Goal: Task Accomplishment & Management: Complete application form

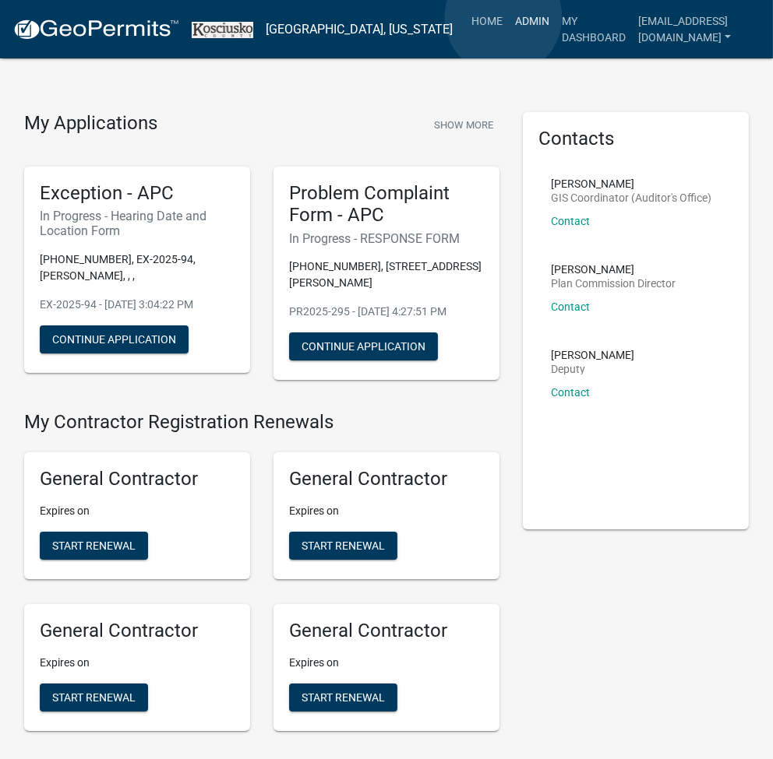
click at [509, 17] on link "Admin" at bounding box center [532, 21] width 47 height 30
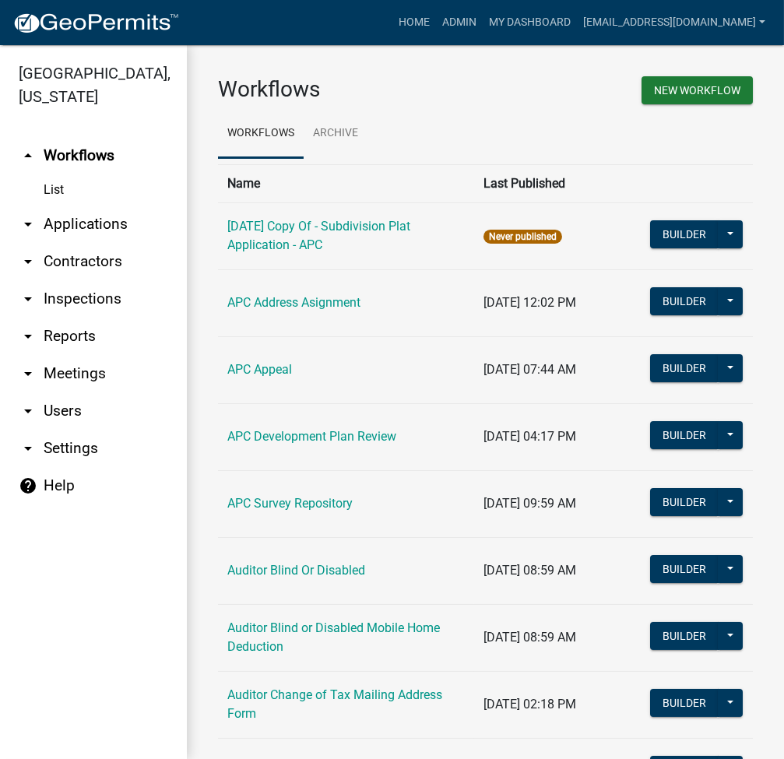
click at [105, 226] on link "arrow_drop_down Applications" at bounding box center [93, 224] width 187 height 37
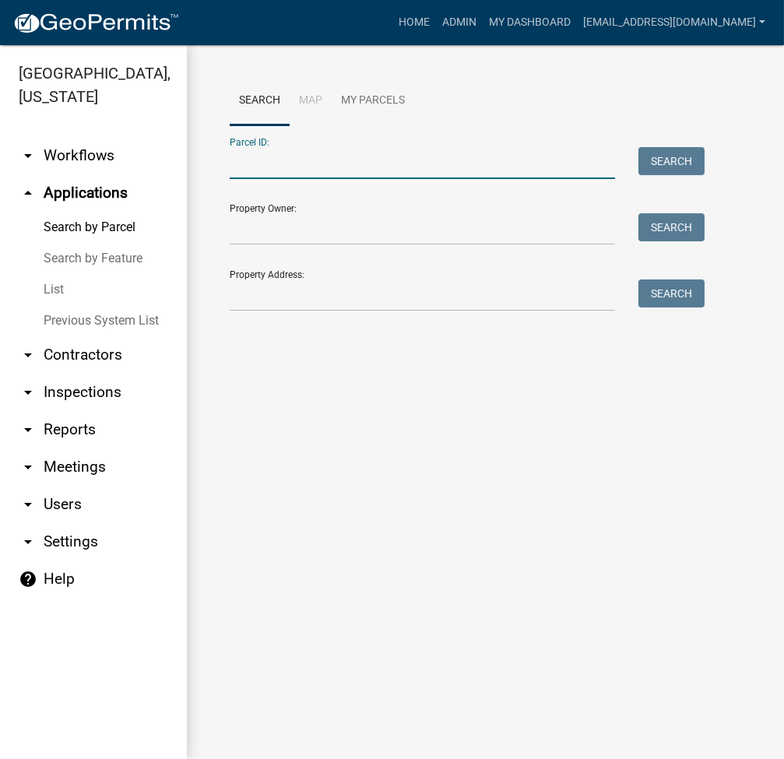
click at [315, 164] on input "Parcel ID:" at bounding box center [423, 163] width 386 height 32
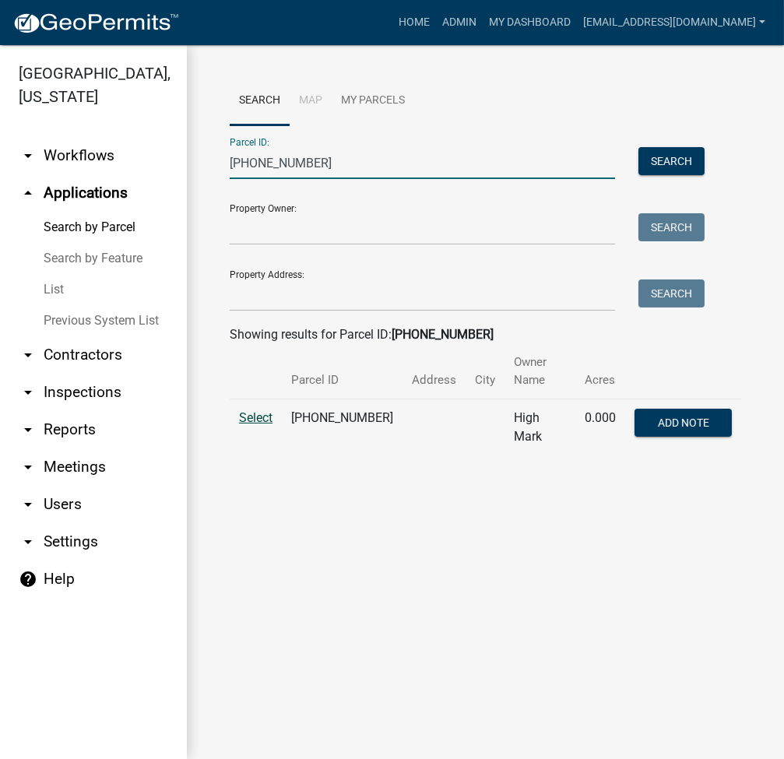
type input "025-075-129"
click at [252, 410] on span "Select" at bounding box center [255, 417] width 33 height 15
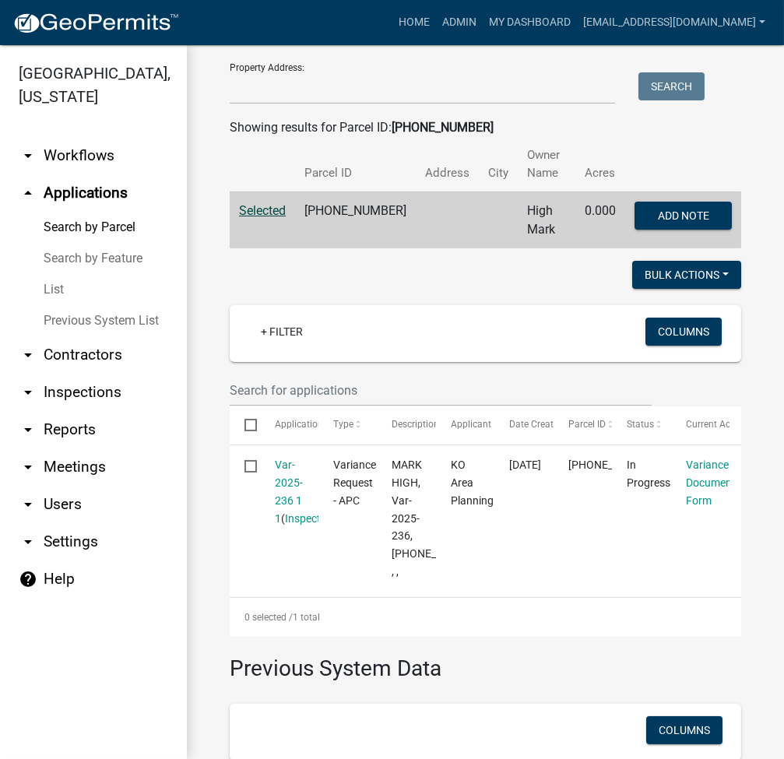
scroll to position [435, 0]
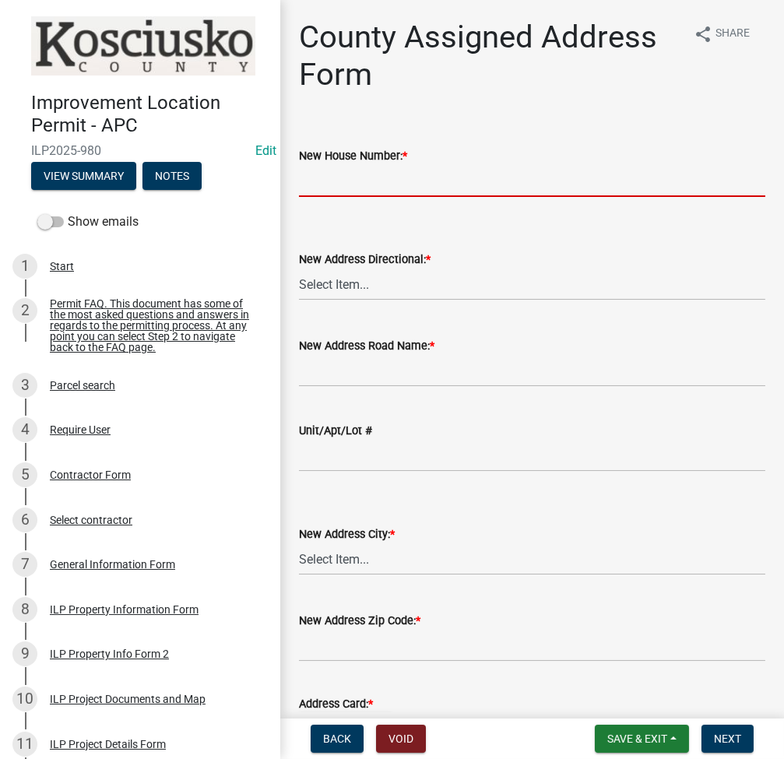
click at [363, 188] on input "New House Number: *" at bounding box center [532, 181] width 467 height 32
type input "7670"
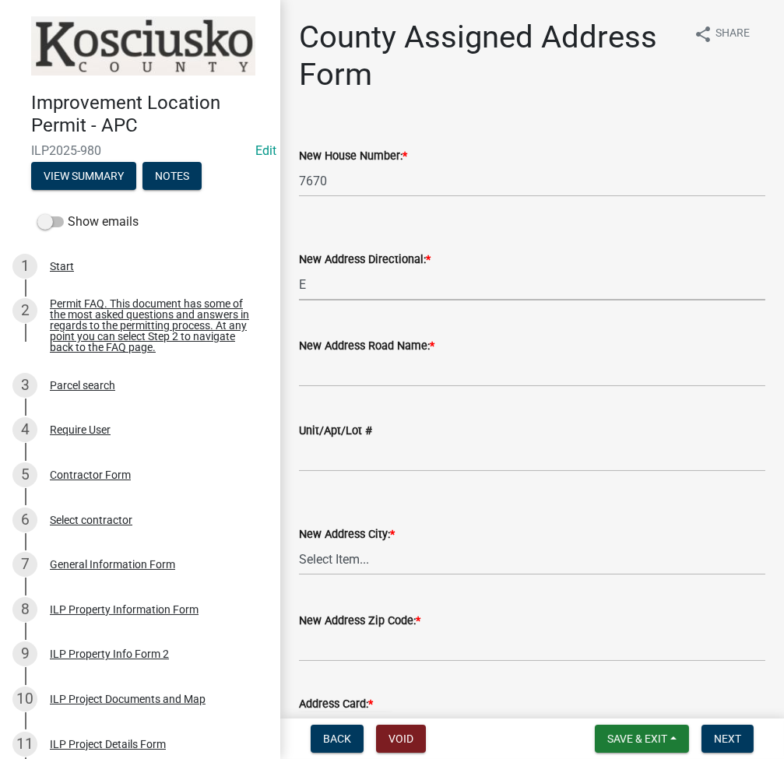
select select "148f84ff-3e58-44c7-a4f6-3eb3f135cbab"
type input "VAWTER PARK RD"
select select "d7f8c8bd-54ec-430e-a087-ff08b2a91d9f"
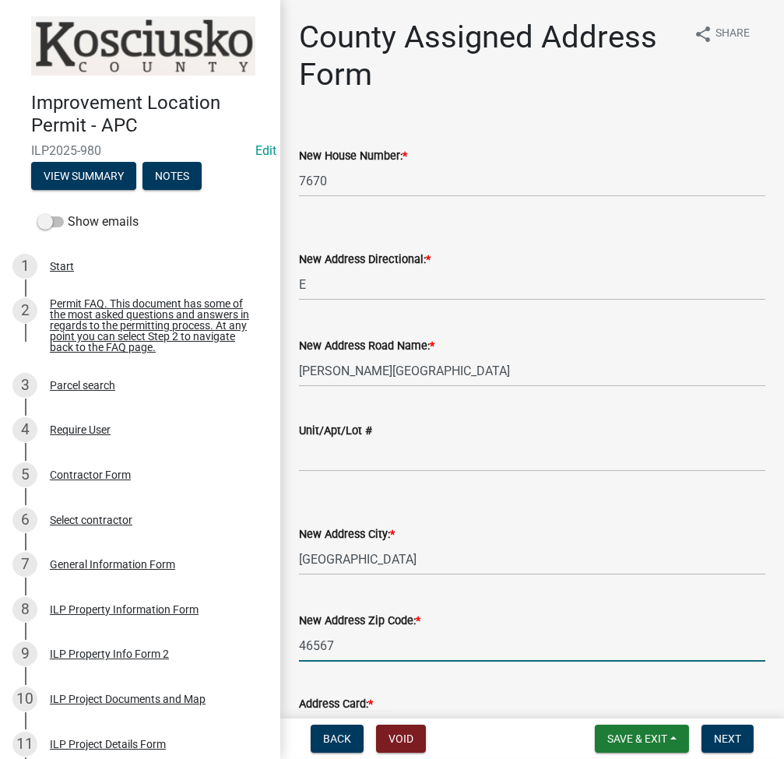
type input "46567"
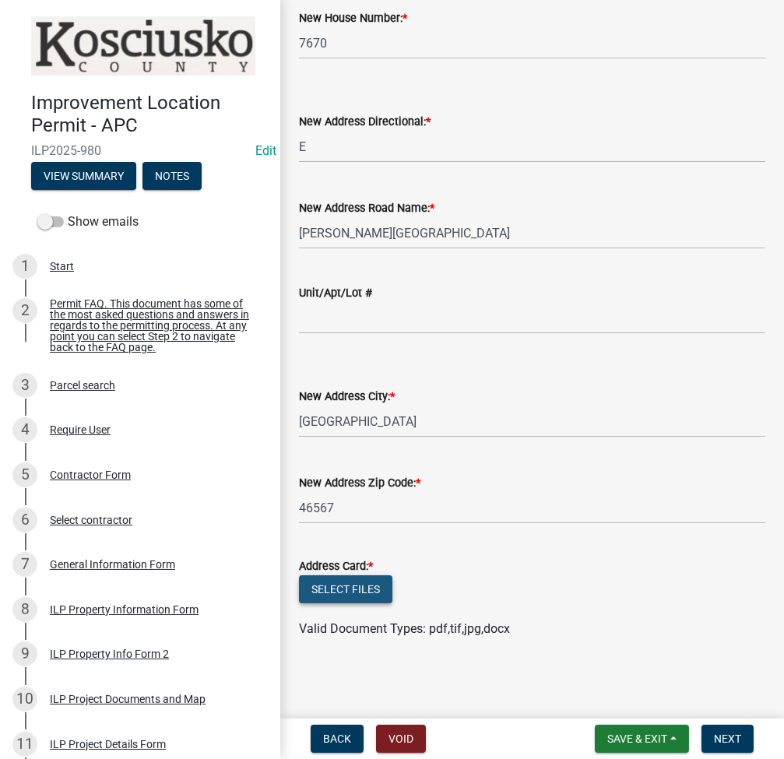
click at [339, 584] on button "Select files" at bounding box center [345, 590] width 93 height 28
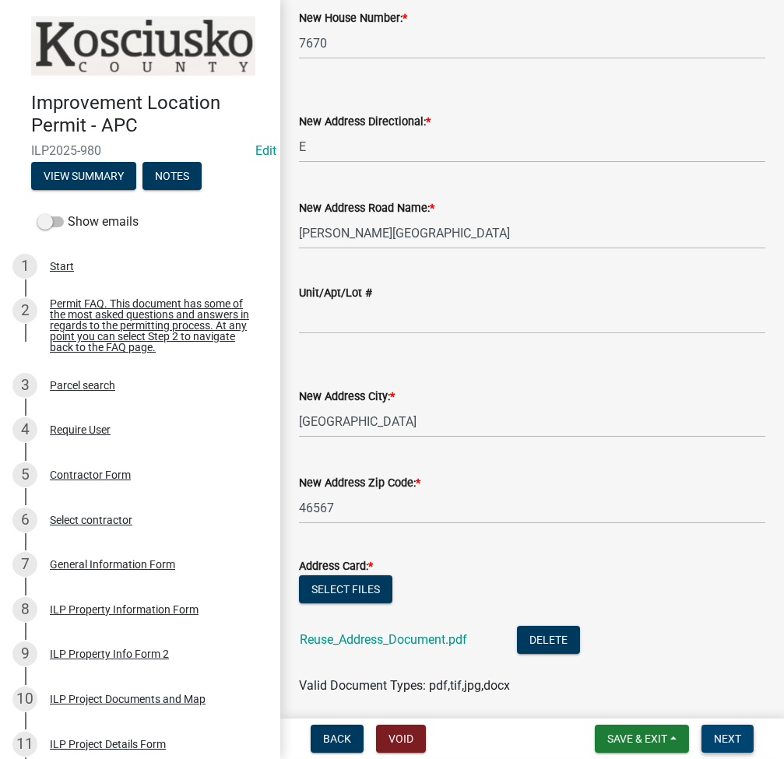
click at [724, 742] on span "Next" at bounding box center [727, 739] width 27 height 12
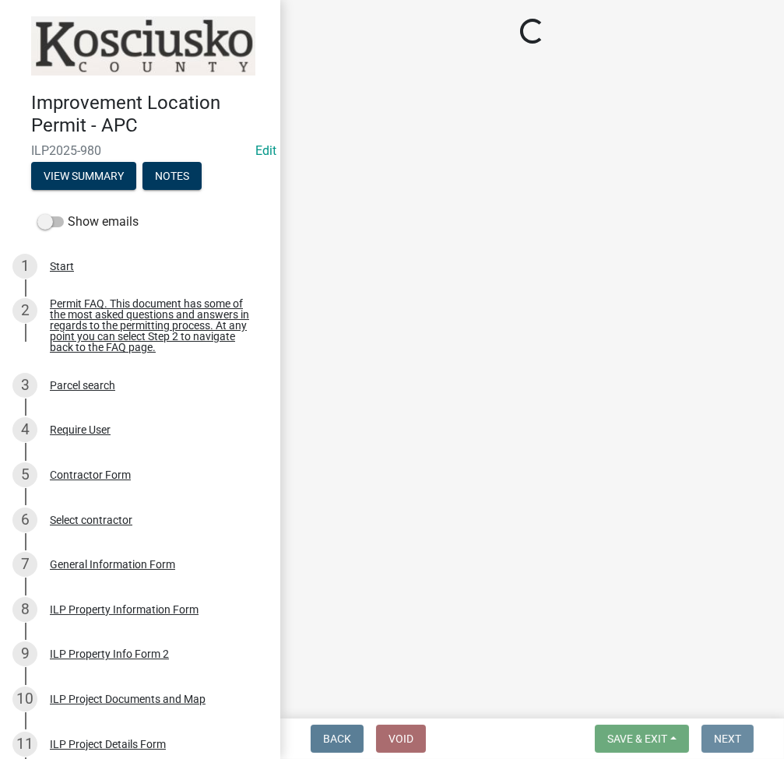
scroll to position [0, 0]
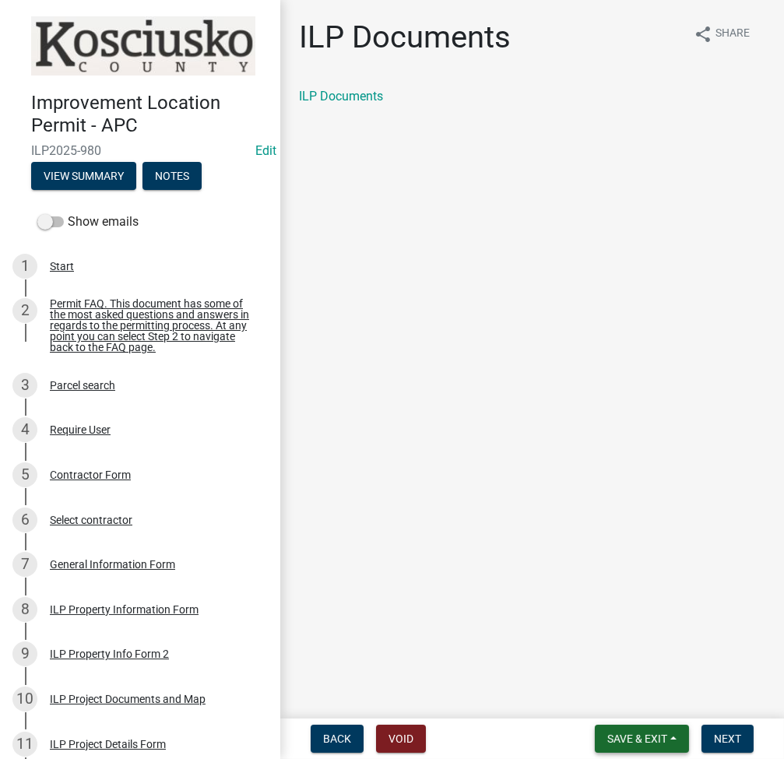
click at [636, 741] on span "Save & Exit" at bounding box center [638, 739] width 60 height 12
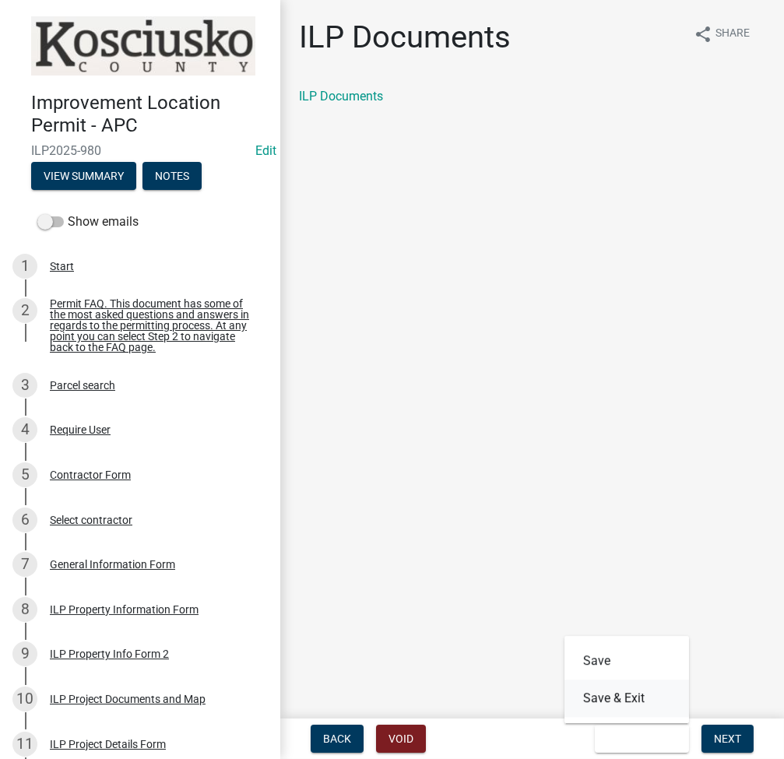
click at [615, 700] on button "Save & Exit" at bounding box center [627, 698] width 125 height 37
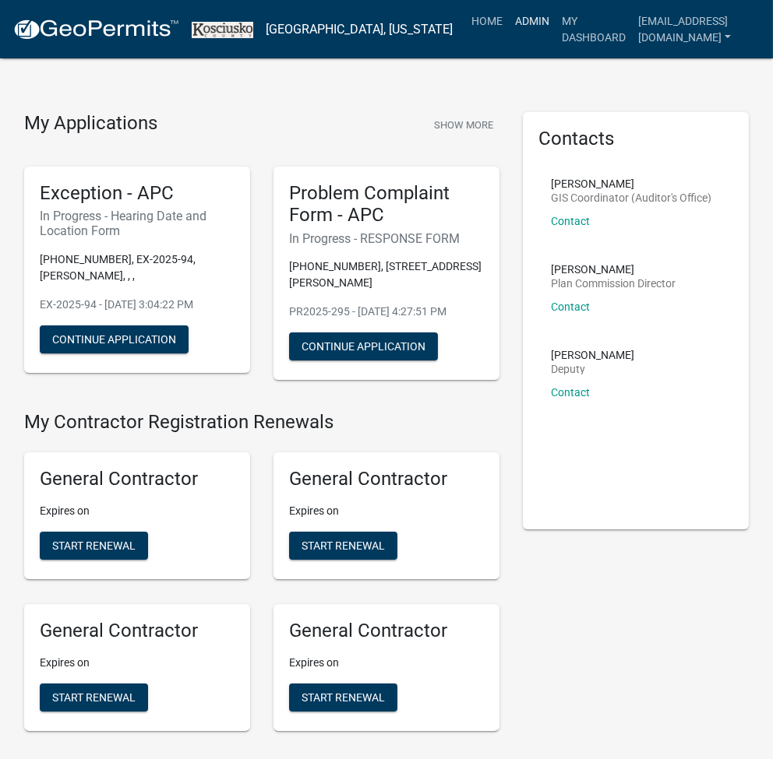
click at [514, 19] on link "Admin" at bounding box center [532, 21] width 47 height 30
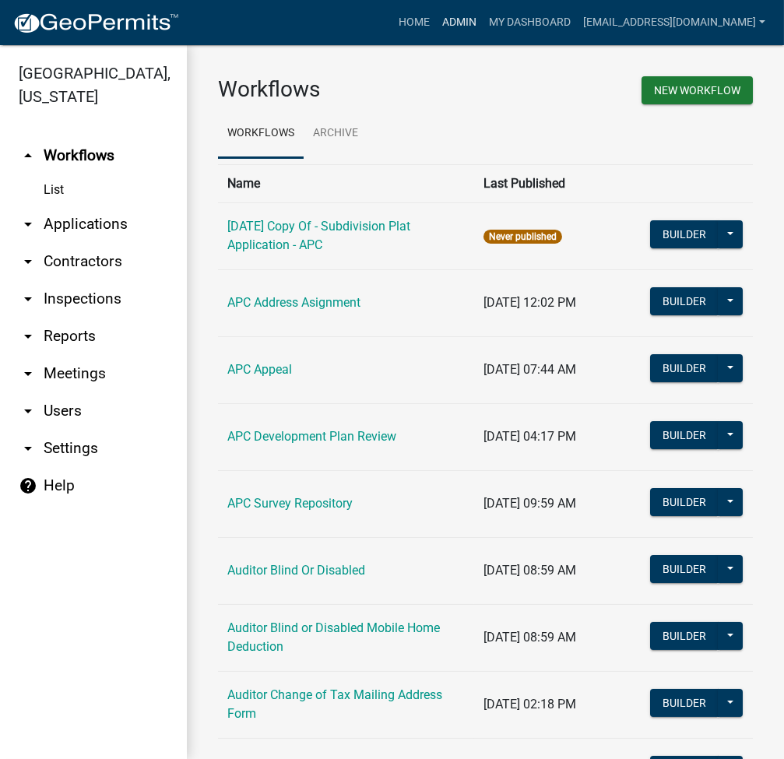
click at [483, 13] on link "Admin" at bounding box center [459, 23] width 47 height 30
click at [125, 235] on link "arrow_drop_down Applications" at bounding box center [93, 224] width 187 height 37
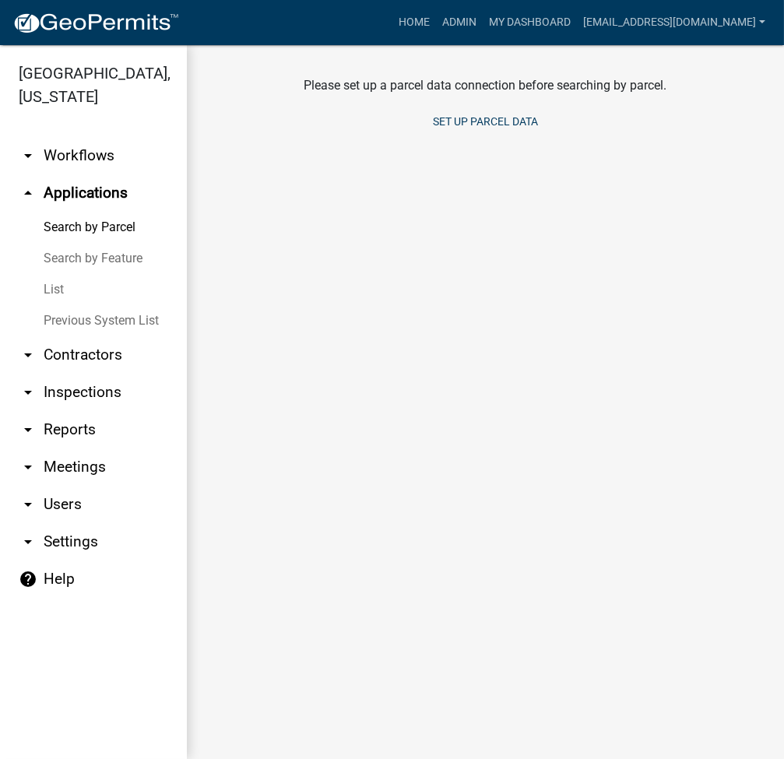
click at [125, 235] on link "Search by Parcel" at bounding box center [93, 227] width 187 height 31
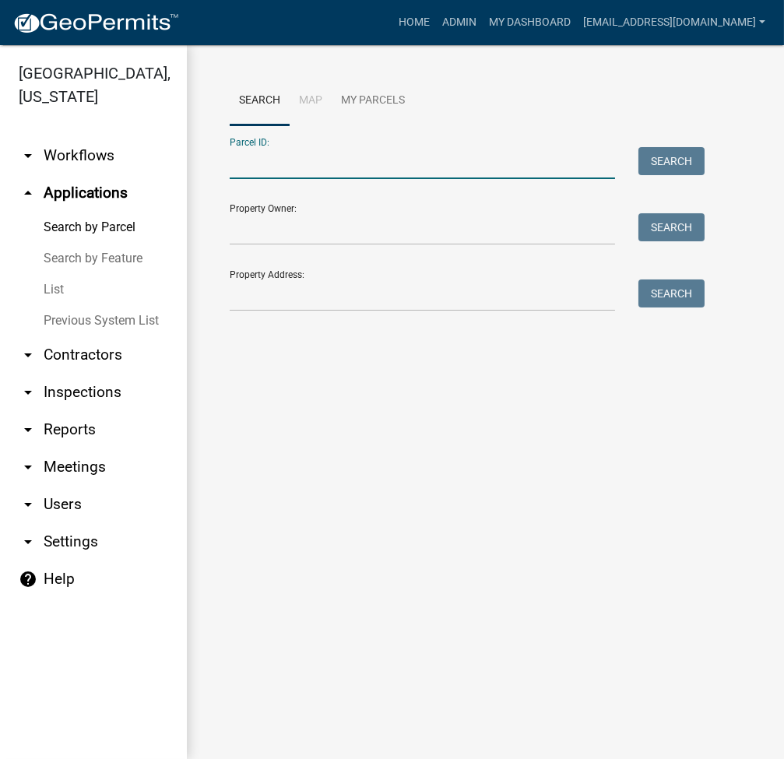
click at [308, 152] on input "Parcel ID:" at bounding box center [423, 163] width 386 height 32
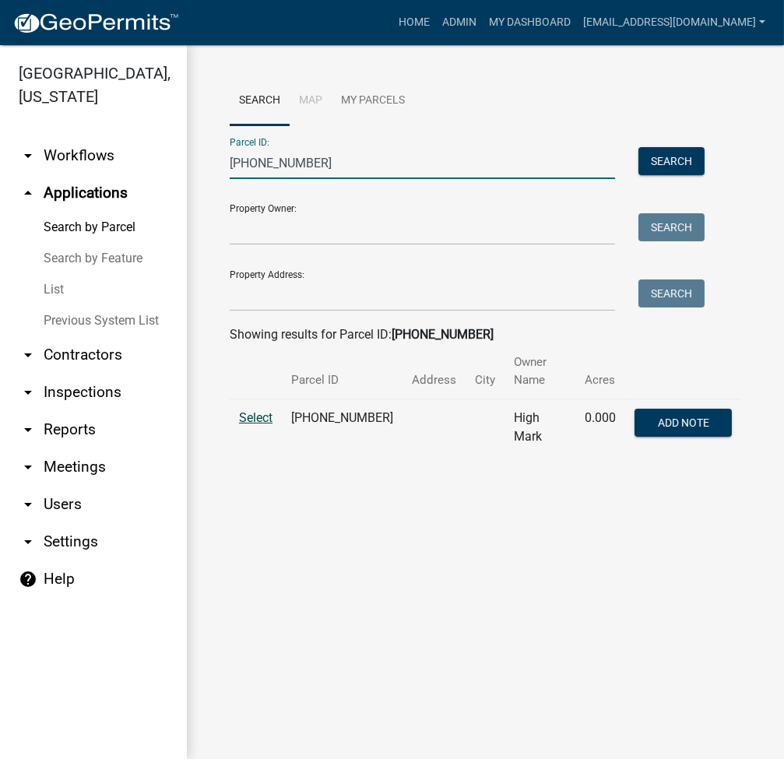
type input "025-075-129"
click at [265, 410] on span "Select" at bounding box center [255, 417] width 33 height 15
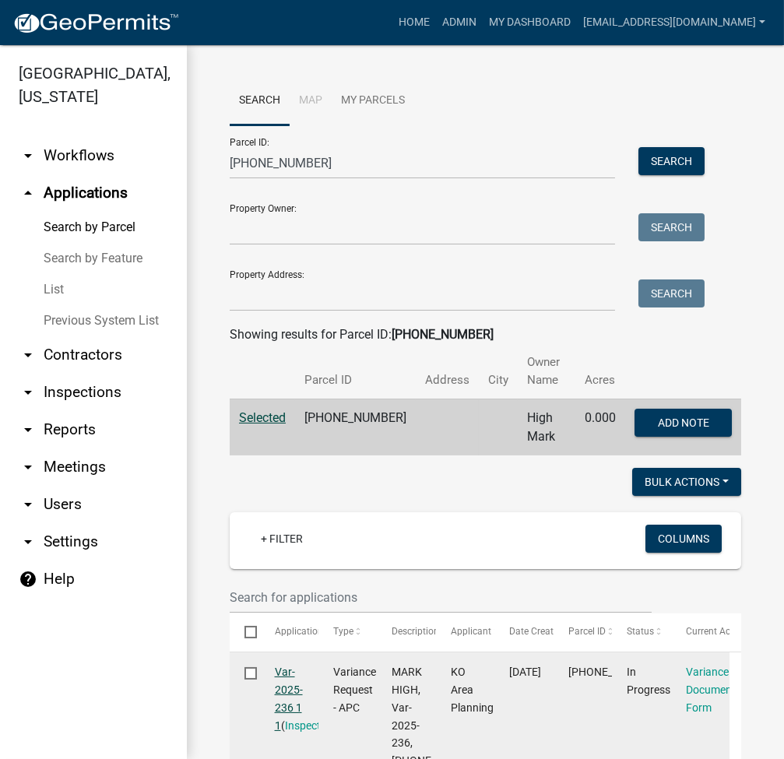
click at [294, 692] on link "Var-2025-236 1 1" at bounding box center [289, 698] width 28 height 65
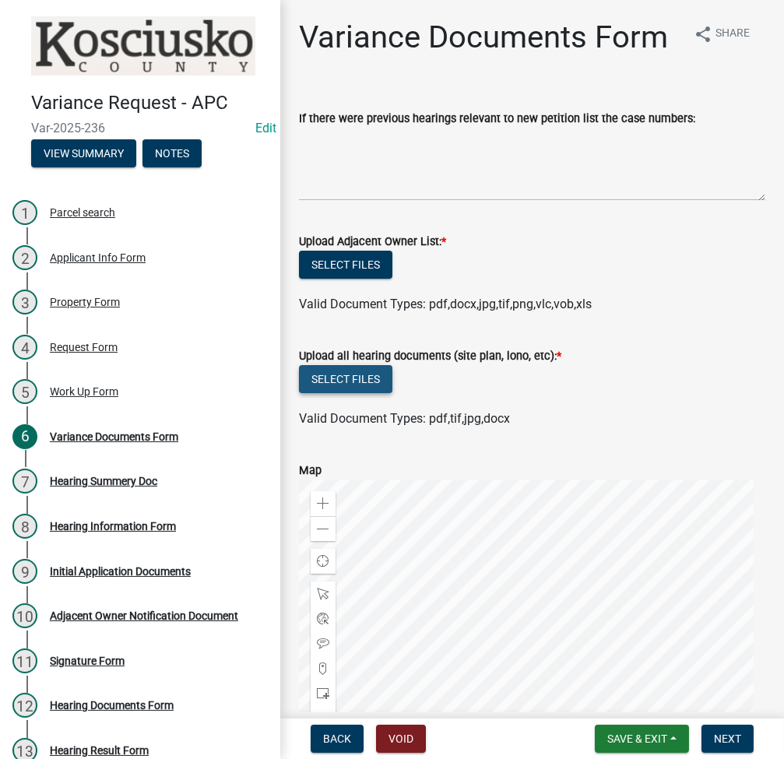
click at [334, 393] on button "Select files" at bounding box center [345, 379] width 93 height 28
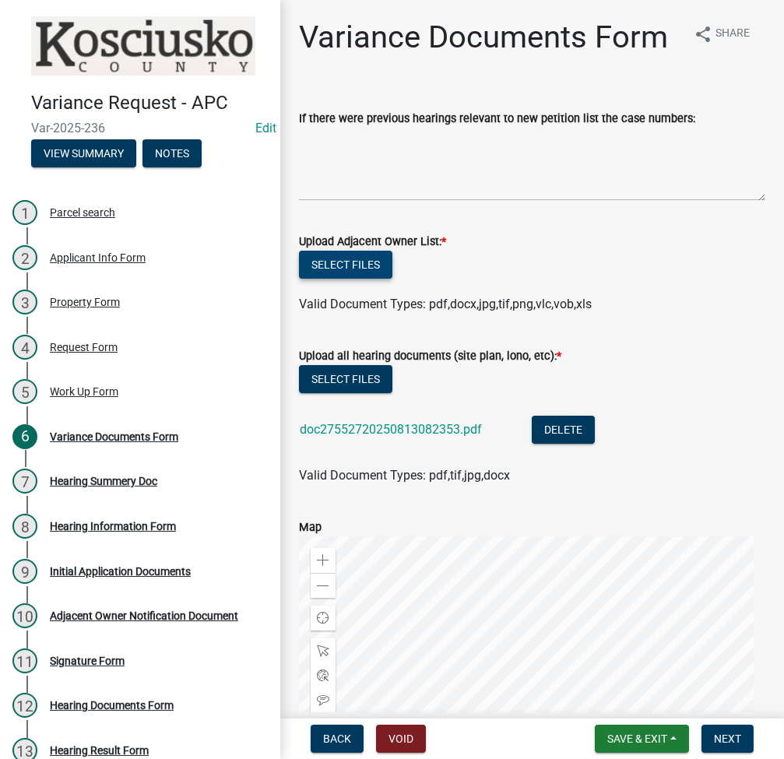
click at [337, 279] on button "Select files" at bounding box center [345, 265] width 93 height 28
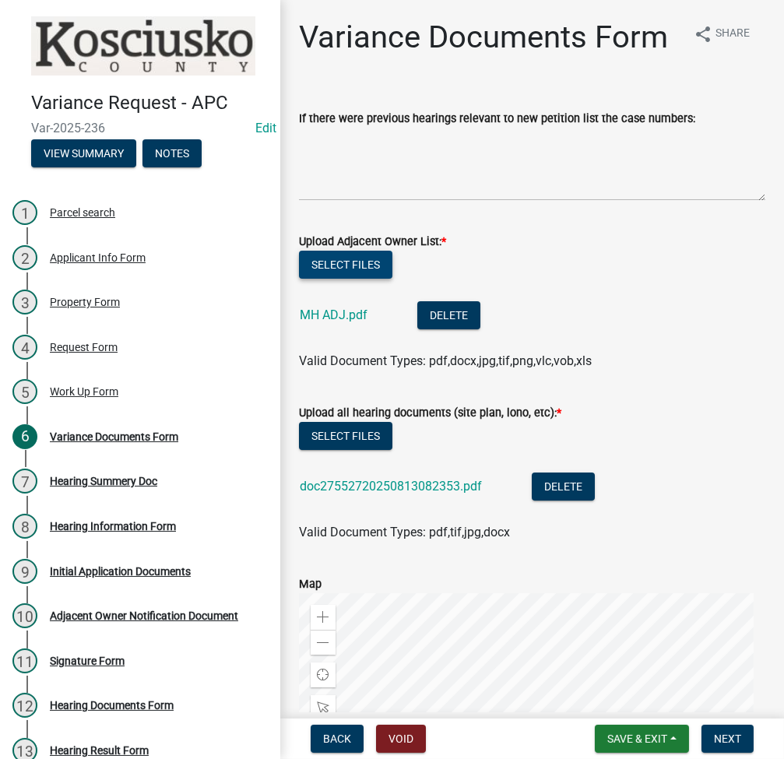
scroll to position [381, 0]
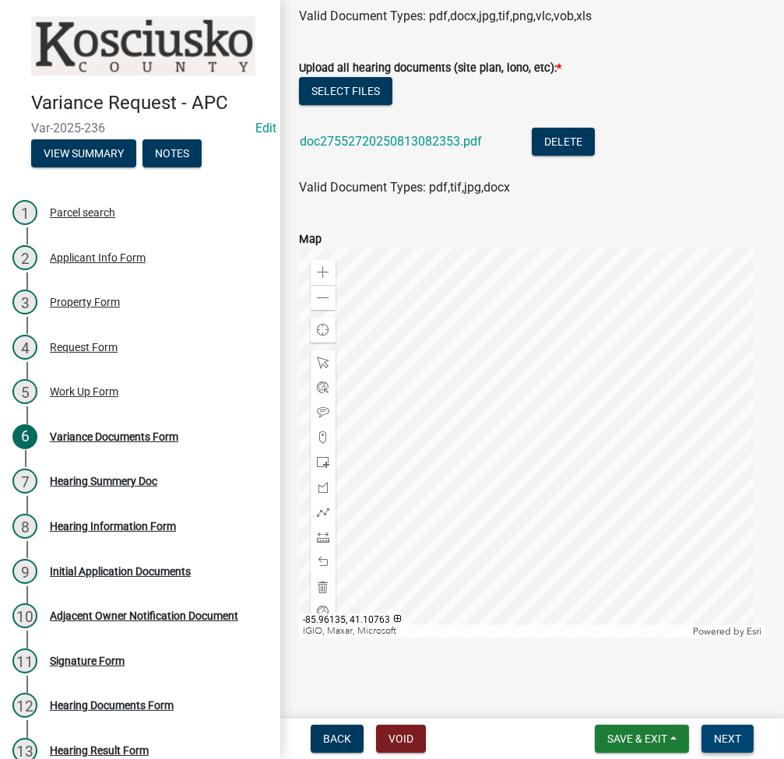
click at [732, 735] on span "Next" at bounding box center [727, 739] width 27 height 12
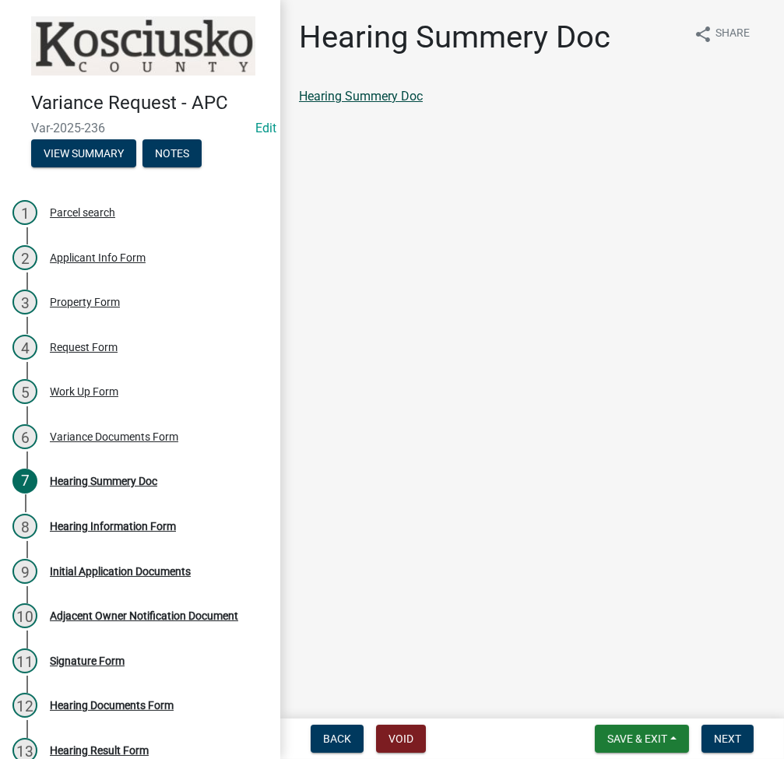
click at [380, 99] on link "Hearing Summery Doc" at bounding box center [361, 96] width 124 height 15
click at [87, 342] on div "Request Form" at bounding box center [84, 347] width 68 height 11
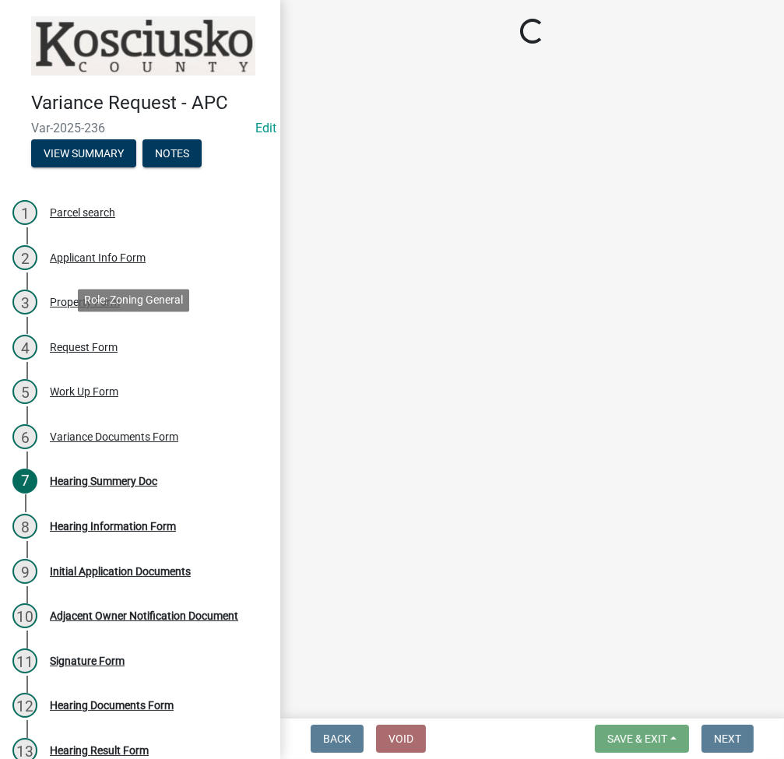
select select "77eb12f8-2a64-4a31-bfec-9b00716b2165"
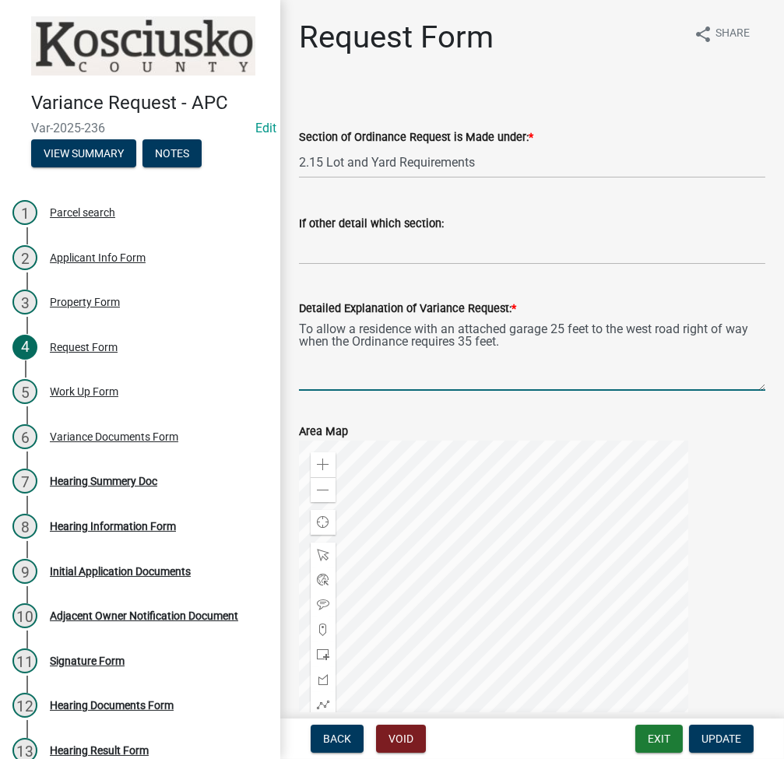
click at [547, 329] on textarea "To allow a residence with an attached garage 25 feet to the west road right of …" at bounding box center [532, 354] width 467 height 73
type textarea "To allow a residence with an attached garage be constructed 25 feet to the west…"
click at [86, 342] on div "Request Form" at bounding box center [84, 347] width 68 height 11
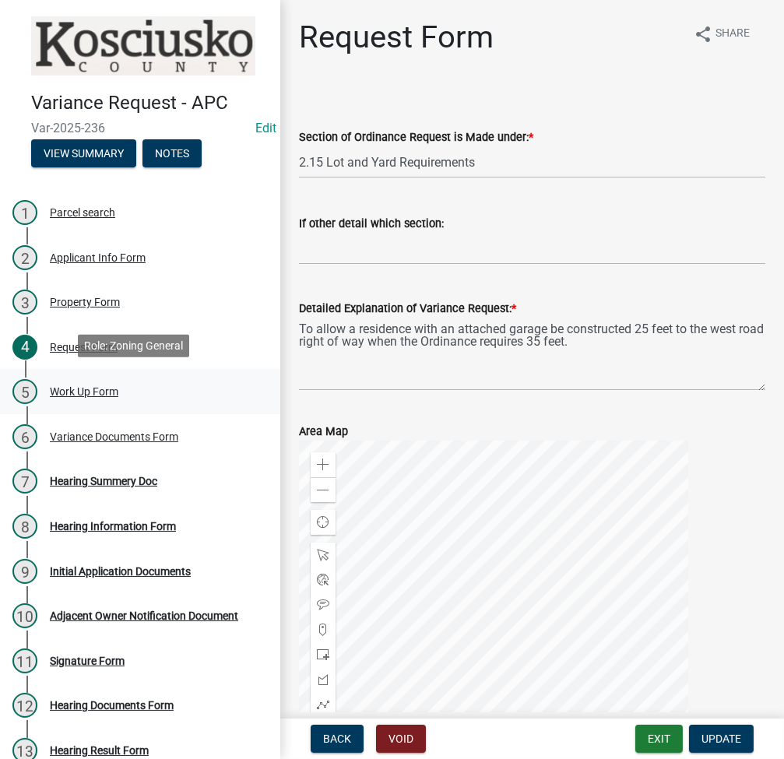
click at [83, 396] on div "5 Work Up Form" at bounding box center [133, 391] width 243 height 25
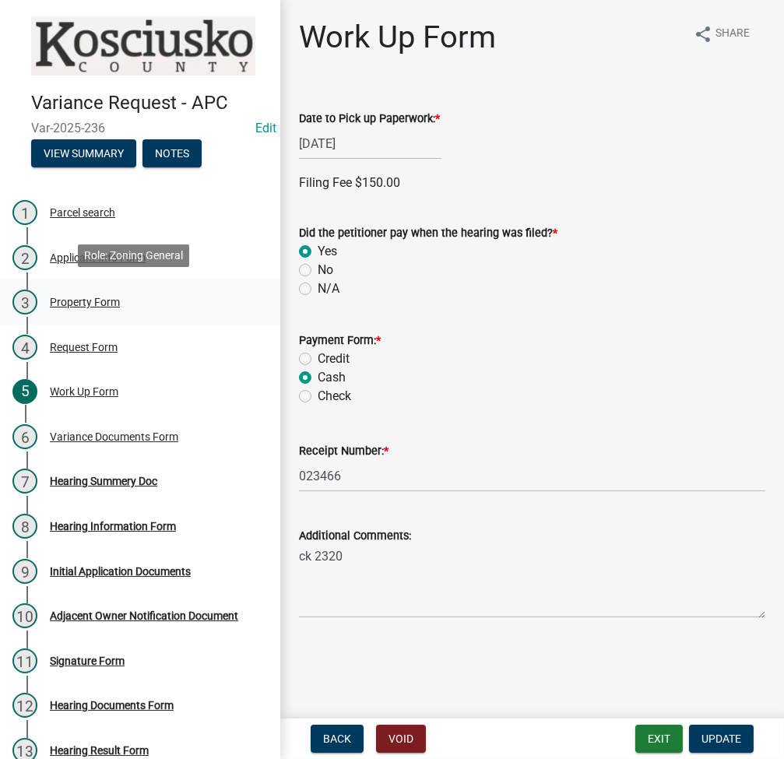
click at [102, 304] on div "Property Form" at bounding box center [85, 302] width 70 height 11
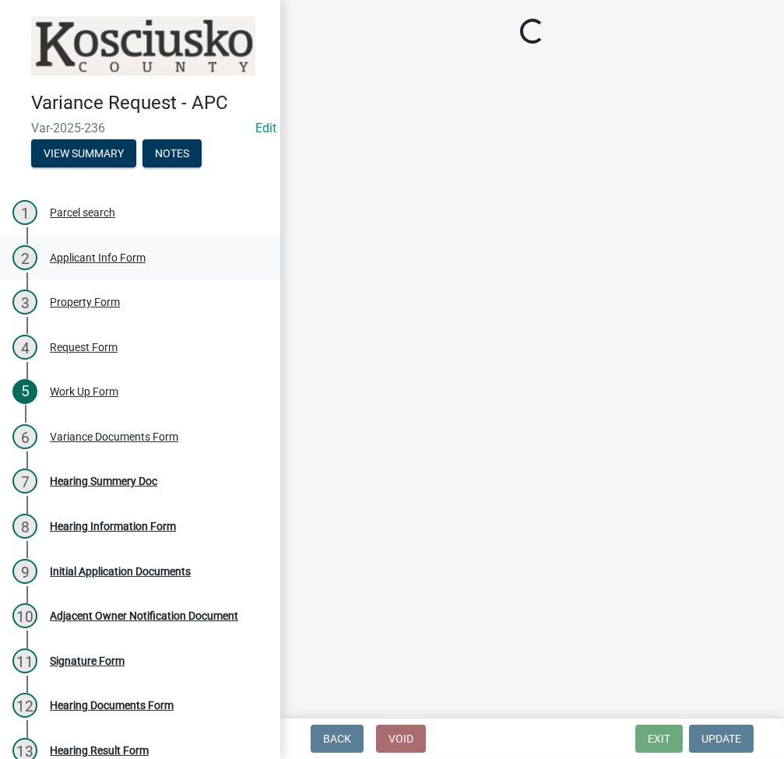
select select "1146270b-2111-4e23-bf7f-74ce85cf7041"
select select "659087aa-417e-424e-9111-bed556ed72cb"
select select "8c3b6099-7925-4df4-a459-01e50184b84c"
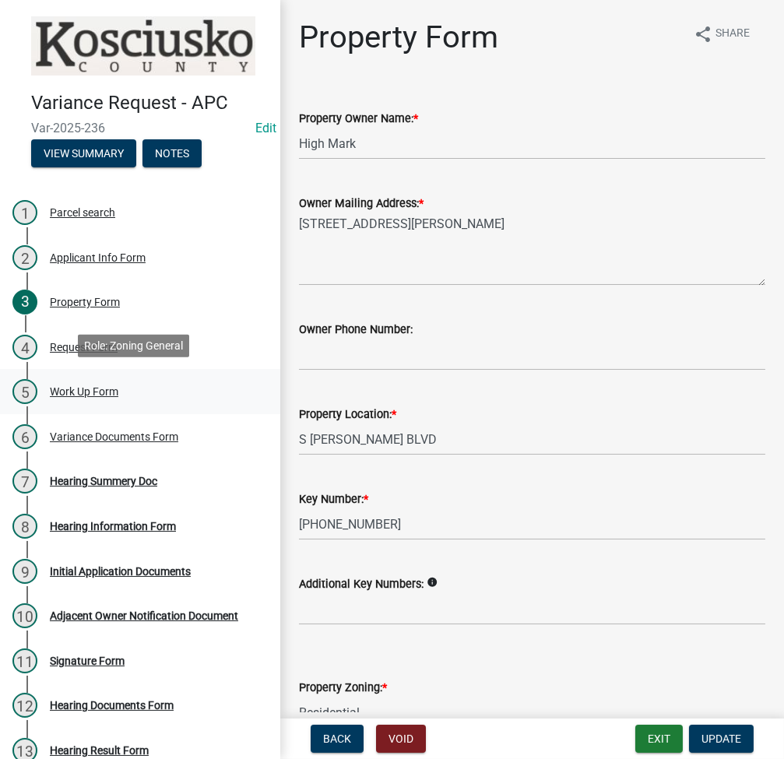
click div "Work Up Form"
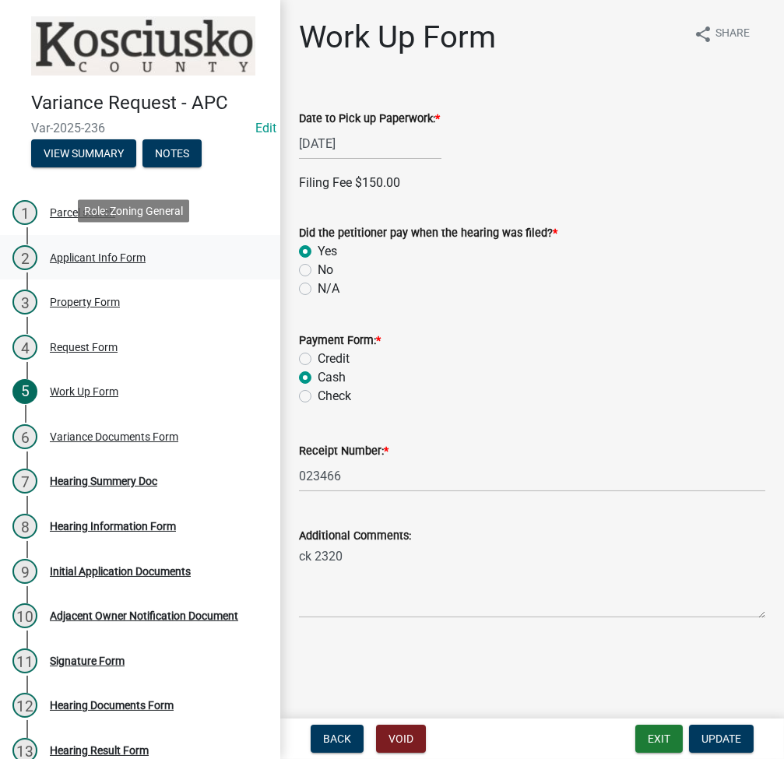
click div "2 Applicant Info Form"
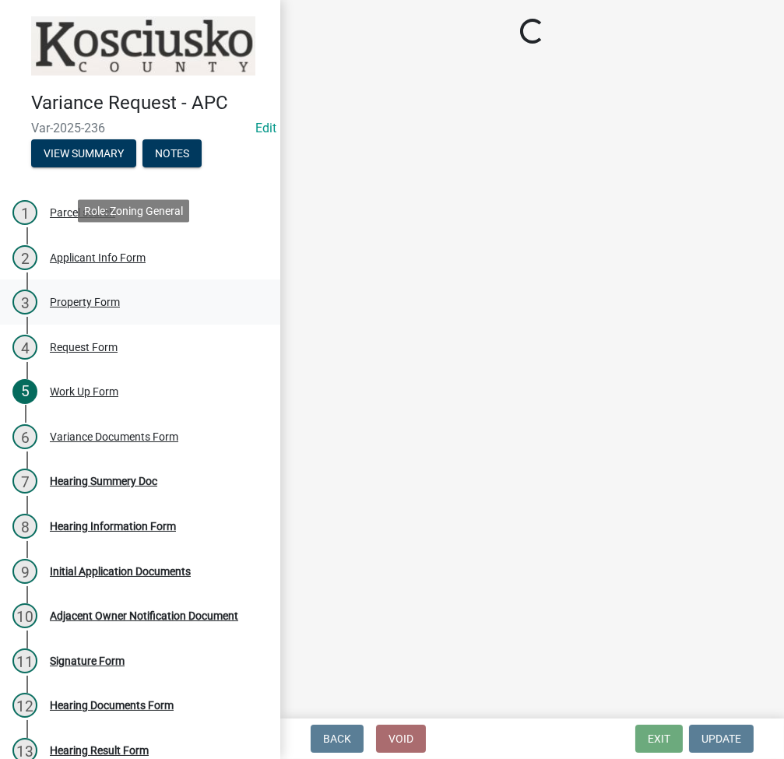
select select "fc758b50-acba-4166-9f24-5248f0f78016"
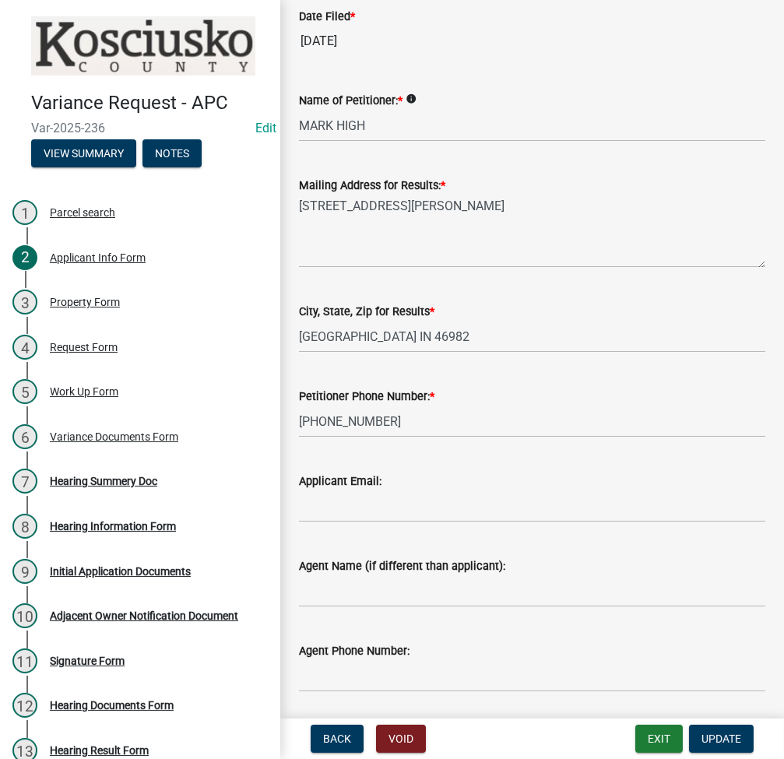
scroll to position [343, 0]
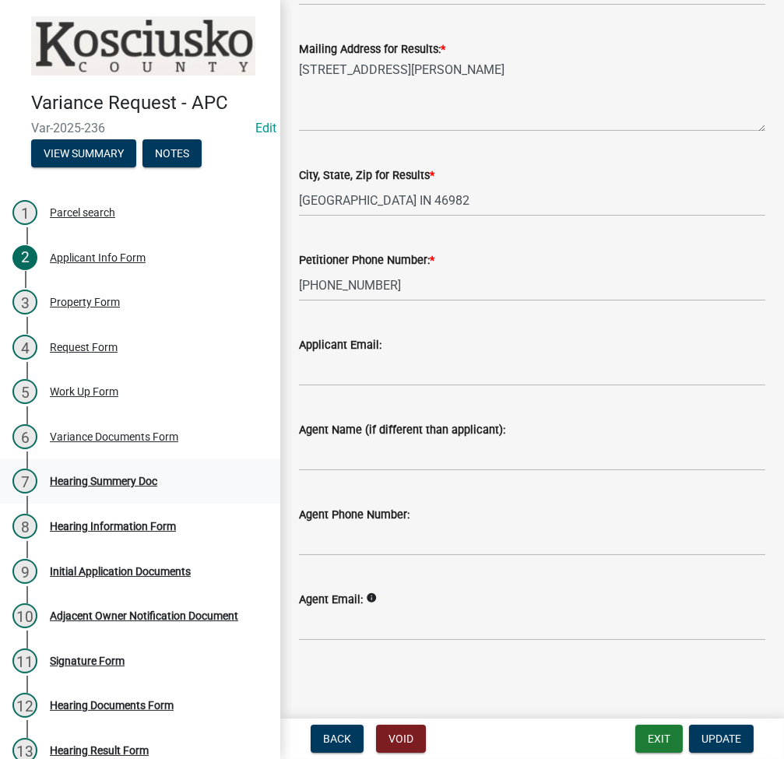
click div "Hearing Summery Doc"
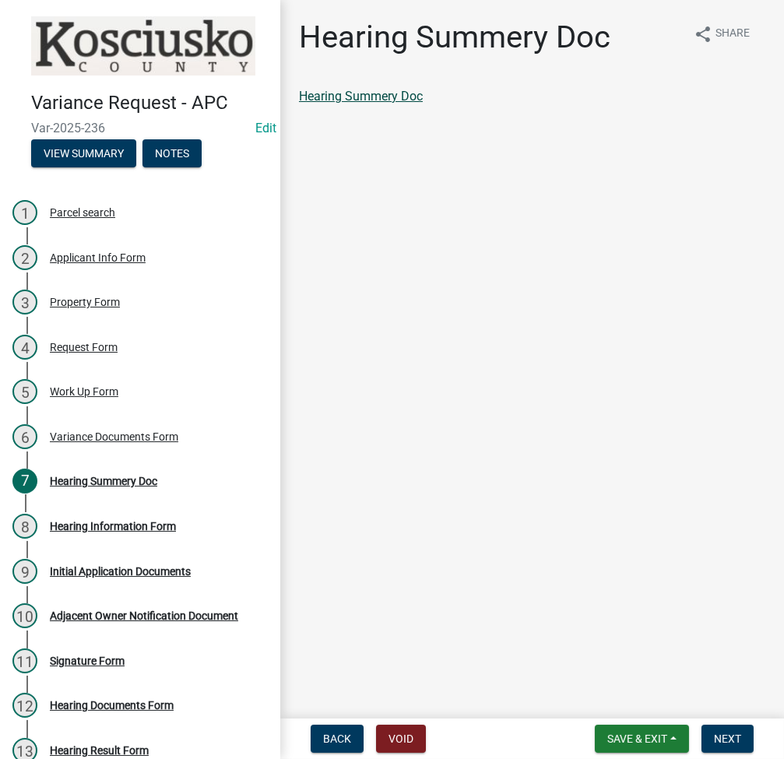
click link "Hearing Summery Doc"
click button "Next"
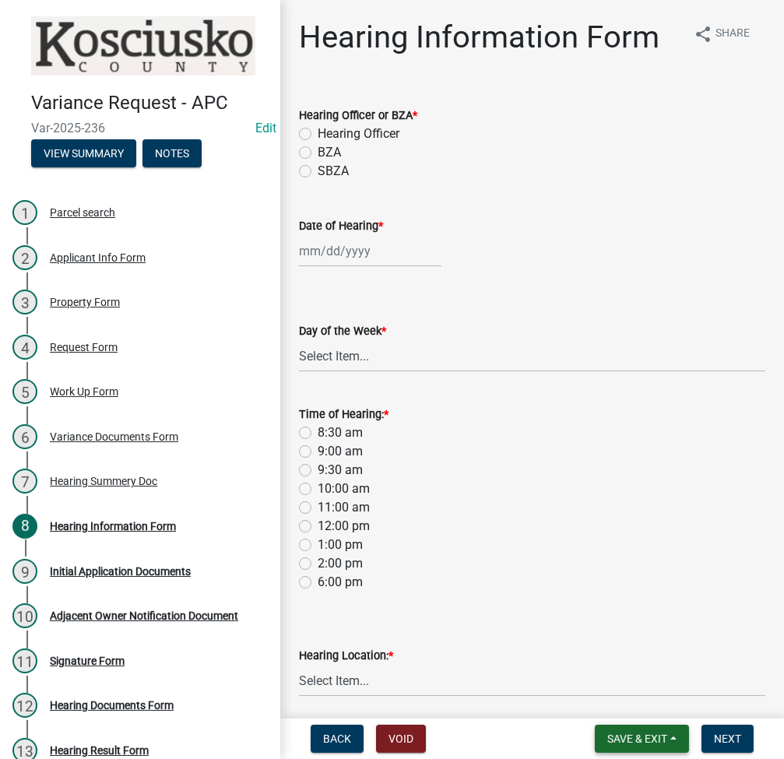
click span "Save & Exit"
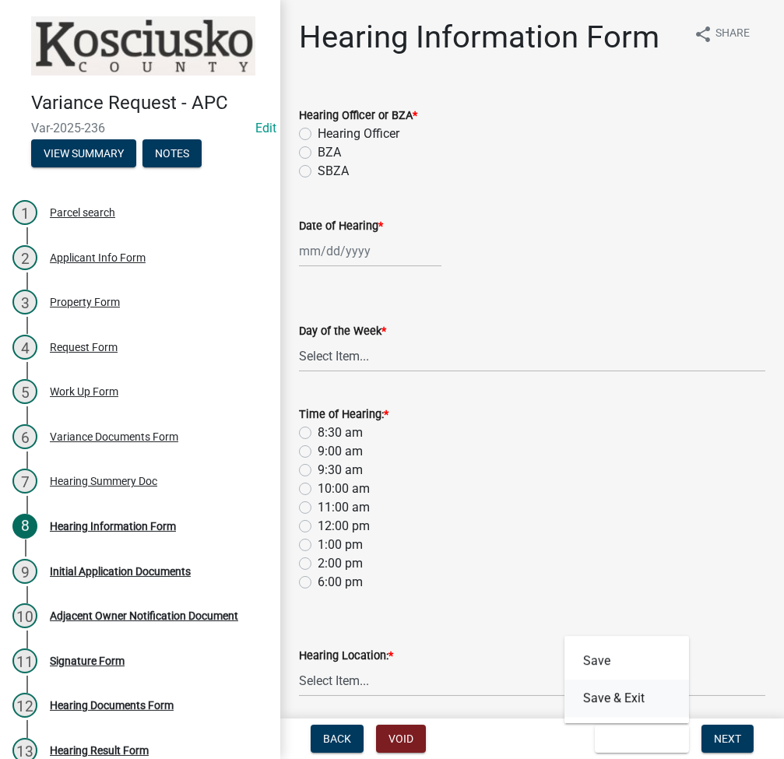
click button "Save & Exit"
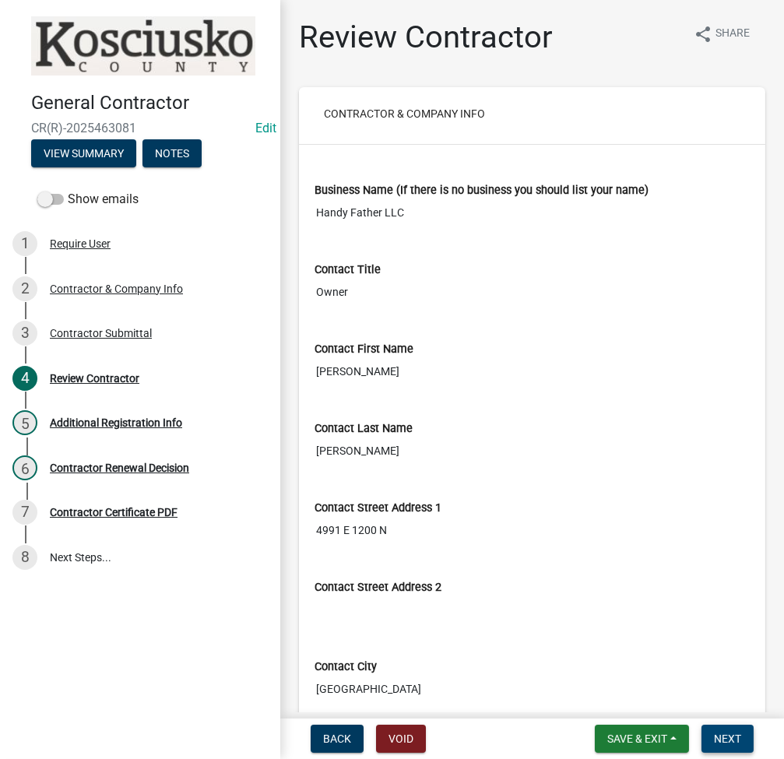
click at [723, 744] on span "Next" at bounding box center [727, 739] width 27 height 12
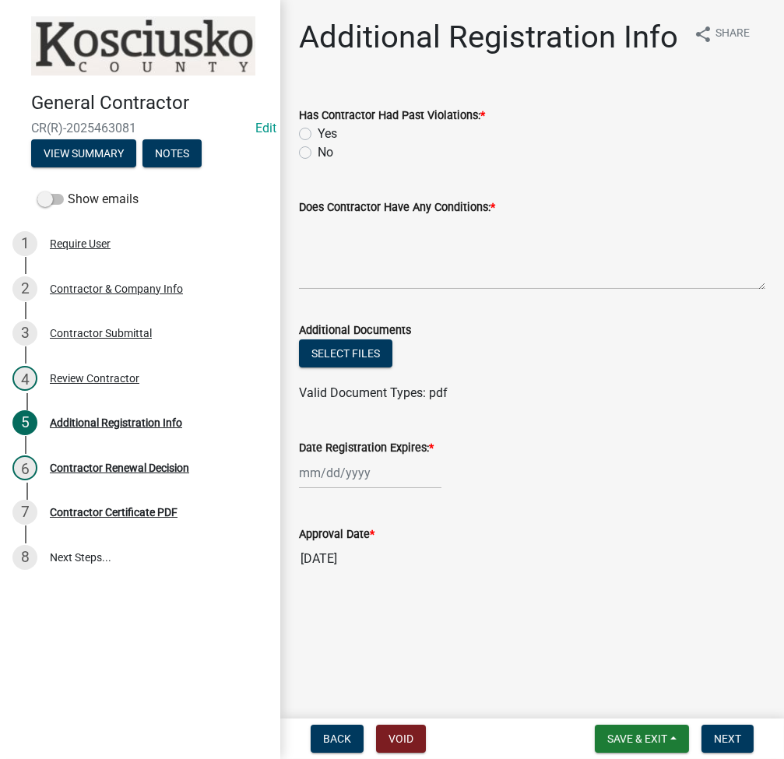
click at [318, 157] on label "No" at bounding box center [326, 152] width 16 height 19
click at [318, 153] on input "No" at bounding box center [323, 148] width 10 height 10
radio input "true"
click at [347, 257] on textarea "Does Contractor Have Any Conditions: *" at bounding box center [532, 253] width 467 height 73
type textarea "NONE"
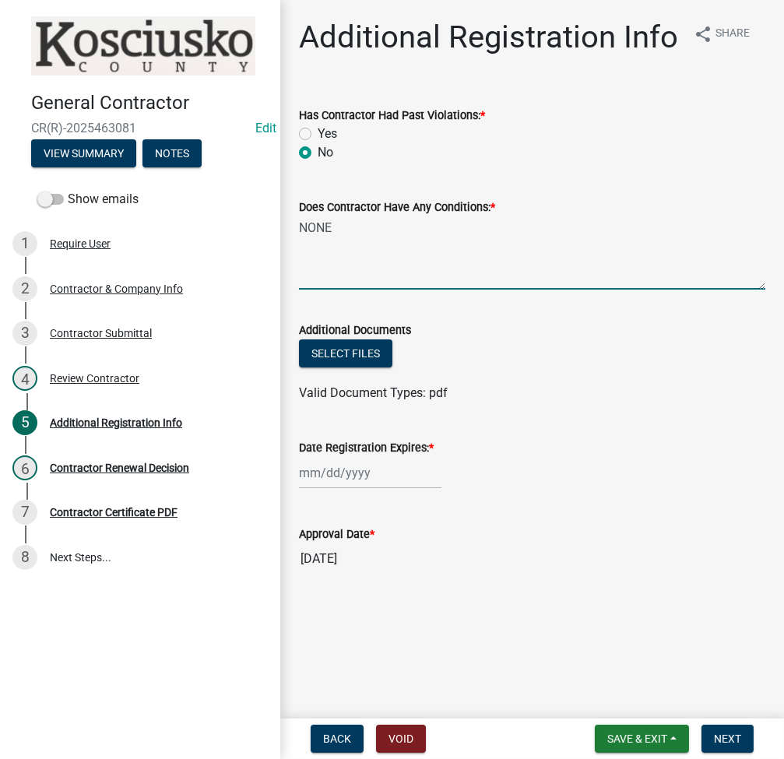
click at [339, 478] on div at bounding box center [370, 473] width 143 height 32
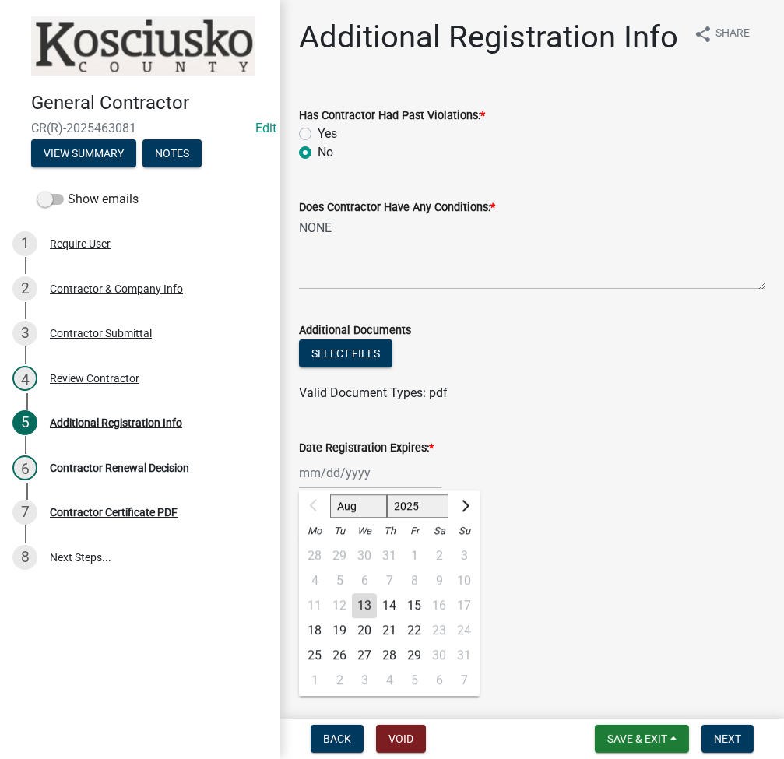
click at [399, 514] on select "2025 2026 2027 2028 2029 2030 2031 2032 2033 2034 2035 2036 2037 2038 2039 2040…" at bounding box center [418, 506] width 62 height 23
select select "2026"
click at [387, 495] on select "2025 2026 2027 2028 2029 2030 2031 2032 2033 2034 2035 2036 2037 2038 2039 2040…" at bounding box center [418, 506] width 62 height 23
click at [394, 605] on div "13" at bounding box center [389, 606] width 25 height 25
type input "08/13/2026"
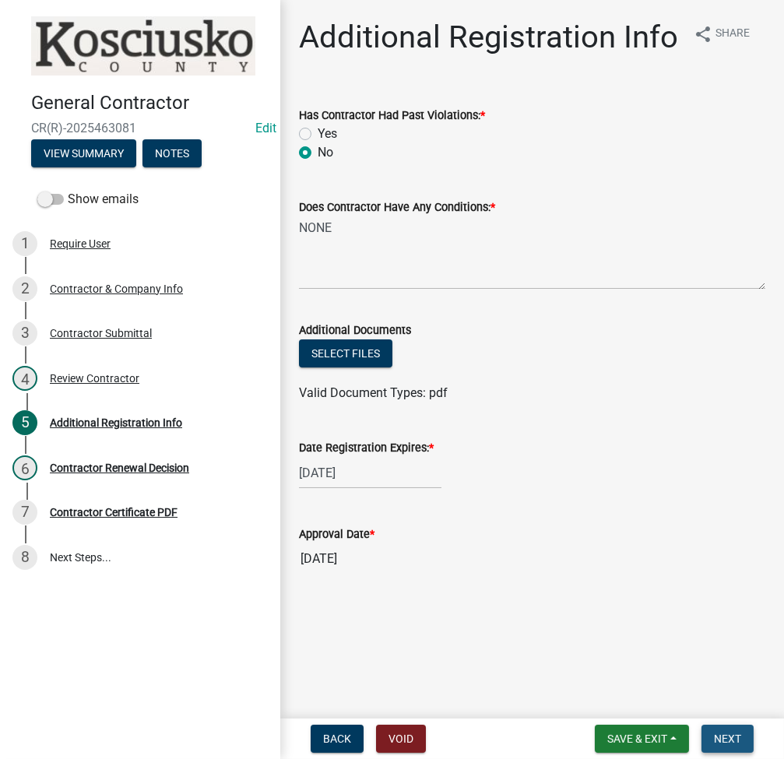
click at [732, 739] on span "Next" at bounding box center [727, 739] width 27 height 12
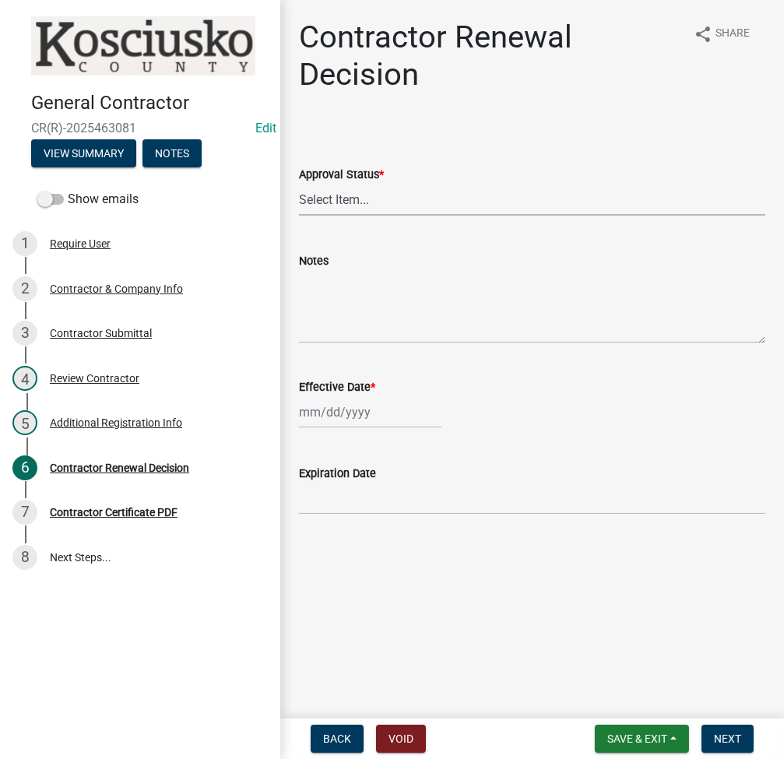
click at [387, 204] on select "Select Item... Approved Denied" at bounding box center [532, 200] width 467 height 32
click at [299, 184] on select "Select Item... Approved Denied" at bounding box center [532, 200] width 467 height 32
select select "30db8998-795d-4bbe-8e49-f1ade8865815"
click at [334, 412] on div at bounding box center [370, 412] width 143 height 32
select select "8"
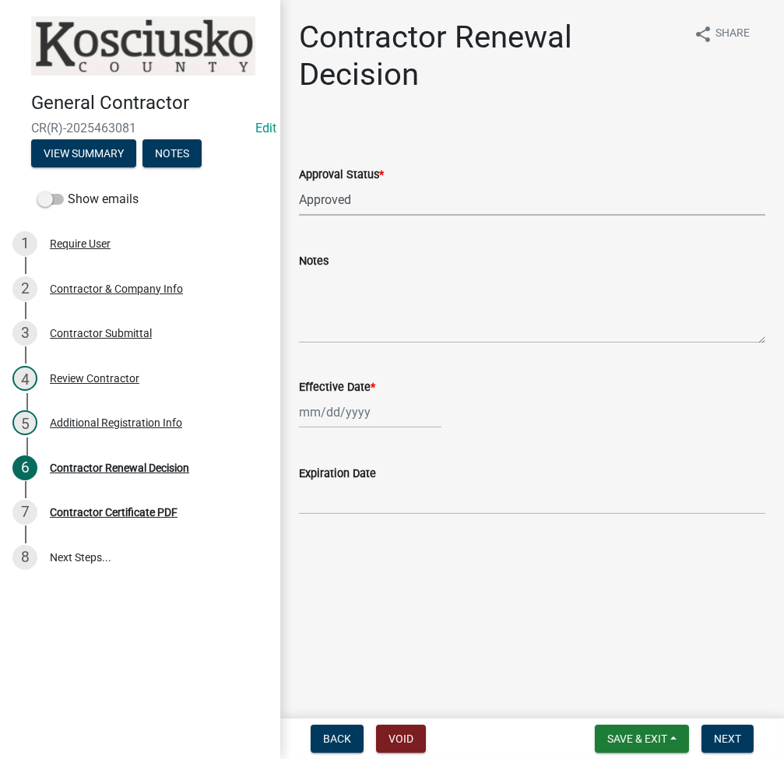
select select "2025"
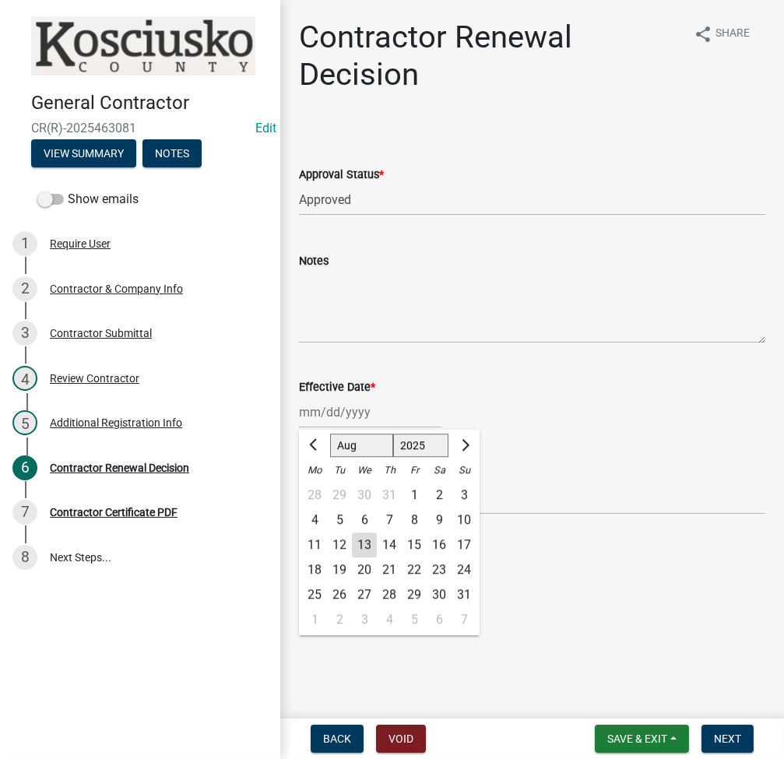
click at [361, 547] on div "13" at bounding box center [364, 545] width 25 height 25
type input "08/13/2025"
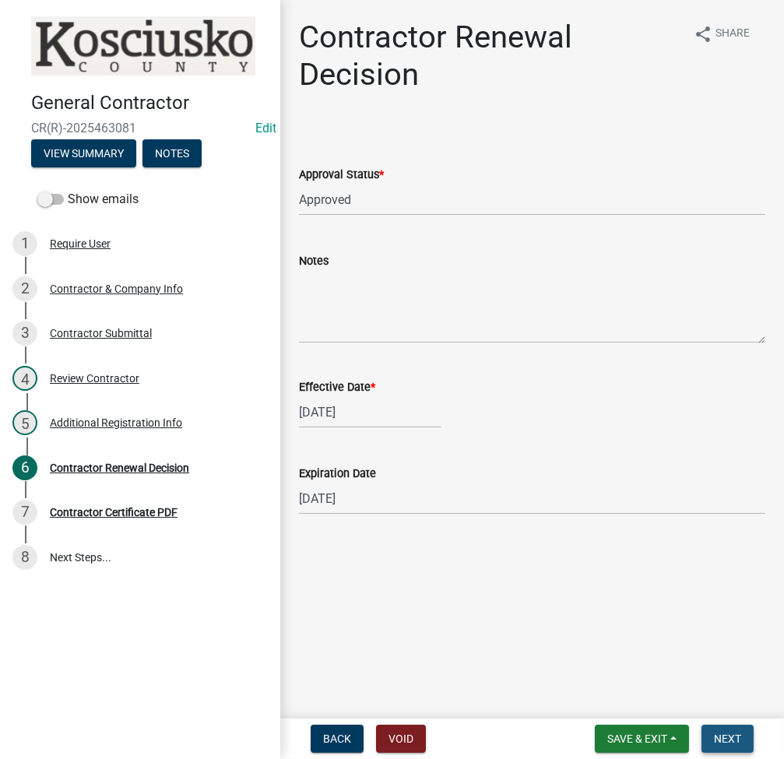
click at [729, 751] on button "Next" at bounding box center [728, 739] width 52 height 28
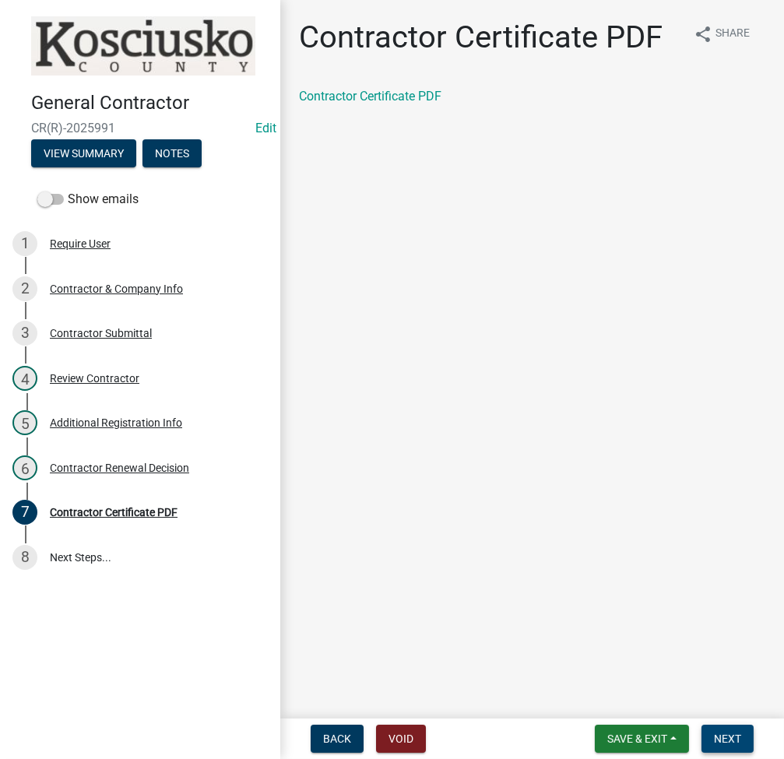
click at [720, 749] on button "Next" at bounding box center [728, 739] width 52 height 28
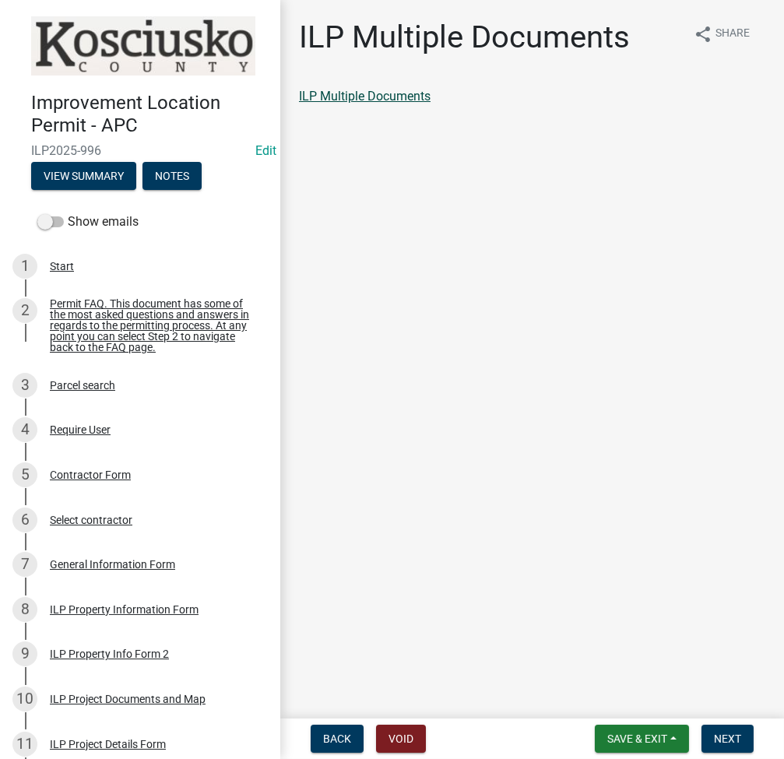
click at [377, 93] on link "ILP Multiple Documents" at bounding box center [365, 96] width 132 height 15
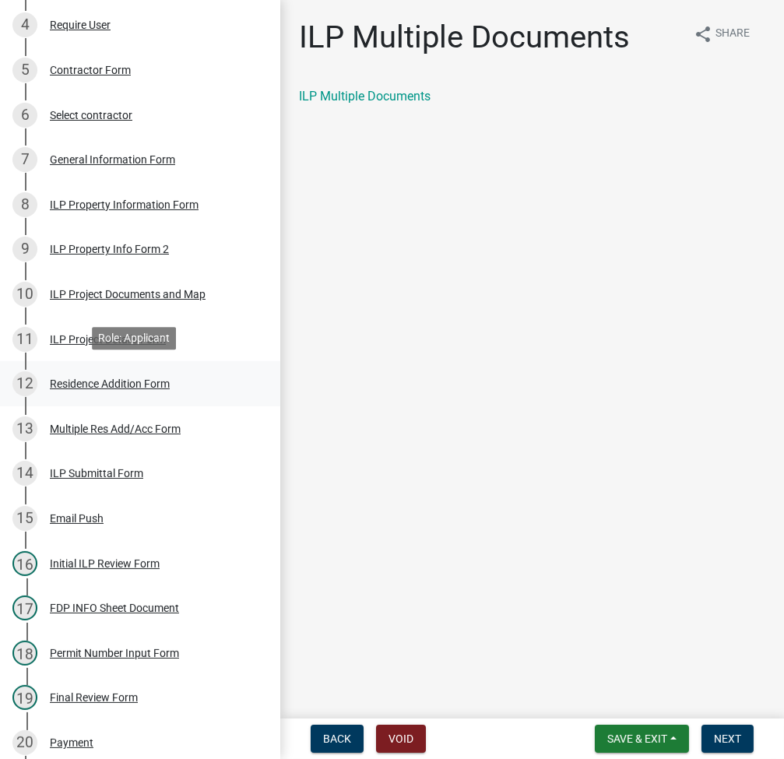
scroll to position [415, 0]
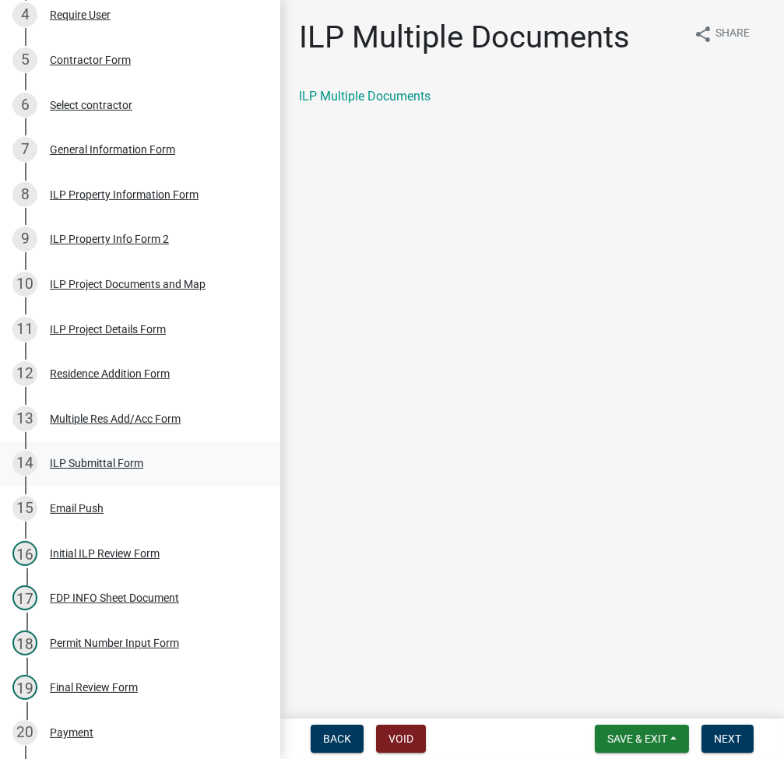
click at [89, 476] on div "14 ILP Submittal Form" at bounding box center [133, 463] width 243 height 25
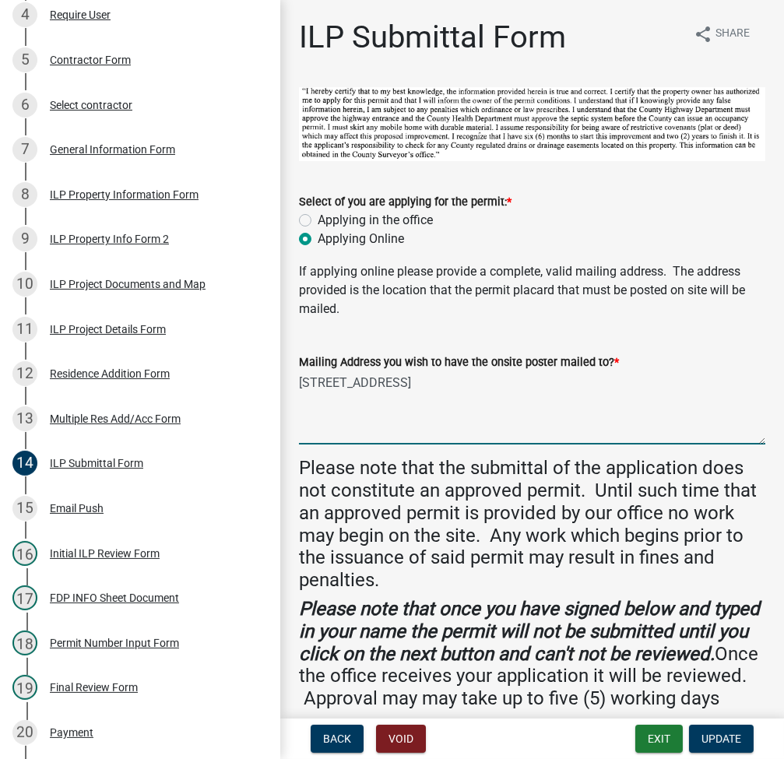
drag, startPoint x: 299, startPoint y: 379, endPoint x: 421, endPoint y: 396, distance: 122.8
click at [421, 396] on textarea "109 E north st Milford, IN 46542" at bounding box center [532, 408] width 467 height 73
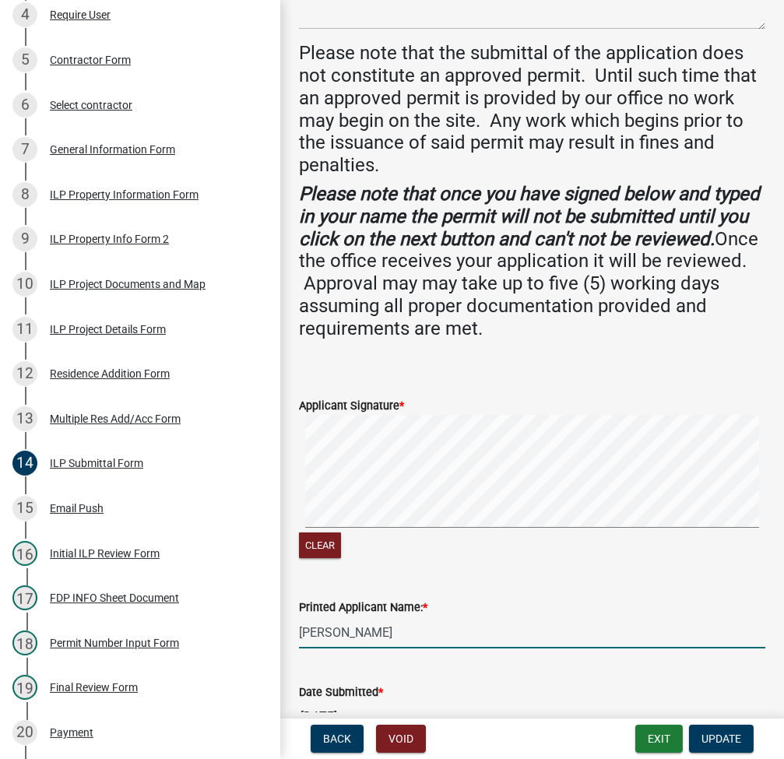
drag, startPoint x: 375, startPoint y: 631, endPoint x: 292, endPoint y: 632, distance: 83.4
click at [292, 632] on div "Printed Applicant Name: * Levi A Skinner" at bounding box center [532, 612] width 490 height 72
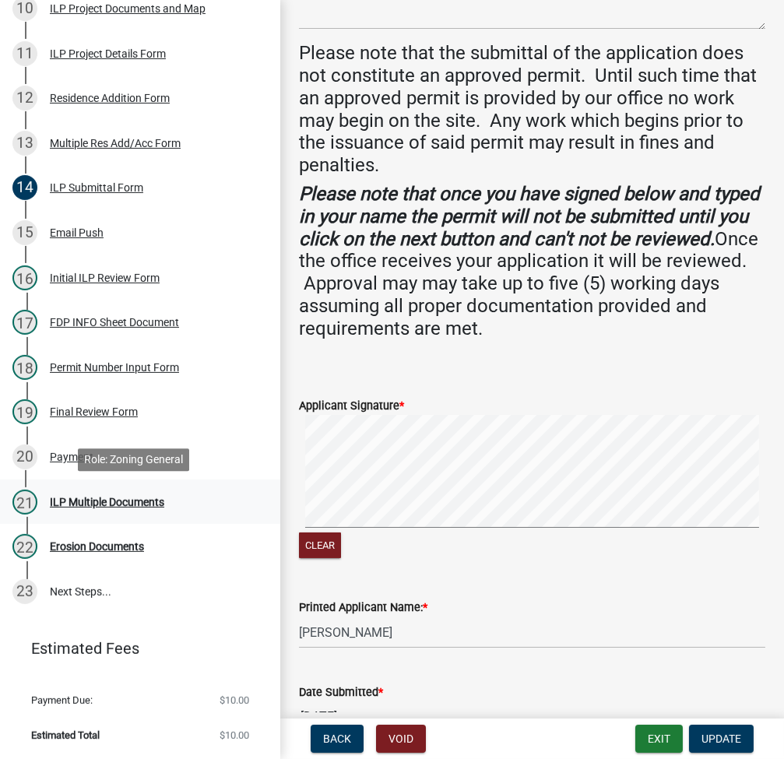
click at [139, 499] on div "ILP Multiple Documents" at bounding box center [107, 502] width 114 height 11
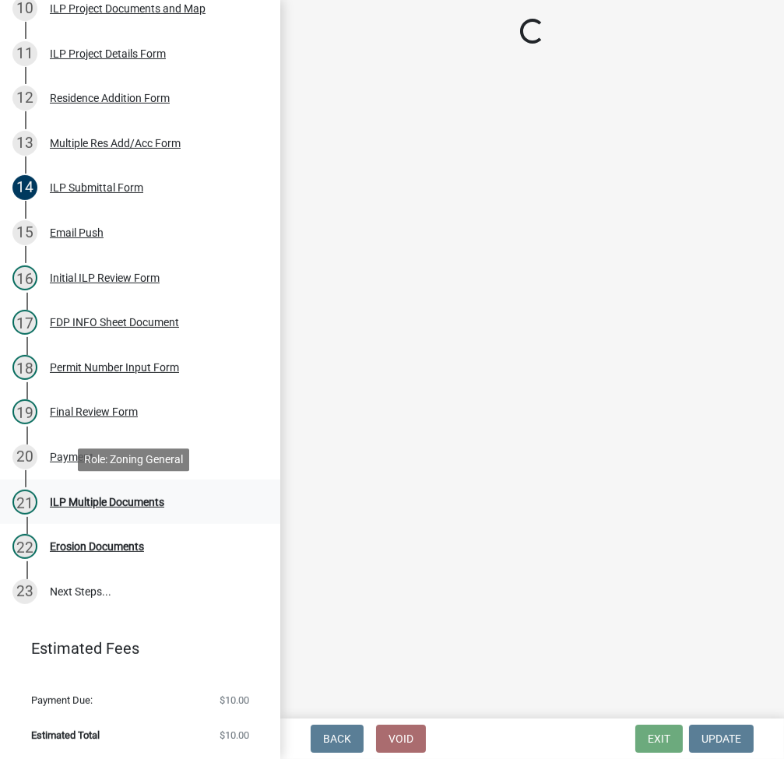
scroll to position [0, 0]
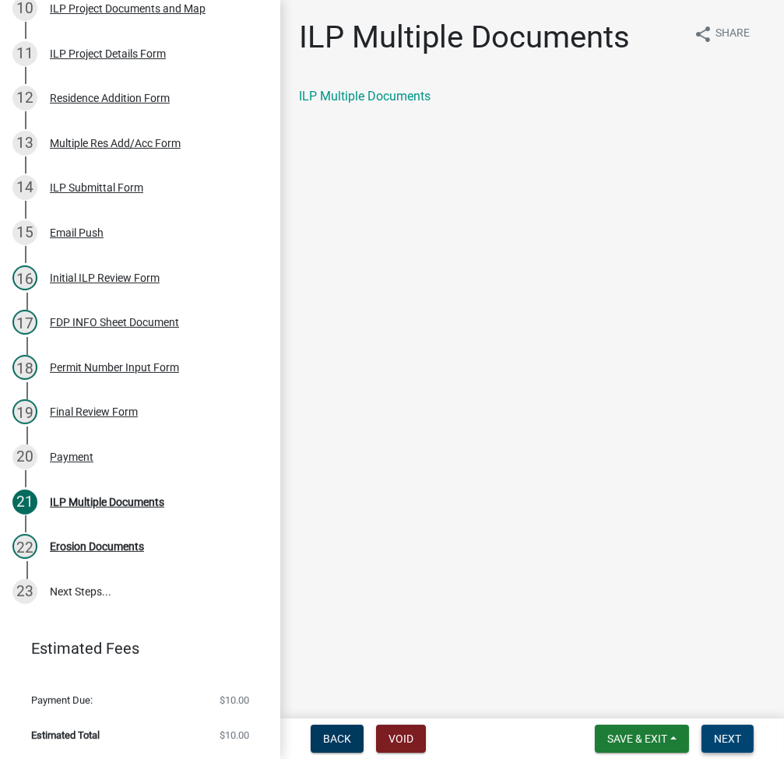
click at [733, 746] on button "Next" at bounding box center [728, 739] width 52 height 28
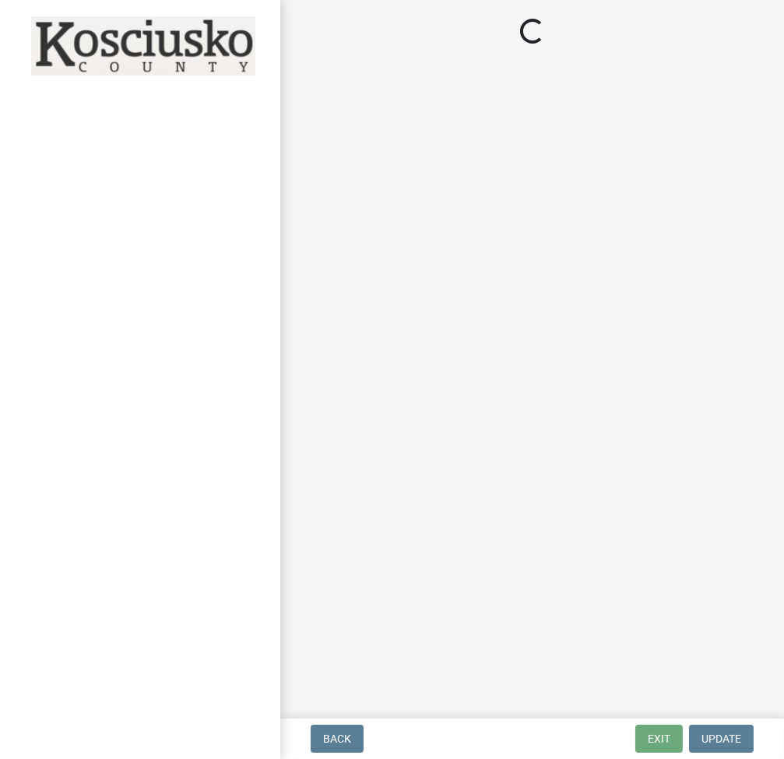
select select "d95389f4-ab5a-4603-9826-29cf73316391"
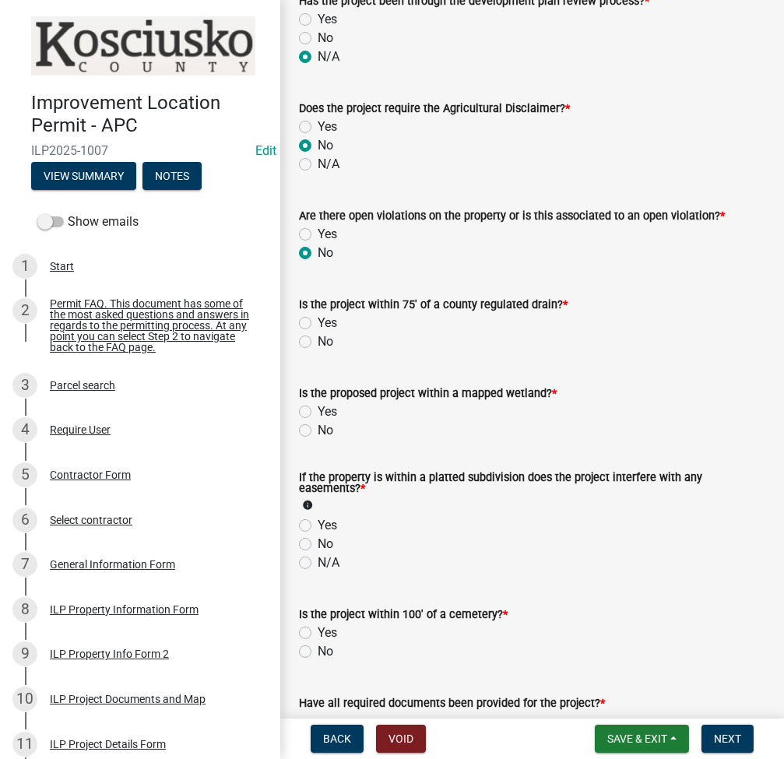
scroll to position [1661, 0]
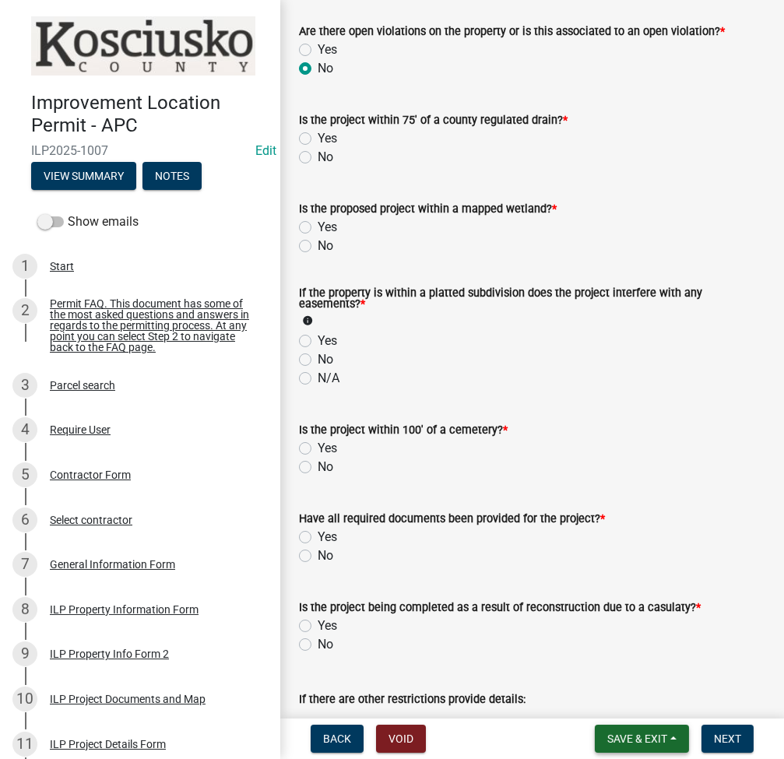
click at [622, 742] on span "Save & Exit" at bounding box center [638, 739] width 60 height 12
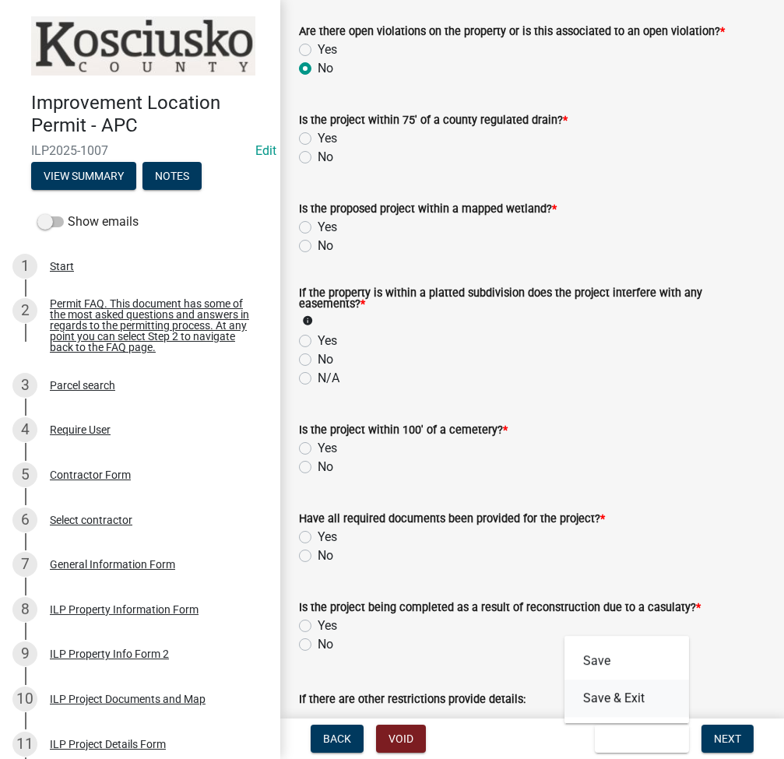
click at [616, 696] on button "Save & Exit" at bounding box center [627, 698] width 125 height 37
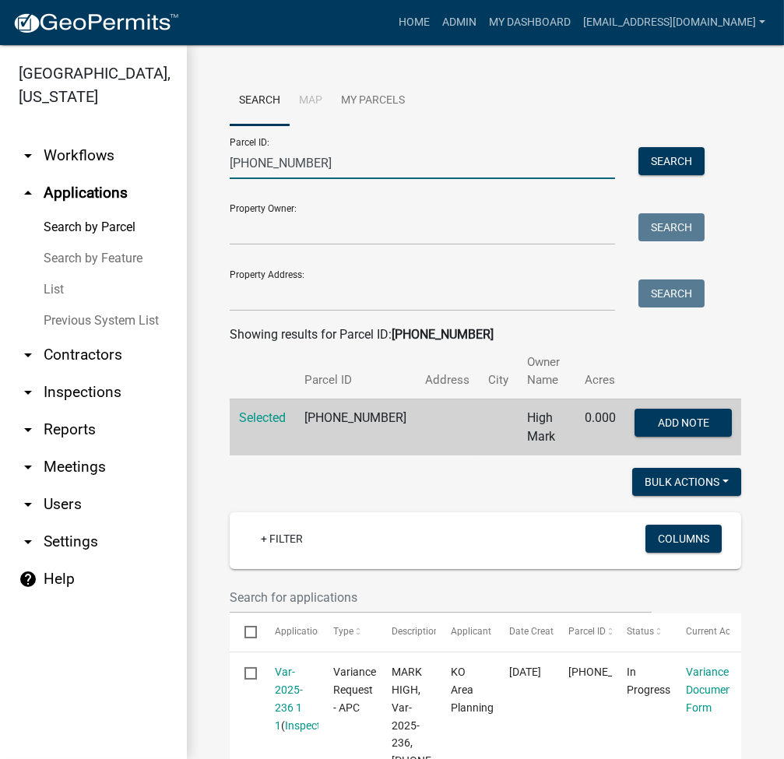
click at [264, 153] on input "[PHONE_NUMBER]" at bounding box center [423, 163] width 386 height 32
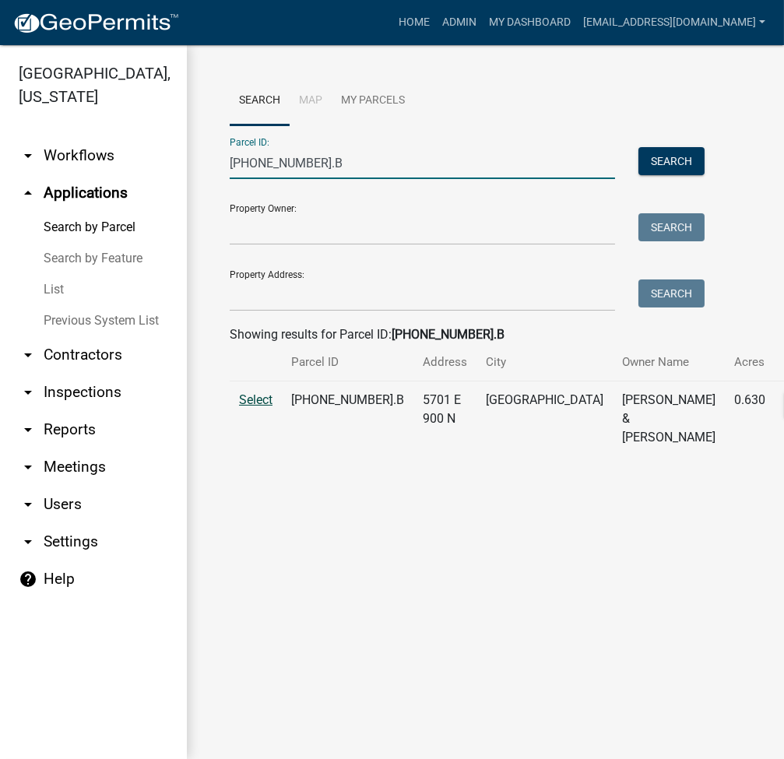
type input "[PHONE_NUMBER].B"
click at [245, 407] on span "Select" at bounding box center [255, 400] width 33 height 15
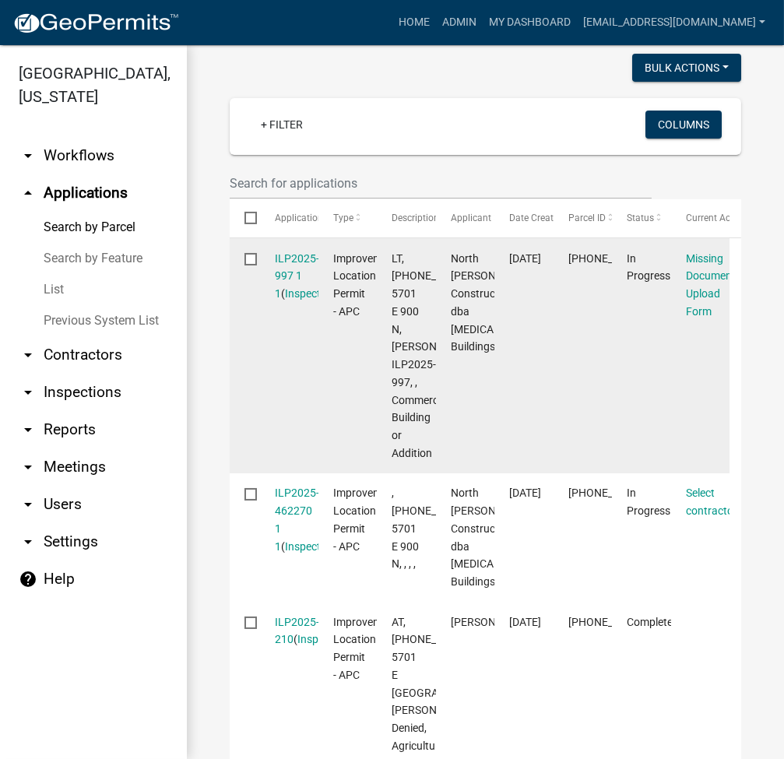
scroll to position [623, 0]
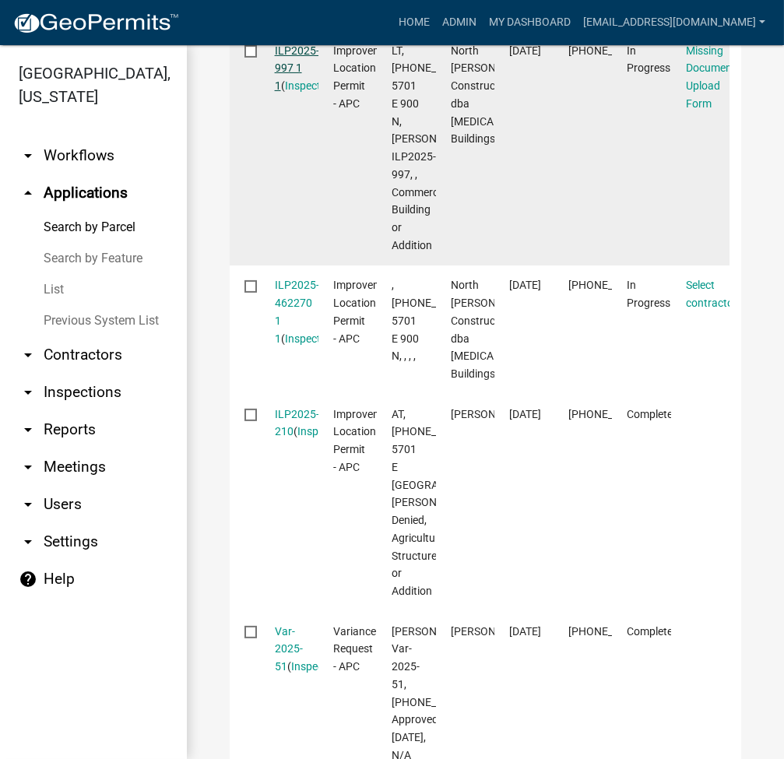
click at [288, 93] on link "ILP2025-997 1 1" at bounding box center [297, 68] width 44 height 48
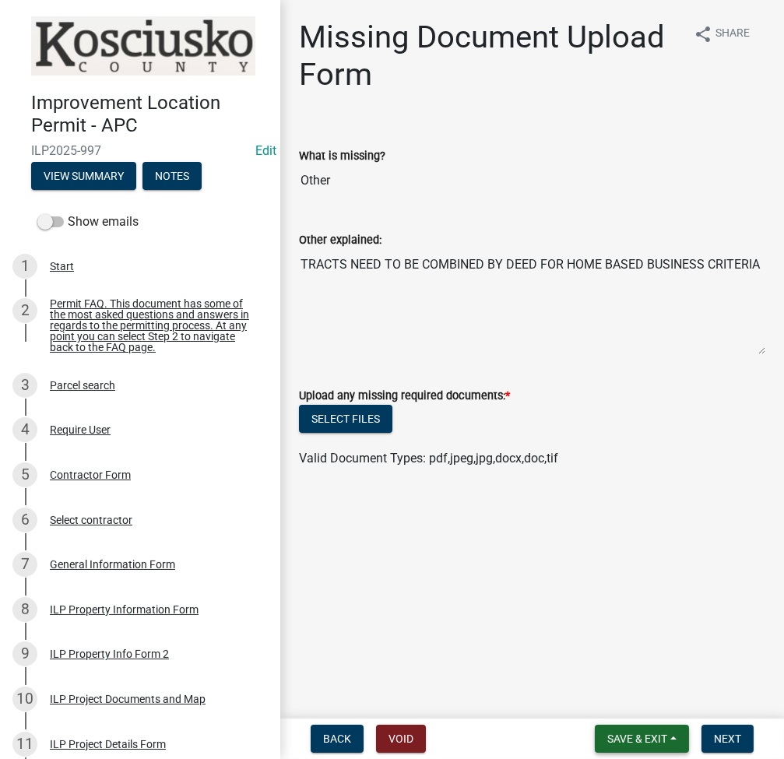
click at [638, 733] on span "Save & Exit" at bounding box center [638, 739] width 60 height 12
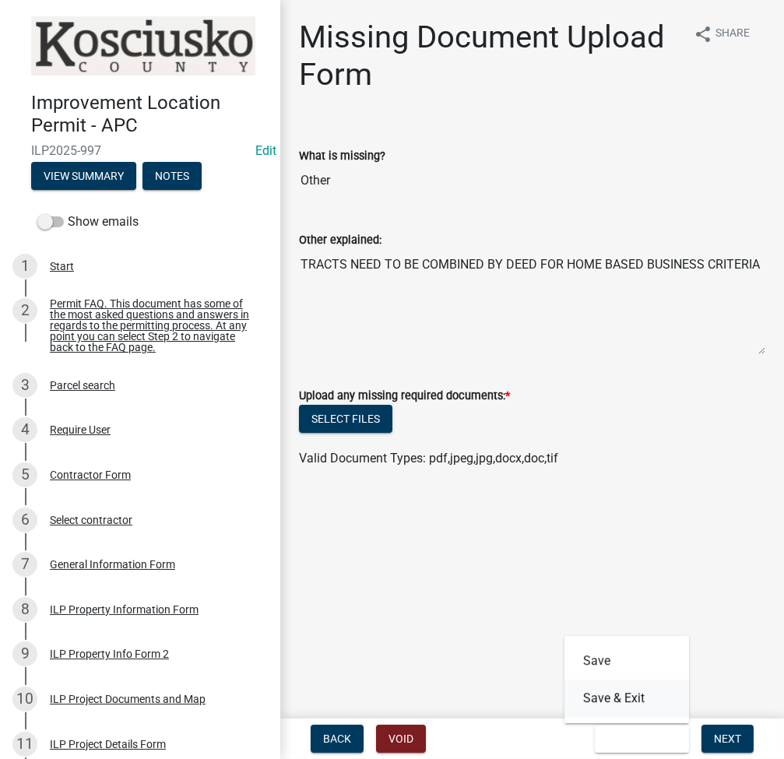
click at [631, 710] on button "Save & Exit" at bounding box center [627, 698] width 125 height 37
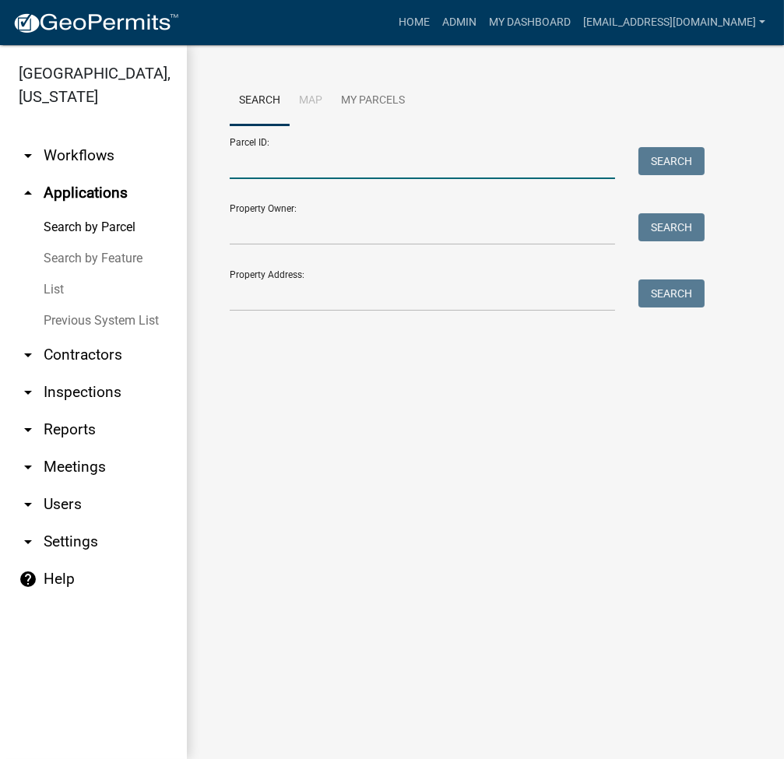
click at [294, 165] on input "Parcel ID:" at bounding box center [423, 163] width 386 height 32
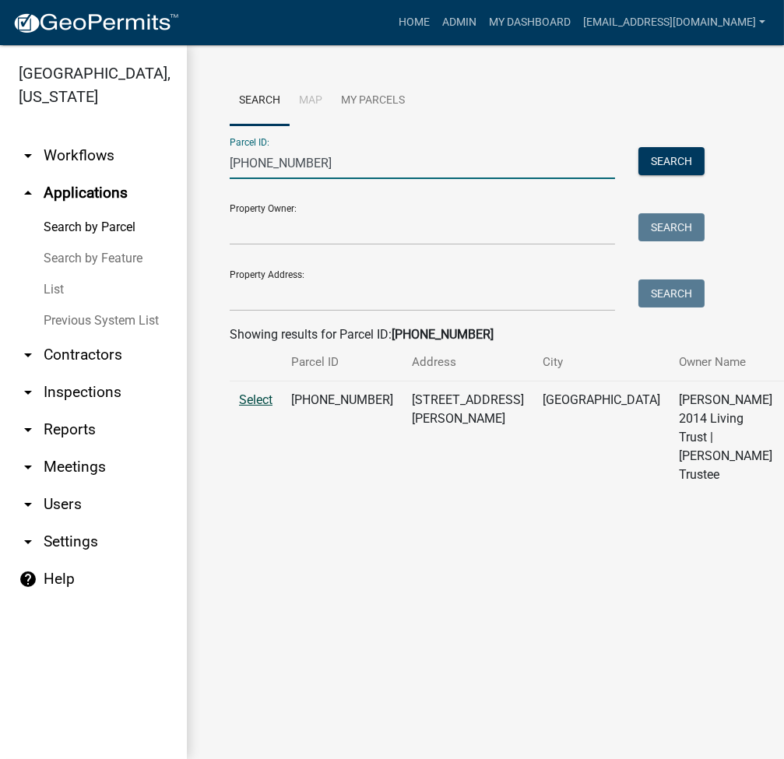
click at [250, 407] on span "Select" at bounding box center [255, 400] width 33 height 15
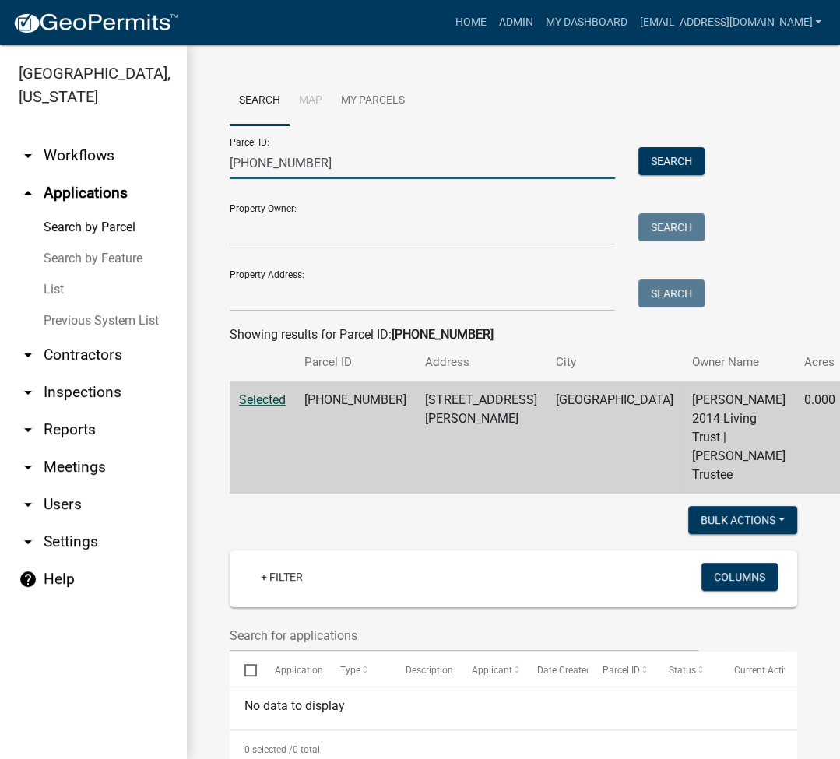
click at [376, 150] on input "007-053-023" at bounding box center [423, 163] width 386 height 32
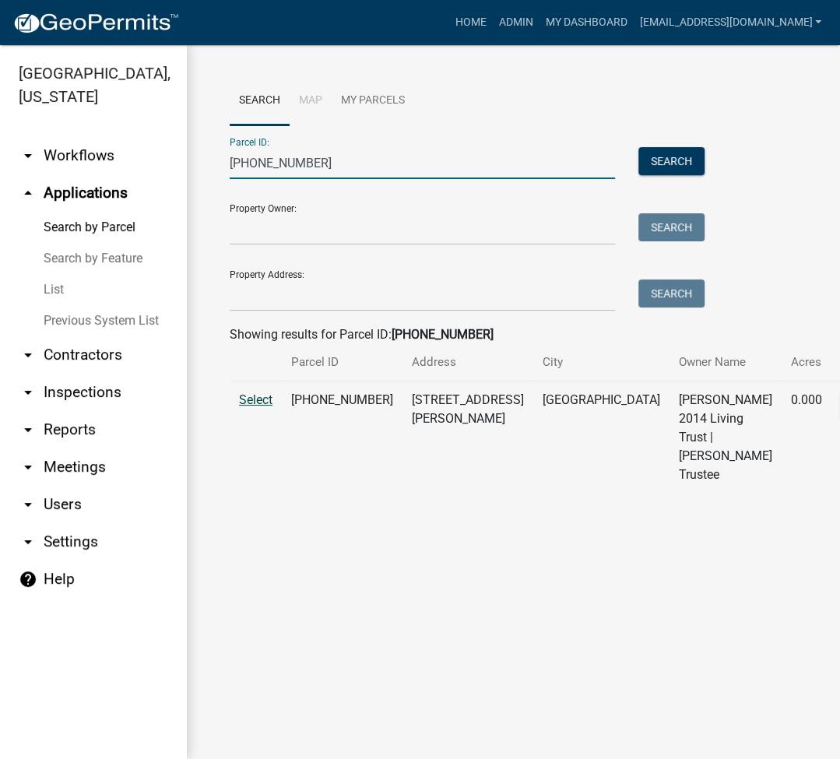
type input "[PHONE_NUMBER]"
click at [258, 407] on span "Select" at bounding box center [255, 400] width 33 height 15
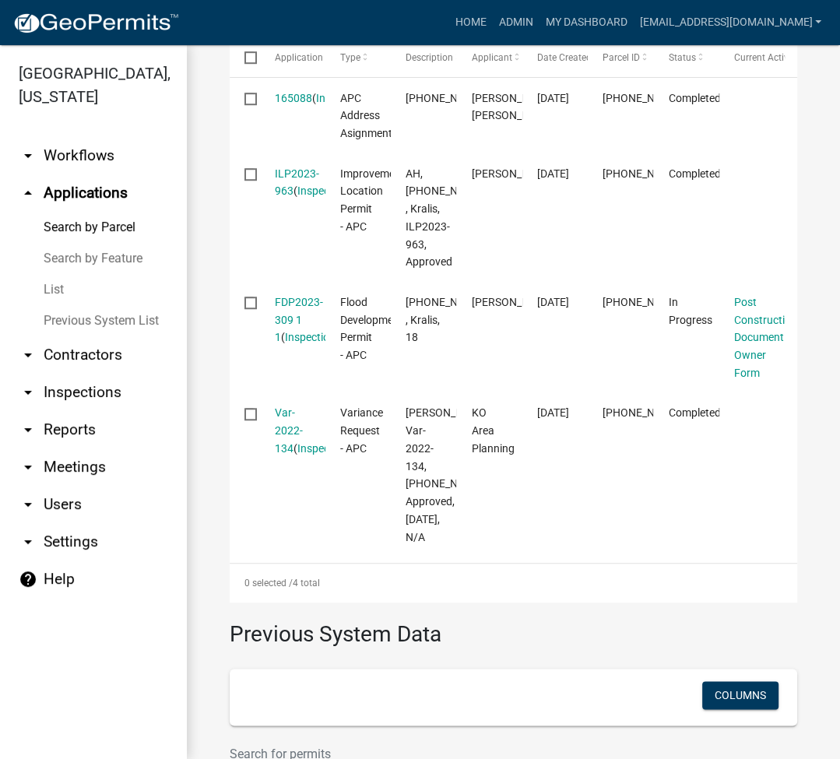
scroll to position [623, 0]
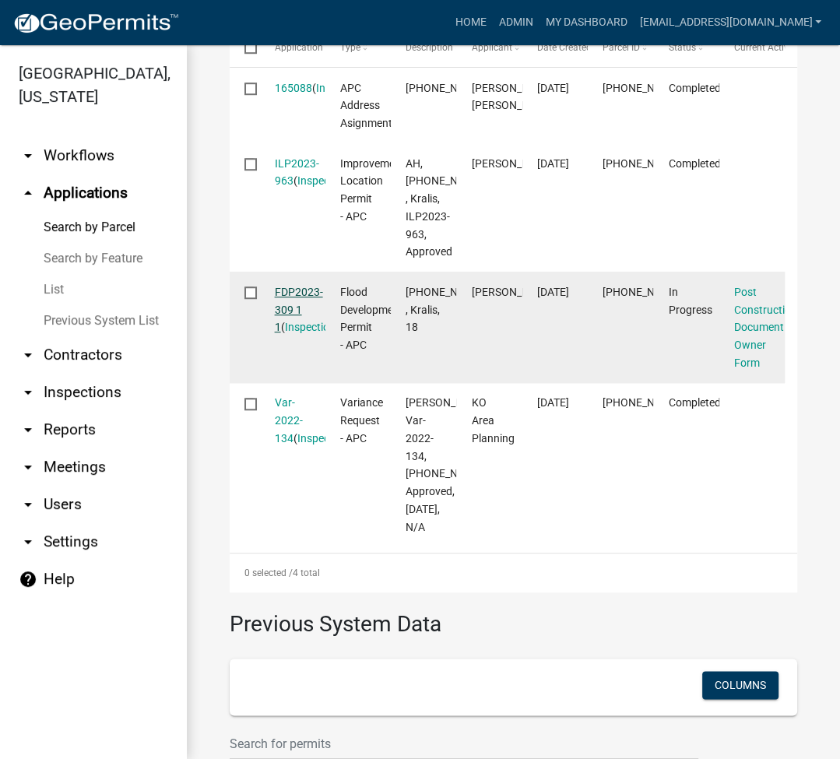
click at [302, 326] on link "FDP2023-309 1 1" at bounding box center [299, 310] width 48 height 48
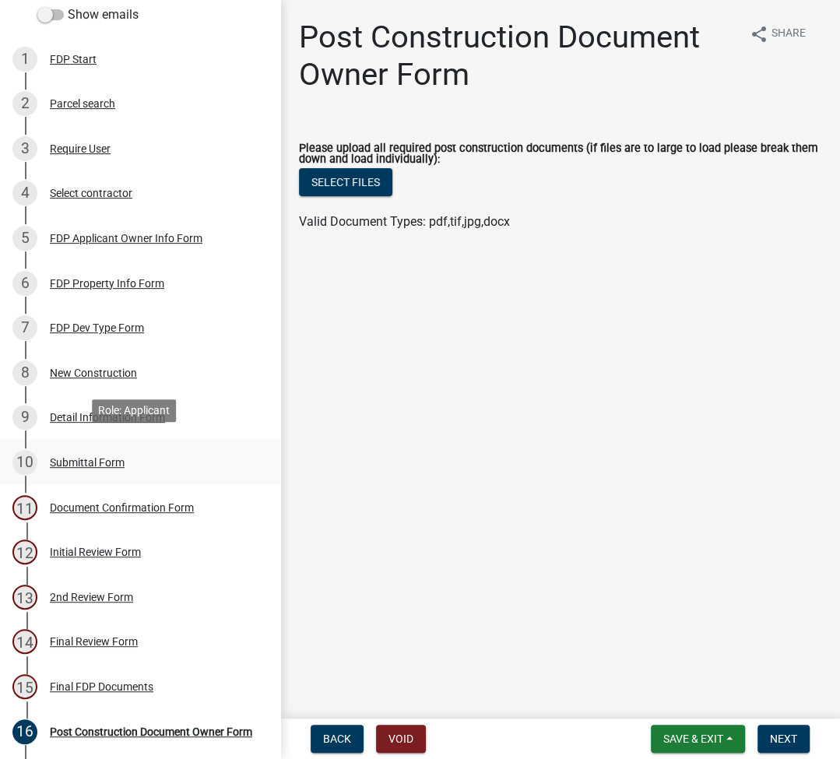
scroll to position [294, 0]
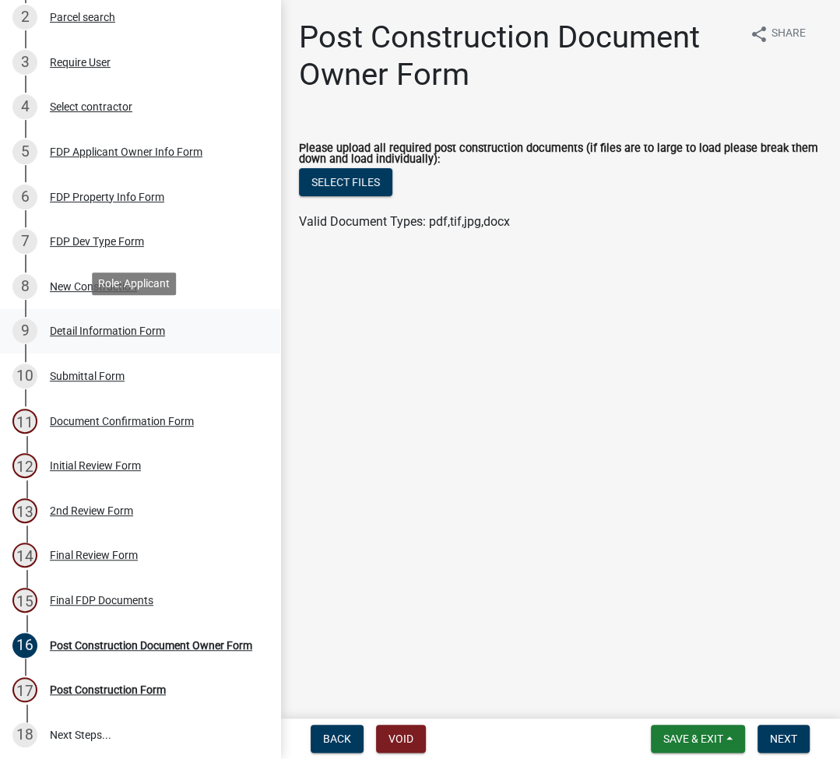
click at [127, 326] on div "Detail Information Form" at bounding box center [107, 331] width 115 height 11
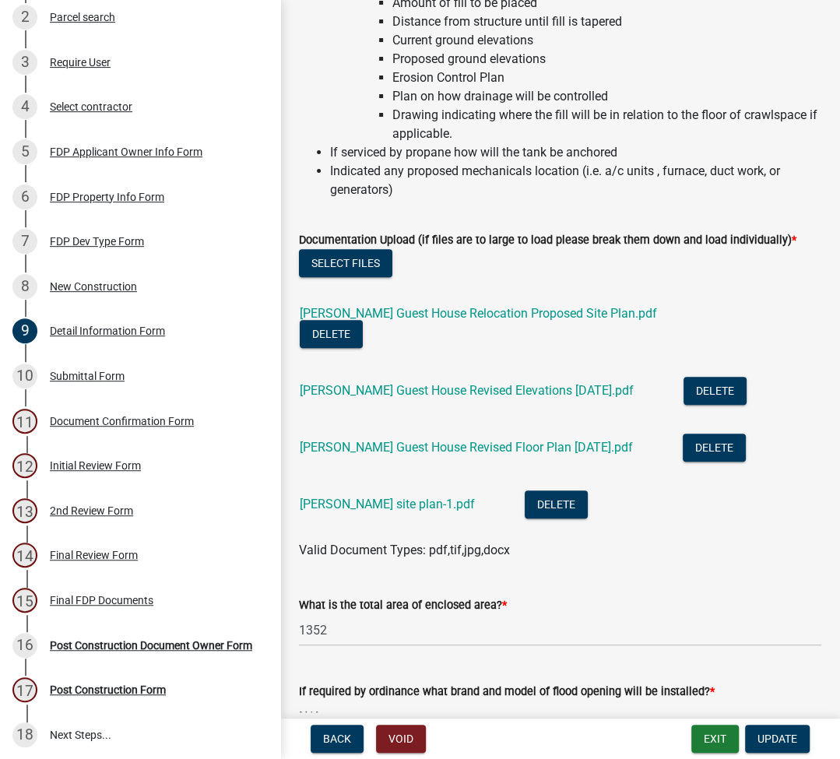
scroll to position [308, 0]
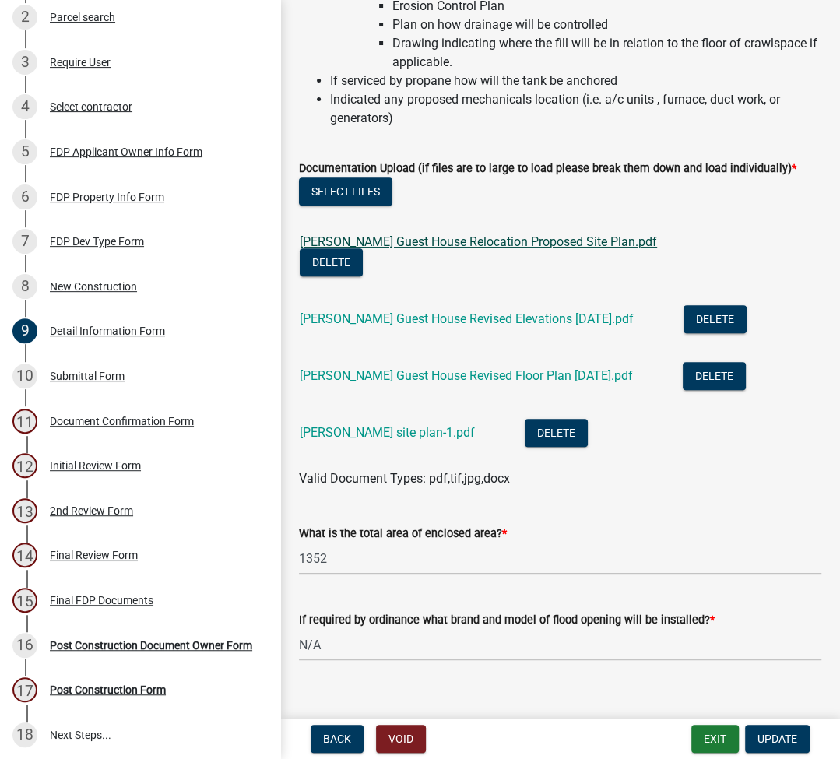
click at [474, 241] on link "[PERSON_NAME] Guest House Relocation Proposed Site Plan.pdf" at bounding box center [479, 241] width 358 height 15
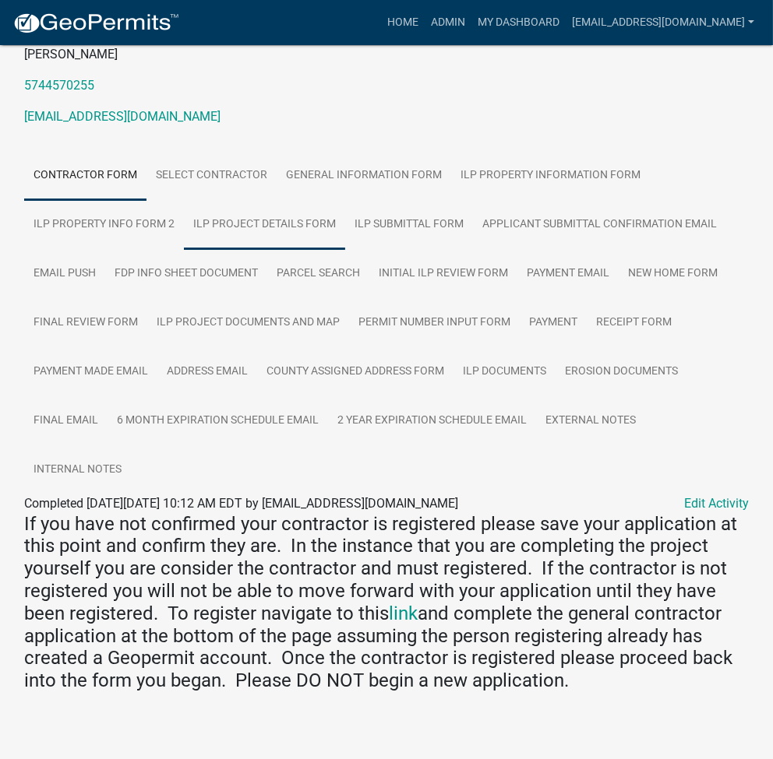
scroll to position [207, 0]
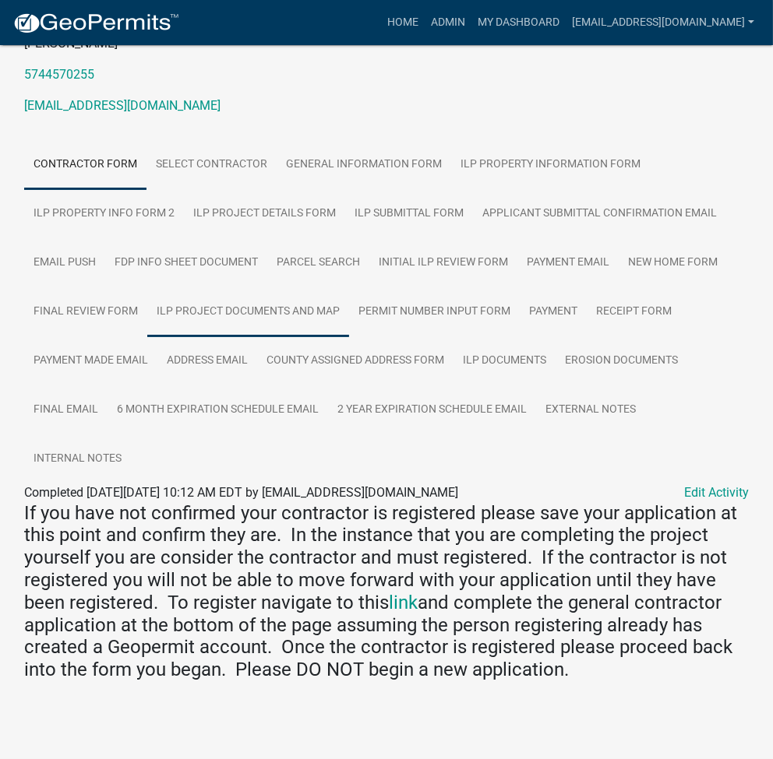
click at [284, 310] on link "ILP Project Documents and Map" at bounding box center [248, 312] width 202 height 50
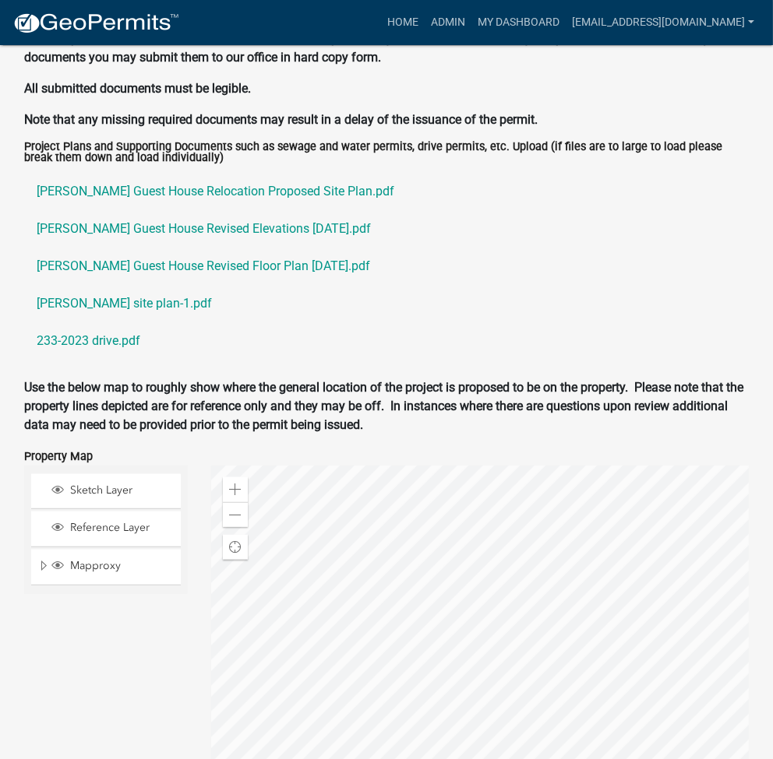
scroll to position [1834, 0]
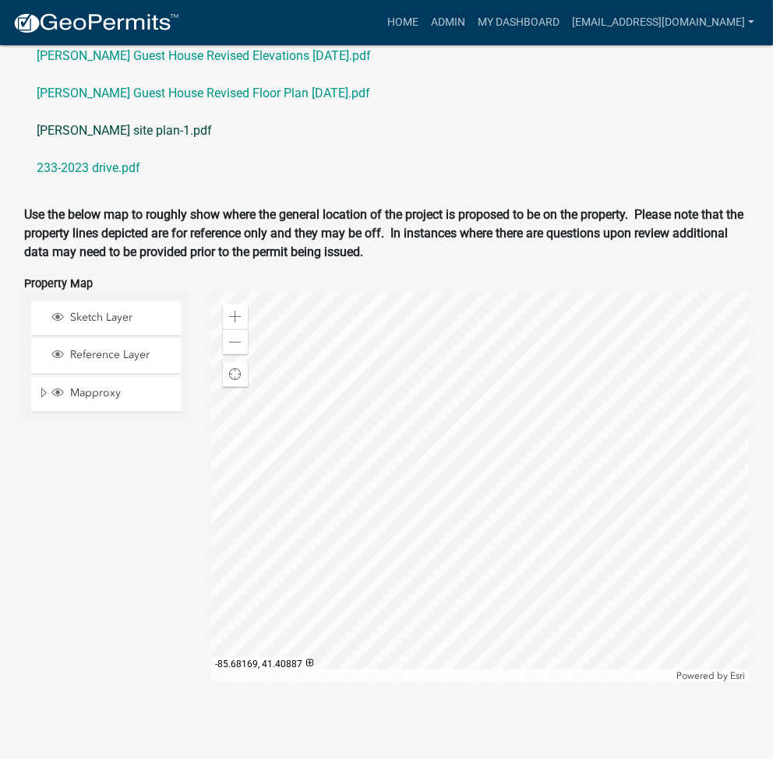
click at [121, 135] on link "Tierney site plan-1.pdf" at bounding box center [386, 130] width 724 height 37
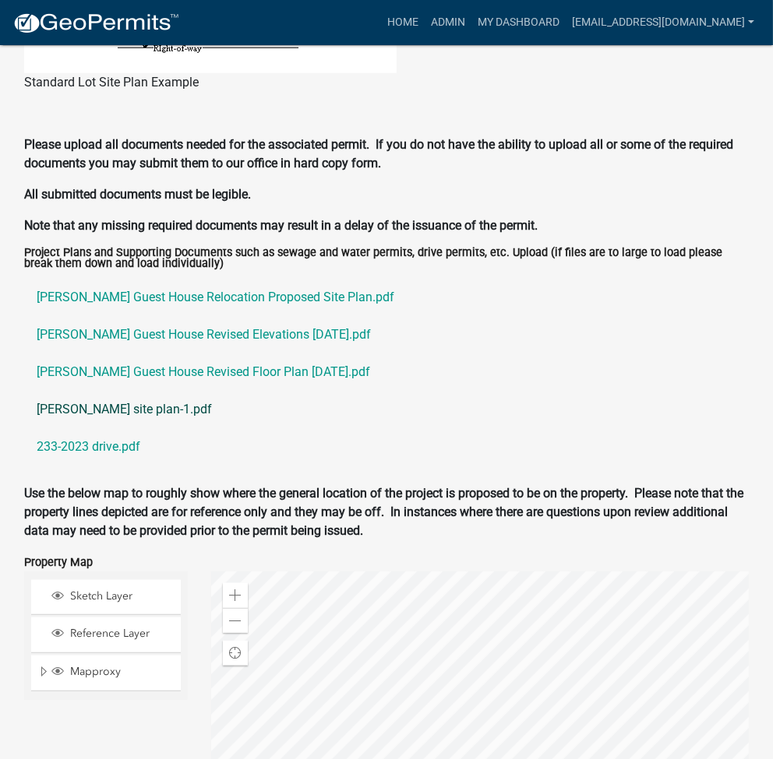
scroll to position [1419, 0]
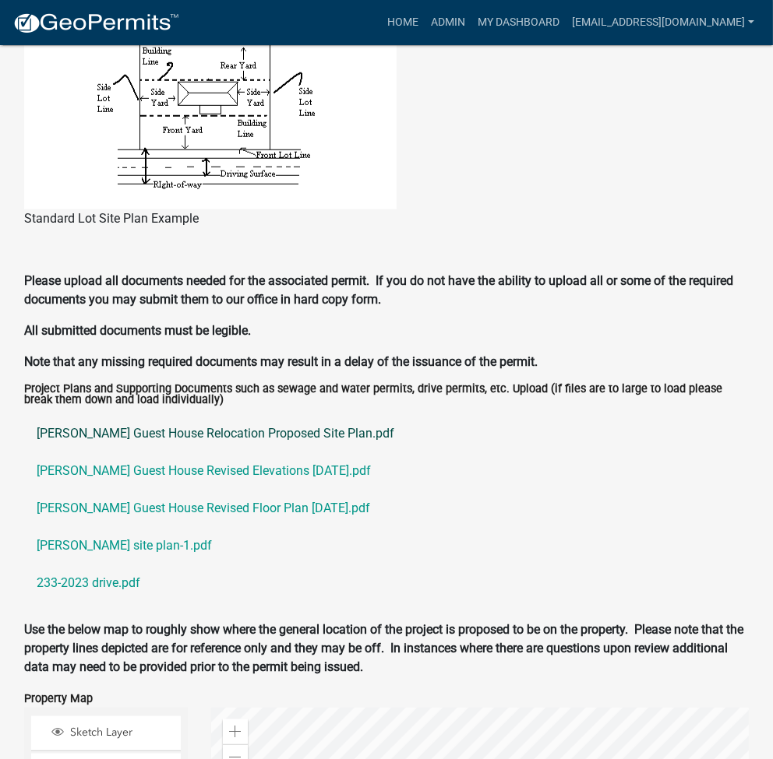
click at [199, 439] on link "Tierney Guest House Relocation Proposed Site Plan.pdf" at bounding box center [386, 433] width 724 height 37
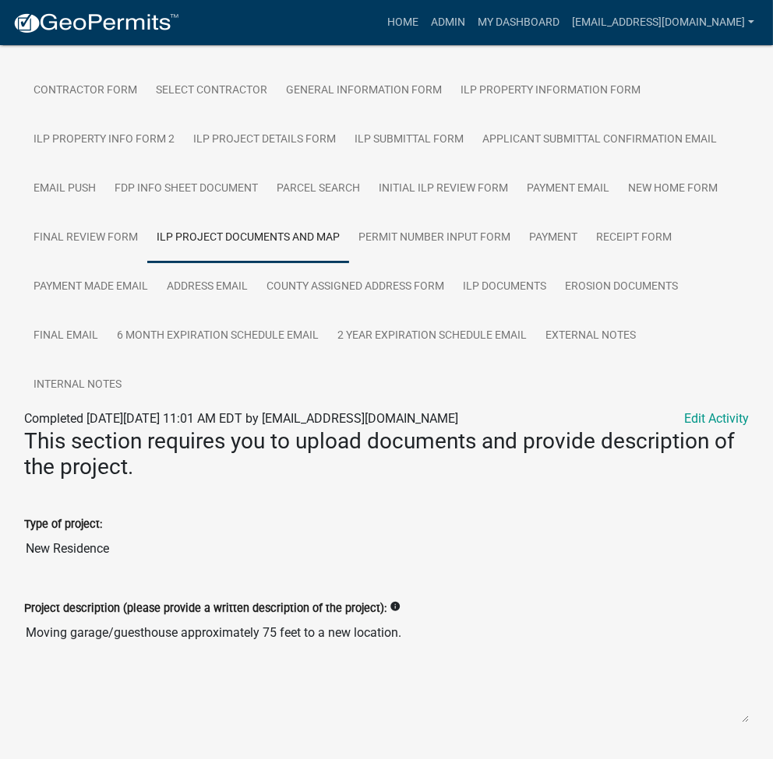
scroll to position [415, 0]
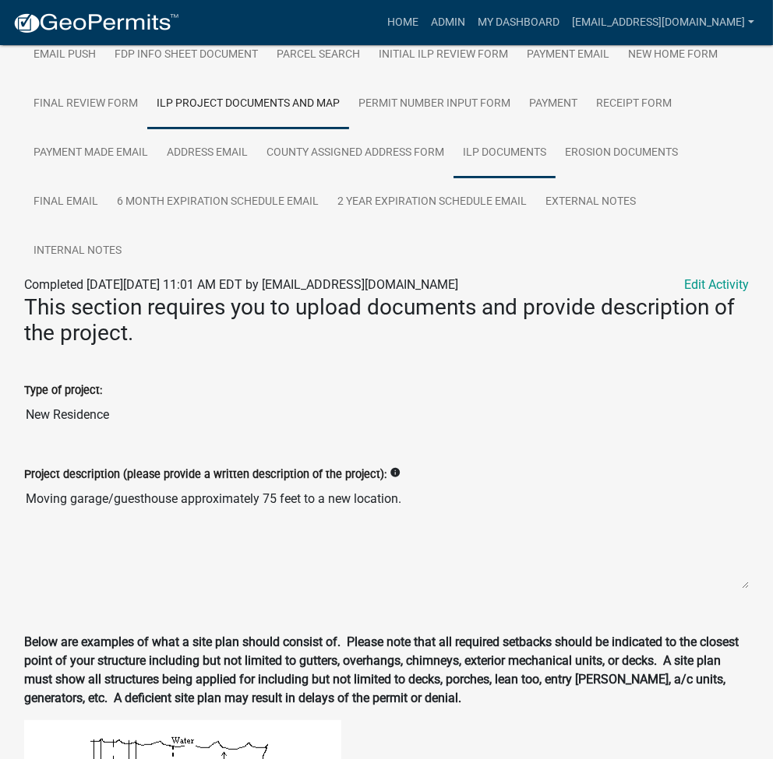
click at [502, 153] on link "ILP Documents" at bounding box center [504, 154] width 102 height 50
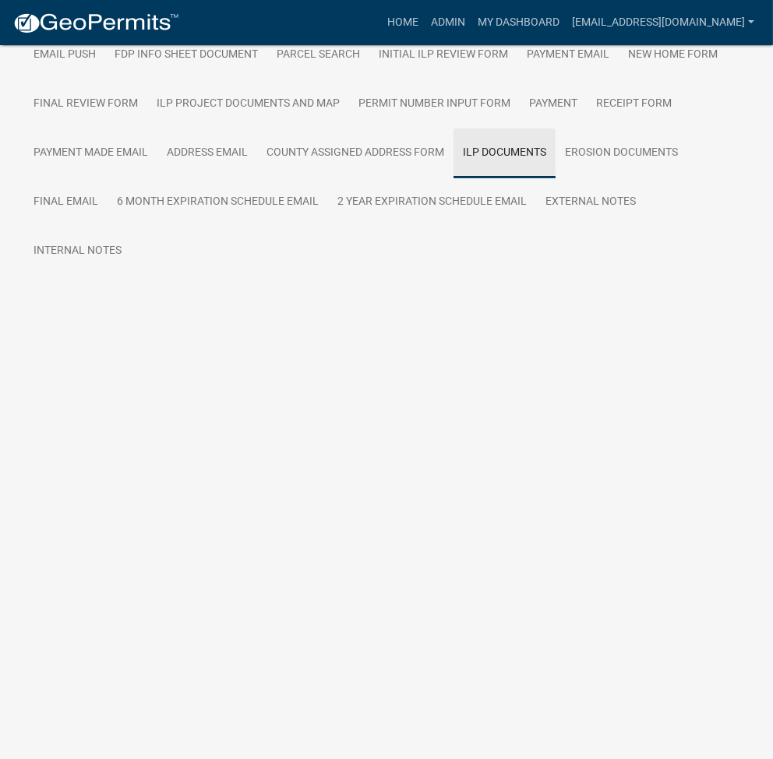
scroll to position [45, 0]
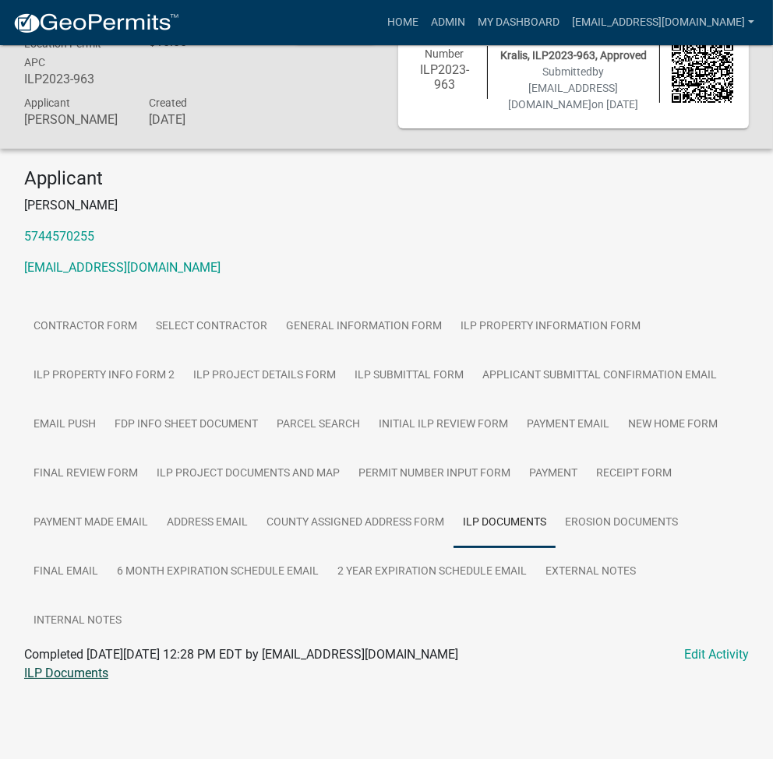
click at [74, 668] on link "ILP Documents" at bounding box center [66, 673] width 84 height 15
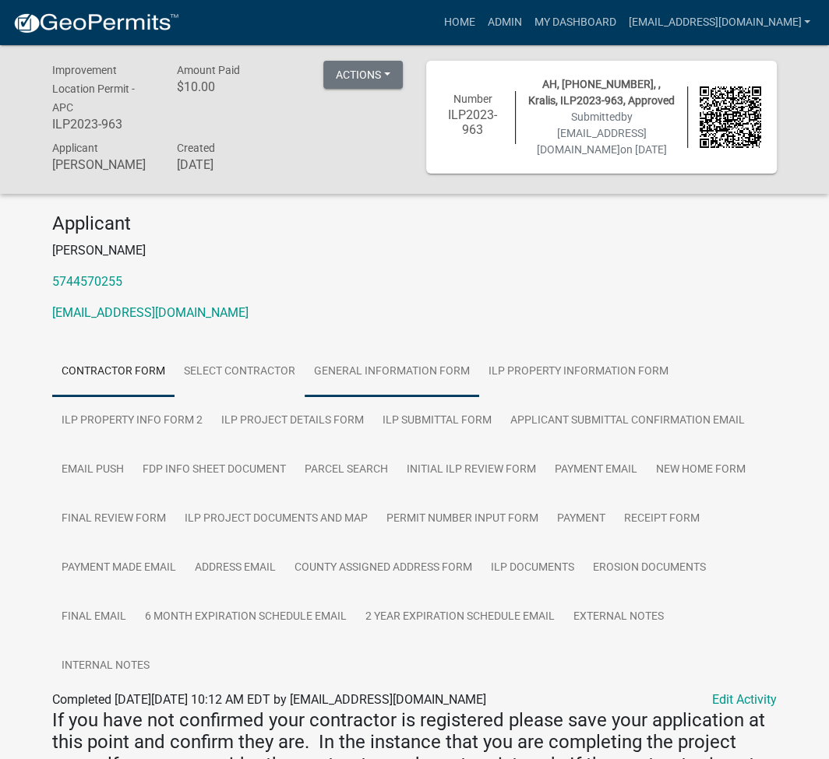
scroll to position [207, 0]
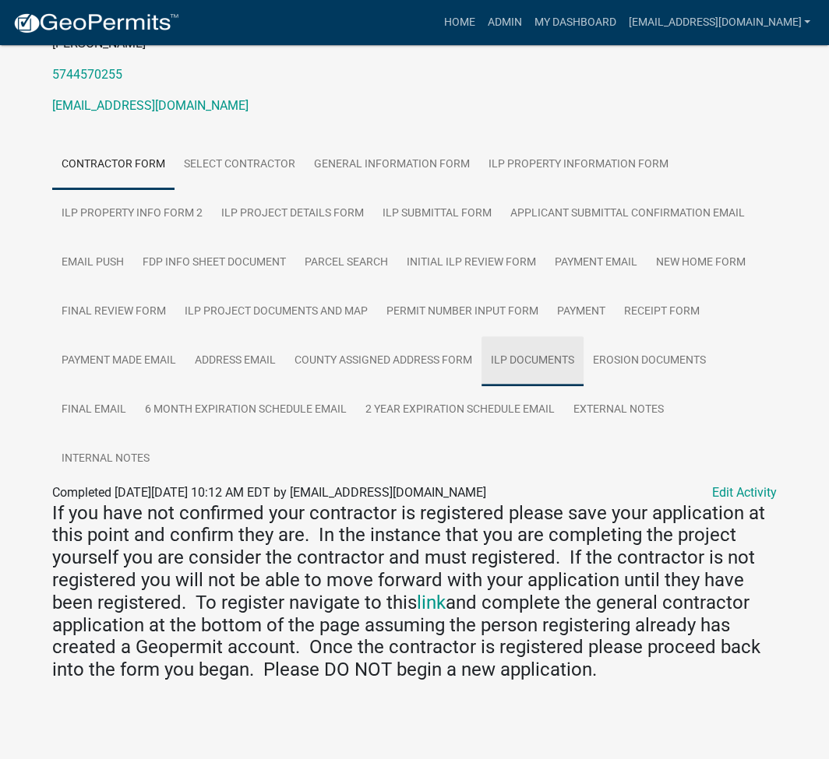
click at [523, 364] on link "ILP Documents" at bounding box center [532, 361] width 102 height 50
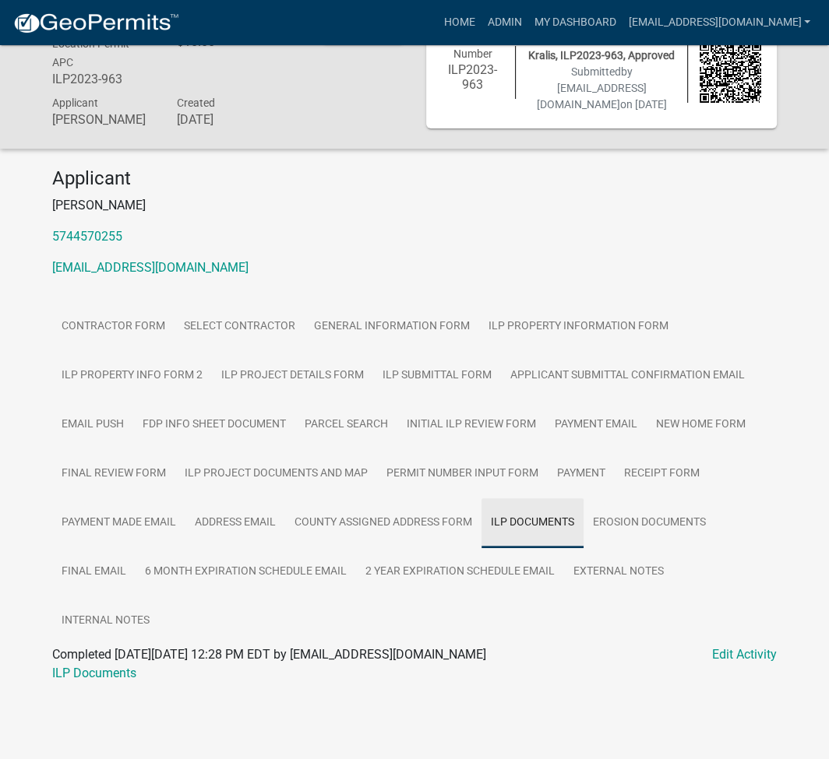
scroll to position [45, 0]
click at [95, 681] on link "ILP Documents" at bounding box center [94, 673] width 84 height 15
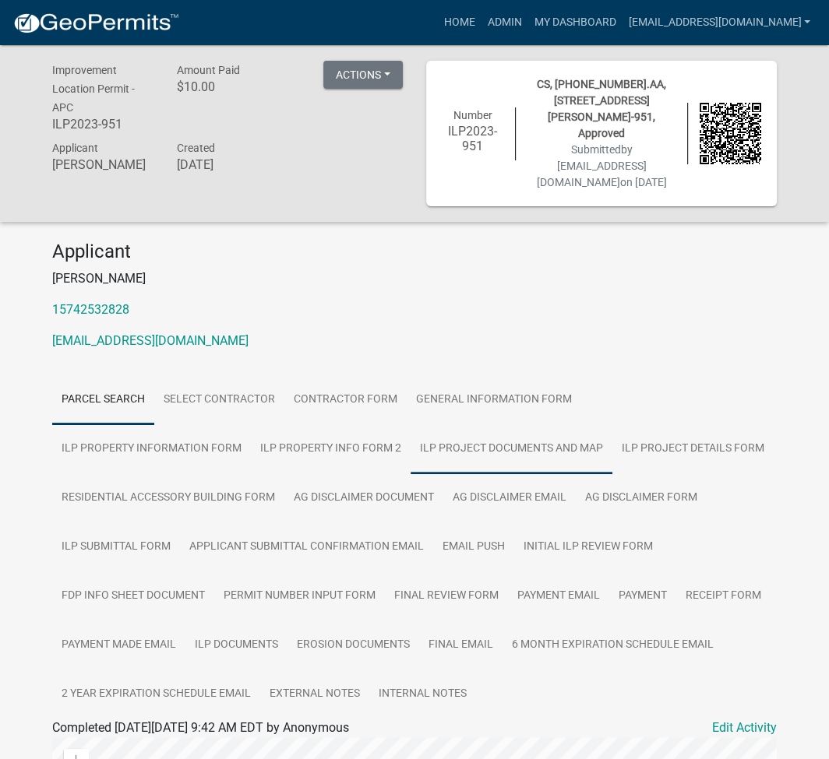
click at [410, 436] on link "ILP Project Documents and Map" at bounding box center [511, 449] width 202 height 50
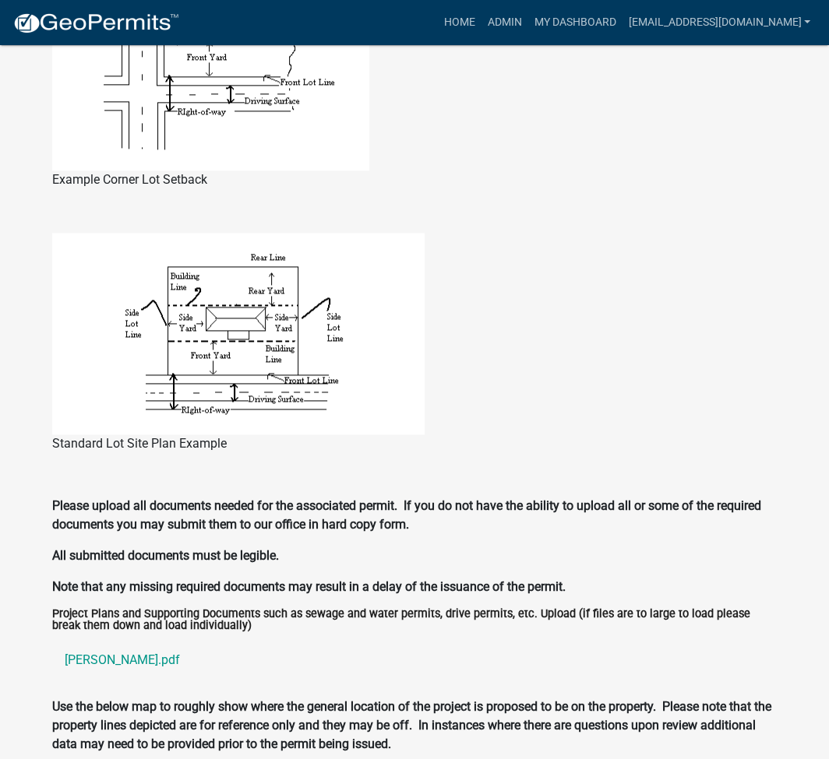
scroll to position [1282, 0]
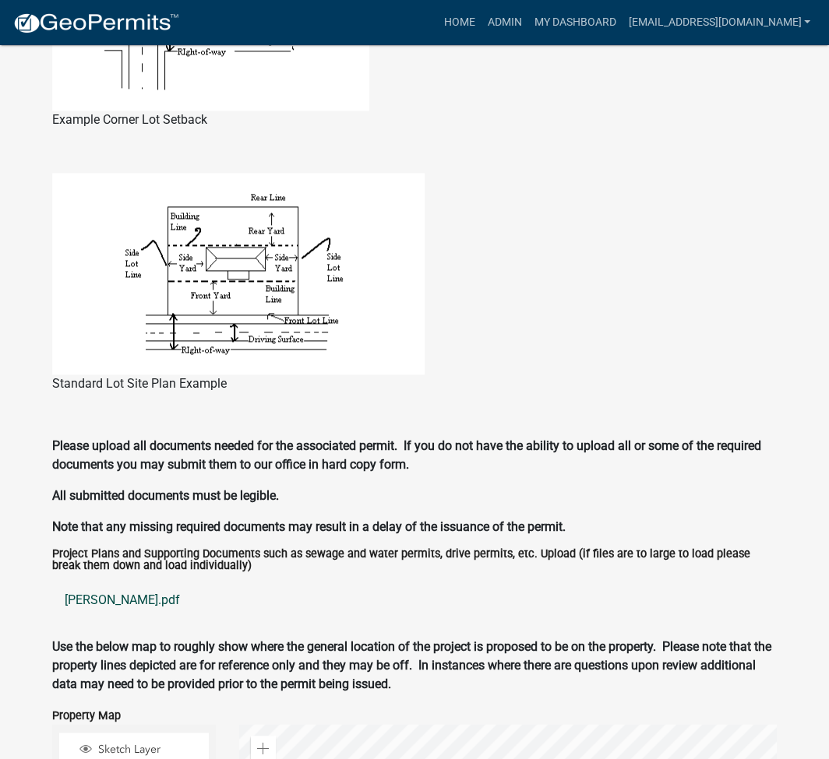
click at [90, 581] on link "sleeth.pdf" at bounding box center [414, 599] width 724 height 37
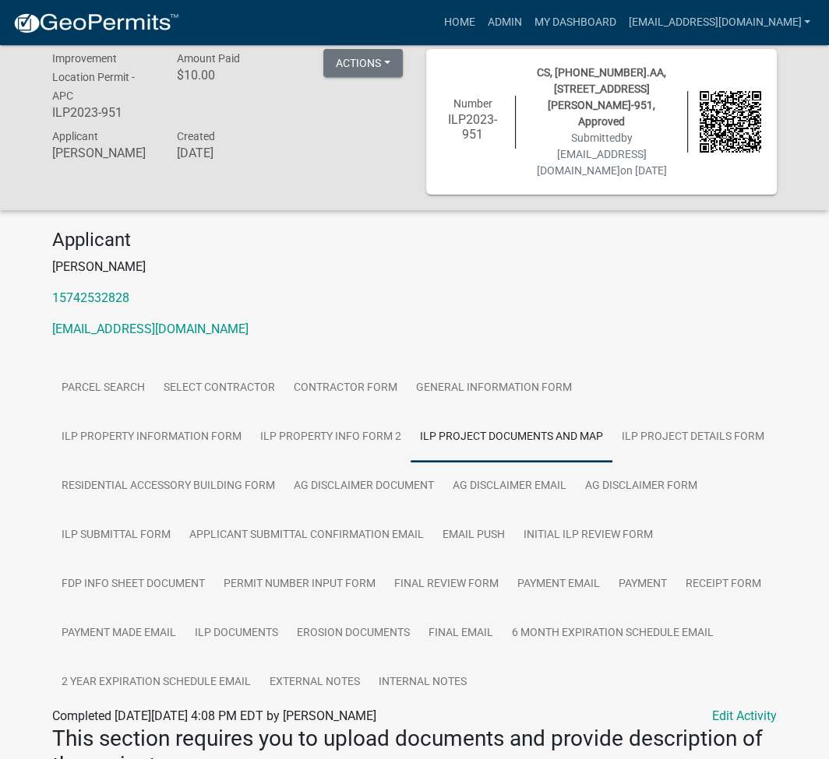
scroll to position [0, 0]
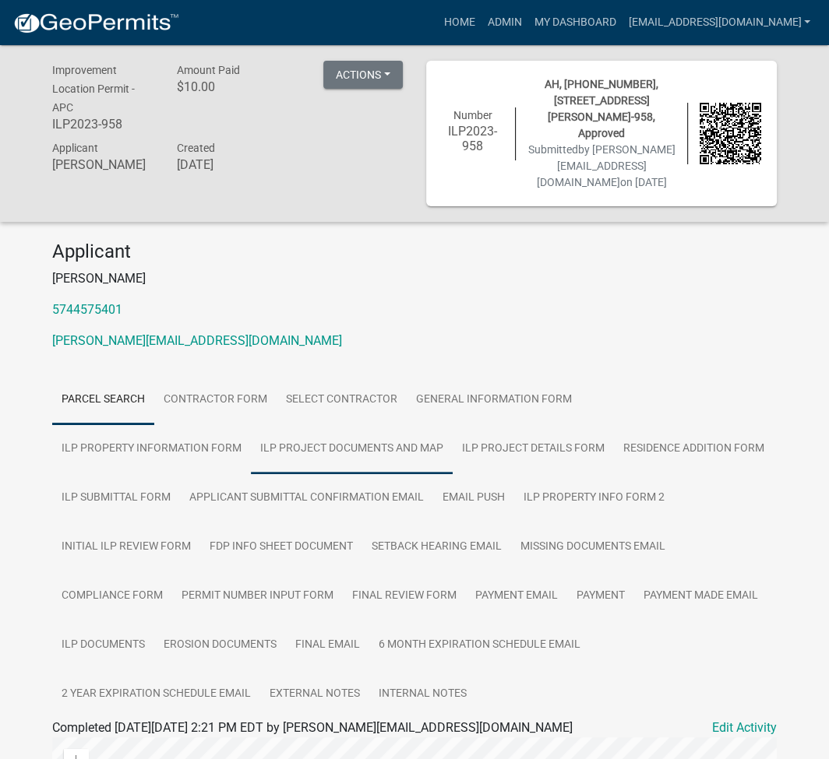
click at [251, 433] on link "ILP Project Documents and Map" at bounding box center [352, 449] width 202 height 50
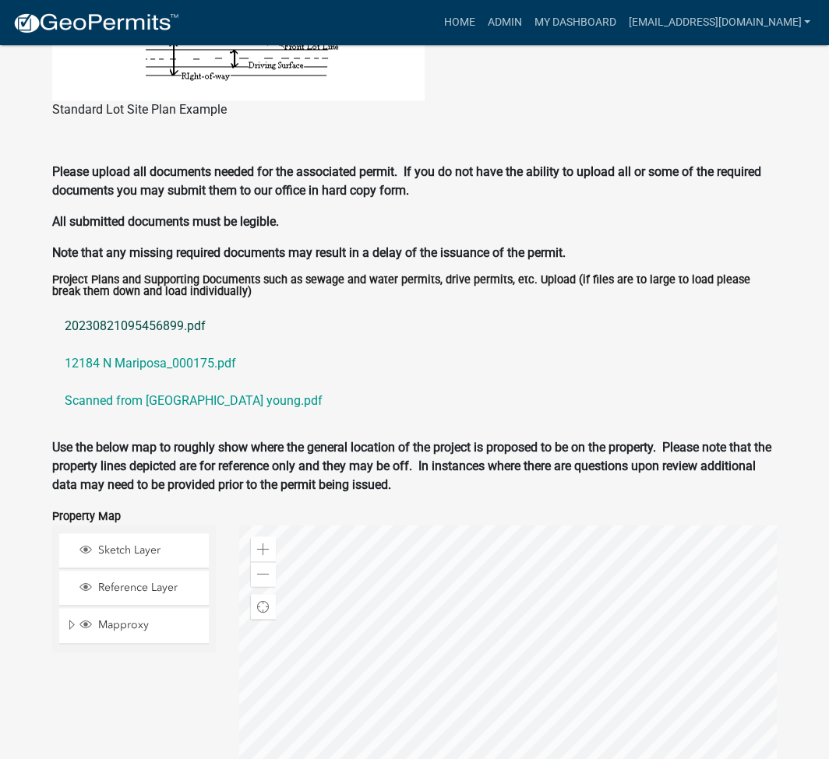
scroll to position [1587, 0]
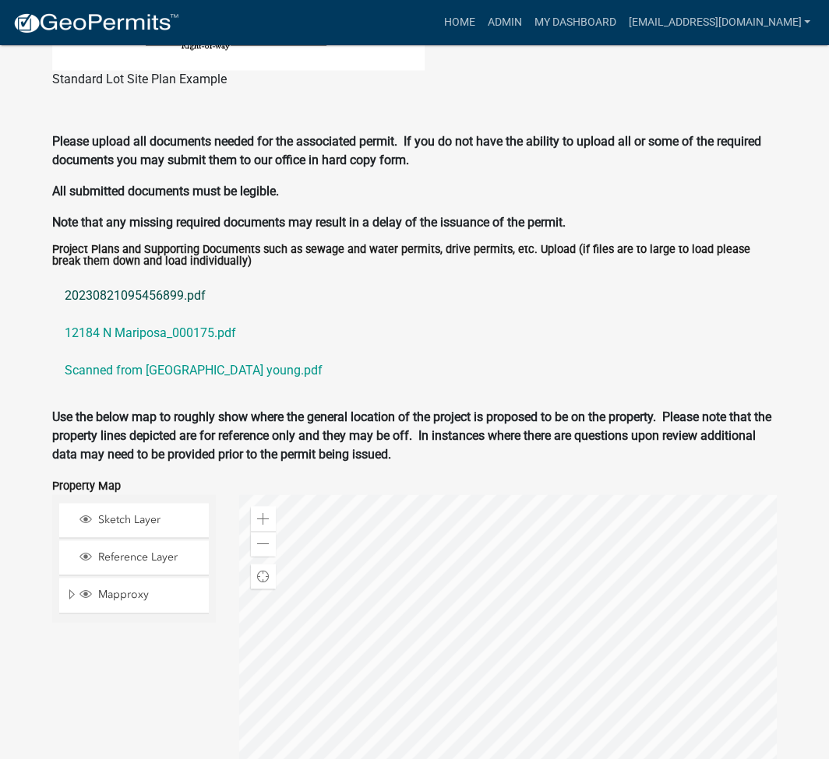
click at [137, 277] on link "20230821095456899.pdf" at bounding box center [414, 295] width 724 height 37
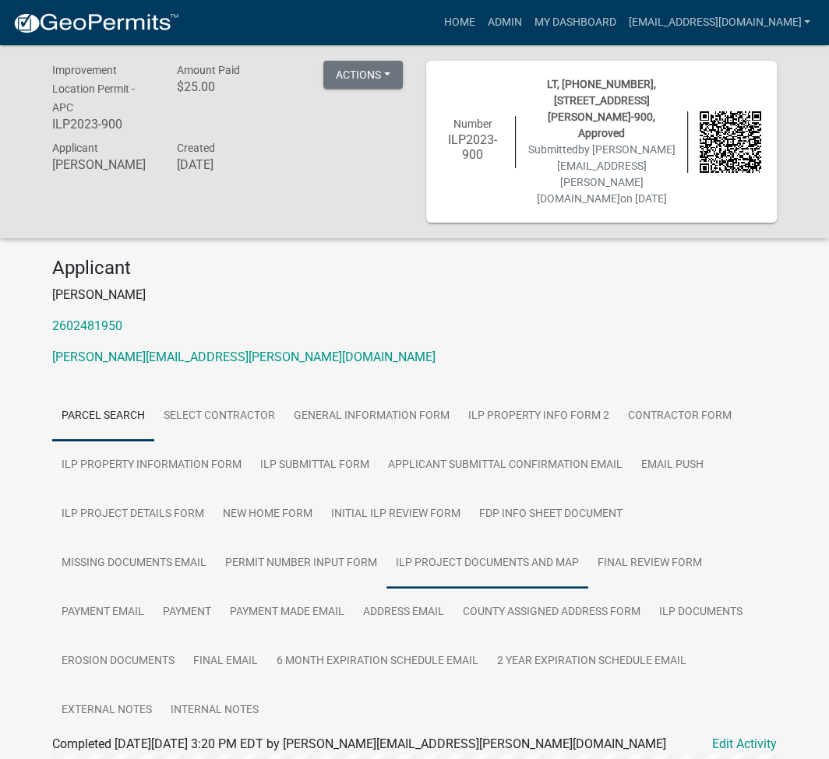
click at [548, 539] on link "ILP Project Documents and Map" at bounding box center [487, 564] width 202 height 50
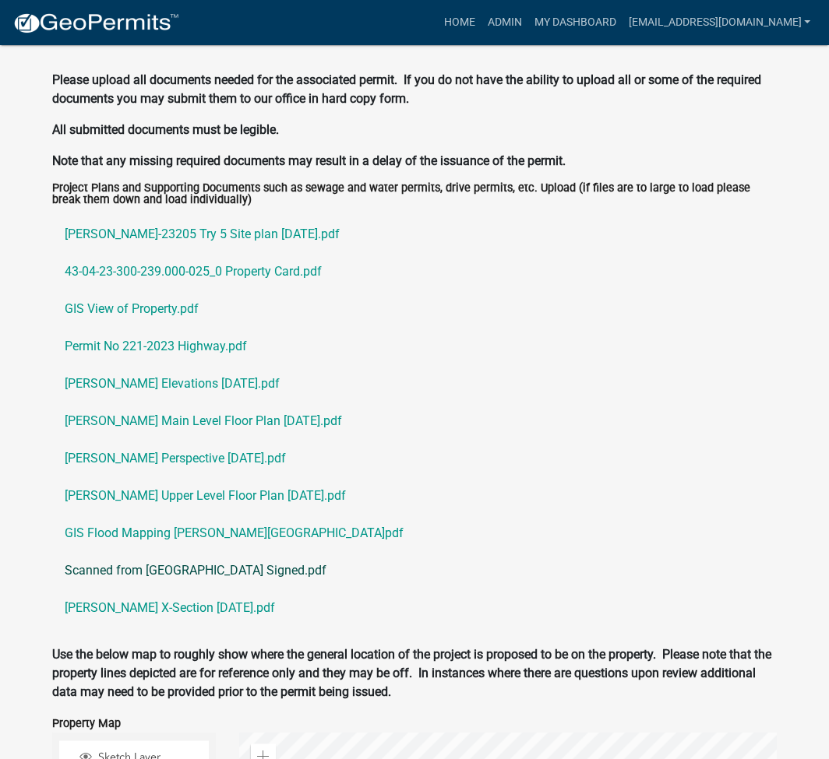
scroll to position [1661, 0]
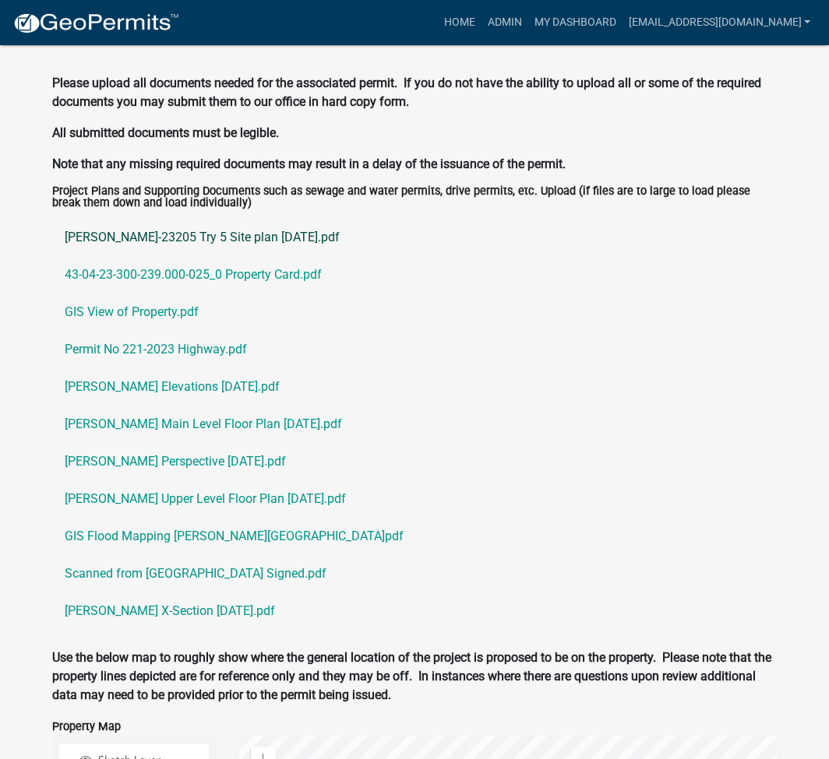
click at [229, 218] on link "[PERSON_NAME]-23205 Try 5 Site plan [DATE].pdf" at bounding box center [414, 236] width 724 height 37
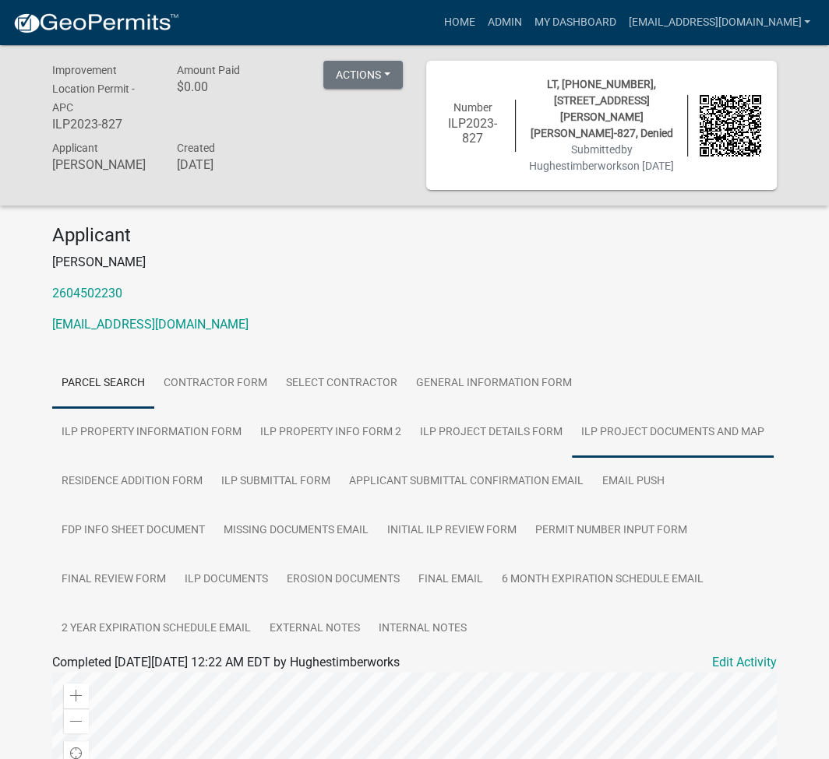
click at [572, 433] on link "ILP Project Documents and Map" at bounding box center [673, 433] width 202 height 50
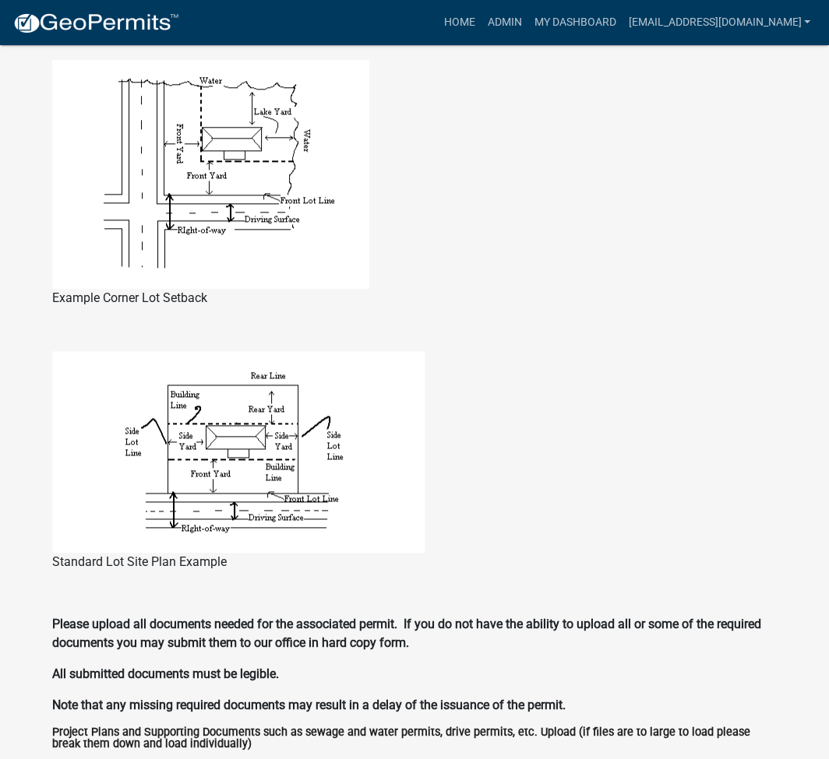
scroll to position [1453, 0]
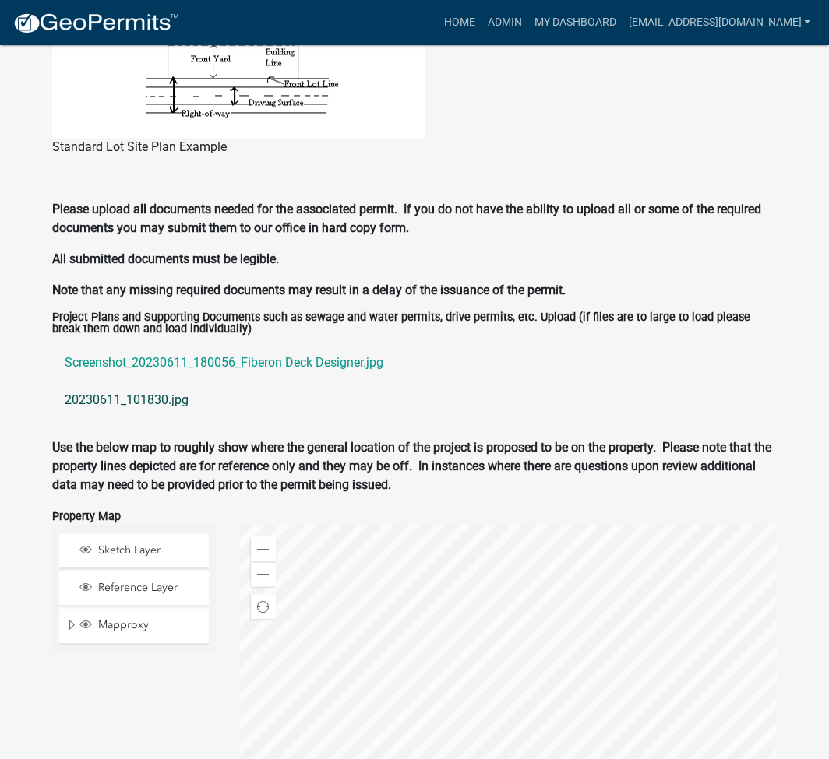
click at [146, 392] on link "20230611_101830.jpg" at bounding box center [414, 400] width 724 height 37
click at [206, 364] on link "Screenshot_20230611_180056_Fiberon Deck Designer.jpg" at bounding box center [414, 362] width 724 height 37
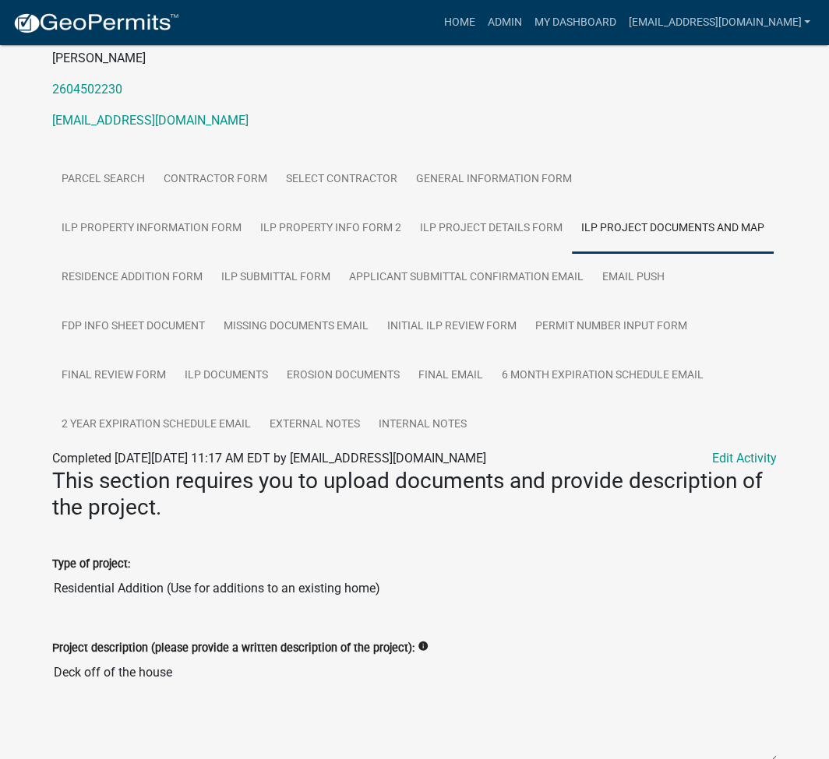
scroll to position [207, 0]
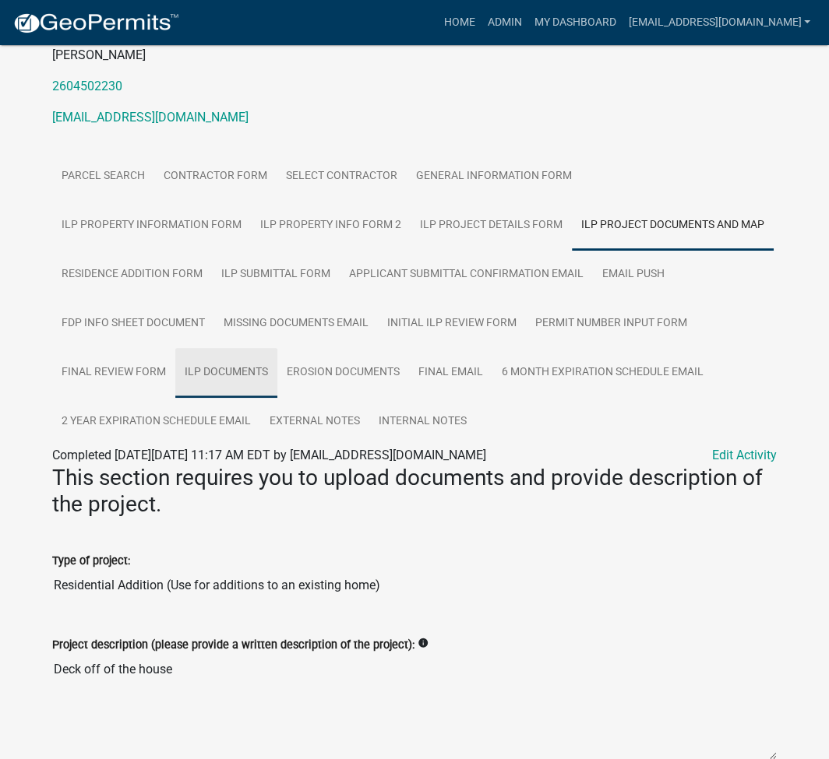
click at [277, 348] on link "ILP Documents" at bounding box center [226, 373] width 102 height 50
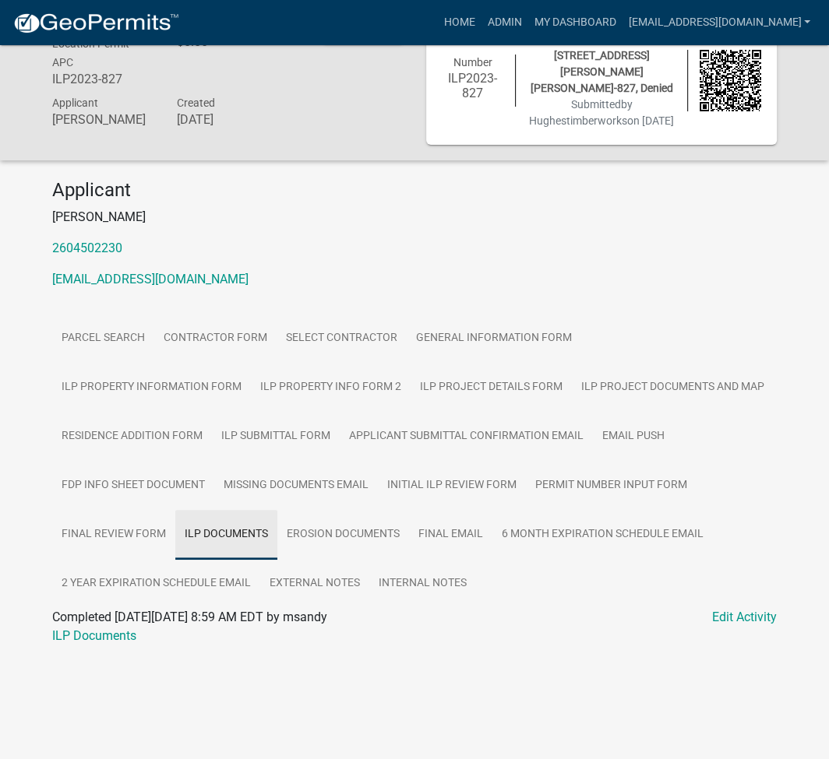
scroll to position [45, 0]
click at [92, 641] on link "ILP Documents" at bounding box center [94, 636] width 84 height 15
click at [572, 379] on link "ILP Project Documents and Map" at bounding box center [673, 388] width 202 height 50
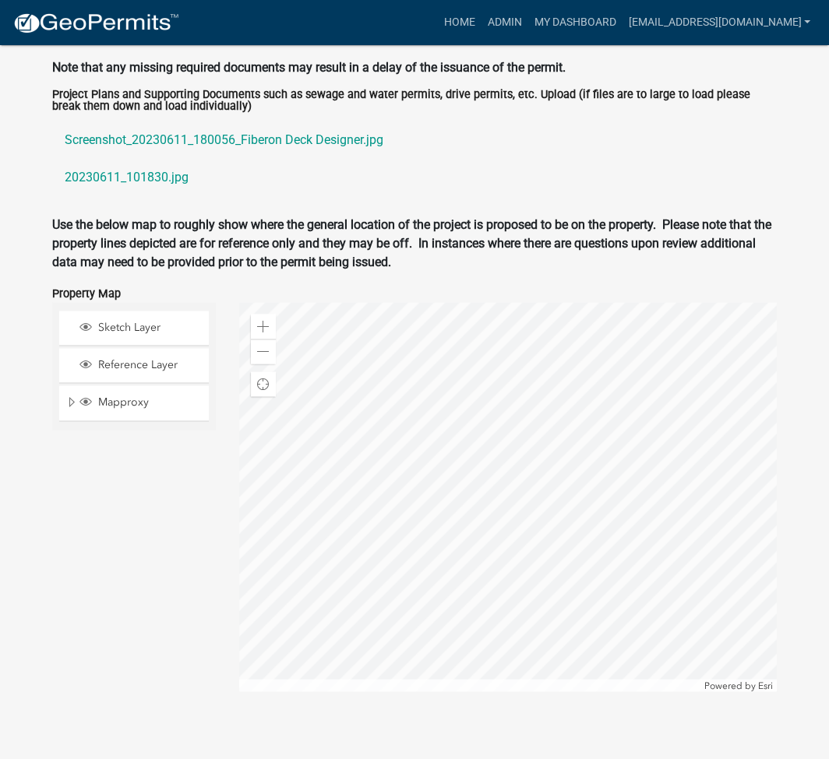
scroll to position [1685, 0]
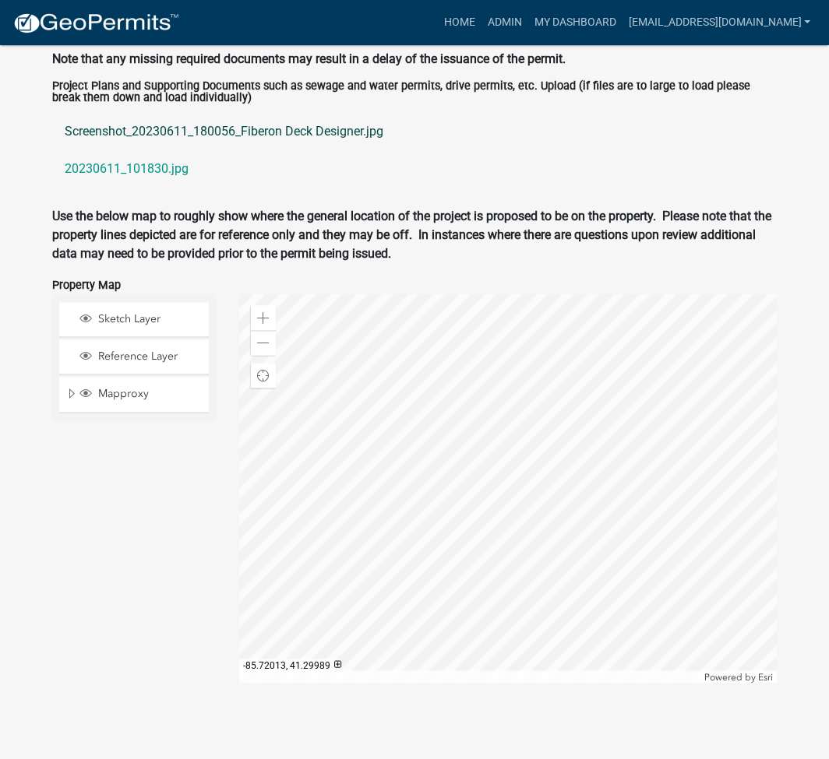
click at [183, 123] on link "Screenshot_20230611_180056_Fiberon Deck Designer.jpg" at bounding box center [414, 131] width 724 height 37
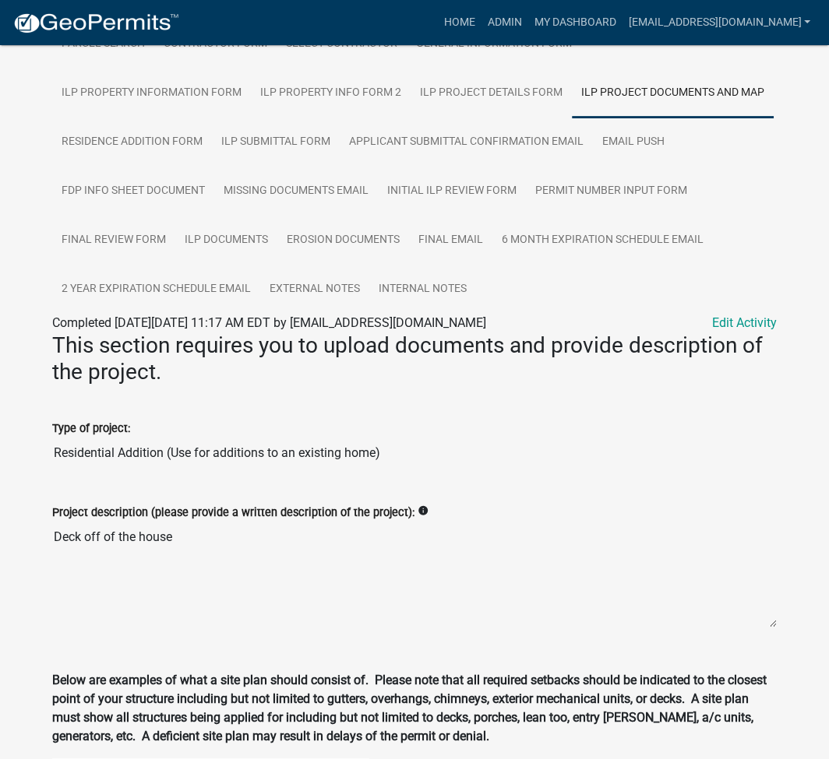
scroll to position [231, 0]
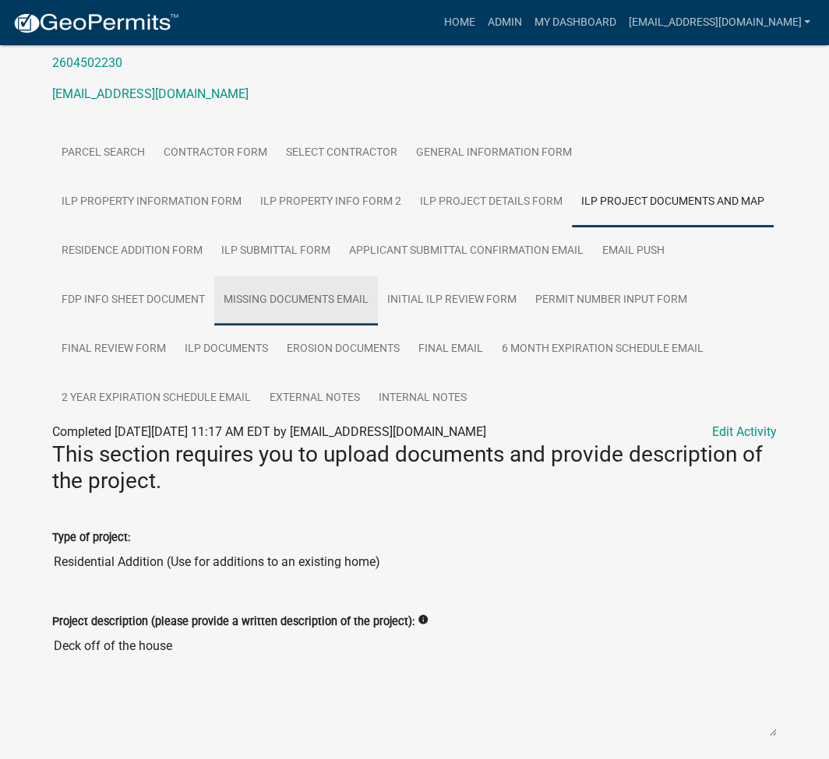
click at [214, 315] on link "Missing Documents Email" at bounding box center [296, 301] width 164 height 50
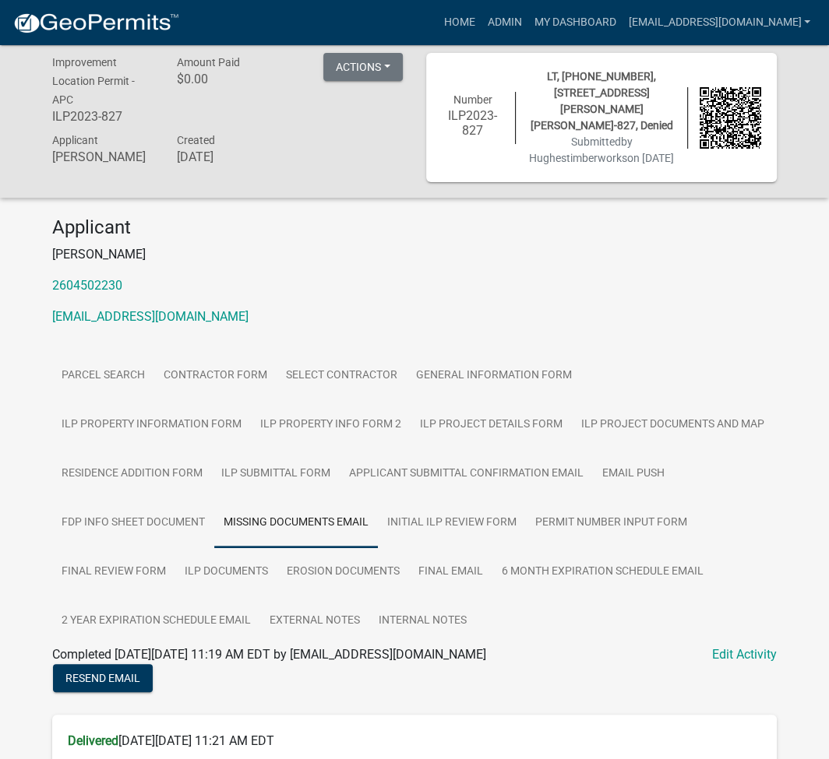
scroll to position [0, 0]
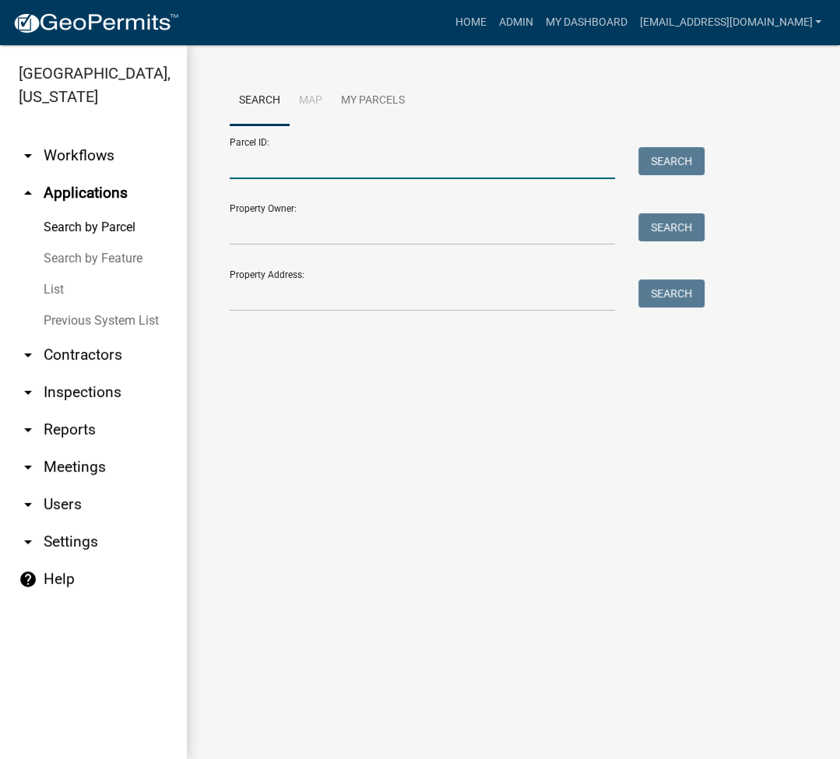
click at [250, 169] on input "Parcel ID:" at bounding box center [423, 163] width 386 height 32
paste input "[PHONE_NUMBER]"
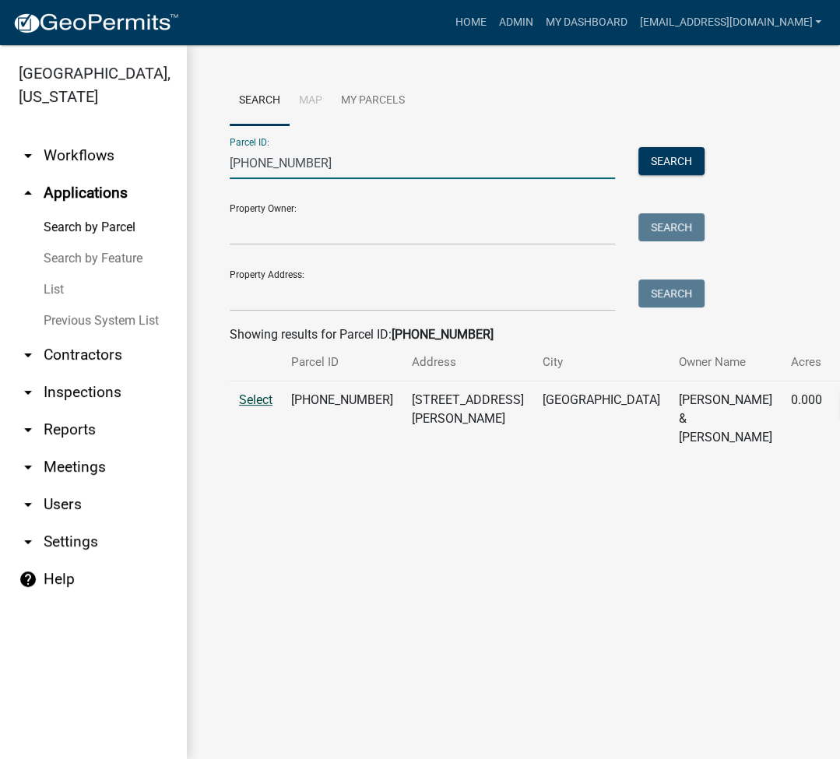
type input "[PHONE_NUMBER]"
click at [253, 407] on span "Select" at bounding box center [255, 400] width 33 height 15
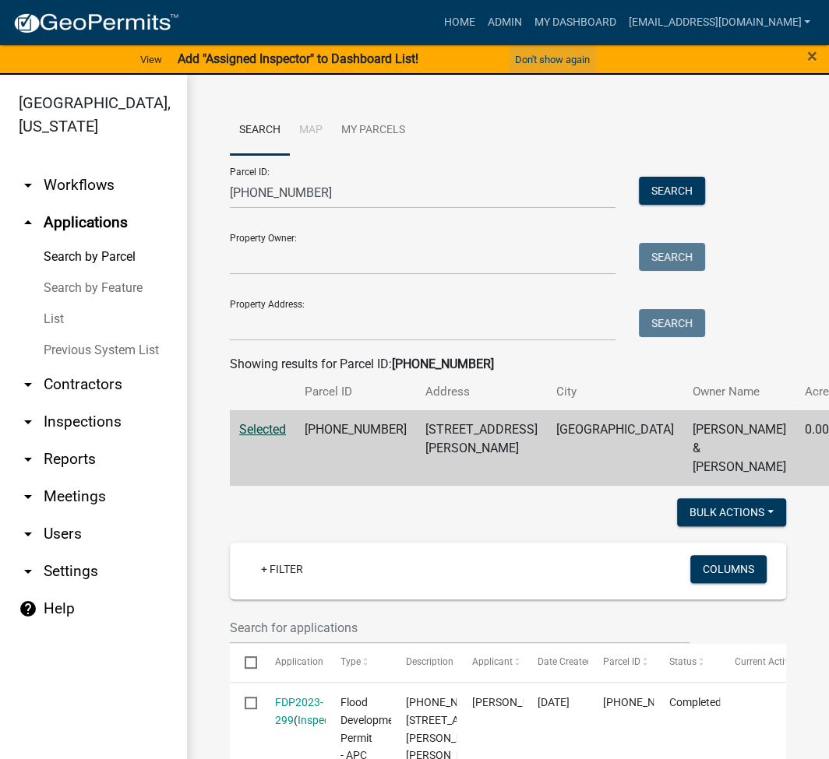
click at [542, 59] on button "Don't show again" at bounding box center [552, 60] width 87 height 26
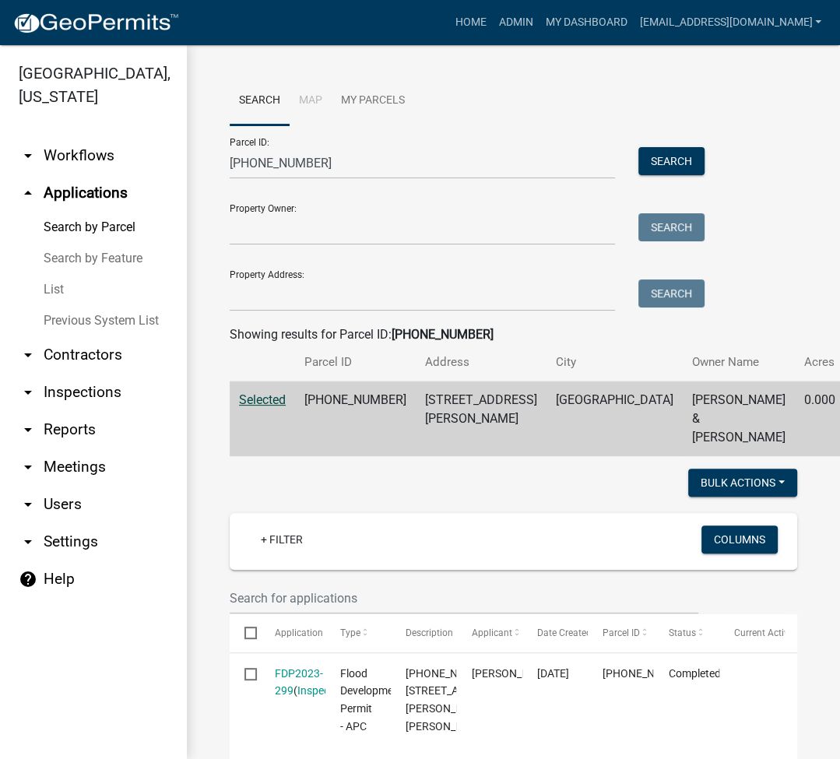
click at [80, 351] on link "arrow_drop_down Contractors" at bounding box center [93, 354] width 187 height 37
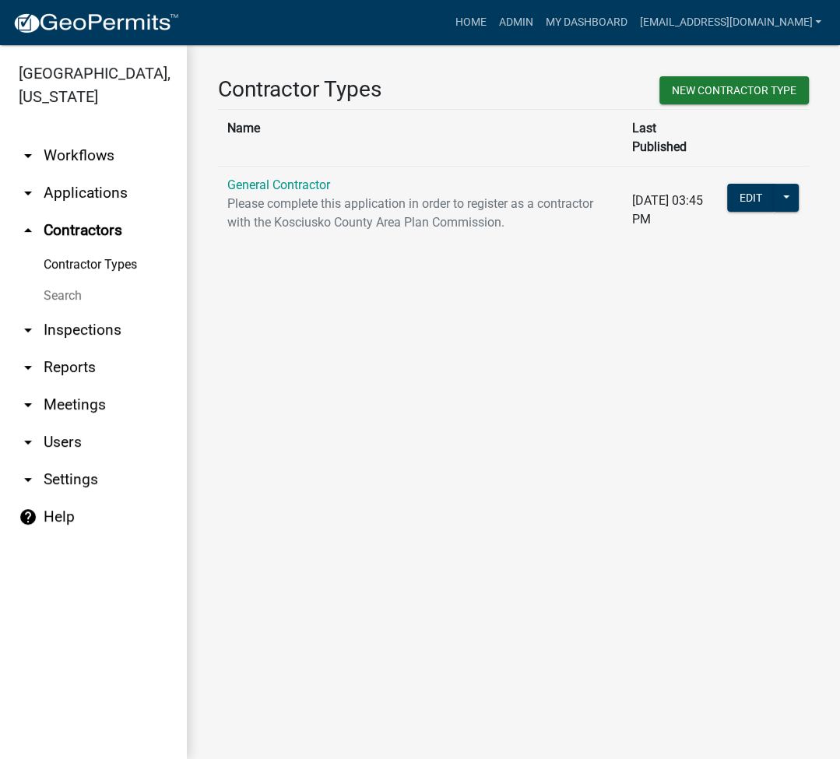
click at [59, 298] on link "Search" at bounding box center [93, 295] width 187 height 31
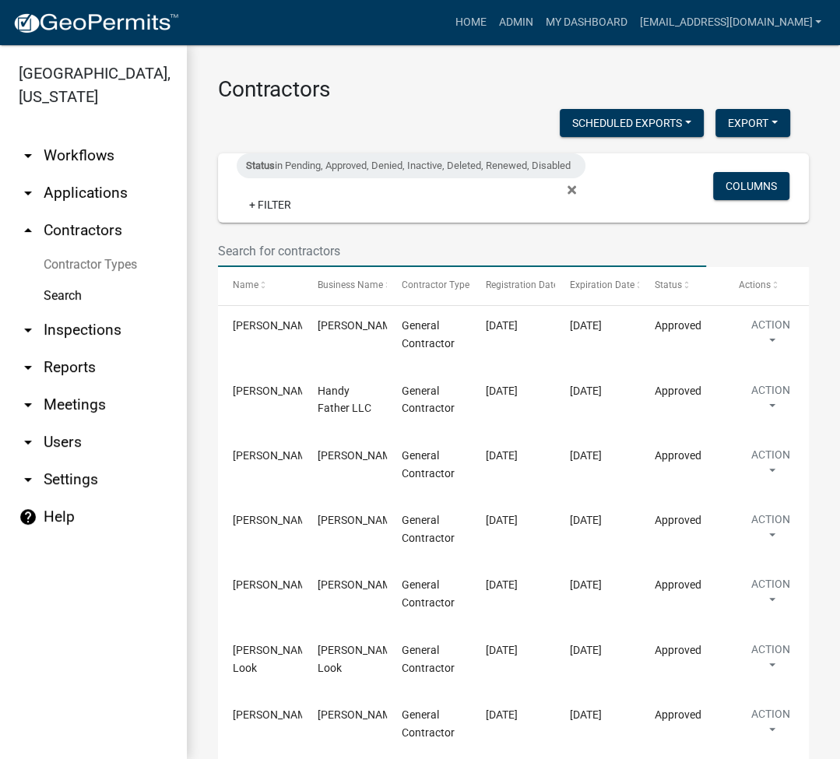
click at [355, 255] on input "text" at bounding box center [462, 251] width 488 height 32
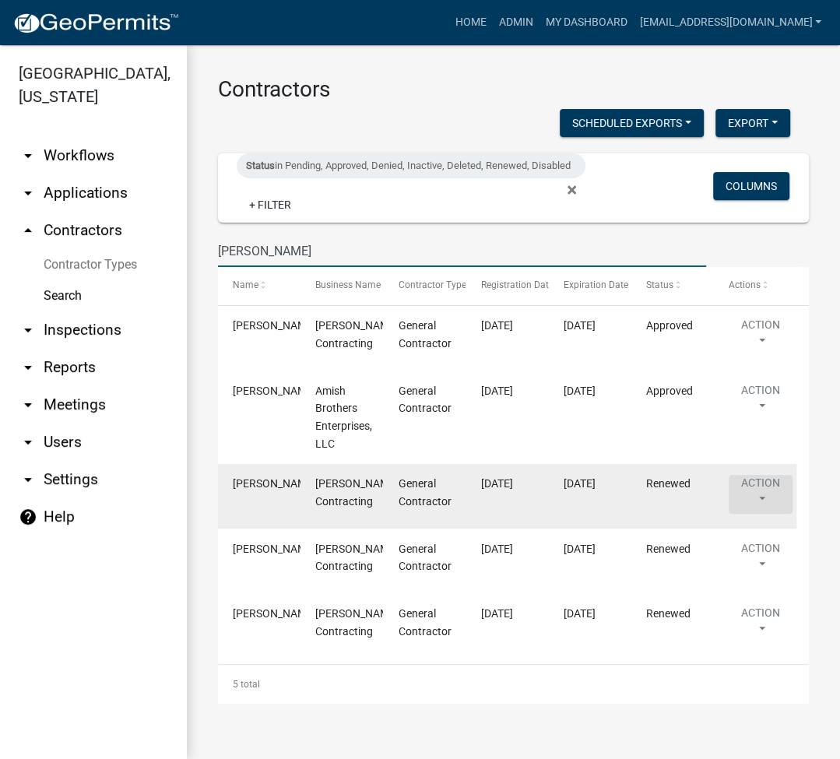
type input "[PERSON_NAME]"
click at [758, 356] on button "Action" at bounding box center [761, 336] width 64 height 39
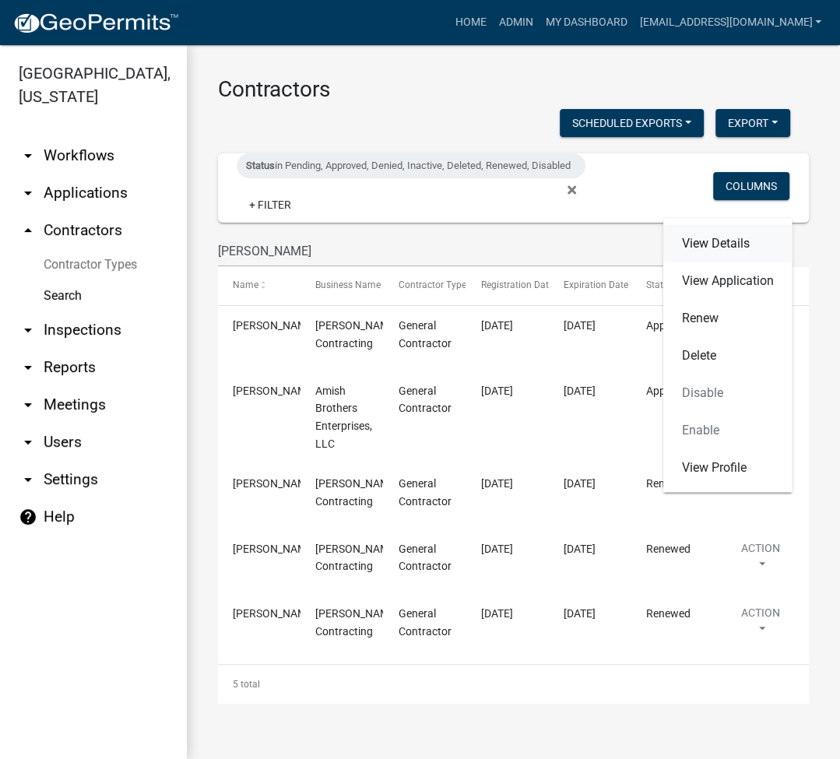
click at [714, 254] on link "View Details" at bounding box center [728, 242] width 129 height 37
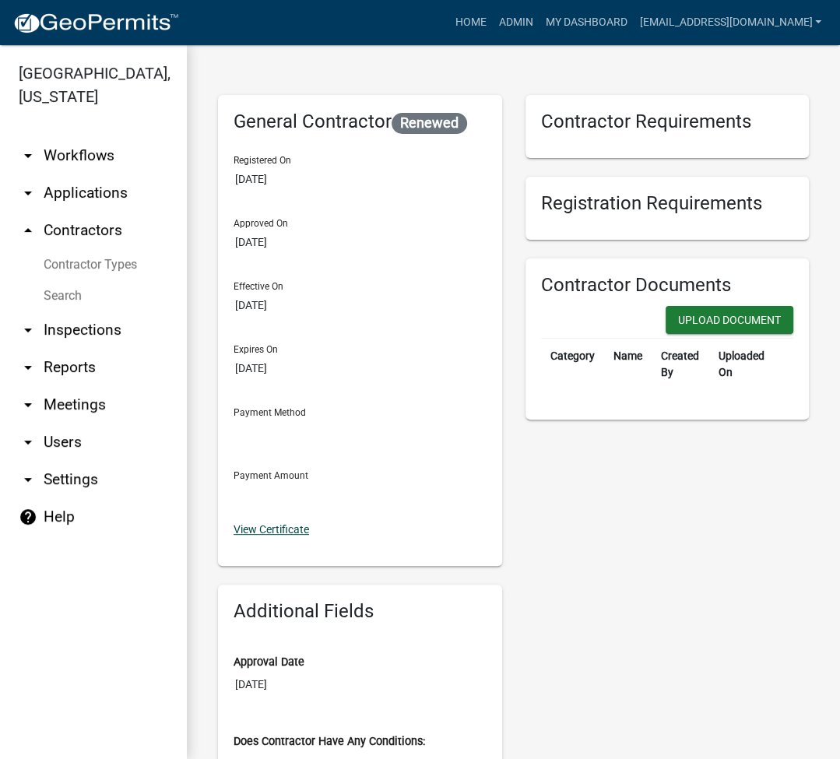
click at [269, 523] on link "View Certificate" at bounding box center [272, 529] width 76 height 12
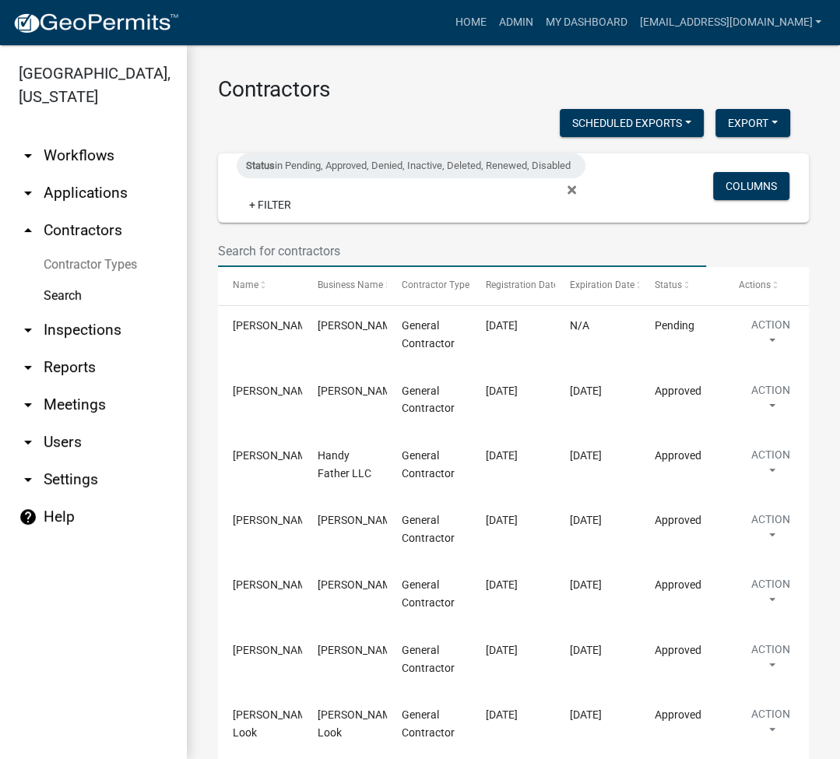
click at [343, 252] on input "text" at bounding box center [462, 251] width 488 height 32
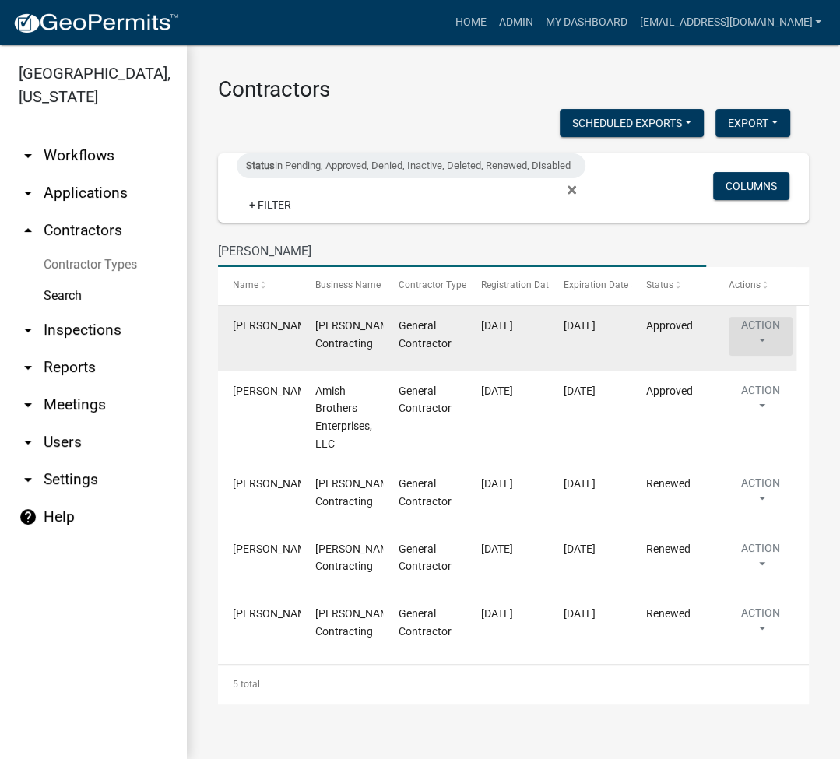
type input "[PERSON_NAME]"
click at [761, 355] on button "Action" at bounding box center [761, 336] width 64 height 39
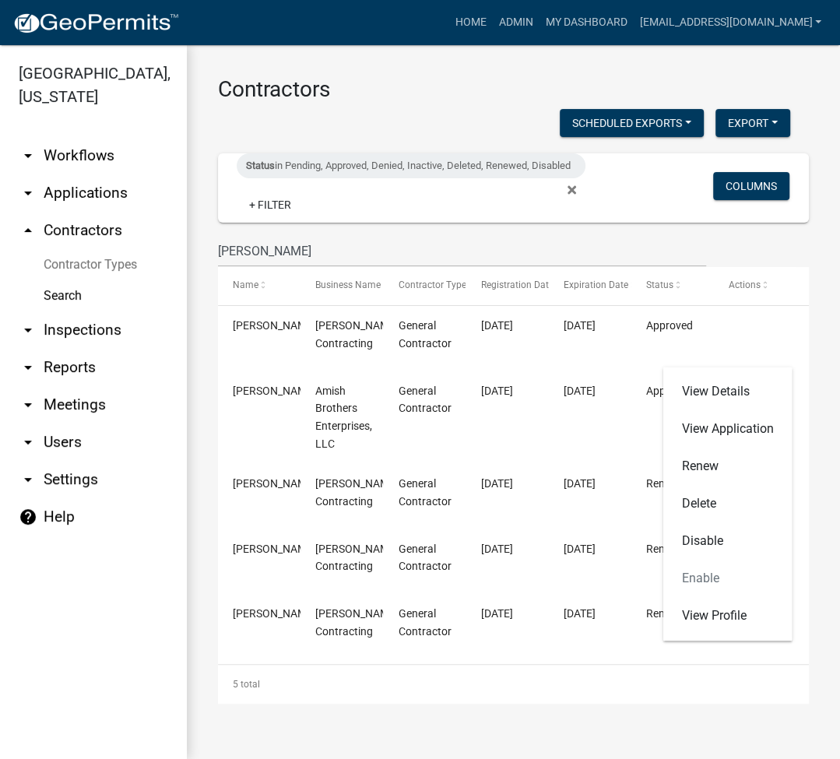
click at [495, 704] on div "5 total" at bounding box center [513, 684] width 591 height 39
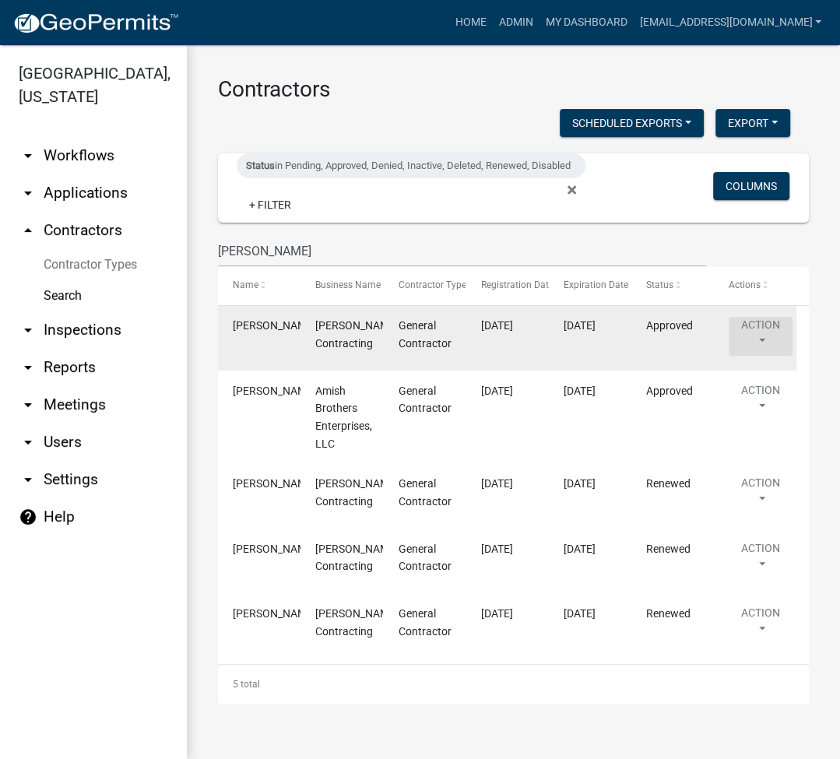
click at [770, 345] on button "Action" at bounding box center [761, 336] width 64 height 39
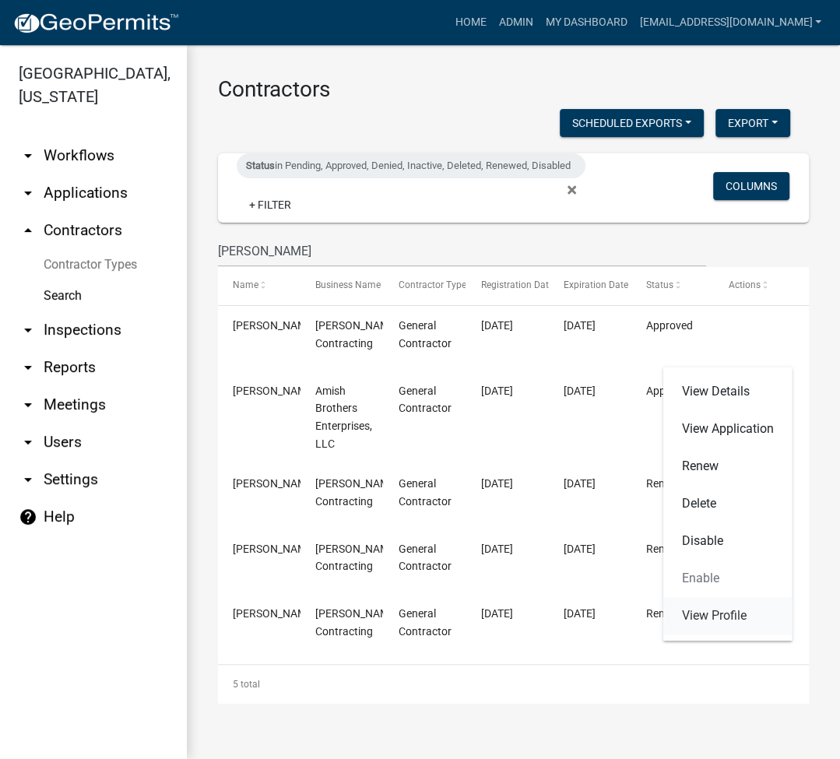
click at [703, 609] on link "View Profile" at bounding box center [728, 615] width 129 height 37
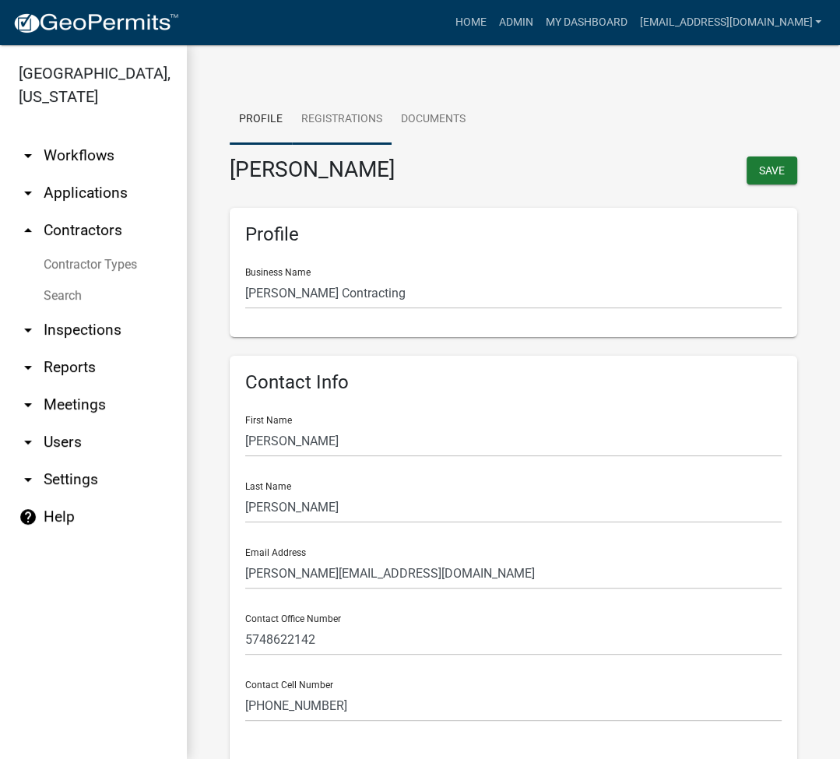
click at [362, 114] on link "Registrations" at bounding box center [342, 120] width 100 height 50
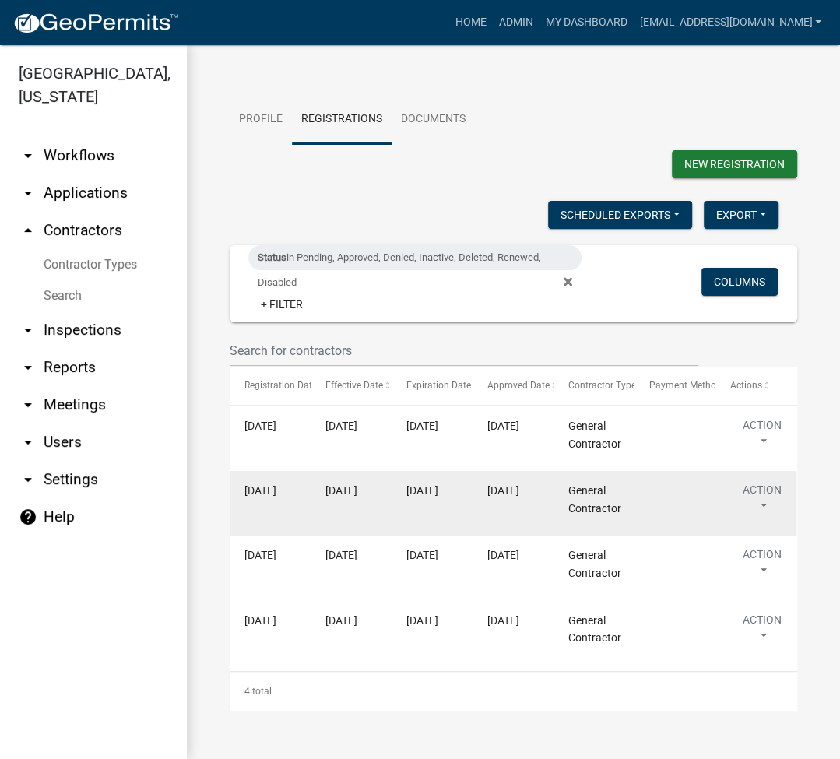
click at [770, 494] on button "Action" at bounding box center [763, 501] width 64 height 39
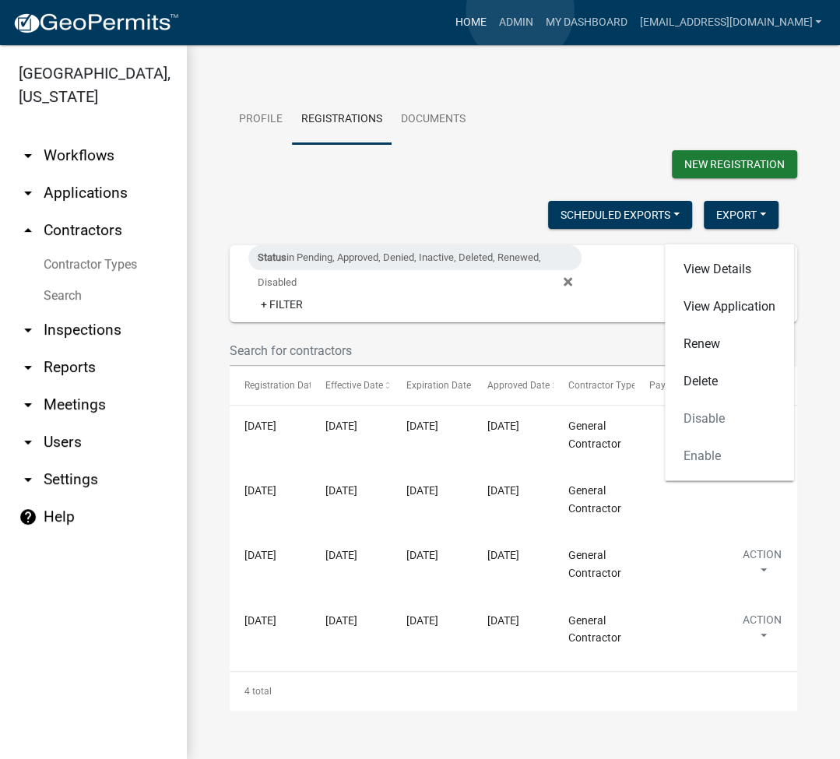
click at [492, 11] on link "Home" at bounding box center [471, 23] width 44 height 30
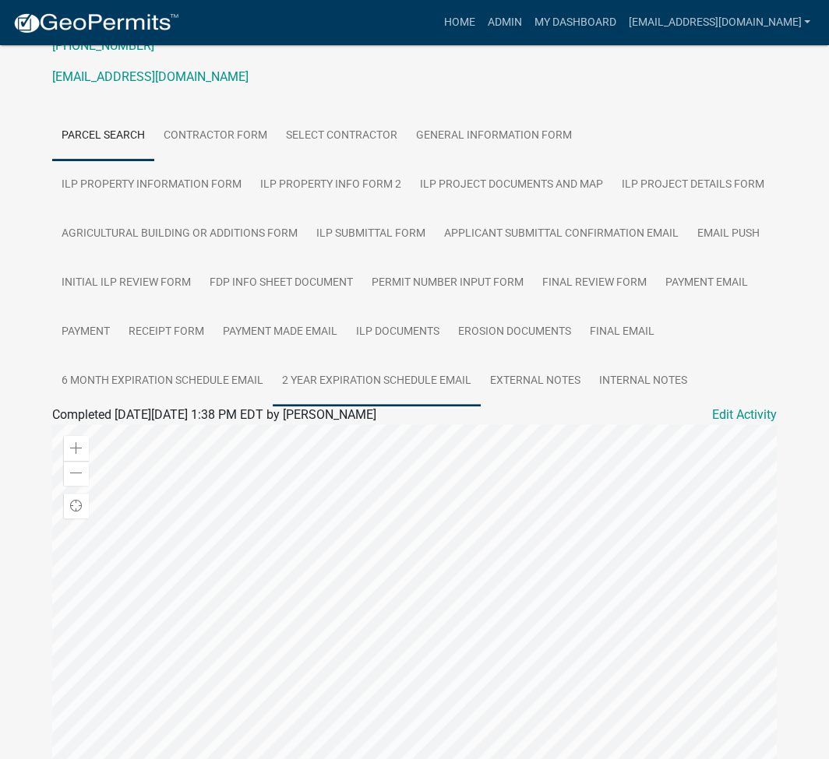
scroll to position [207, 0]
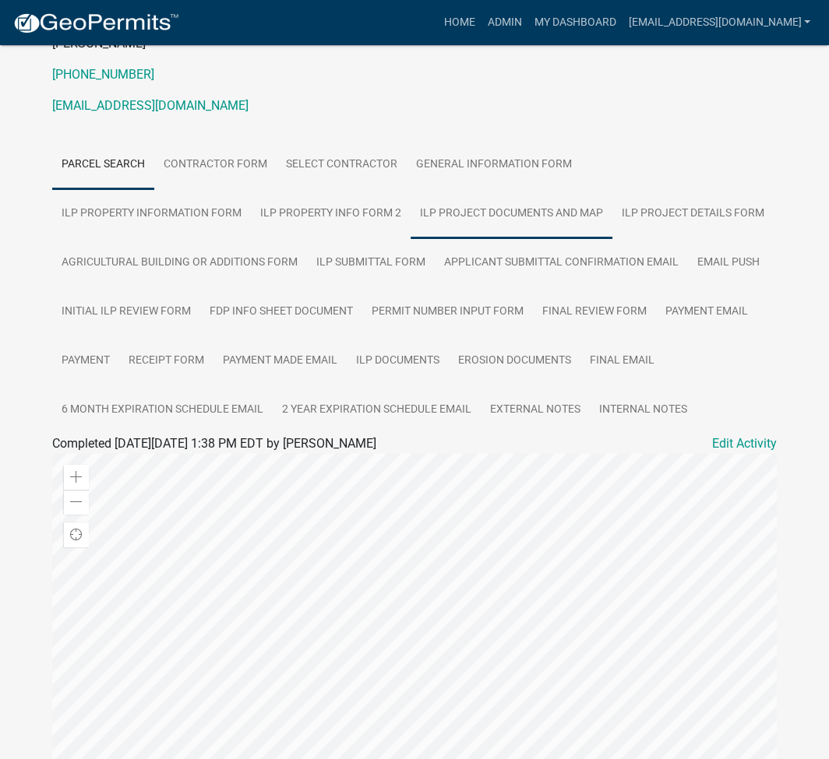
click at [410, 202] on link "ILP Project Documents and Map" at bounding box center [511, 214] width 202 height 50
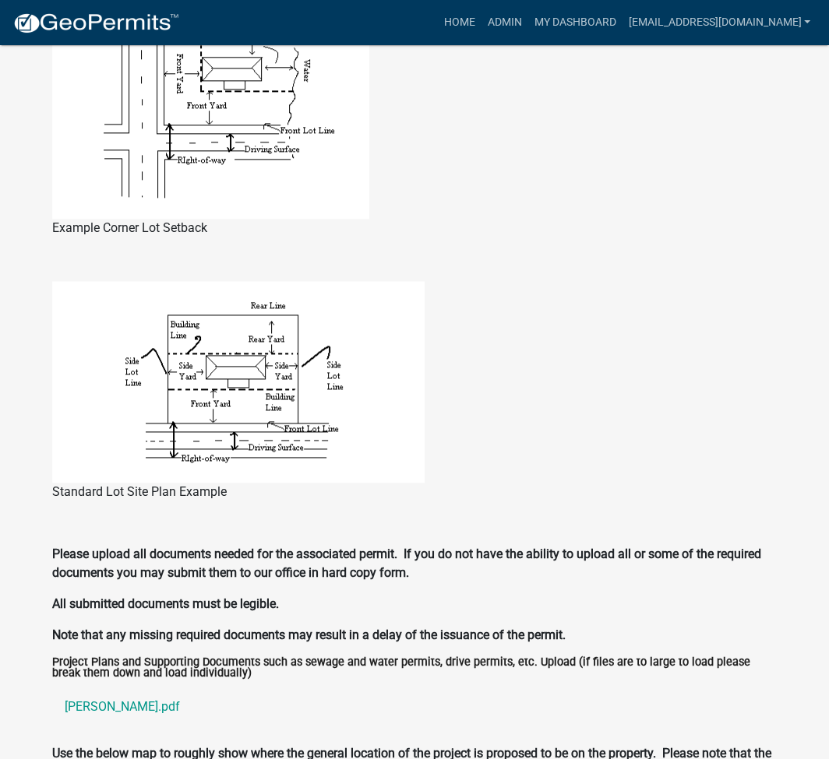
scroll to position [1246, 0]
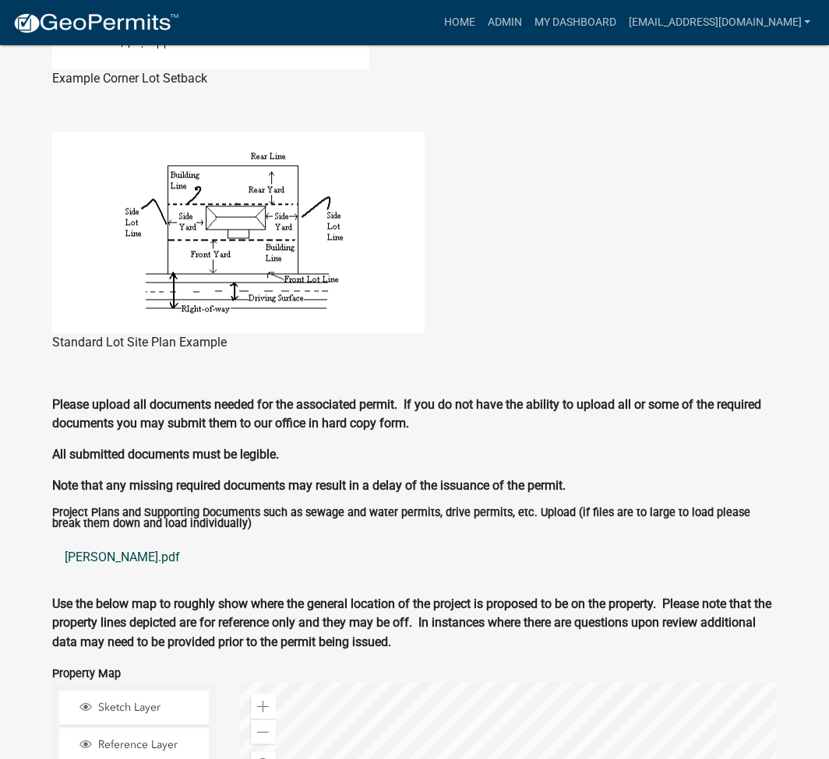
click at [87, 551] on link "[PERSON_NAME].pdf" at bounding box center [414, 557] width 724 height 37
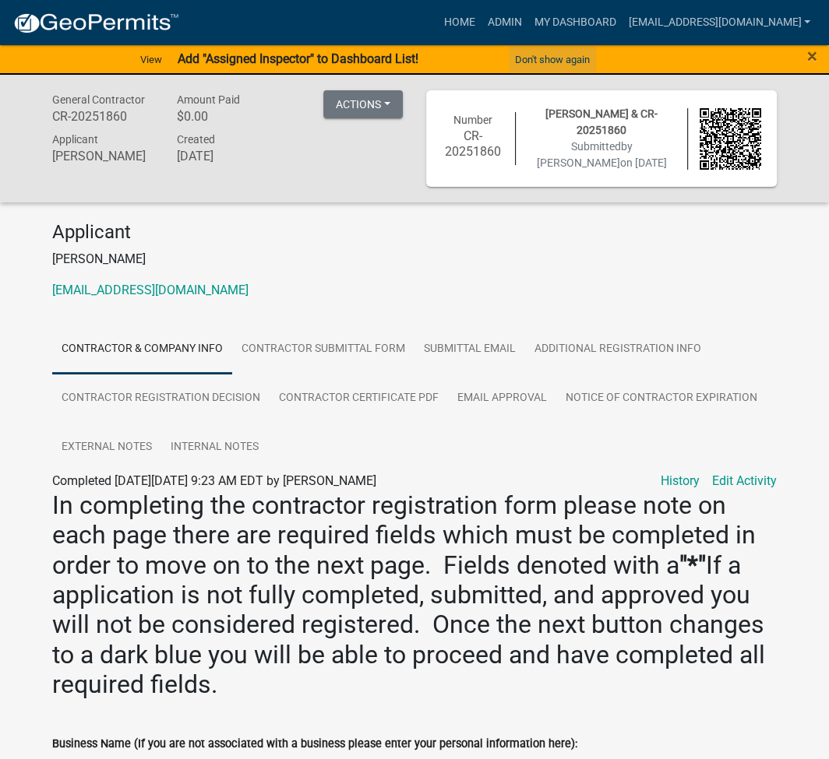
click at [565, 55] on button "Don't show again" at bounding box center [552, 60] width 87 height 26
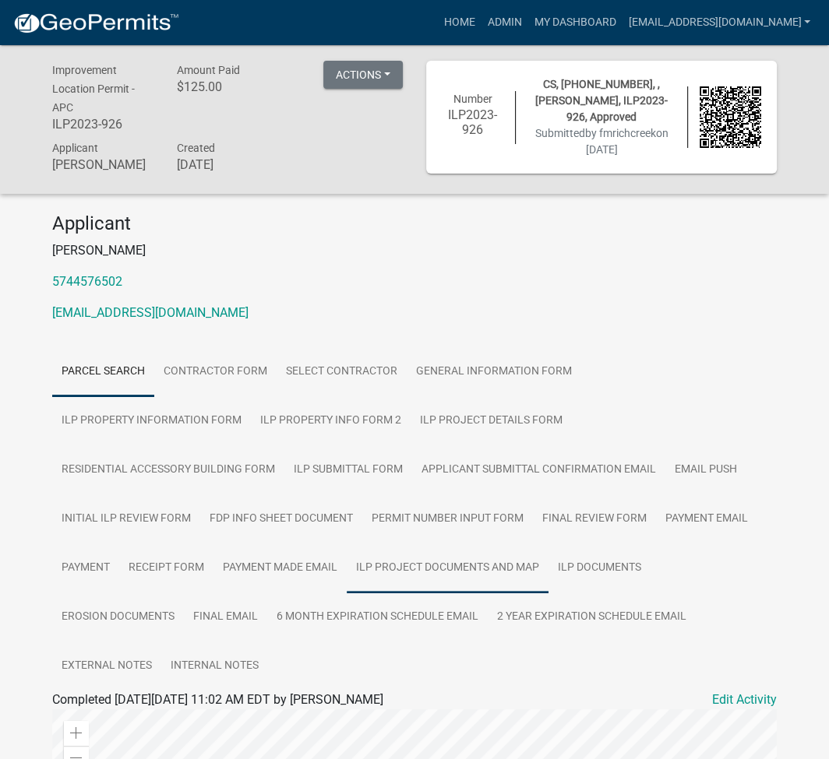
click at [347, 567] on link "ILP Project Documents and Map" at bounding box center [448, 569] width 202 height 50
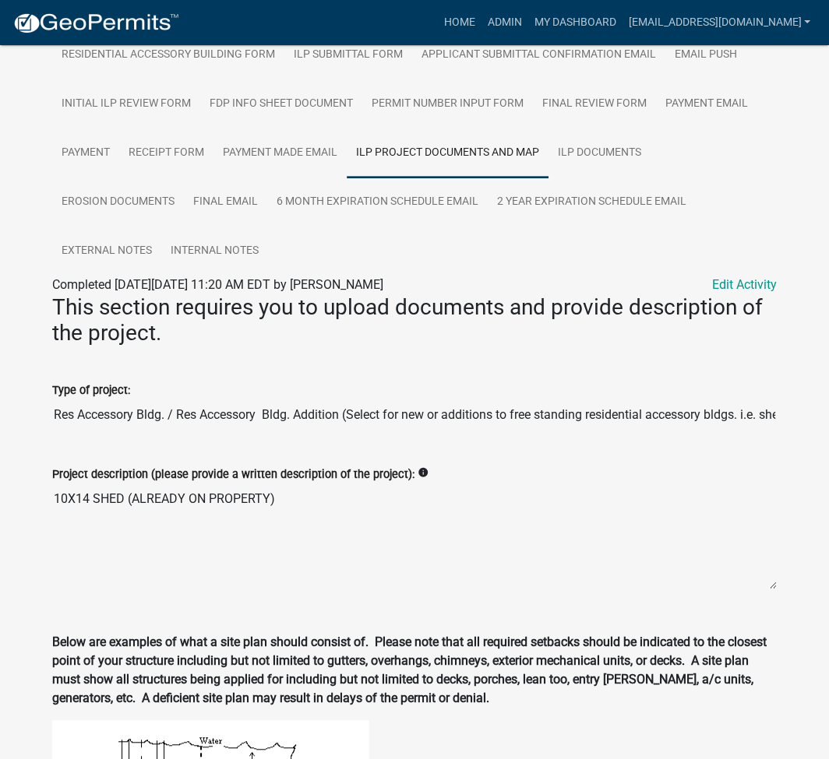
scroll to position [623, 0]
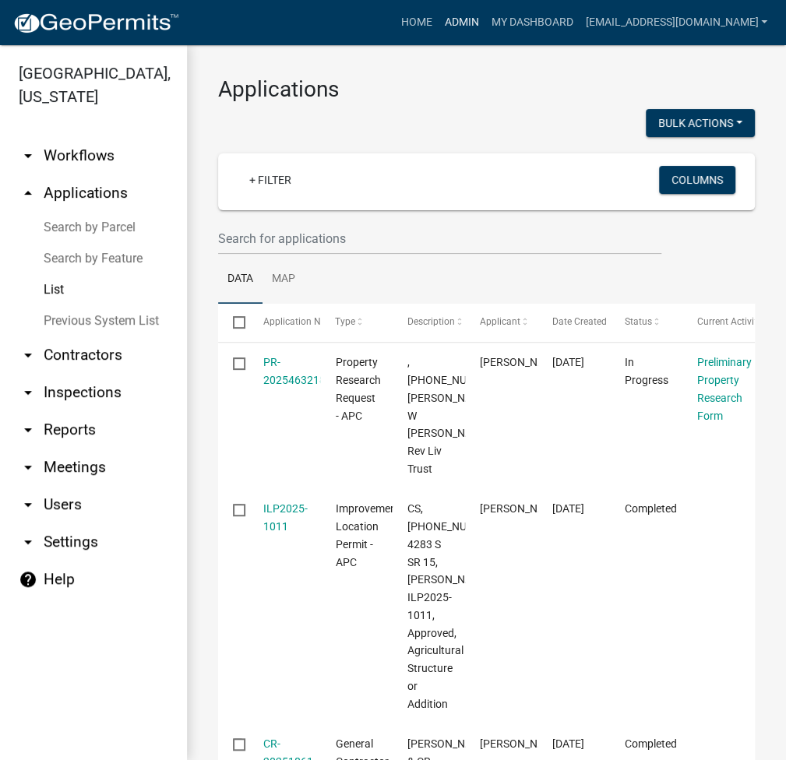
click at [484, 21] on link "Admin" at bounding box center [461, 23] width 47 height 30
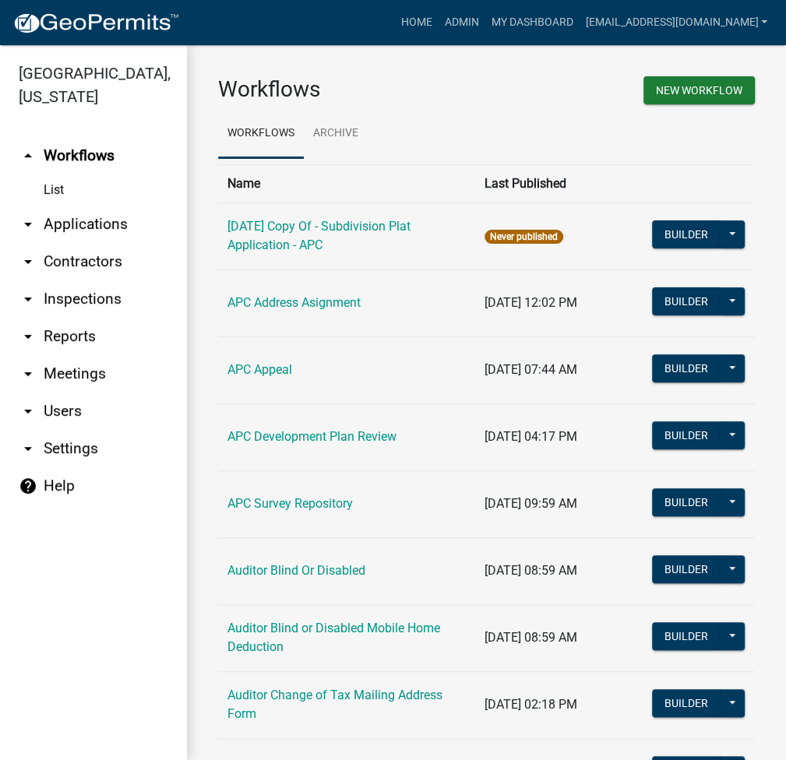
click at [110, 225] on link "arrow_drop_down Applications" at bounding box center [93, 224] width 187 height 37
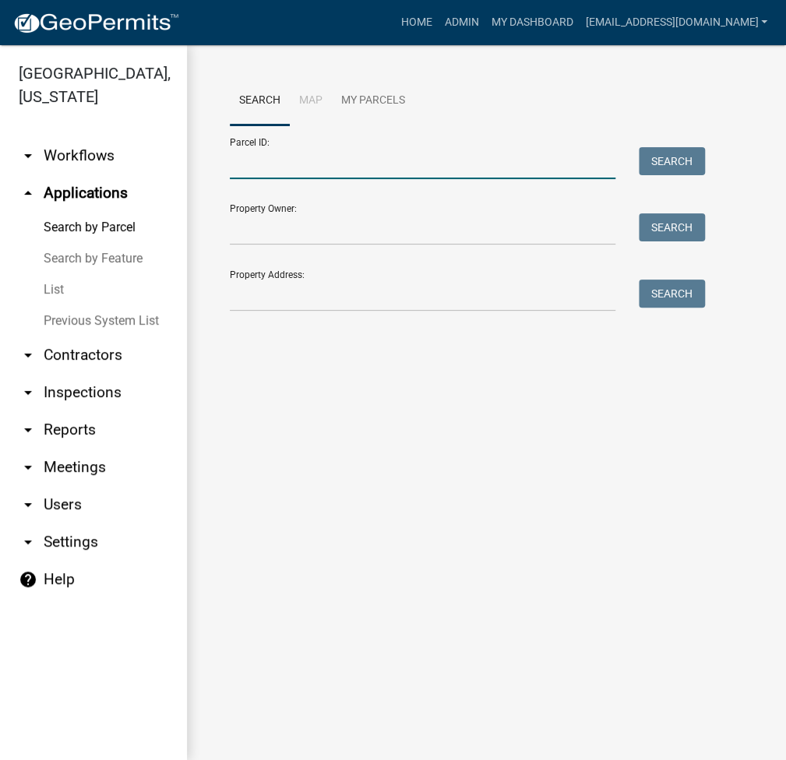
click at [344, 162] on input "Parcel ID:" at bounding box center [423, 163] width 386 height 32
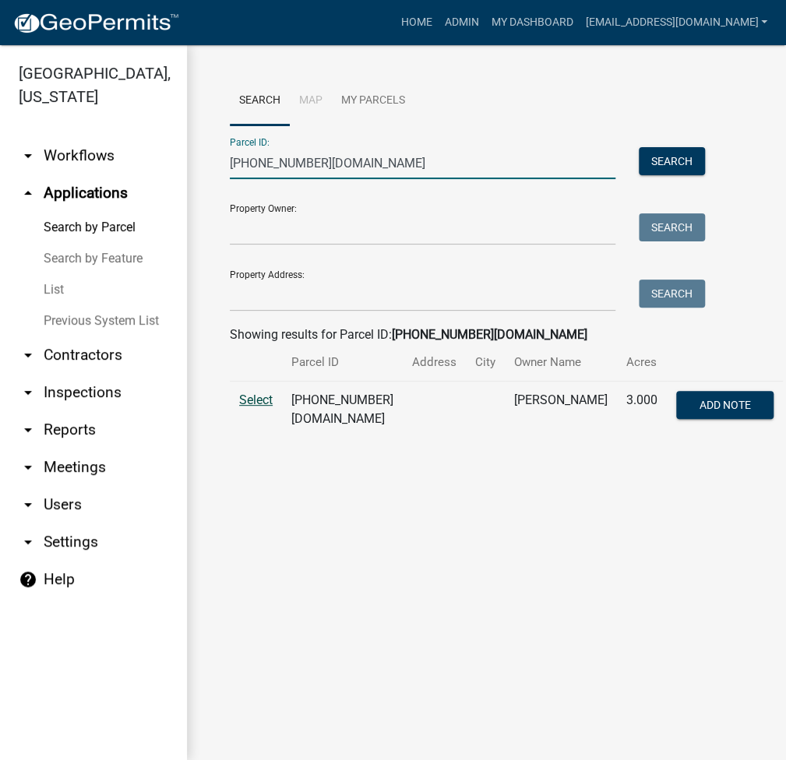
type input "[PHONE_NUMBER][DOMAIN_NAME]"
click at [259, 407] on span "Select" at bounding box center [255, 400] width 33 height 15
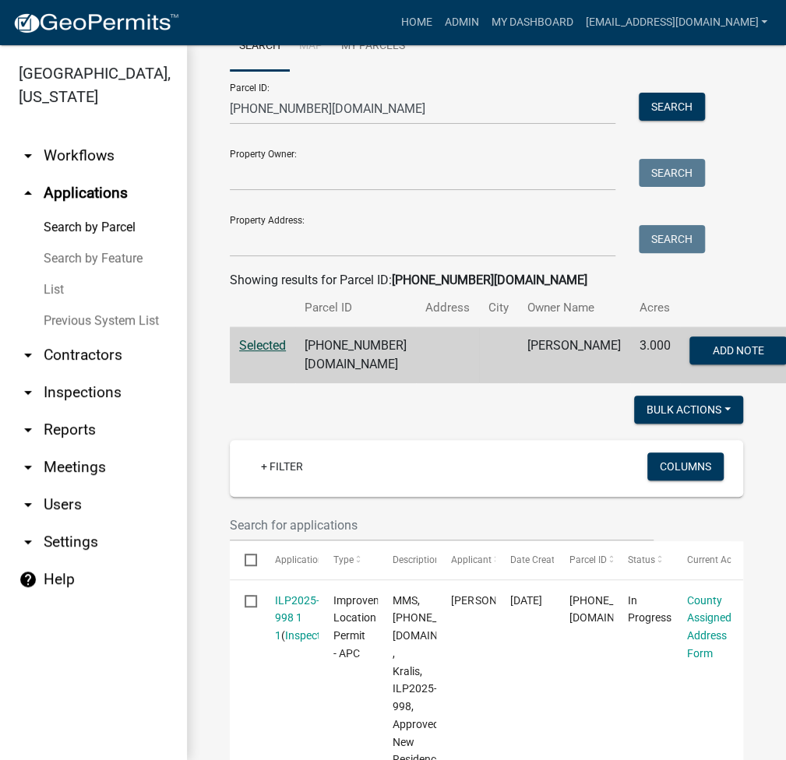
scroll to position [470, 0]
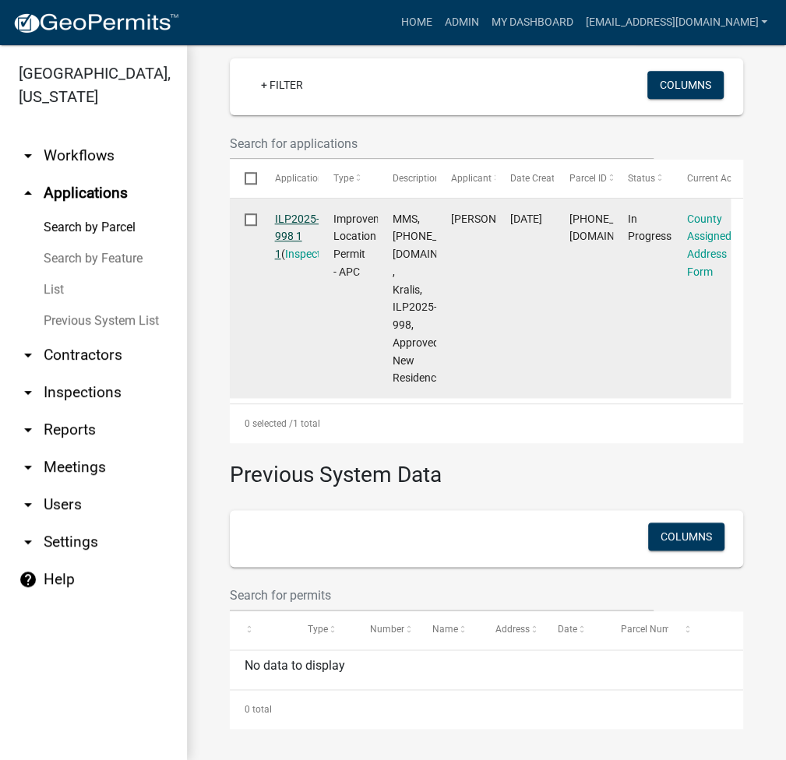
click at [291, 213] on link "ILP2025-998 1 1" at bounding box center [297, 237] width 44 height 48
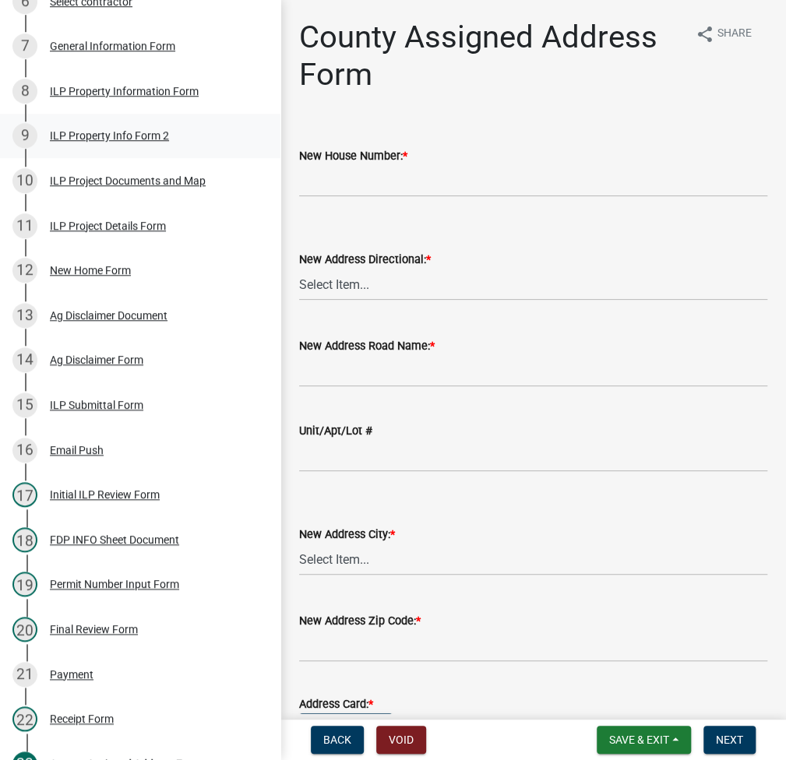
scroll to position [623, 0]
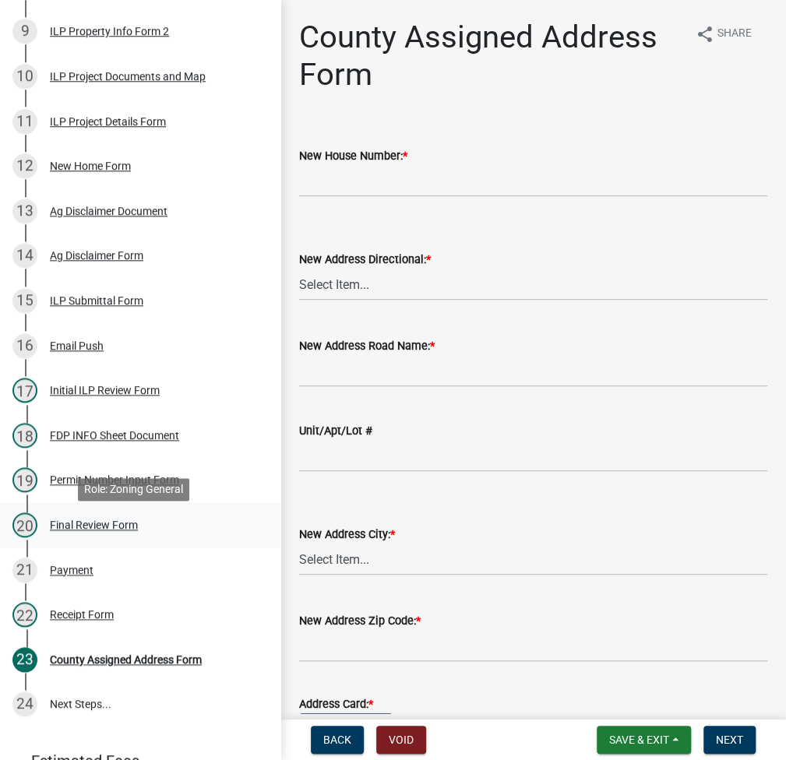
click at [110, 525] on div "20 Final Review Form" at bounding box center [133, 525] width 243 height 25
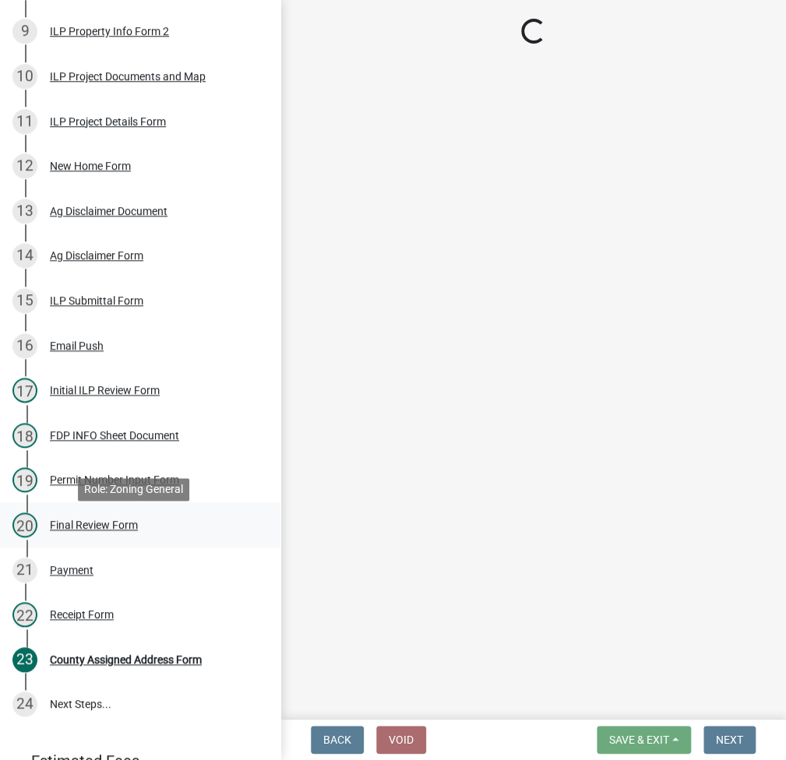
select select "c872cdc8-ca01-49f1-a213-e4b05fa58cd2"
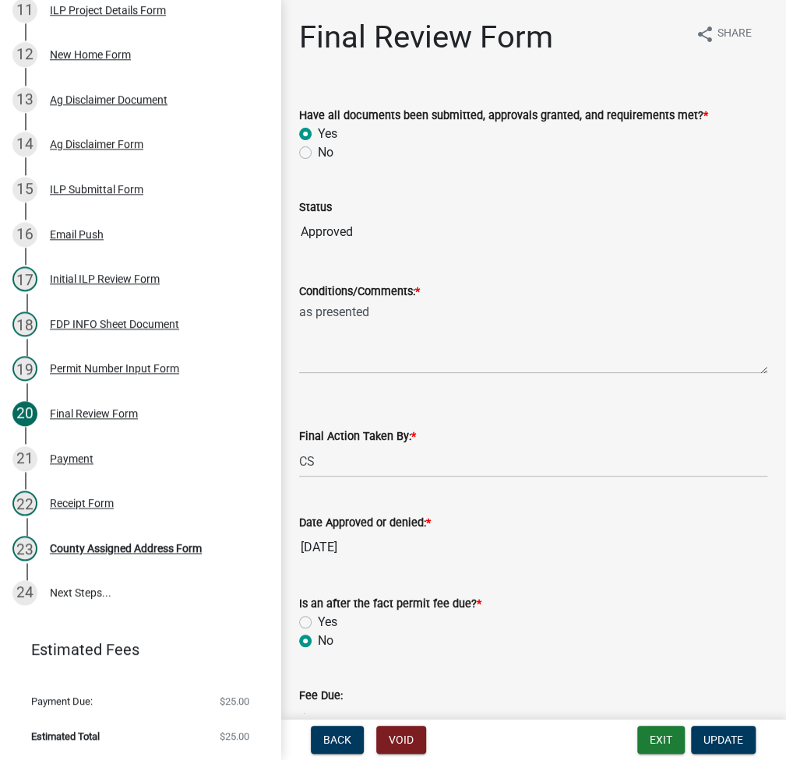
scroll to position [266, 0]
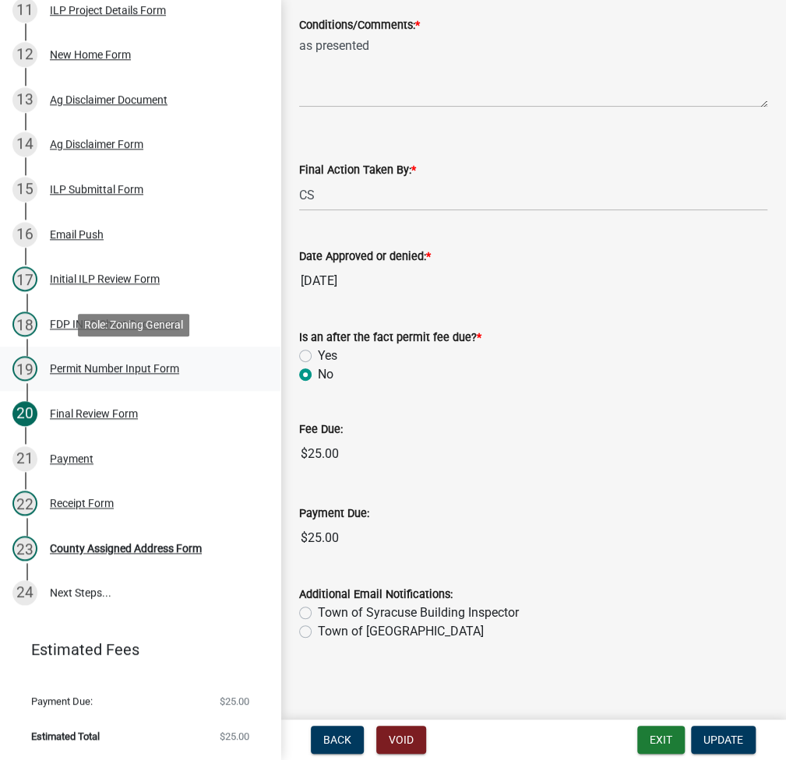
click at [112, 371] on div "Permit Number Input Form" at bounding box center [114, 368] width 129 height 11
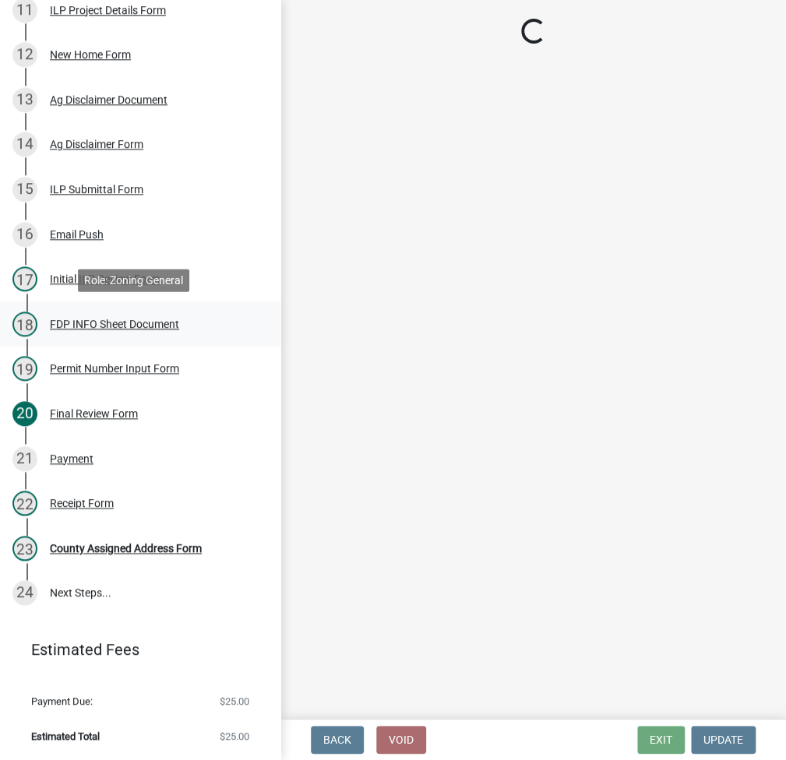
click at [87, 324] on div "FDP INFO Sheet Document" at bounding box center [114, 324] width 129 height 11
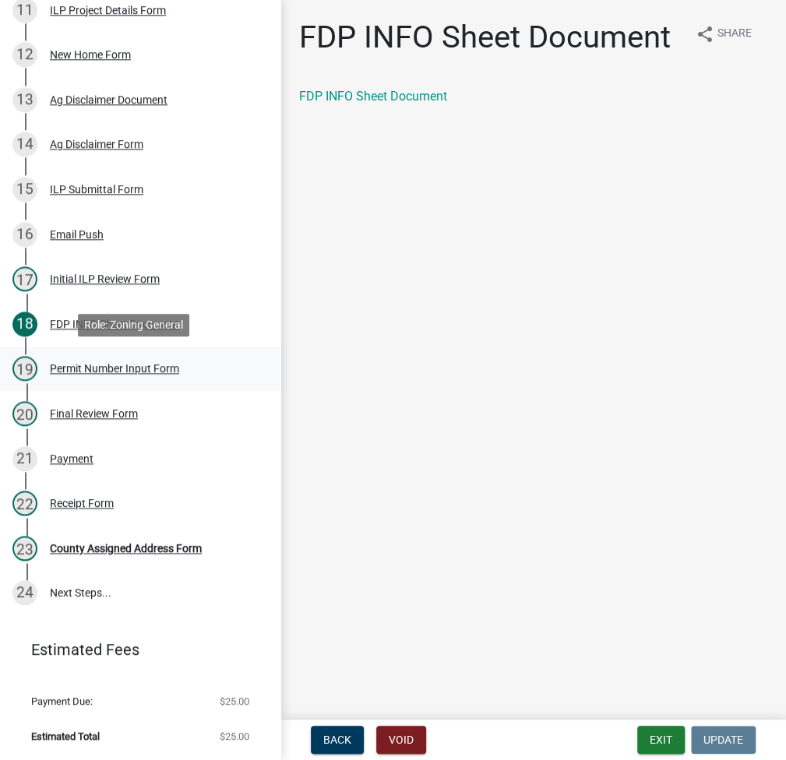
click at [116, 371] on div "Permit Number Input Form" at bounding box center [114, 368] width 129 height 11
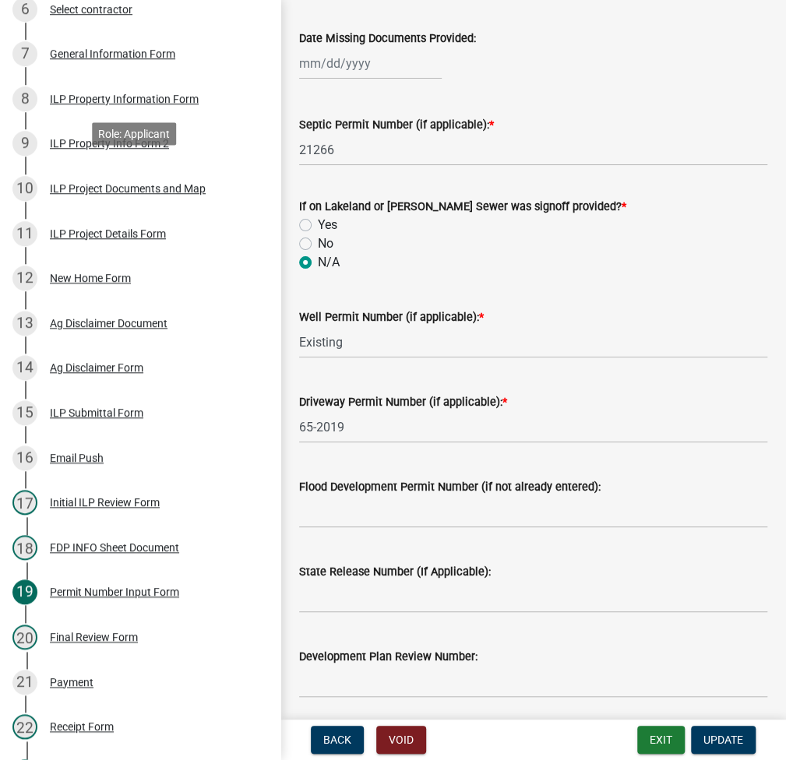
scroll to position [534, 0]
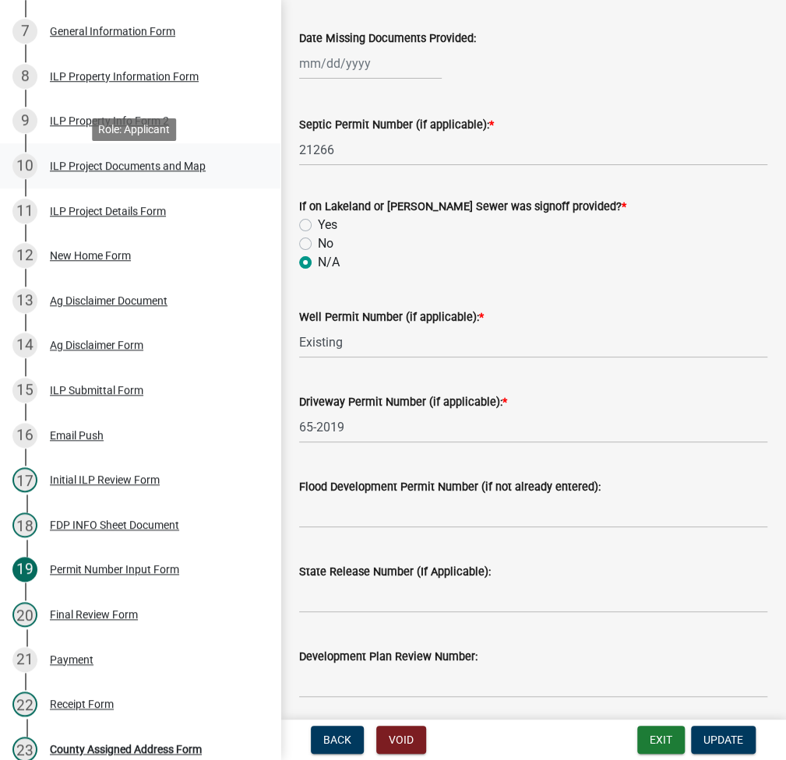
click at [117, 171] on div "ILP Project Documents and Map" at bounding box center [128, 165] width 156 height 11
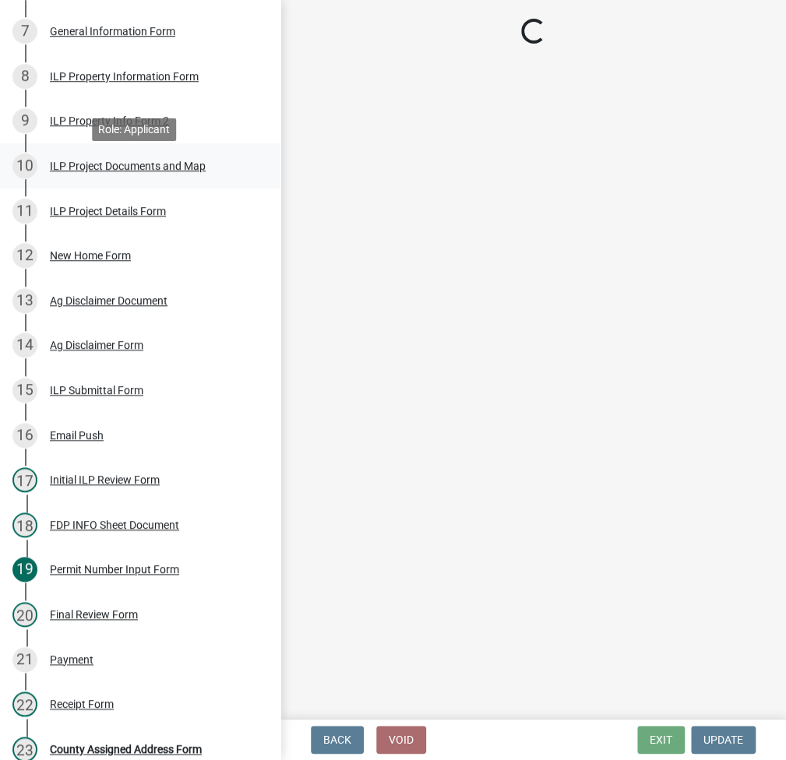
scroll to position [0, 0]
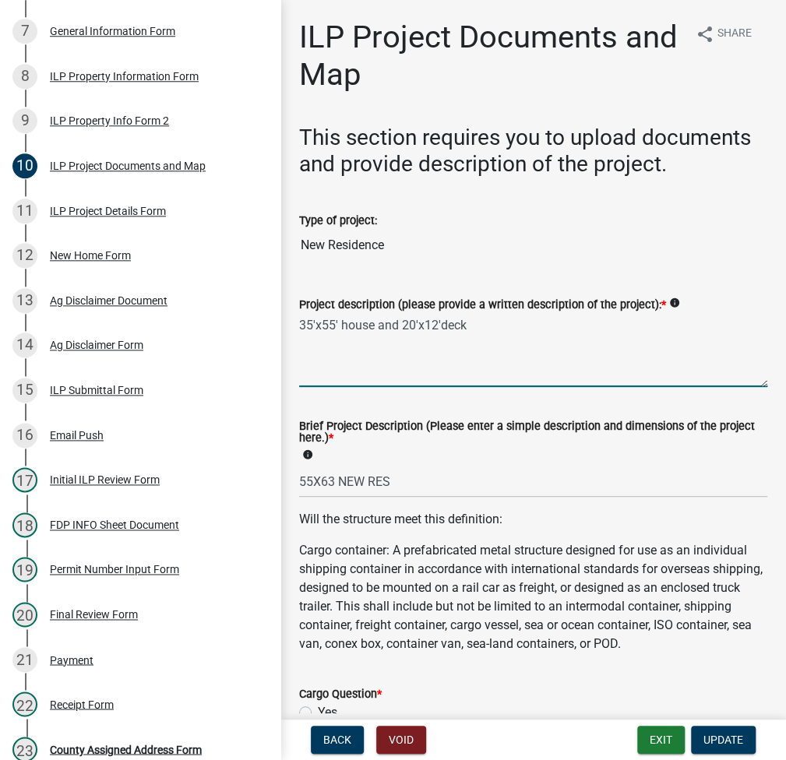
click at [309, 325] on textarea "35'x55' house and 20'x12'deck" at bounding box center [533, 350] width 468 height 73
type textarea "63'x55' house and 20'x12'deck"
click at [341, 477] on input "55X63 NEW RES" at bounding box center [533, 482] width 468 height 32
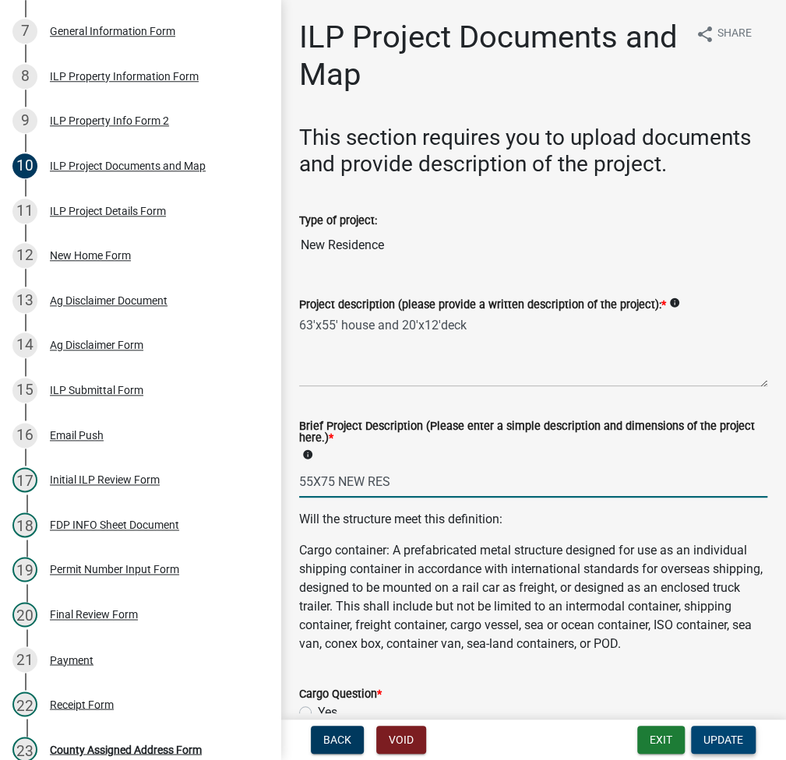
type input "55X75 NEW RES"
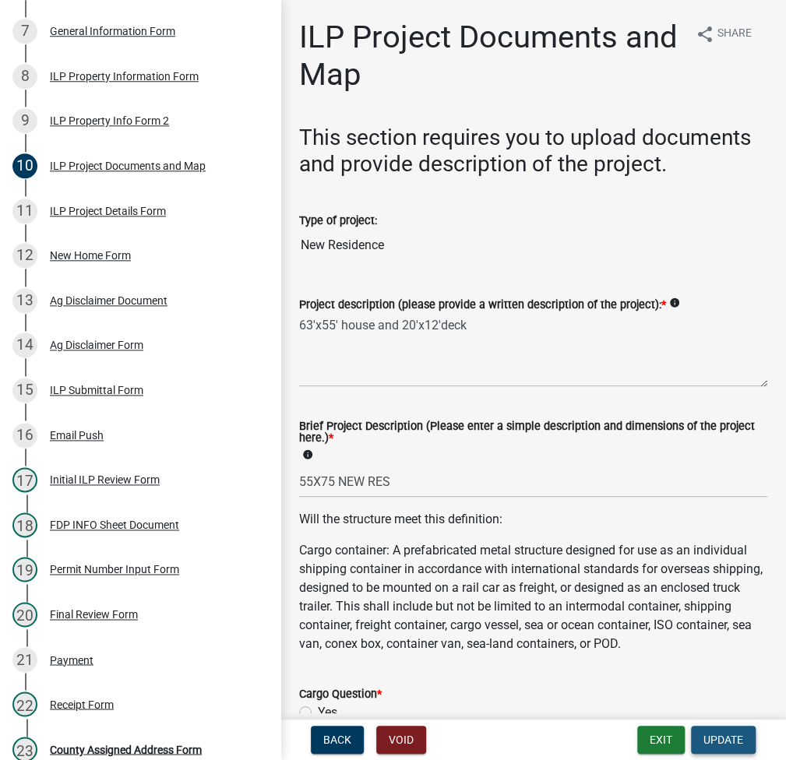
click at [743, 741] on button "Update" at bounding box center [723, 740] width 65 height 28
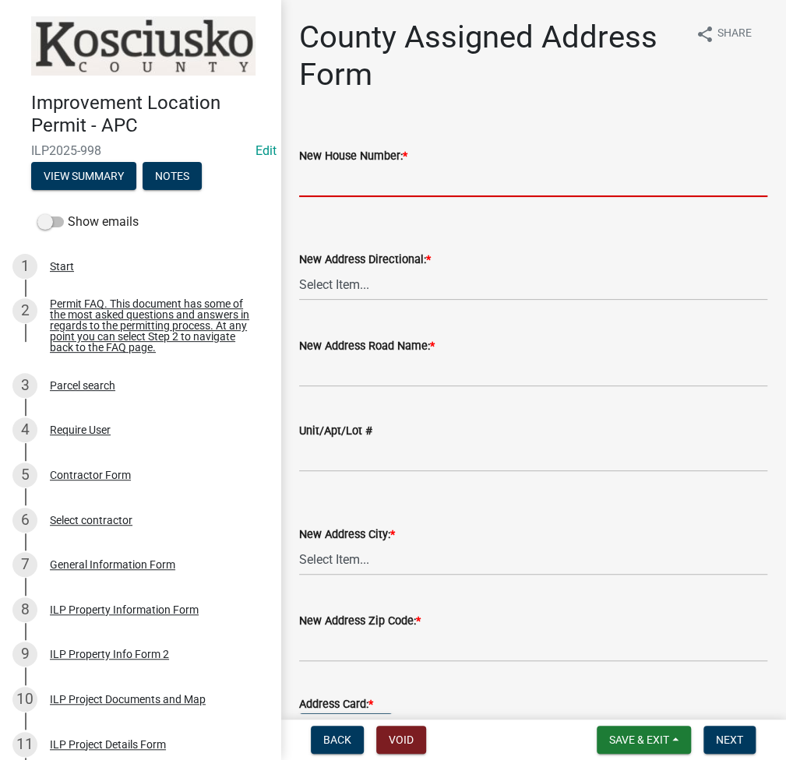
click at [328, 177] on input "New House Number: *" at bounding box center [533, 181] width 468 height 32
type input "3686"
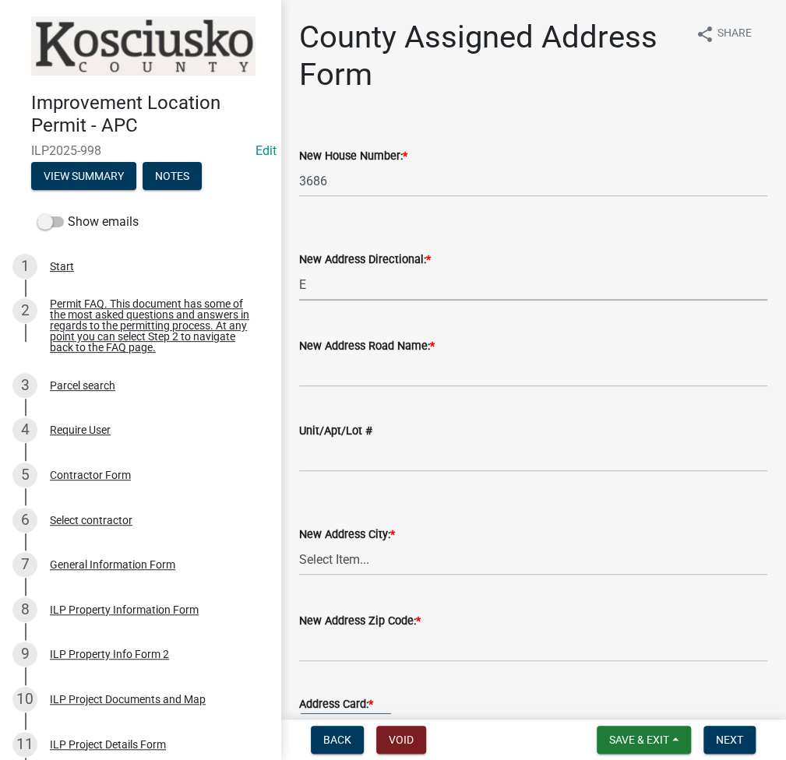
select select "148f84ff-3e58-44c7-a4f6-3eb3f135cbab"
type input "510 N"
select select "b9c97ed9-41f4-4f2e-80f7-d2436b6d337b"
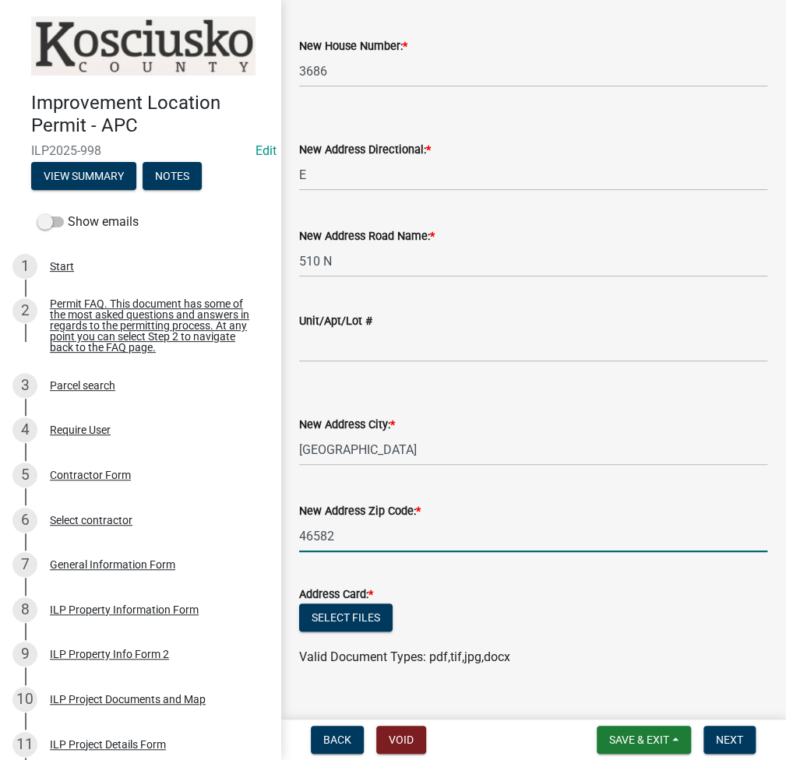
scroll to position [137, 0]
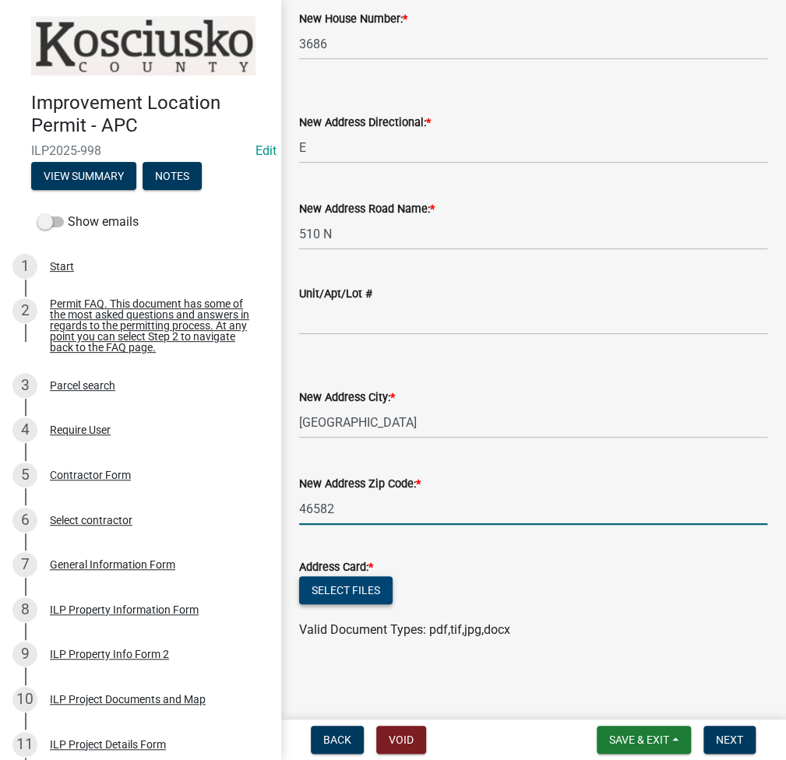
type input "46582"
click at [338, 583] on button "Select files" at bounding box center [345, 590] width 93 height 28
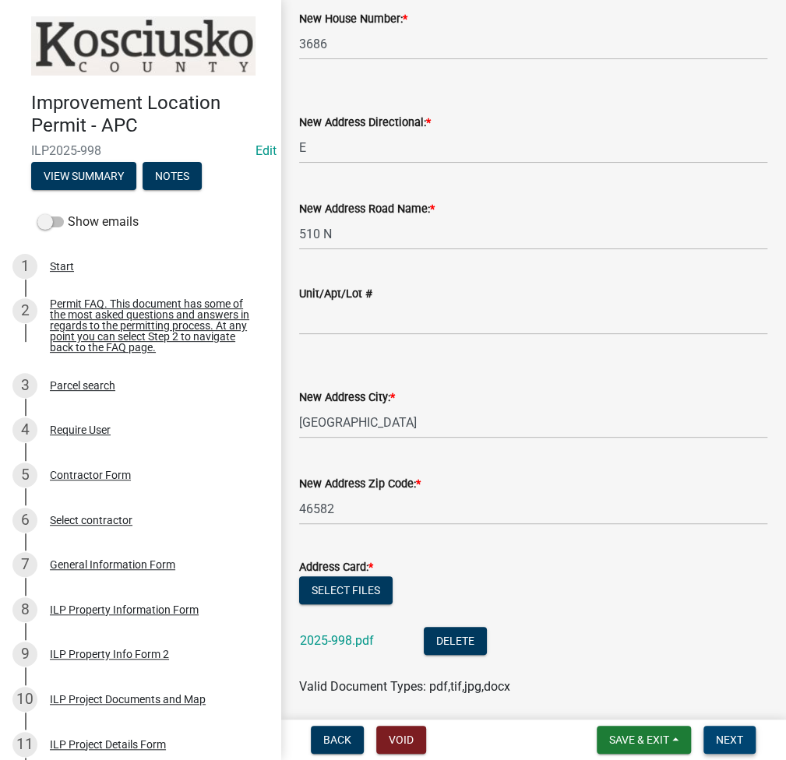
click at [720, 745] on span "Next" at bounding box center [729, 740] width 27 height 12
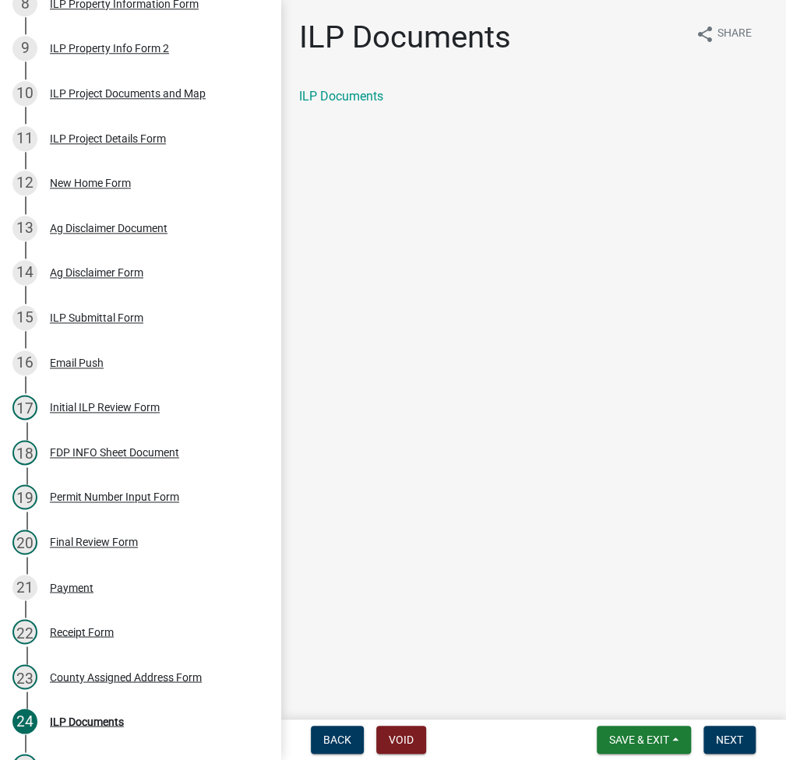
scroll to position [831, 0]
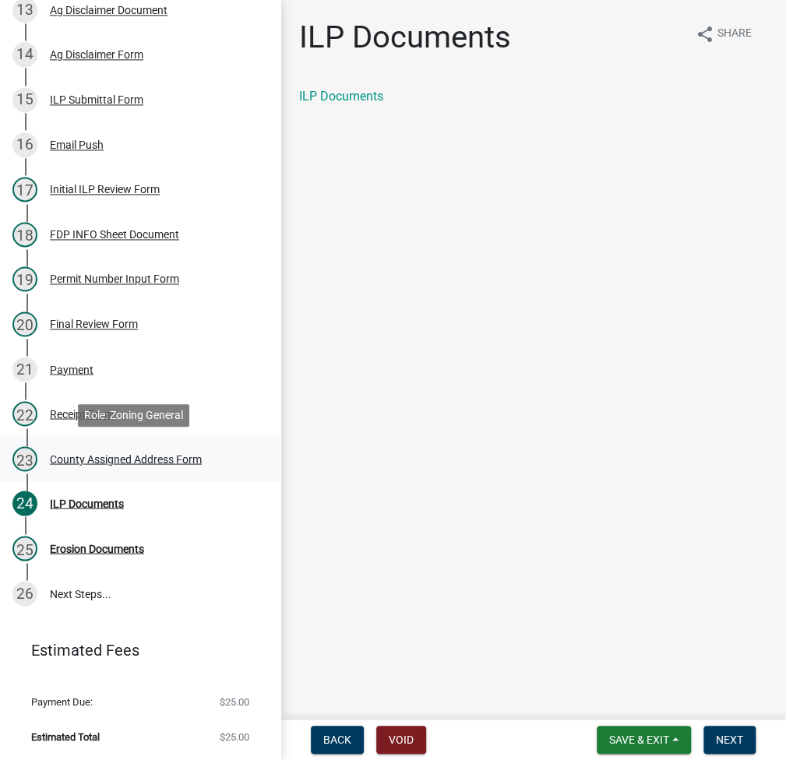
click at [94, 455] on div "County Assigned Address Form" at bounding box center [126, 458] width 152 height 11
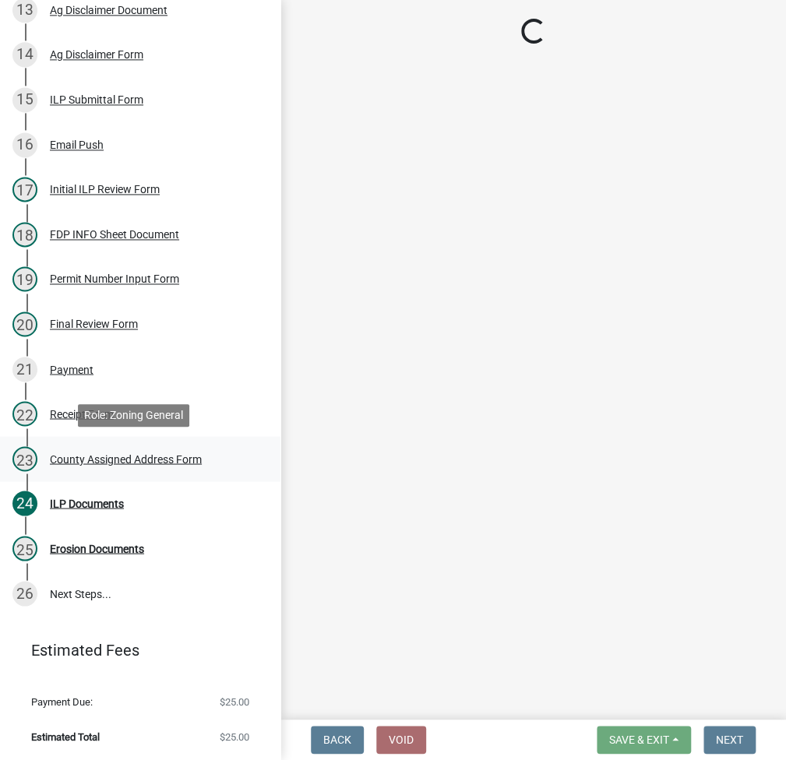
select select "148f84ff-3e58-44c7-a4f6-3eb3f135cbab"
select select "b9c97ed9-41f4-4f2e-80f7-d2436b6d337b"
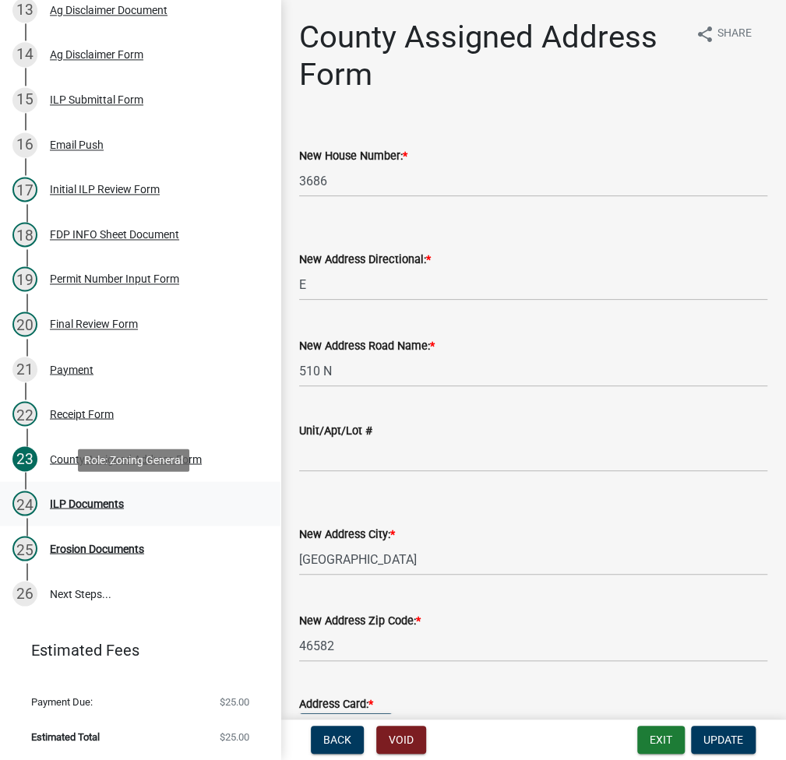
click at [110, 500] on div "ILP Documents" at bounding box center [87, 503] width 74 height 11
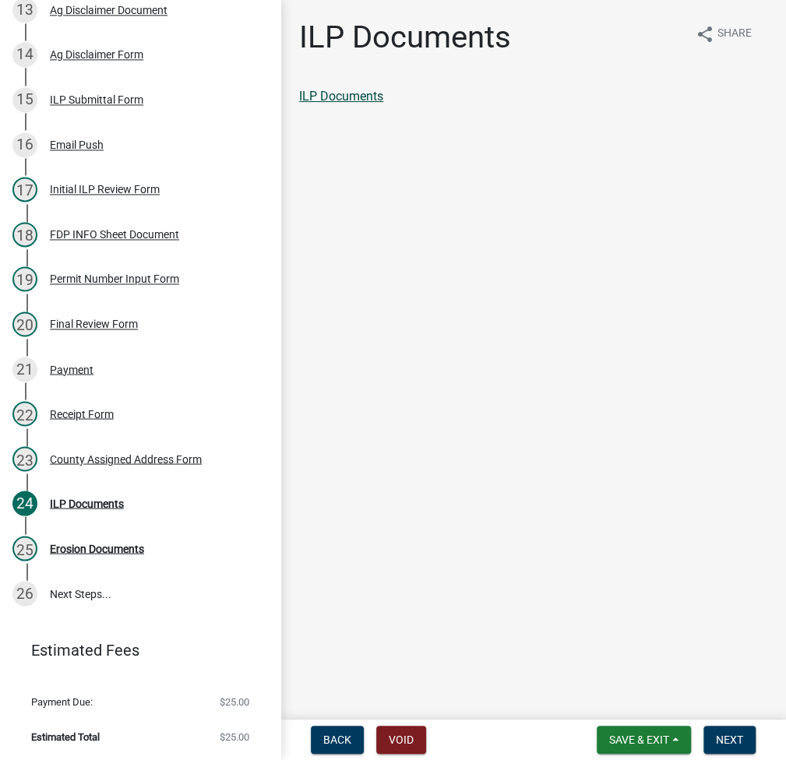
click at [353, 96] on link "ILP Documents" at bounding box center [341, 96] width 84 height 15
click at [727, 731] on button "Next" at bounding box center [729, 740] width 52 height 28
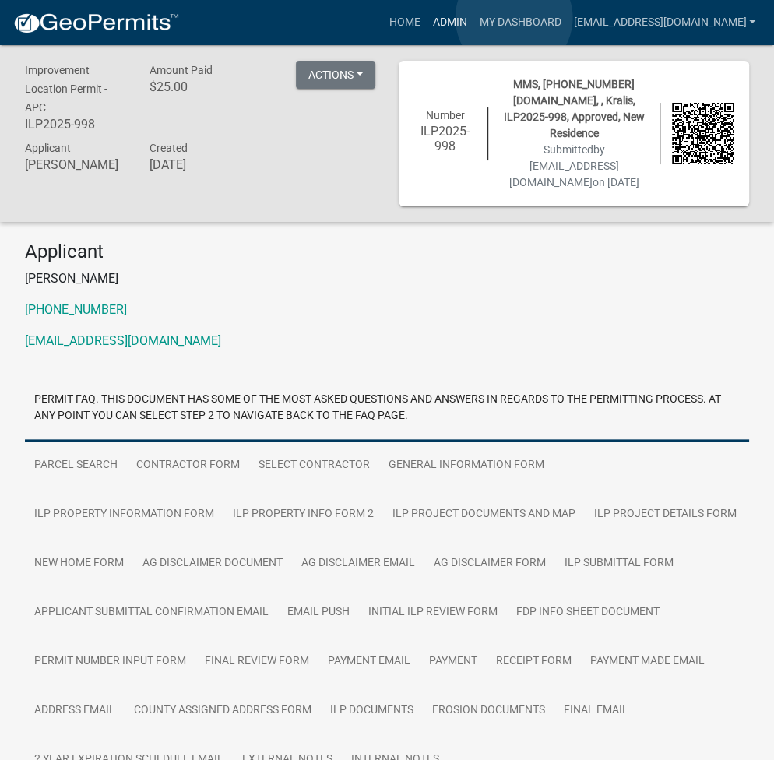
click at [473, 18] on link "Admin" at bounding box center [449, 23] width 47 height 30
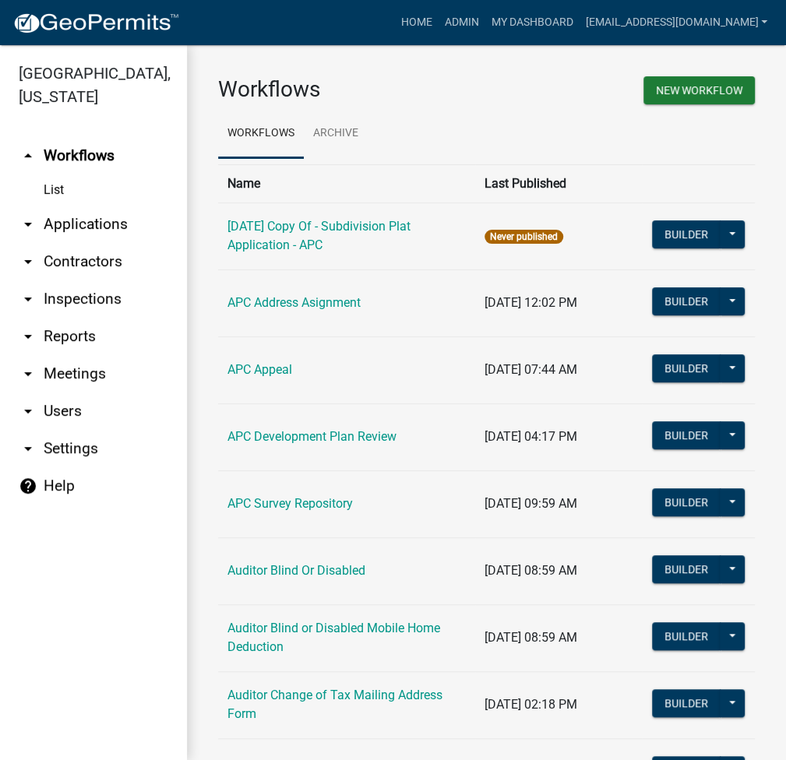
click at [78, 224] on link "arrow_drop_down Applications" at bounding box center [93, 224] width 187 height 37
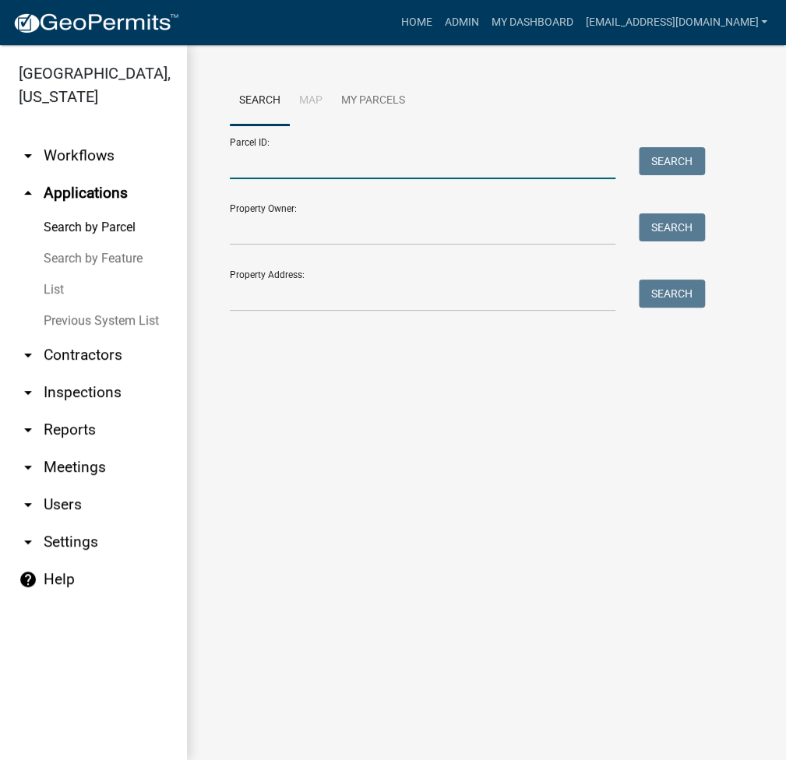
click at [274, 160] on input "Parcel ID:" at bounding box center [423, 163] width 386 height 32
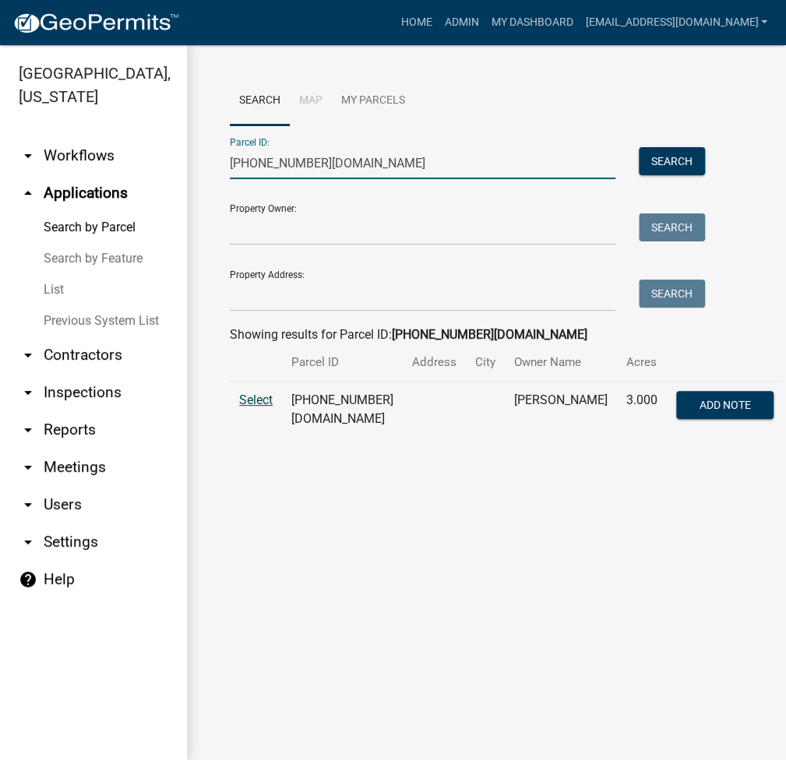
type input "[PHONE_NUMBER][DOMAIN_NAME]"
click at [248, 407] on span "Select" at bounding box center [255, 400] width 33 height 15
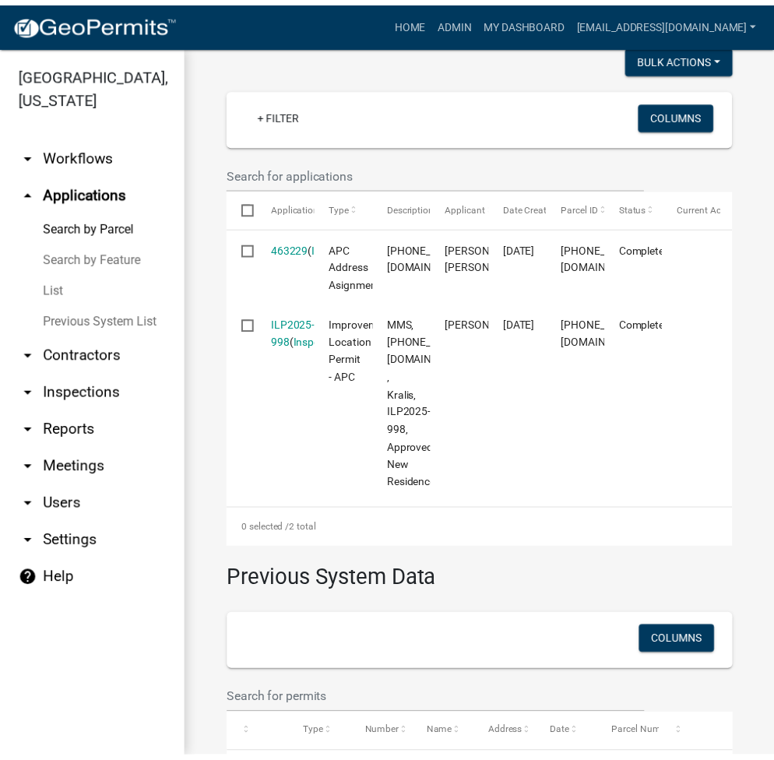
scroll to position [417, 0]
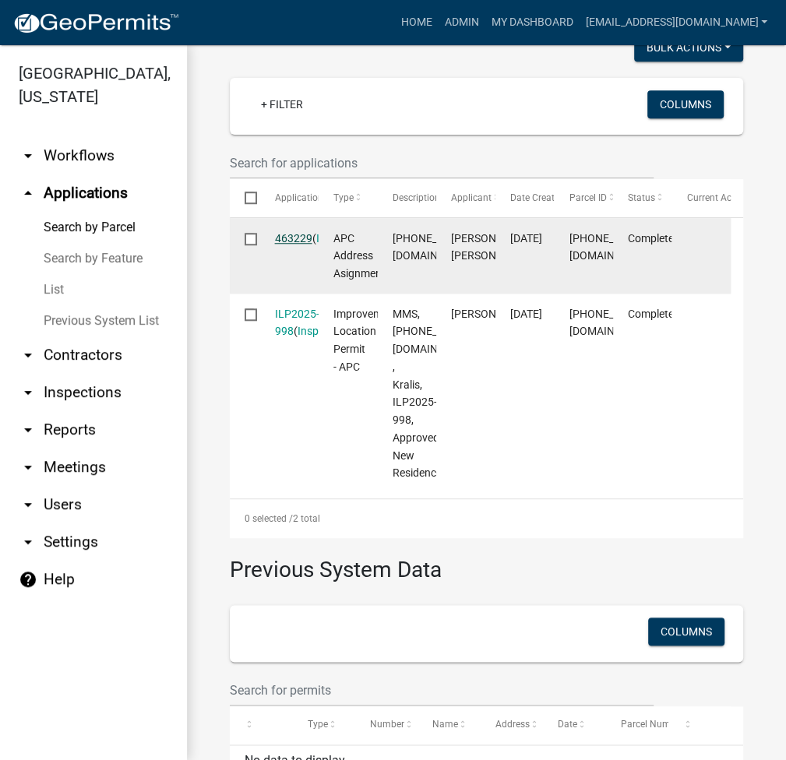
click at [299, 245] on link "463229" at bounding box center [293, 238] width 37 height 12
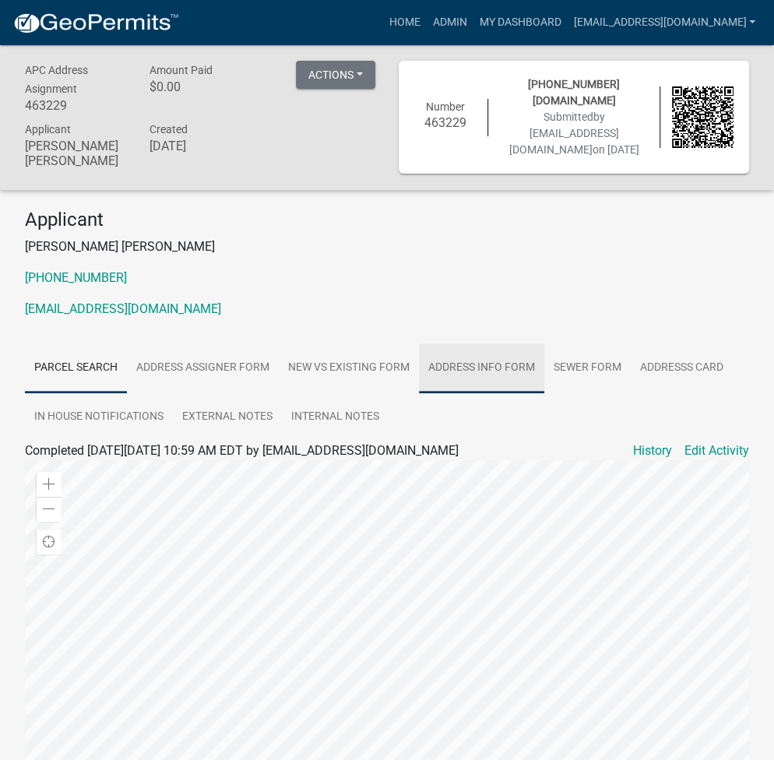
click at [512, 343] on link "Address Info Form" at bounding box center [481, 368] width 125 height 50
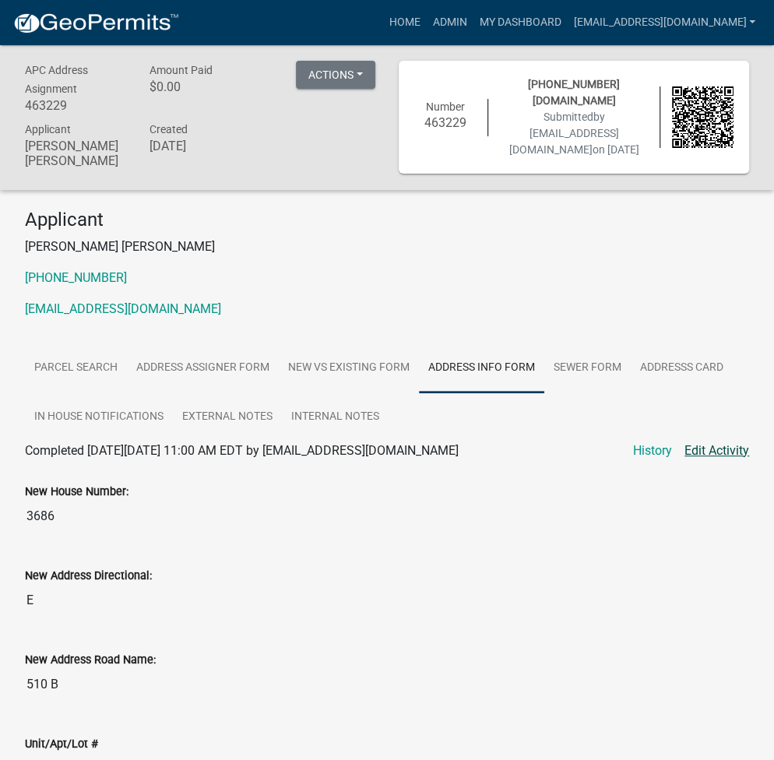
click at [715, 442] on link "Edit Activity" at bounding box center [717, 451] width 65 height 19
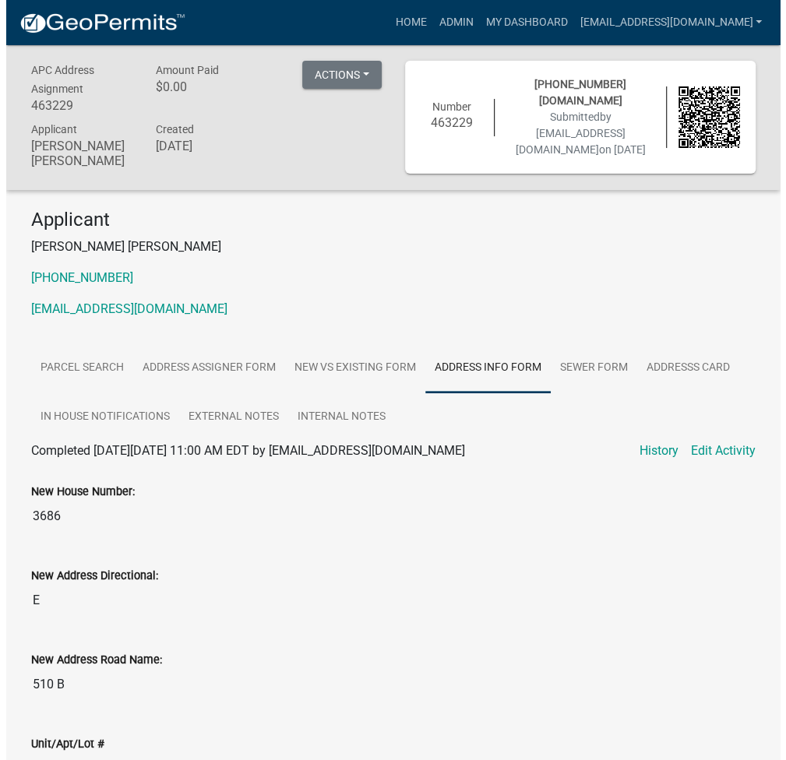
scroll to position [207, 0]
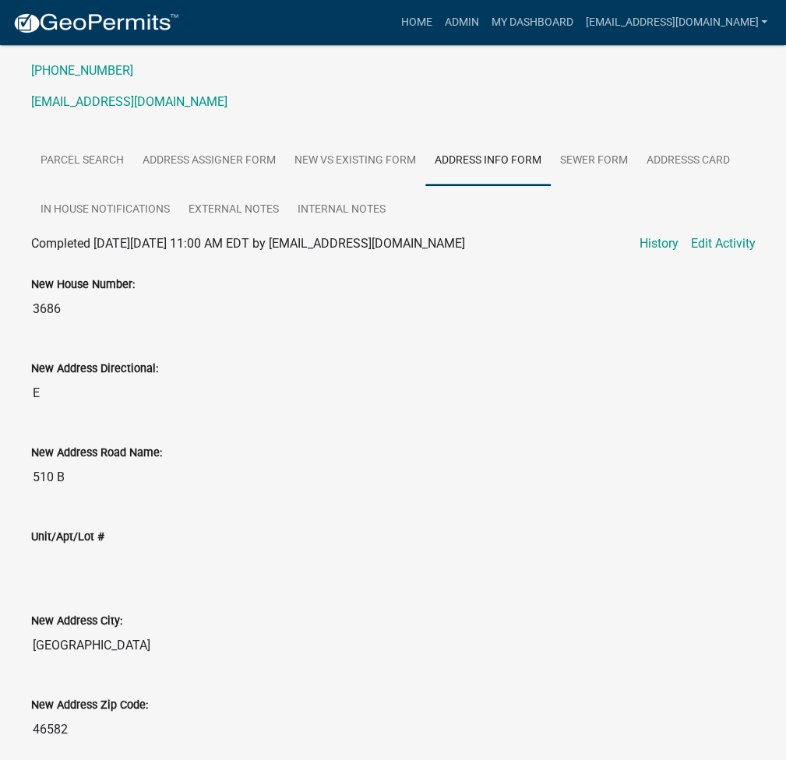
select select "0563639f-7acd-4a06-be3d-72136ab2d1fc"
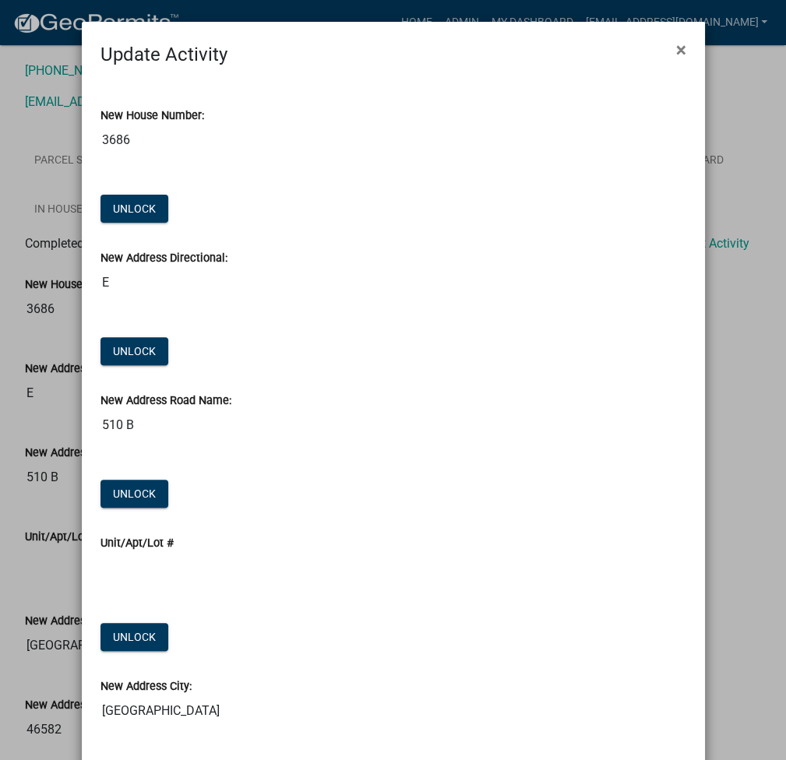
click at [150, 416] on input "510 B" at bounding box center [393, 425] width 586 height 31
click at [135, 223] on button "Unlock" at bounding box center [134, 209] width 68 height 28
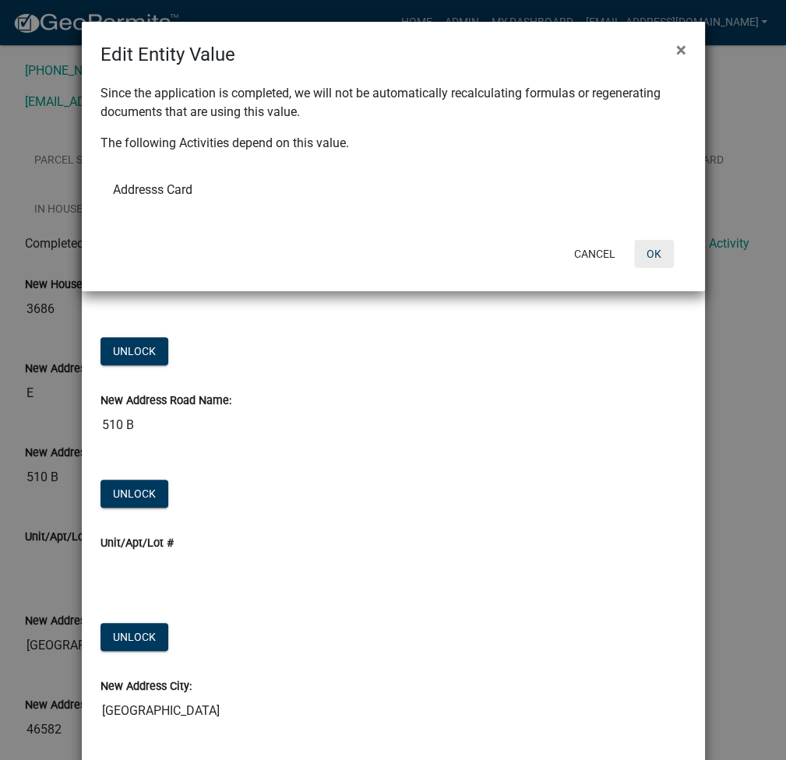
click at [669, 248] on button "OK" at bounding box center [654, 254] width 40 height 28
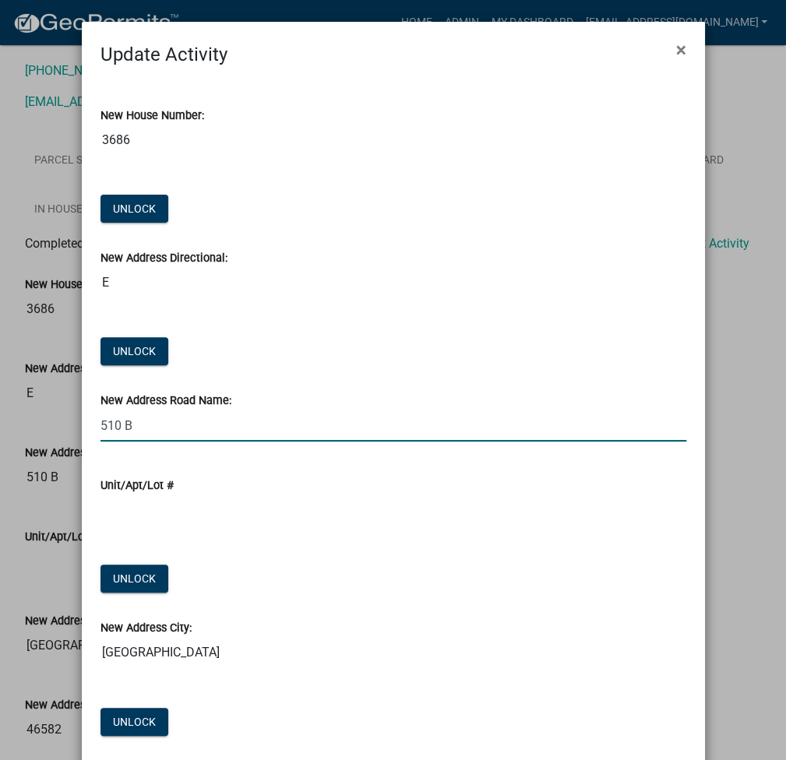
click at [139, 433] on input "510 B" at bounding box center [393, 426] width 586 height 32
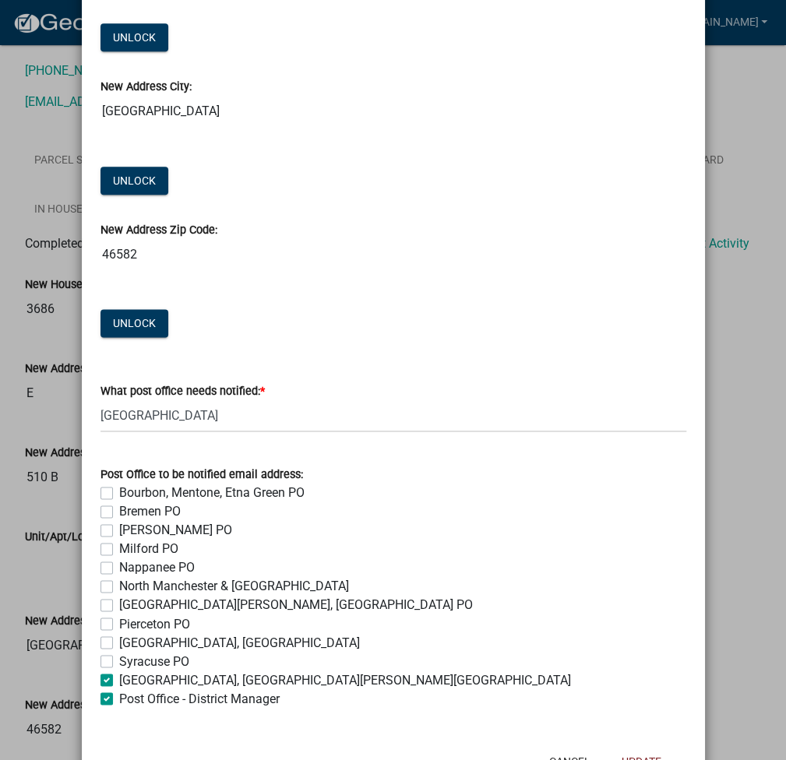
scroll to position [598, 0]
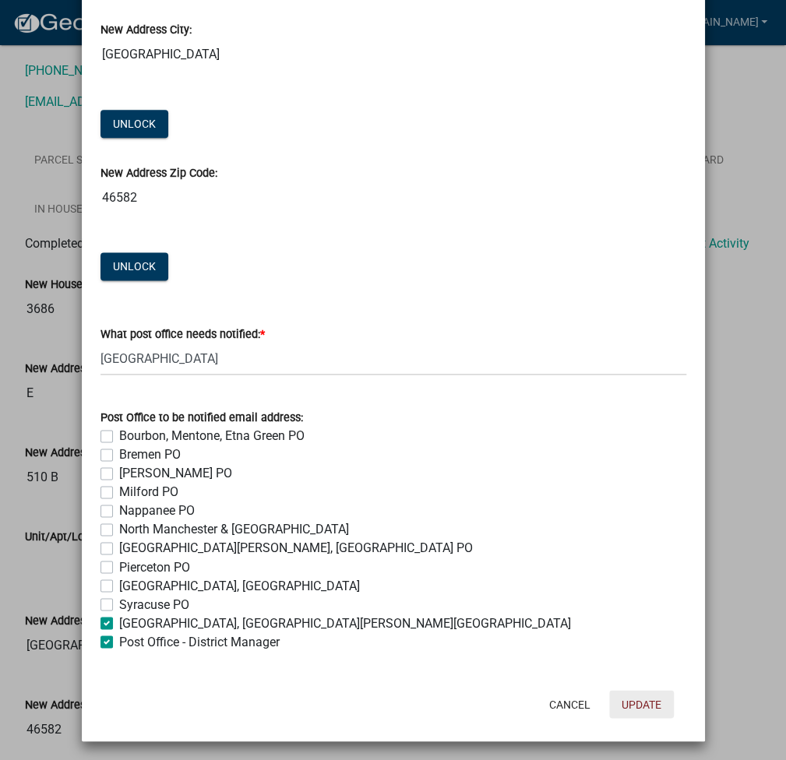
type input "510 N"
click at [627, 704] on button "Update" at bounding box center [641, 704] width 65 height 28
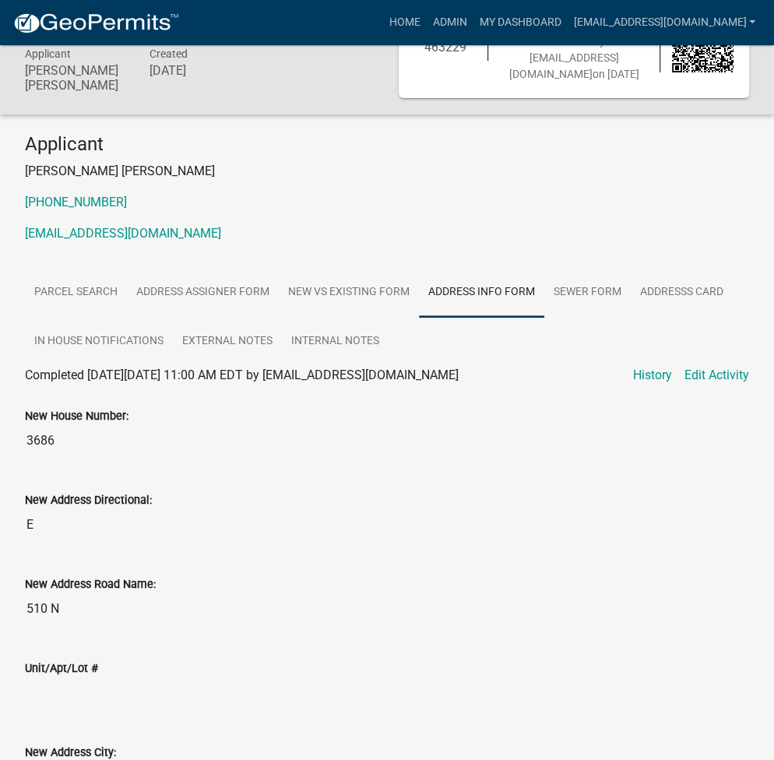
scroll to position [0, 0]
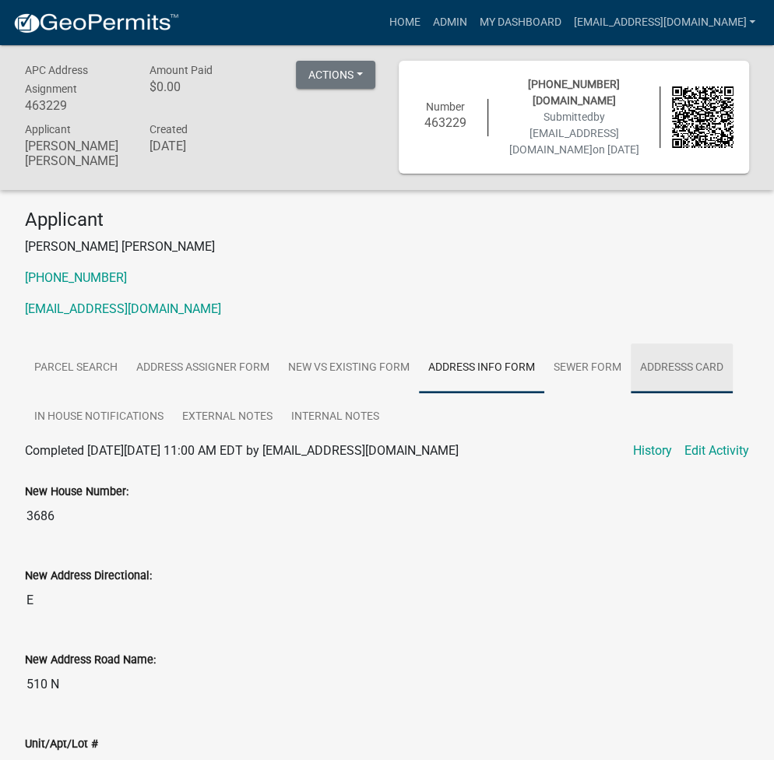
click at [680, 347] on link "Addresss Card" at bounding box center [682, 368] width 102 height 50
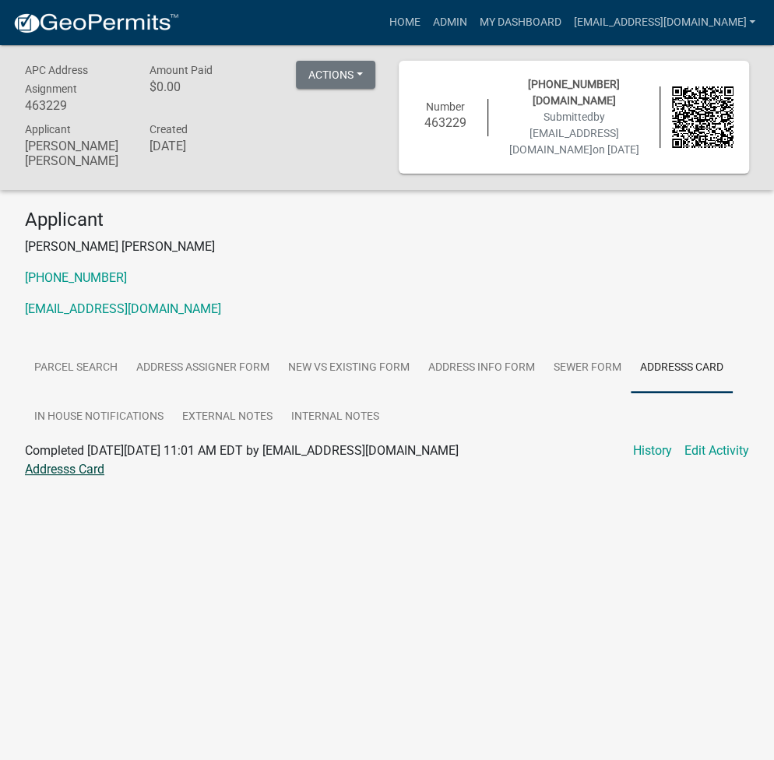
click at [60, 462] on link "Addresss Card" at bounding box center [64, 469] width 79 height 15
click at [712, 442] on link "Edit Activity" at bounding box center [717, 451] width 65 height 19
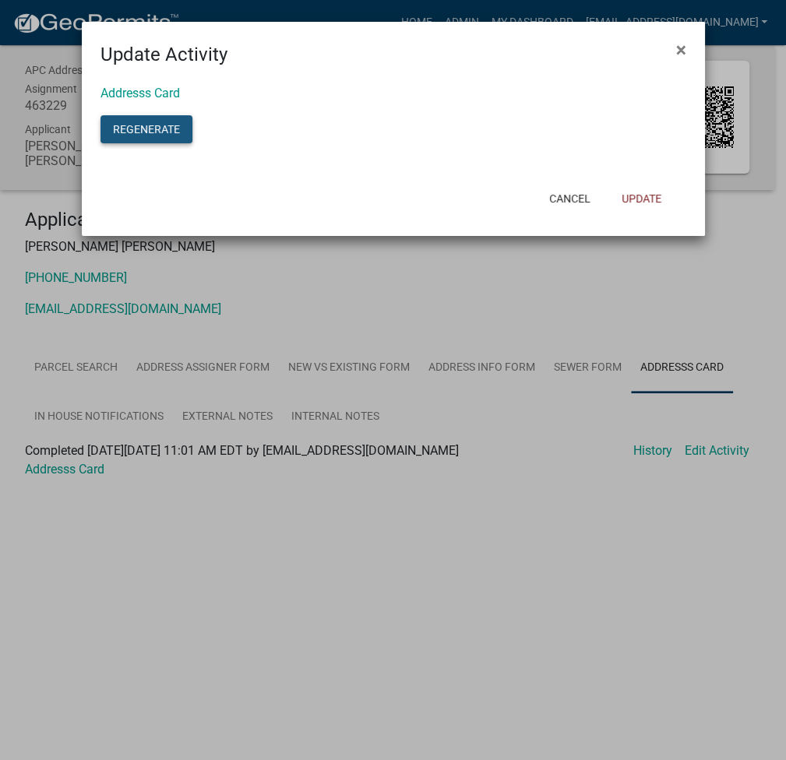
click at [139, 128] on button "Regenerate" at bounding box center [146, 129] width 92 height 28
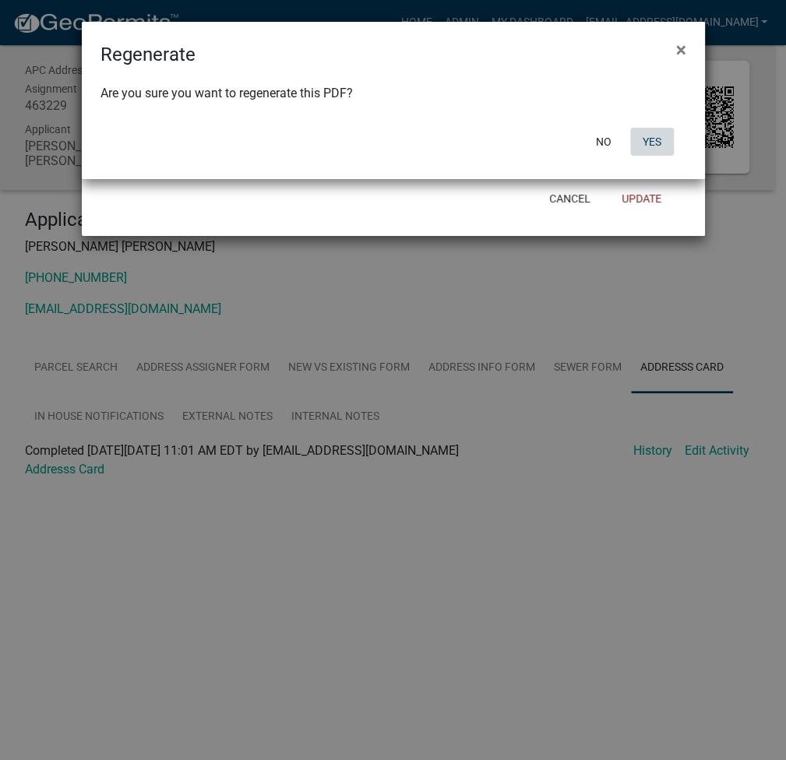
click at [664, 136] on button "Yes" at bounding box center [652, 142] width 44 height 28
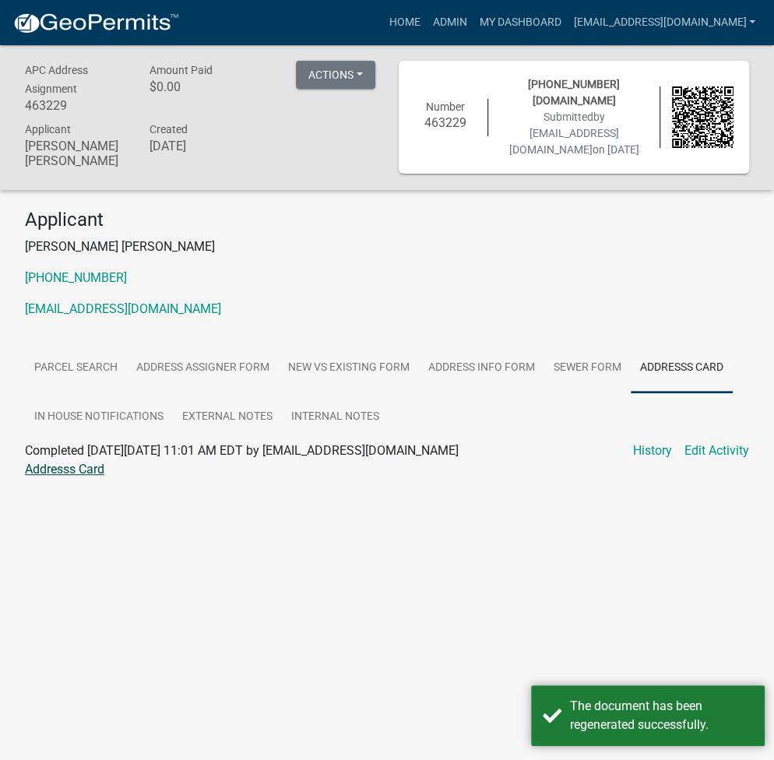
click at [72, 462] on link "Addresss Card" at bounding box center [64, 469] width 79 height 15
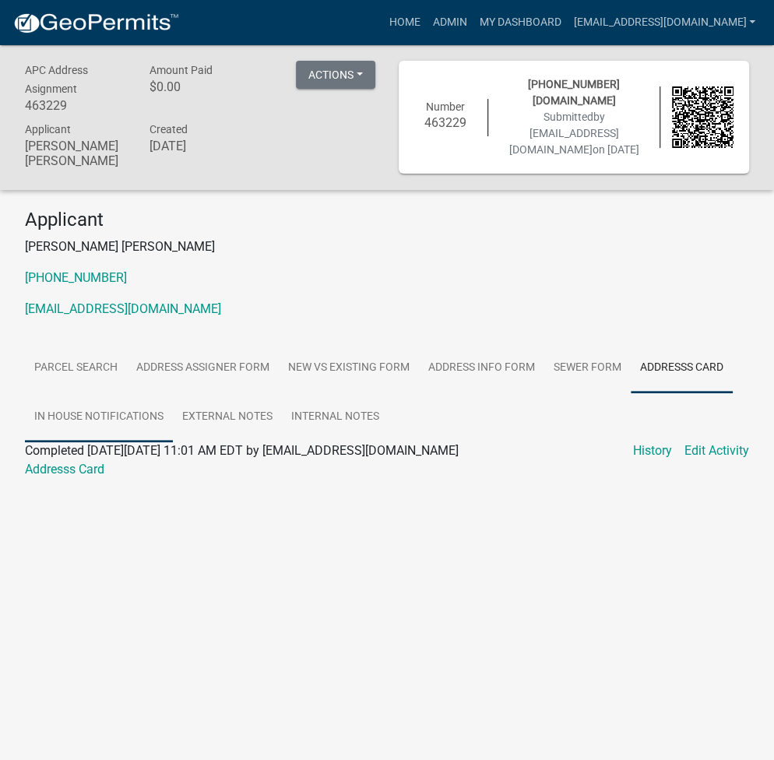
click at [97, 398] on link "In house Notifications" at bounding box center [99, 418] width 148 height 50
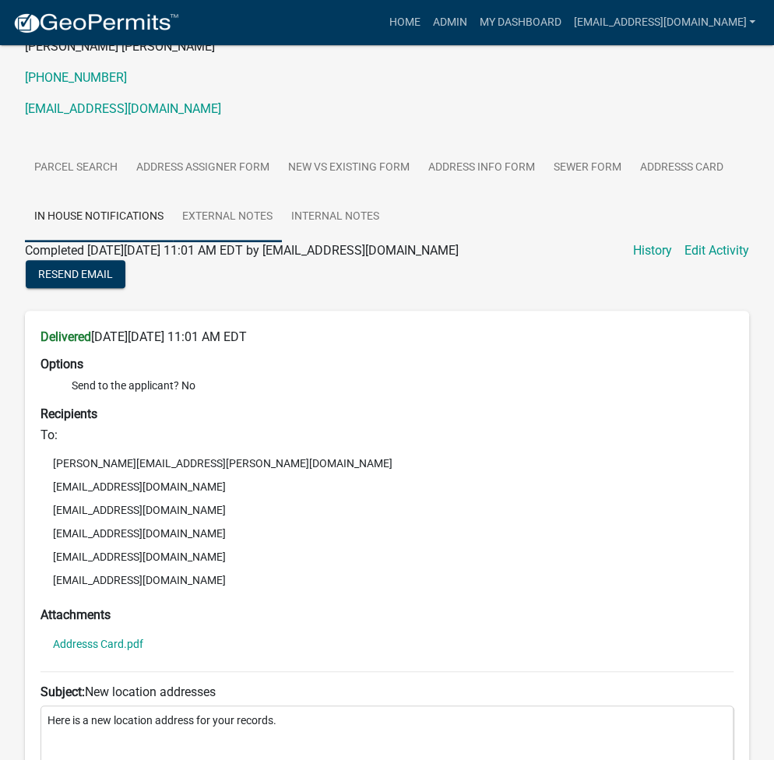
scroll to position [207, 0]
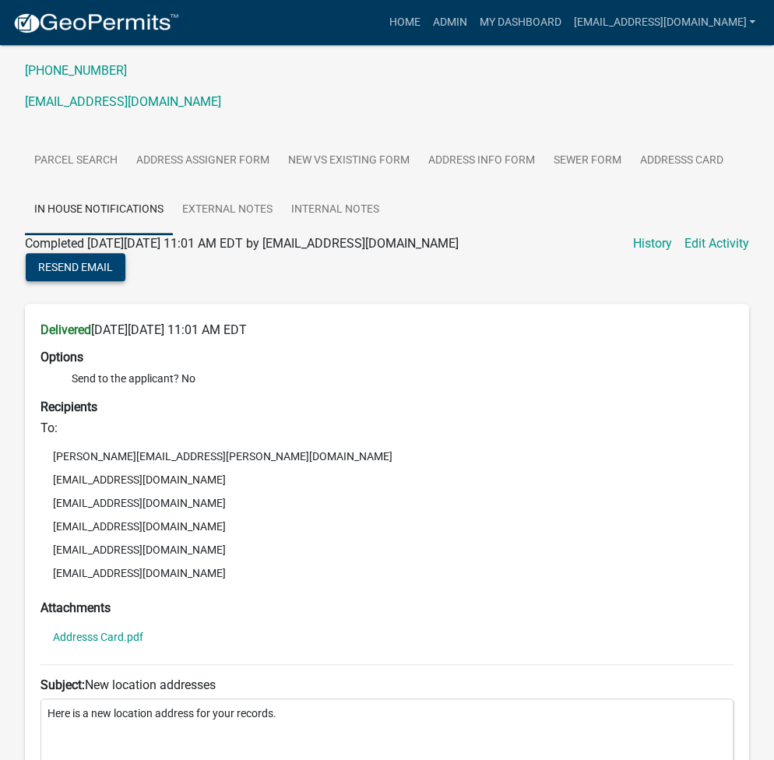
click at [66, 260] on span "Resend Email" at bounding box center [75, 266] width 75 height 12
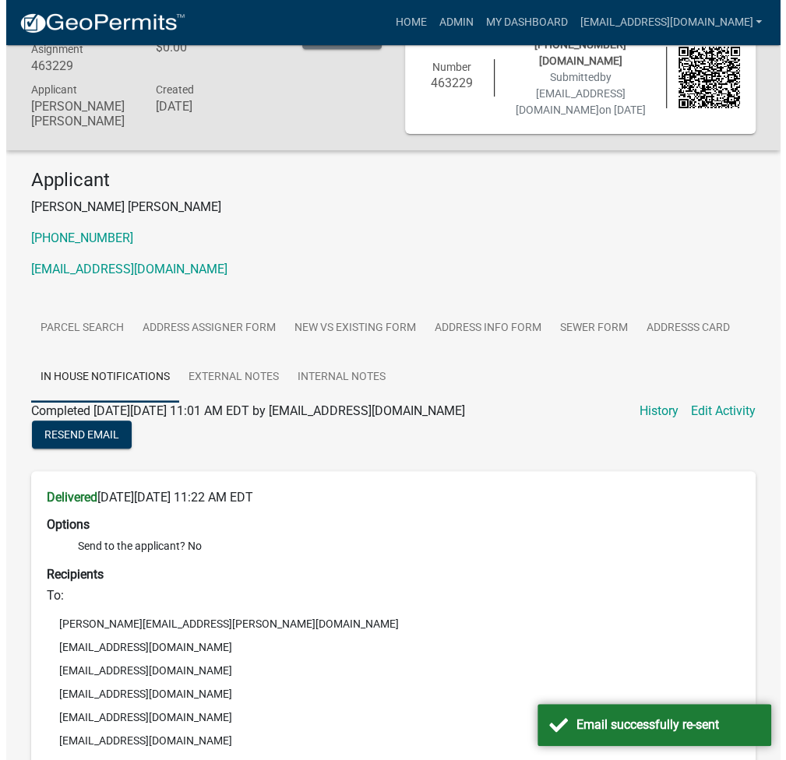
scroll to position [0, 0]
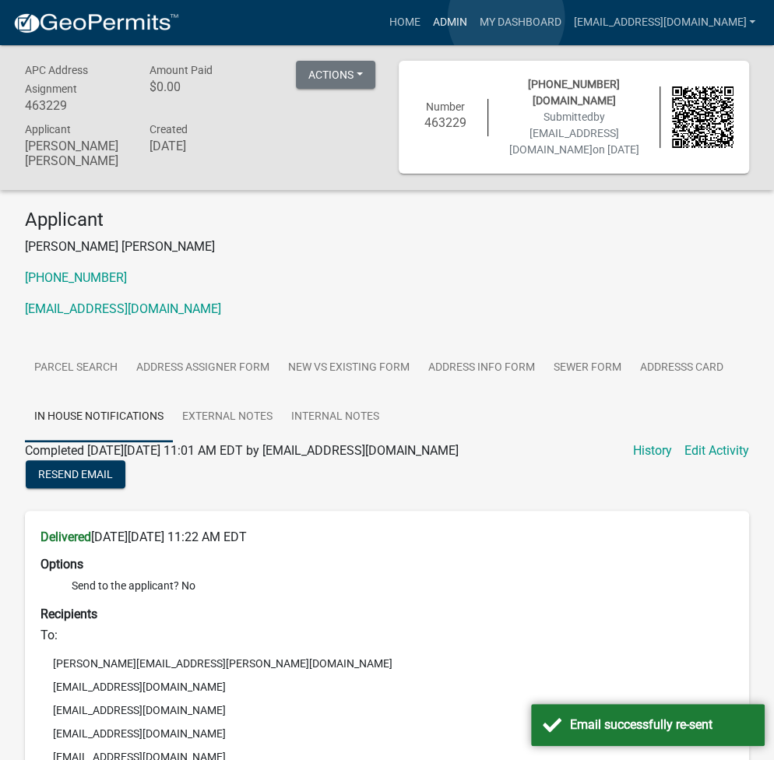
click at [473, 18] on link "Admin" at bounding box center [449, 23] width 47 height 30
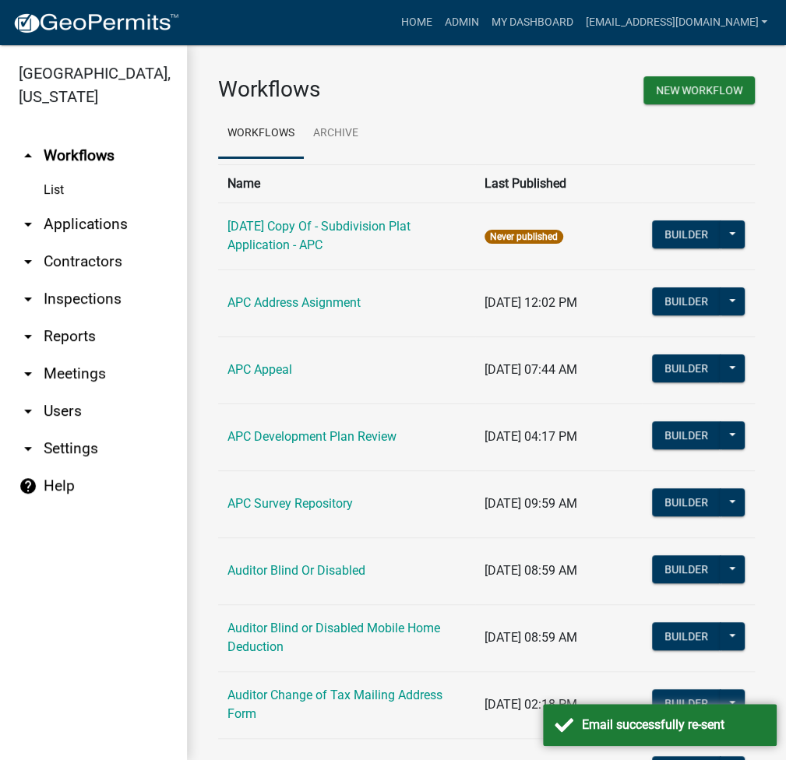
click at [86, 222] on link "arrow_drop_down Applications" at bounding box center [93, 224] width 187 height 37
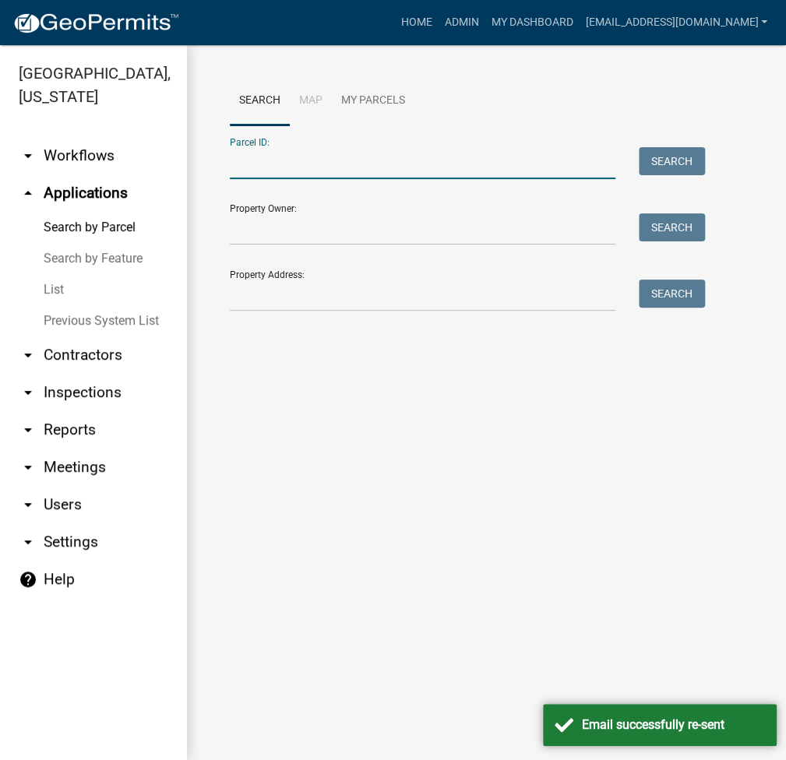
paste input "[PHONE_NUMBER][DOMAIN_NAME]"
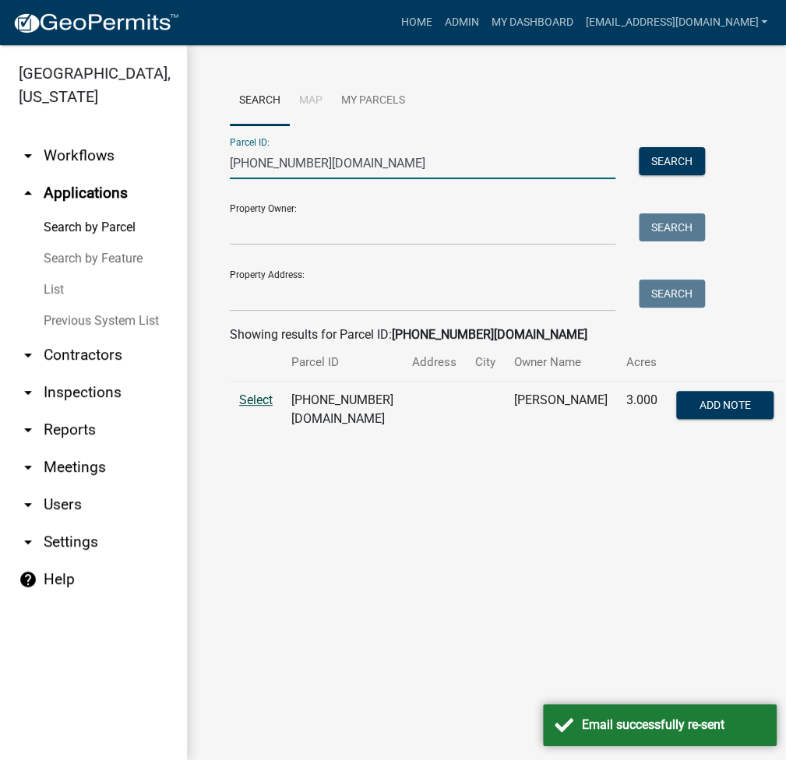
type input "[PHONE_NUMBER][DOMAIN_NAME]"
click at [252, 407] on span "Select" at bounding box center [255, 400] width 33 height 15
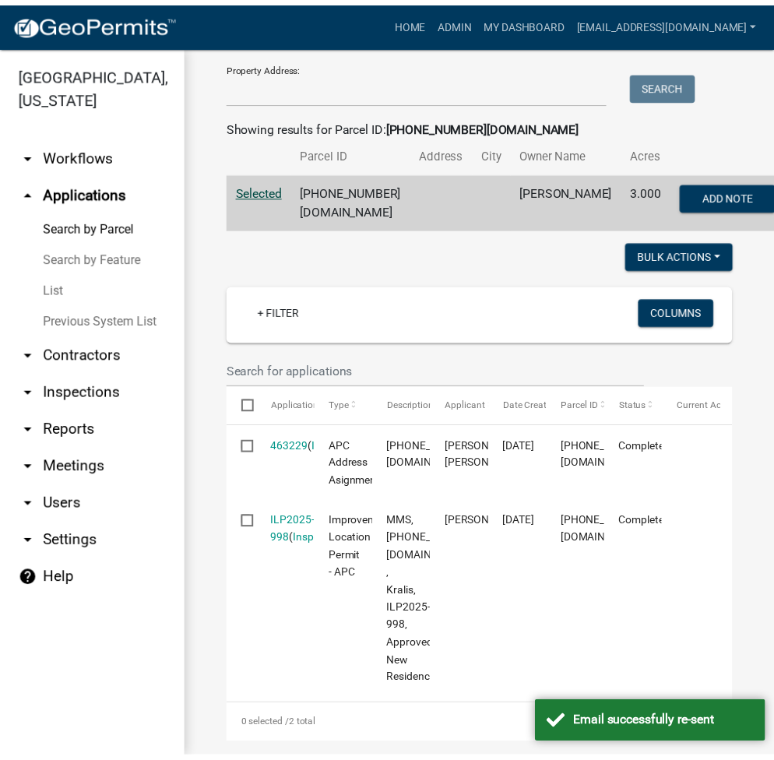
scroll to position [417, 0]
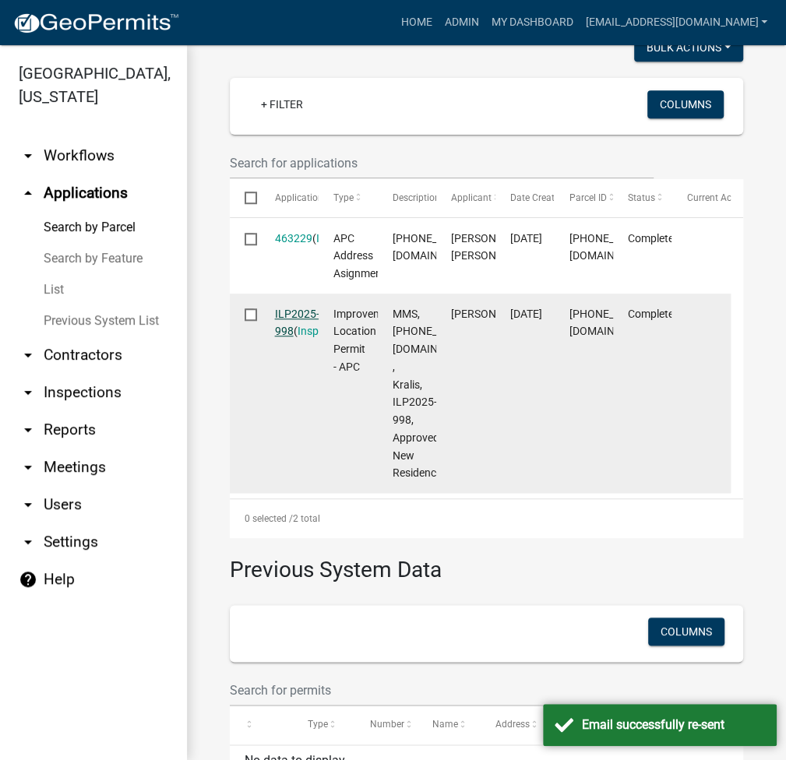
click at [294, 333] on link "ILP2025-998" at bounding box center [297, 323] width 44 height 30
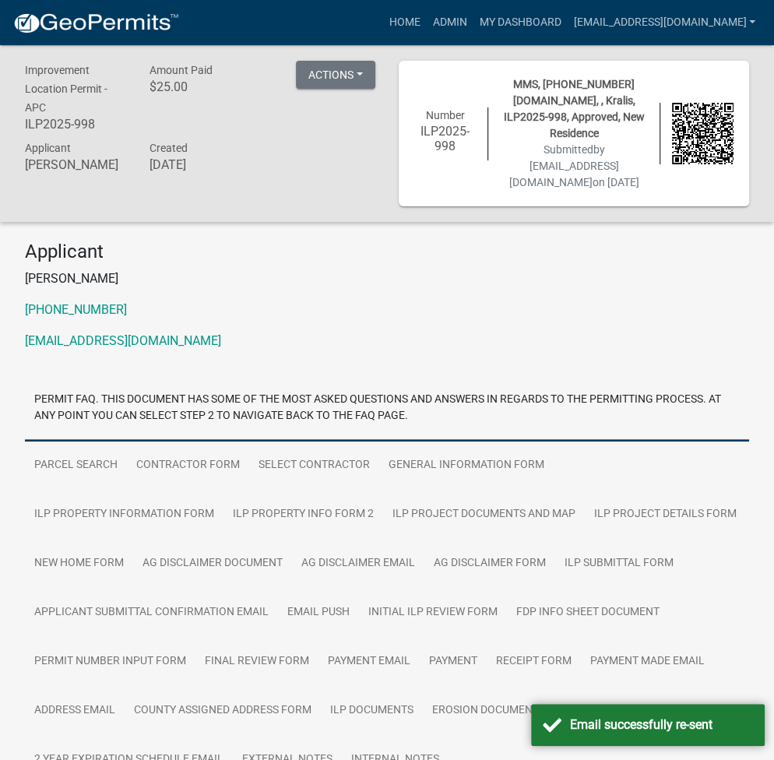
scroll to position [111, 0]
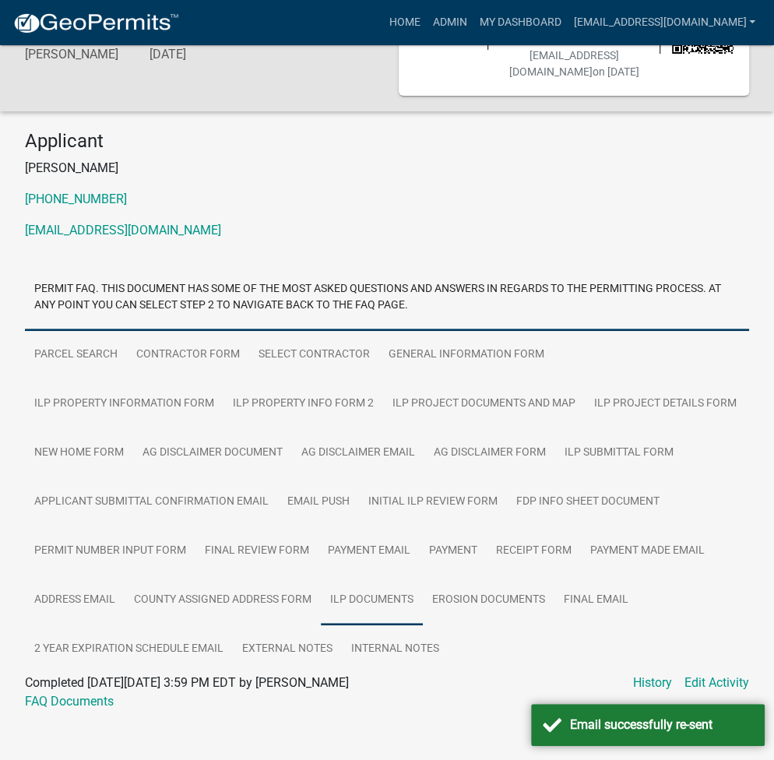
click at [370, 596] on link "ILP Documents" at bounding box center [372, 601] width 102 height 50
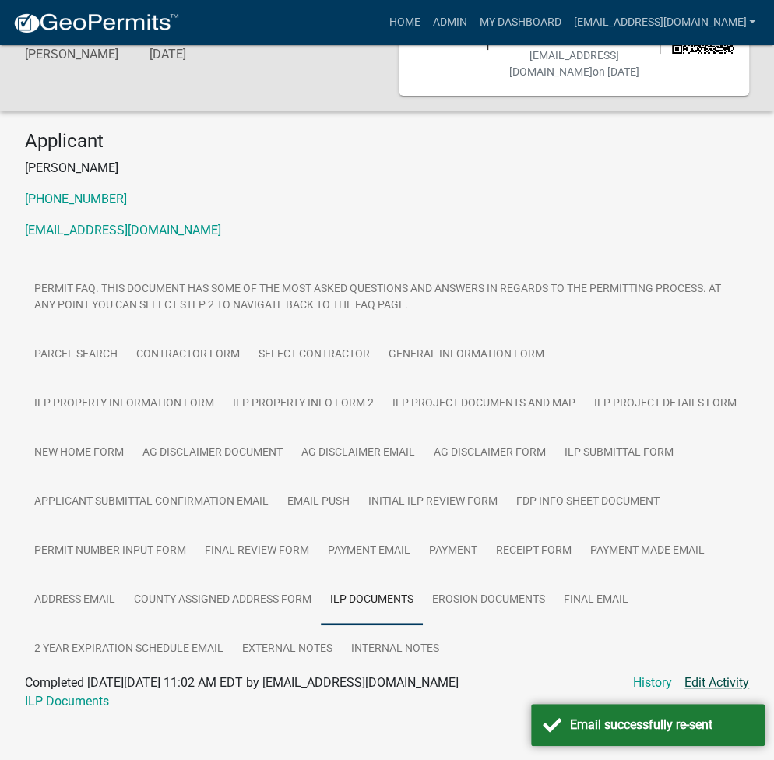
click at [712, 674] on link "Edit Activity" at bounding box center [717, 683] width 65 height 19
click at [226, 586] on link "County Assigned Address Form" at bounding box center [223, 601] width 196 height 50
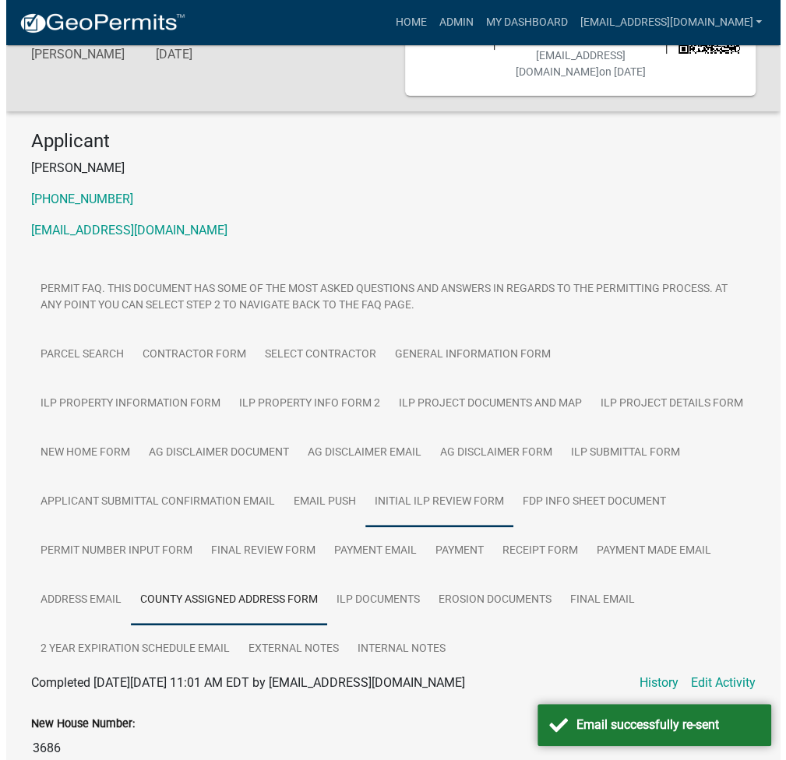
scroll to position [675, 0]
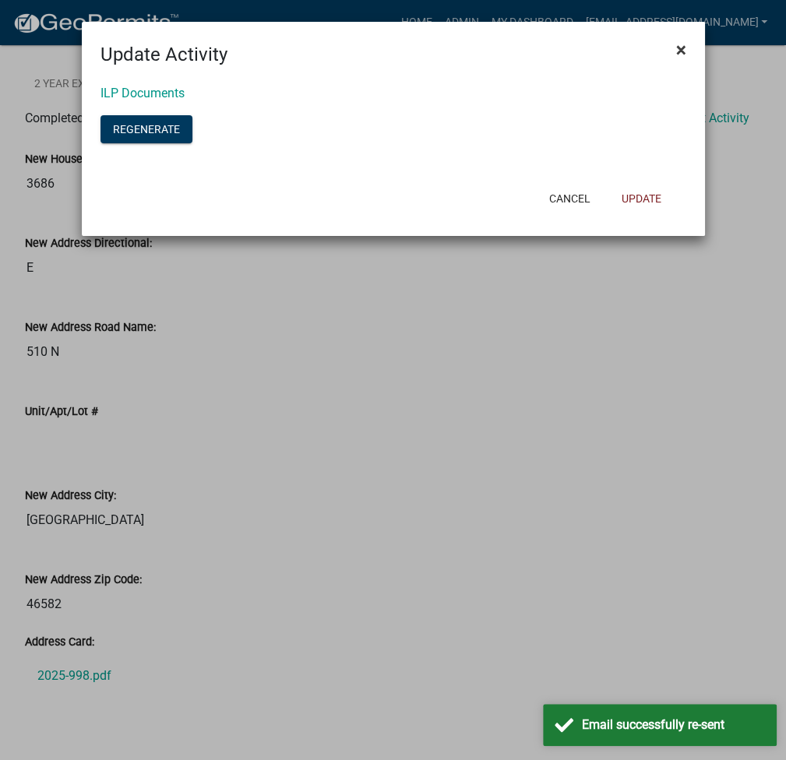
click at [683, 47] on span "×" at bounding box center [681, 50] width 10 height 22
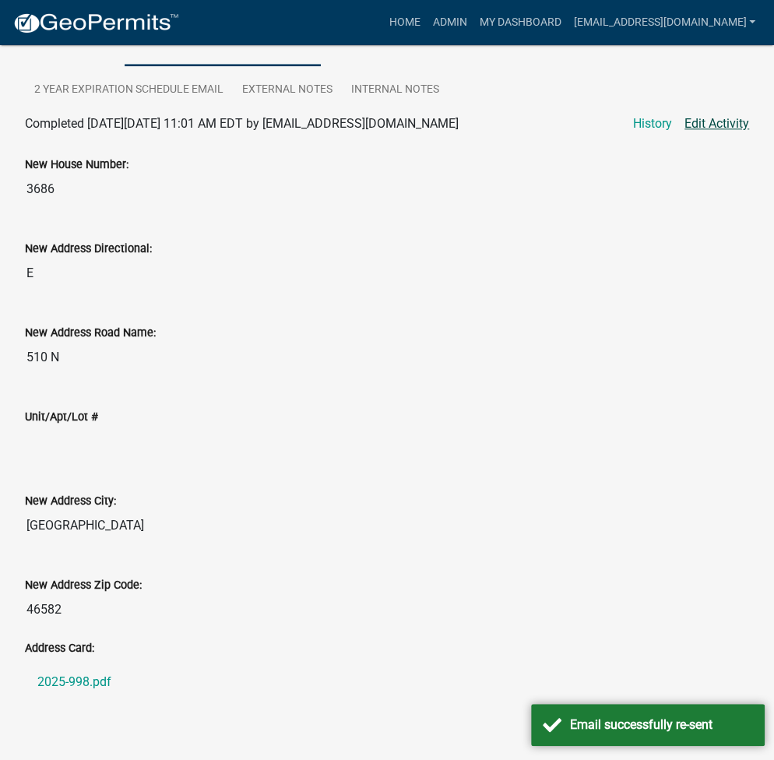
click at [720, 114] on link "Edit Activity" at bounding box center [717, 123] width 65 height 19
click at [707, 114] on link "Edit Activity" at bounding box center [717, 123] width 65 height 19
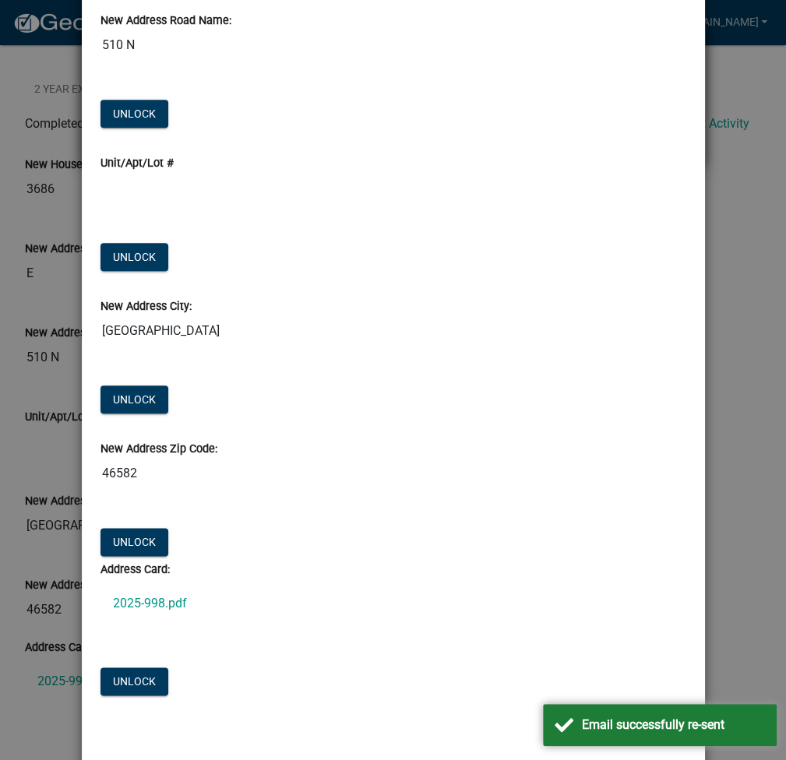
scroll to position [414, 0]
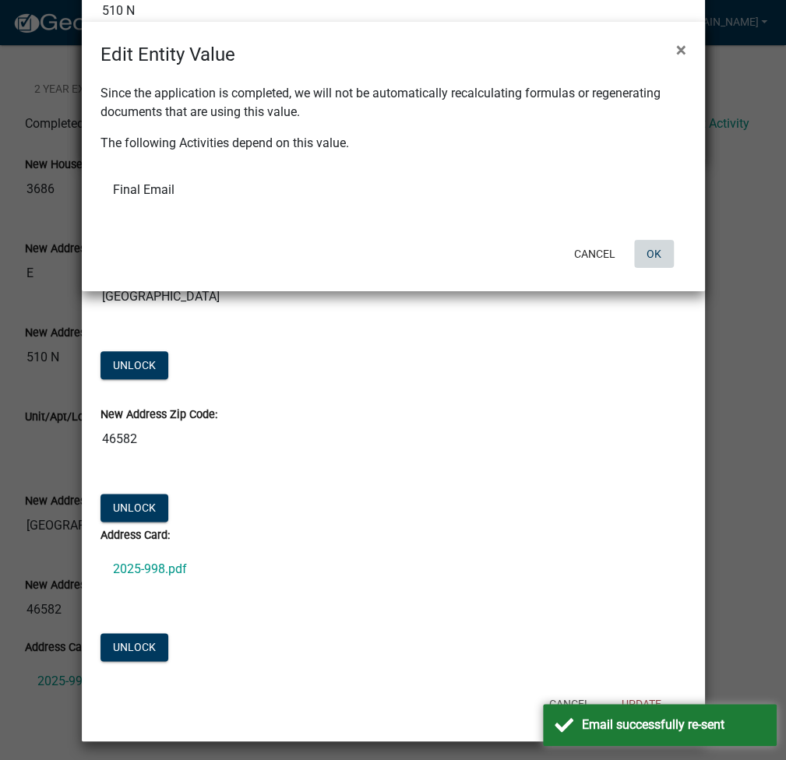
click at [656, 257] on button "OK" at bounding box center [654, 254] width 40 height 28
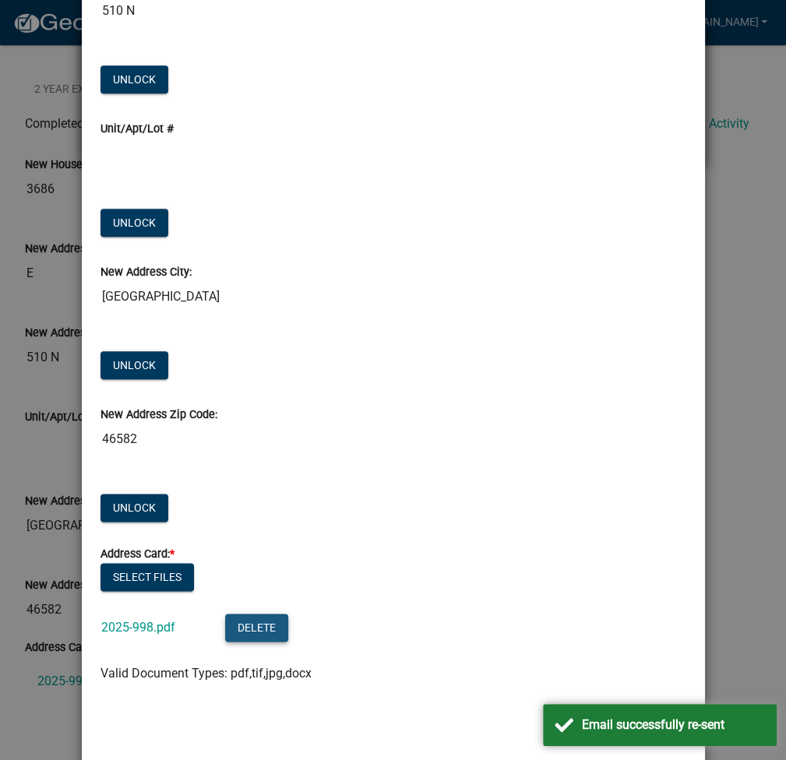
click at [234, 624] on button "Delete" at bounding box center [256, 628] width 63 height 28
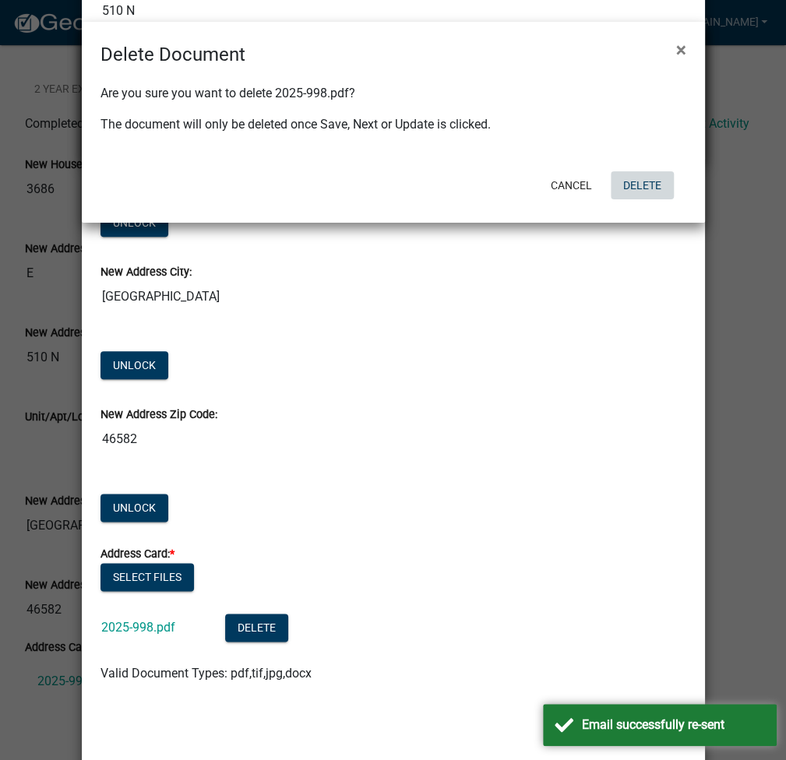
click at [632, 181] on button "Delete" at bounding box center [642, 185] width 63 height 28
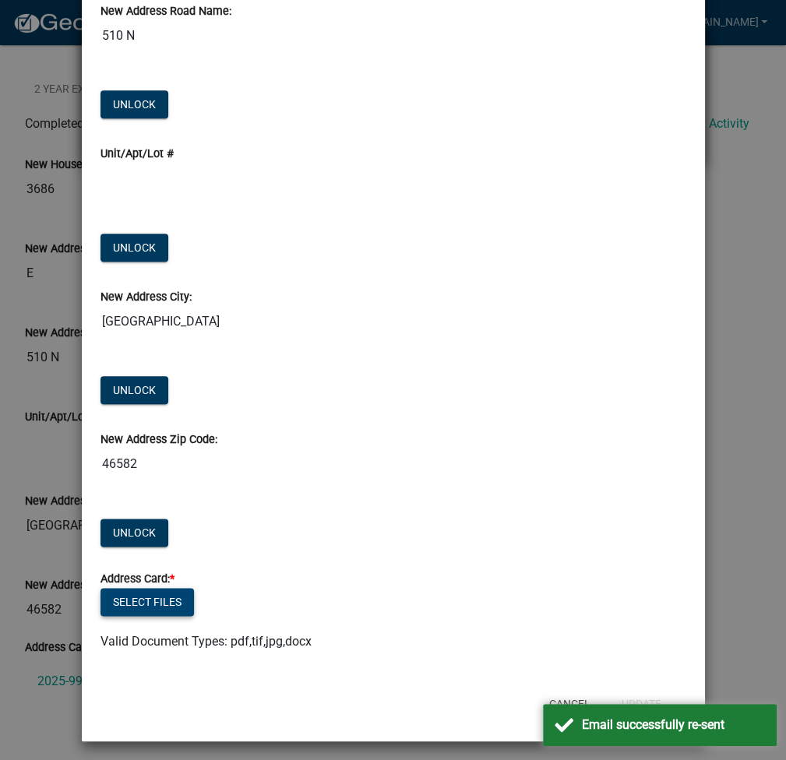
click at [134, 601] on button "Select files" at bounding box center [146, 602] width 93 height 28
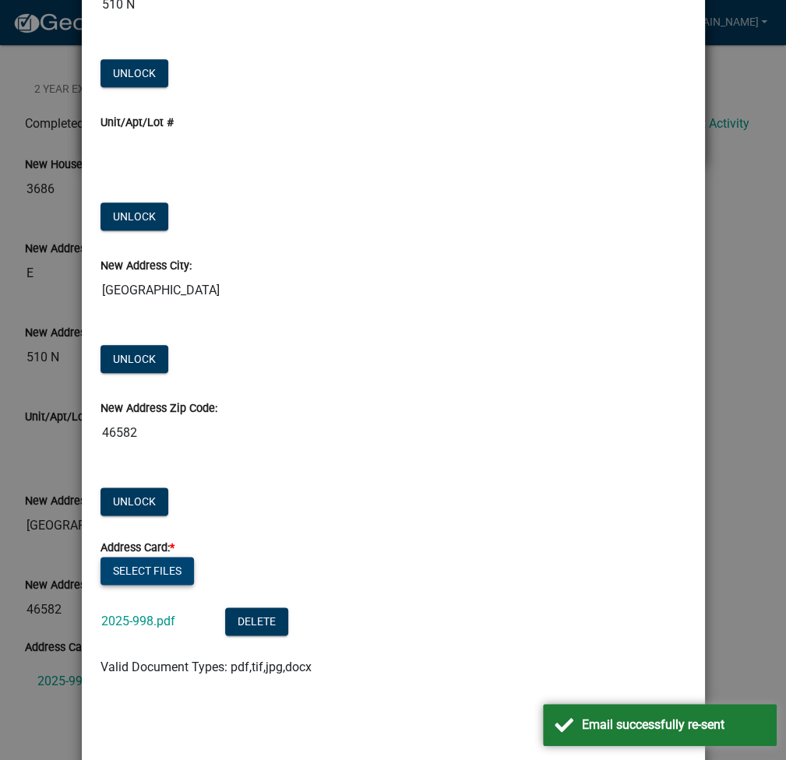
scroll to position [446, 0]
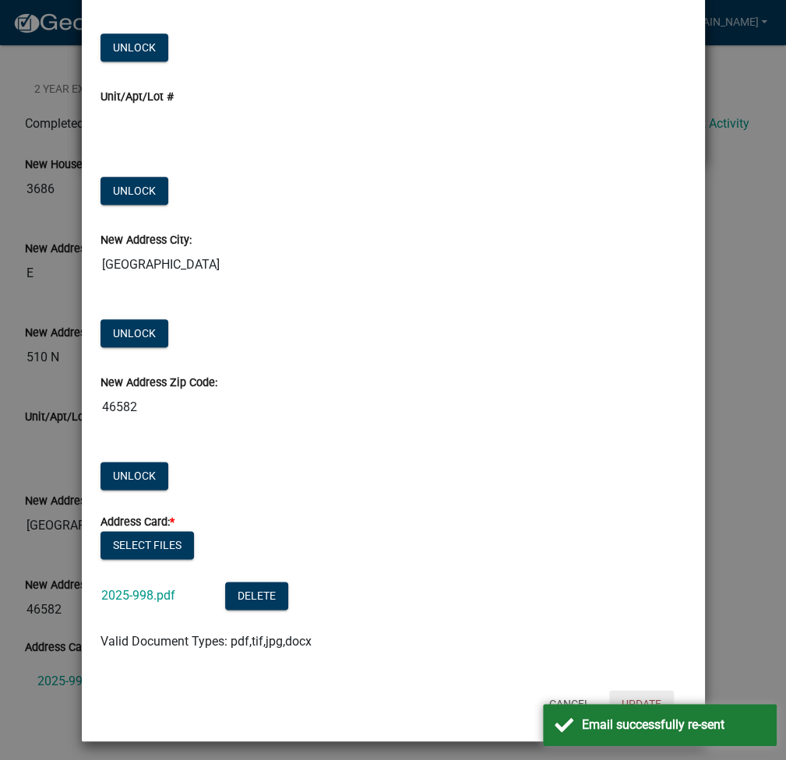
click at [636, 698] on button "Update" at bounding box center [641, 704] width 65 height 28
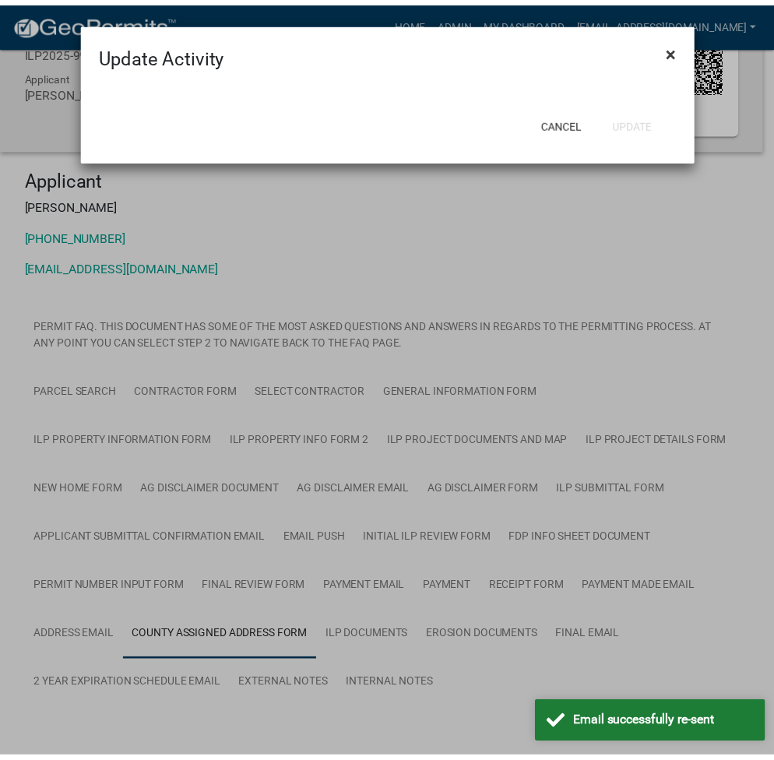
scroll to position [0, 0]
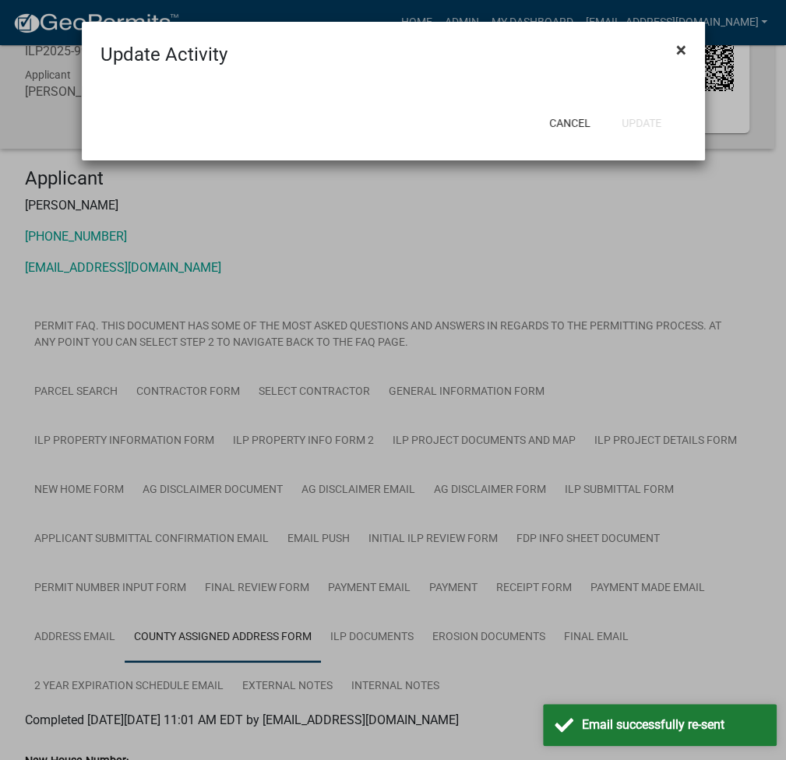
click at [678, 48] on span "×" at bounding box center [681, 50] width 10 height 22
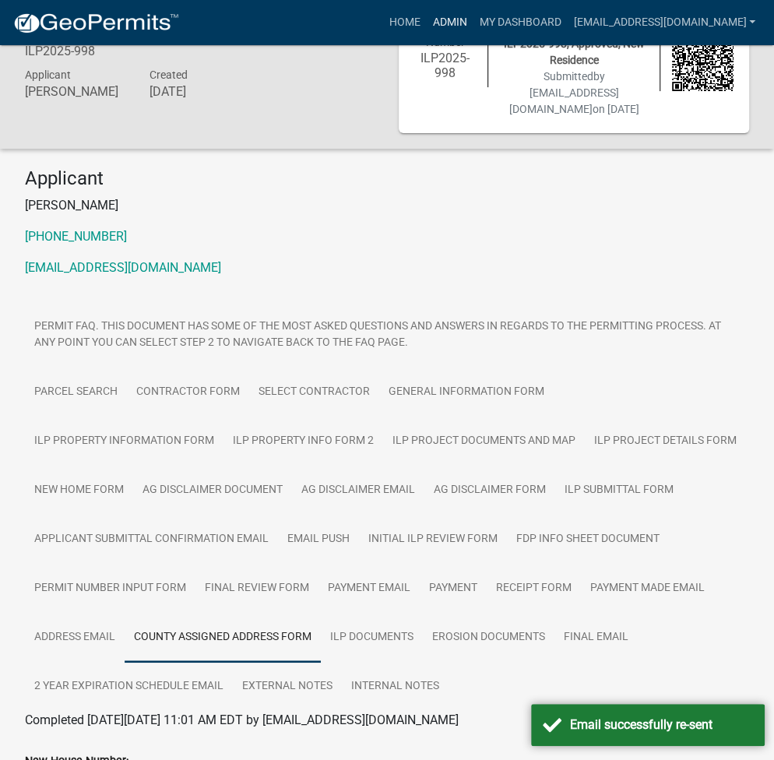
click at [473, 26] on link "Admin" at bounding box center [449, 23] width 47 height 30
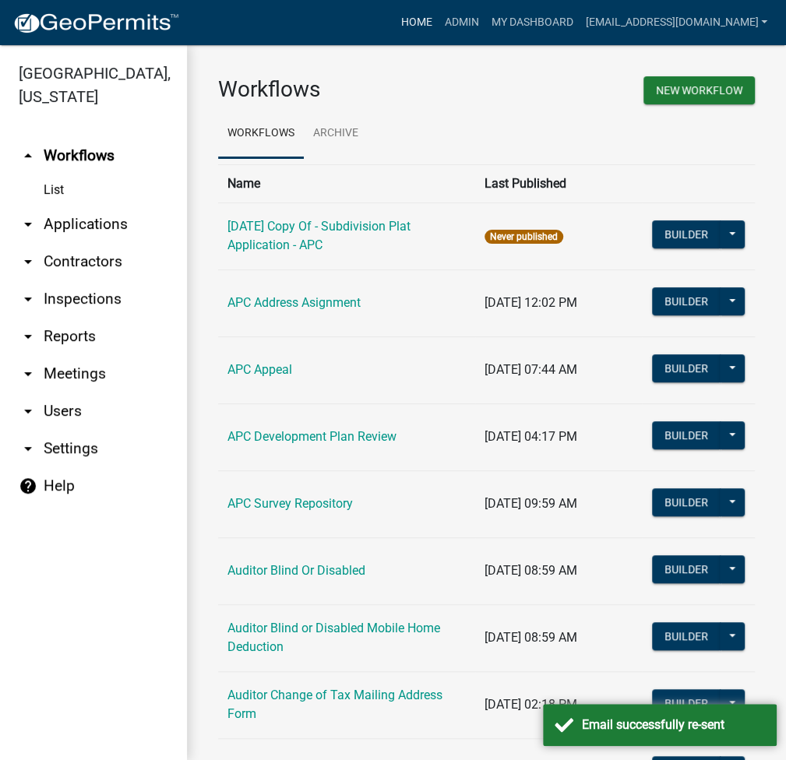
click at [438, 23] on link "Home" at bounding box center [416, 23] width 44 height 30
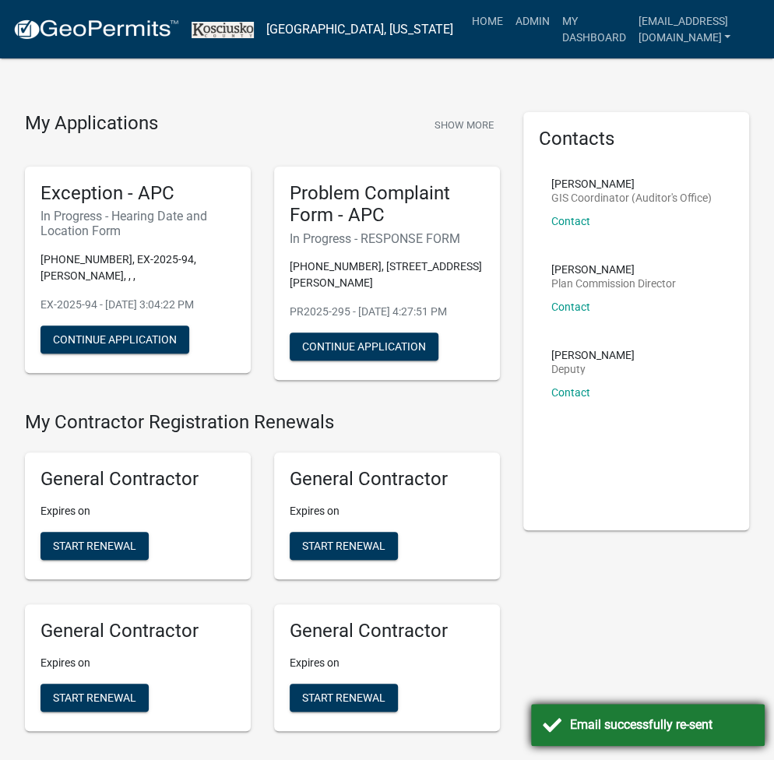
click at [742, 739] on div "Email successfully re-sent" at bounding box center [648, 725] width 234 height 42
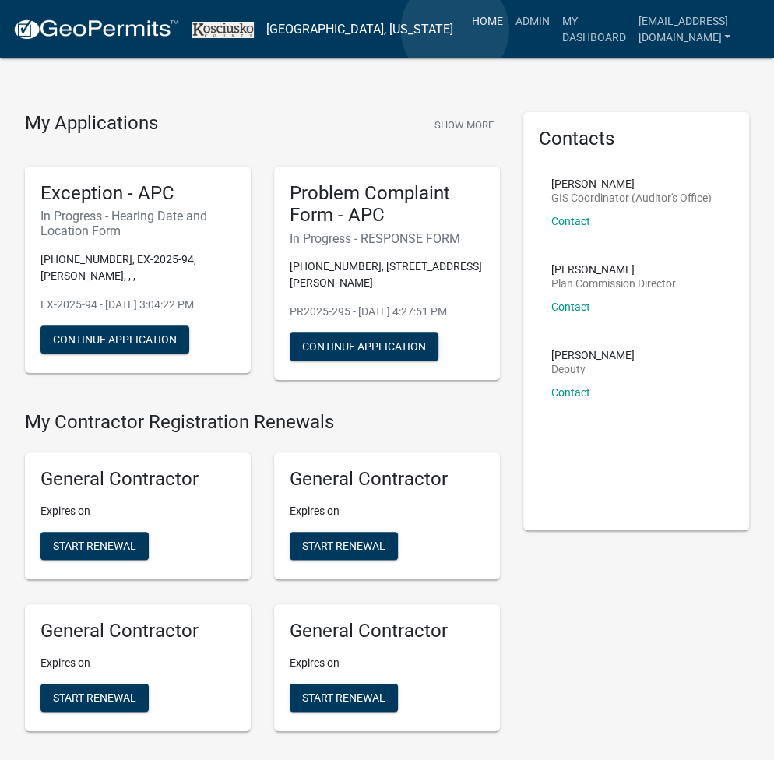
click at [466, 30] on link "Home" at bounding box center [488, 21] width 44 height 30
click at [466, 16] on link "Home" at bounding box center [488, 21] width 44 height 30
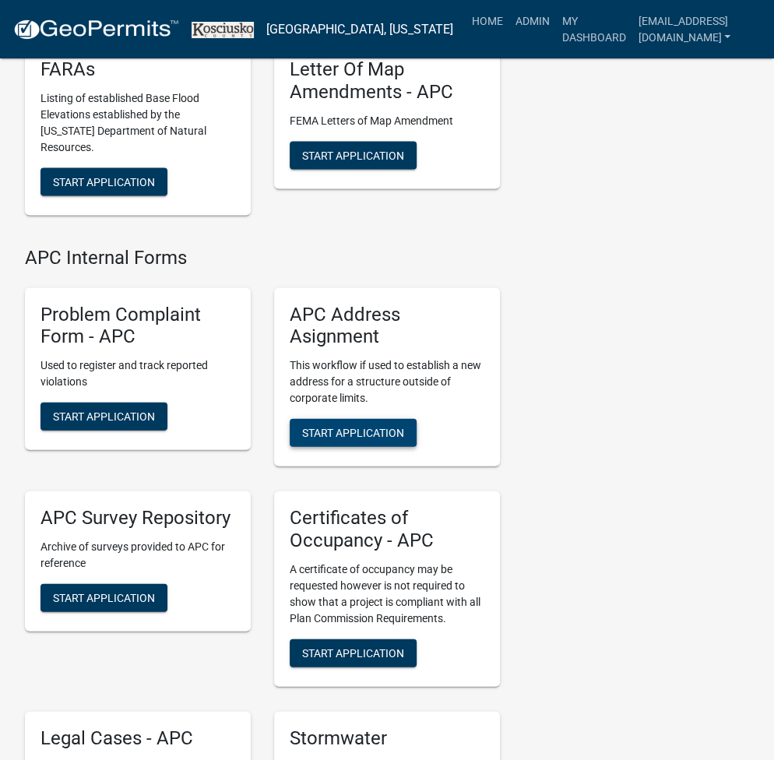
click at [351, 438] on button "Start Application" at bounding box center [353, 432] width 127 height 28
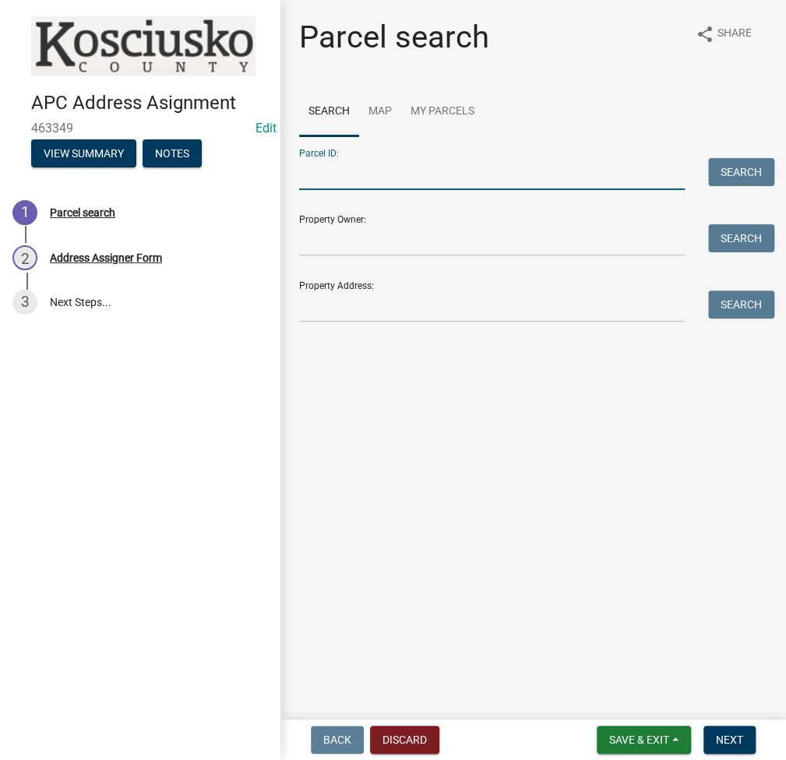
click at [437, 179] on input "Parcel ID:" at bounding box center [492, 174] width 386 height 32
paste input "013-165-003.A"
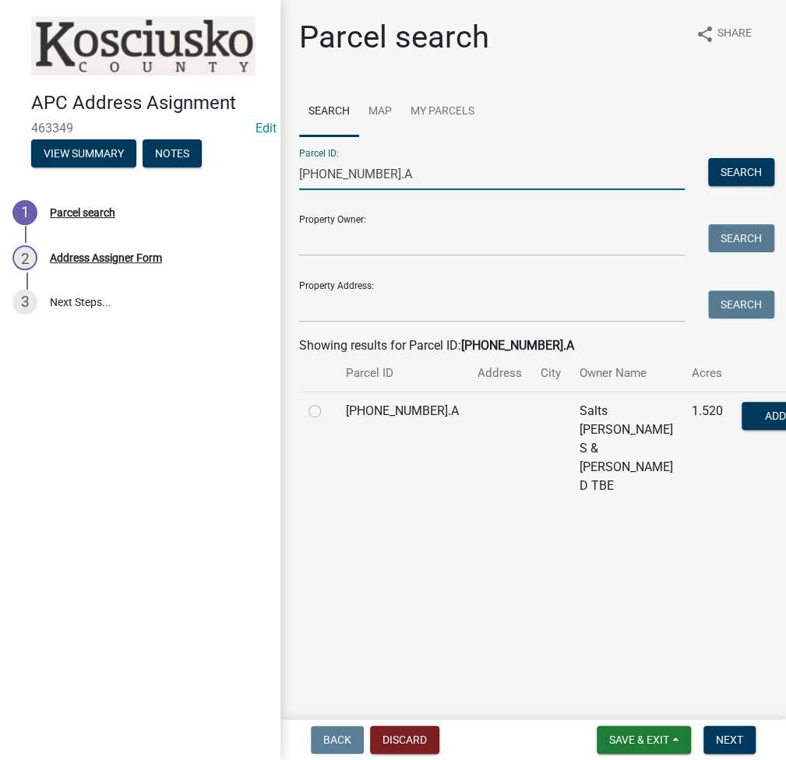
type input "013-165-003.A"
click at [327, 402] on label at bounding box center [327, 402] width 0 height 0
click at [327, 412] on input "radio" at bounding box center [332, 407] width 10 height 10
radio input "true"
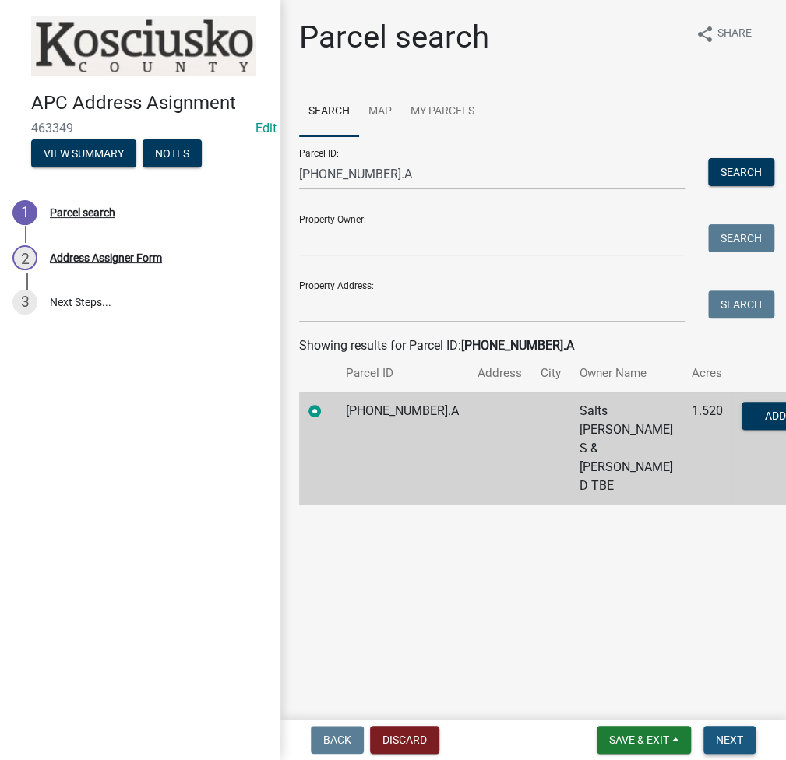
click at [724, 738] on span "Next" at bounding box center [729, 740] width 27 height 12
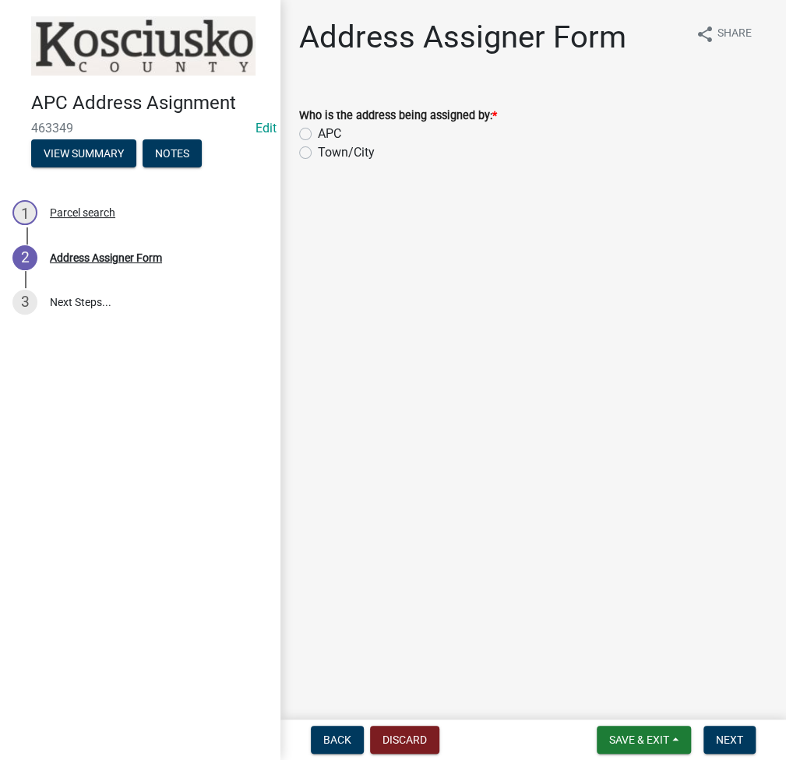
click at [318, 133] on label "APC" at bounding box center [329, 134] width 23 height 19
click at [318, 133] on input "APC" at bounding box center [323, 130] width 10 height 10
radio input "true"
click at [741, 736] on span "Next" at bounding box center [729, 740] width 27 height 12
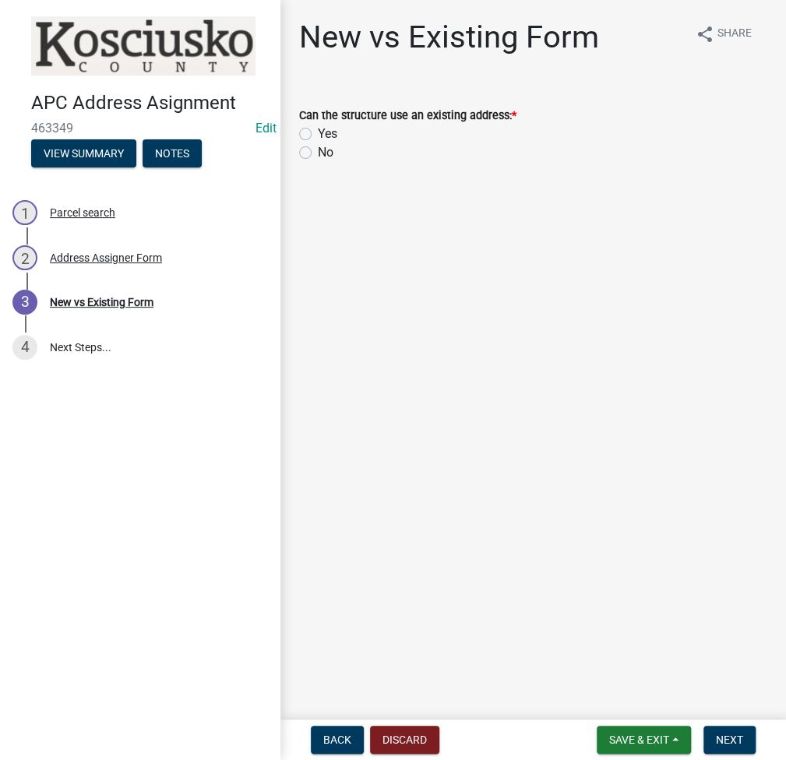
click at [318, 155] on label "No" at bounding box center [326, 152] width 16 height 19
click at [318, 153] on input "No" at bounding box center [323, 148] width 10 height 10
radio input "true"
click at [727, 740] on span "Next" at bounding box center [729, 740] width 27 height 12
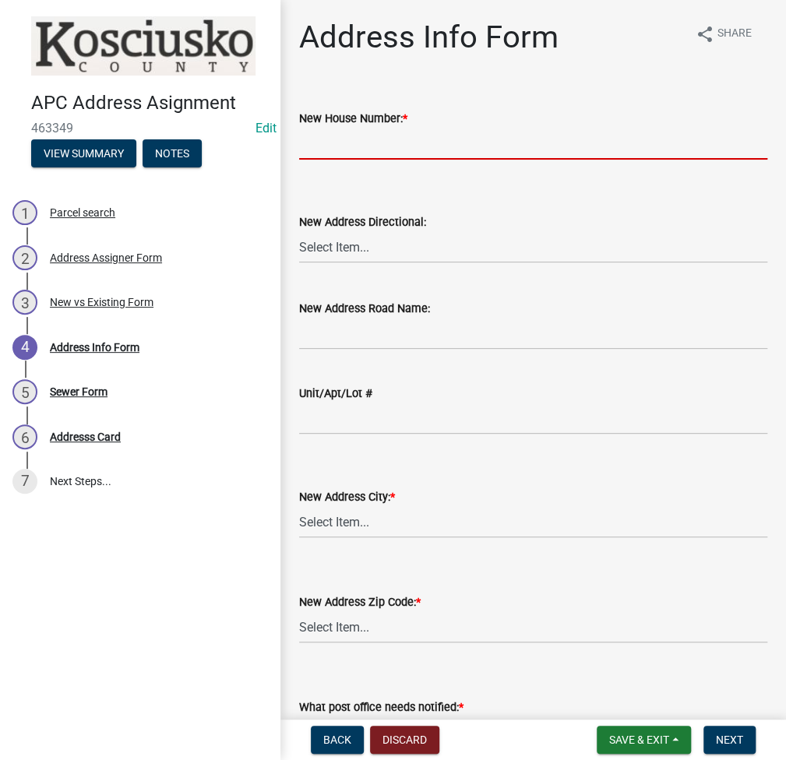
click at [389, 152] on input "New House Number: *" at bounding box center [533, 144] width 468 height 32
type input "6591"
select select "7be83b82-95f0-4d2a-9561-53976055fc4b"
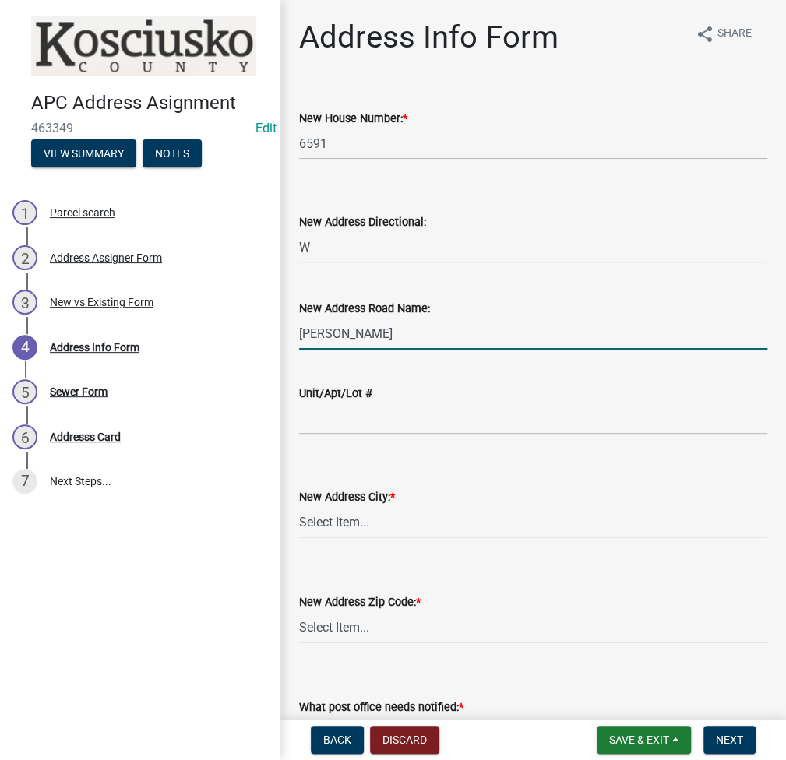
type input "SHILLING RD"
select select "acd486e6-7571-4875-b7e0-cfdad9e040ab"
select select "123635b1-7c03-4cdd-97fc-d0d0d1fb4c55"
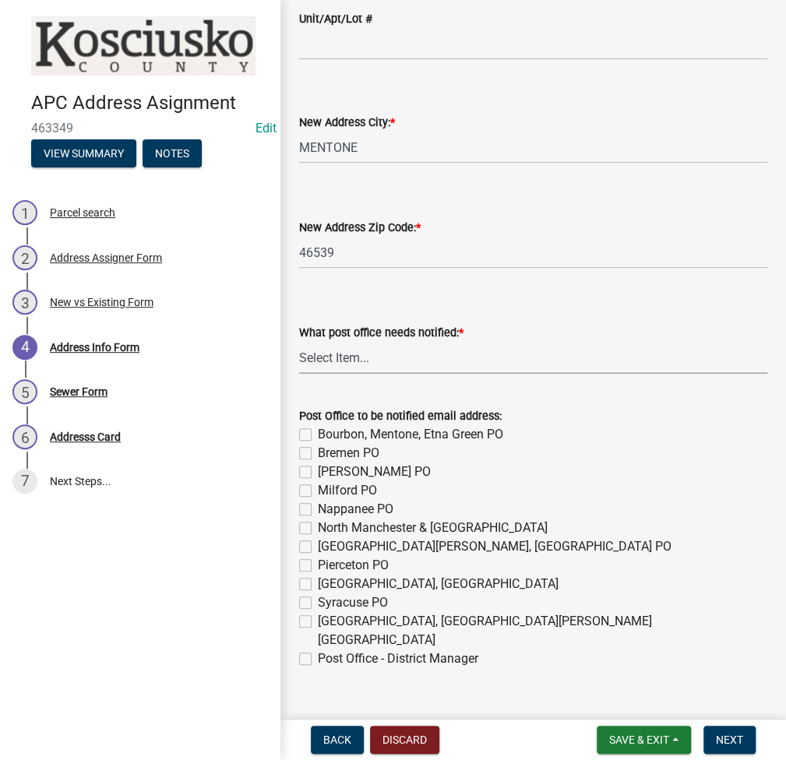
click at [358, 353] on select "Select Item... None Bourbon Bremen Cromwell Mentone Milford Nappanee North Manc…" at bounding box center [533, 358] width 468 height 32
click at [299, 342] on select "Select Item... None Bourbon Bremen Cromwell Mentone Milford Nappanee North Manc…" at bounding box center [533, 358] width 468 height 32
select select "8e2d6dd6-9400-4e32-b90e-0763d8792b76"
click at [318, 436] on label "Bourbon, Mentone, Etna Green PO" at bounding box center [410, 434] width 185 height 19
click at [318, 435] on input "Bourbon, Mentone, Etna Green PO" at bounding box center [323, 430] width 10 height 10
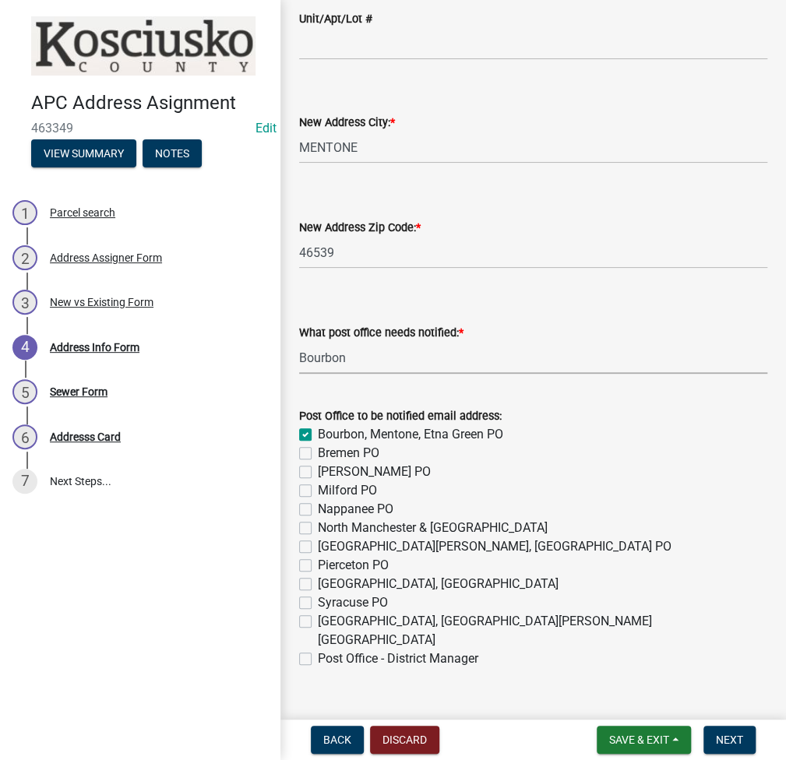
checkbox input "true"
checkbox input "false"
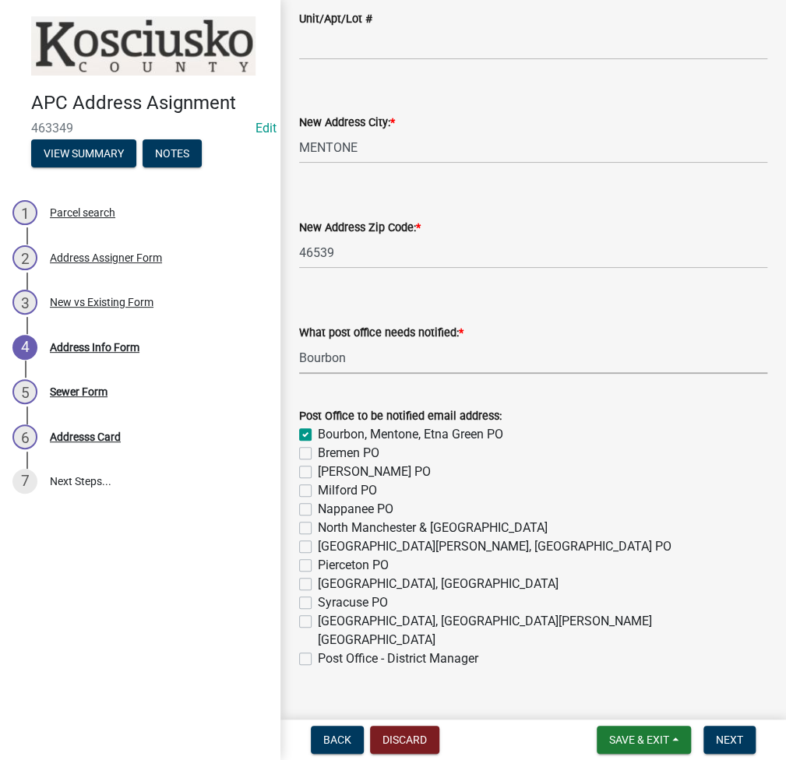
checkbox input "false"
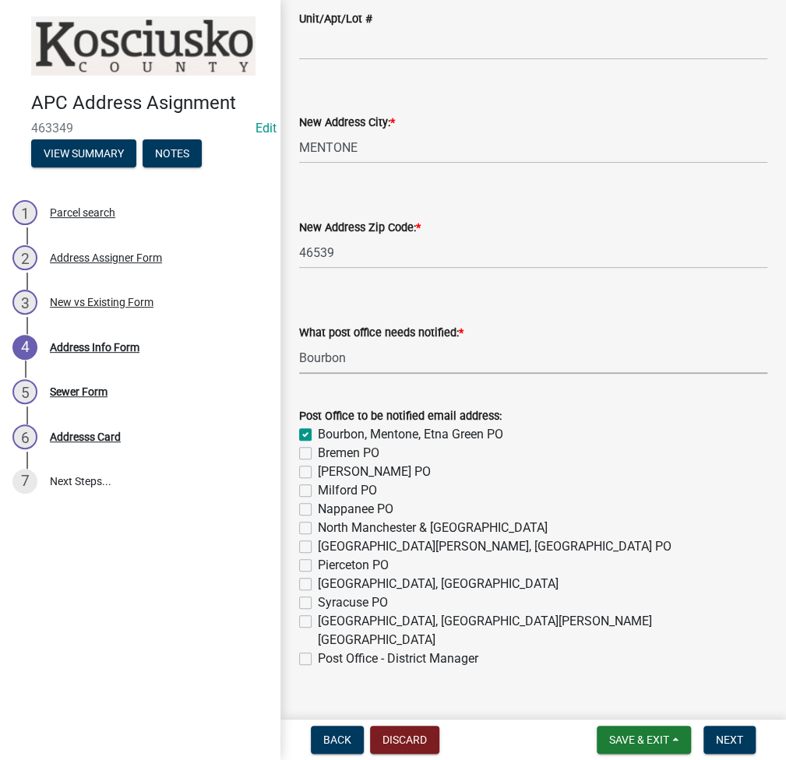
checkbox input "false"
click at [318, 650] on label "Post Office - District Manager" at bounding box center [398, 659] width 160 height 19
click at [318, 650] on input "Post Office - District Manager" at bounding box center [323, 655] width 10 height 10
checkbox input "true"
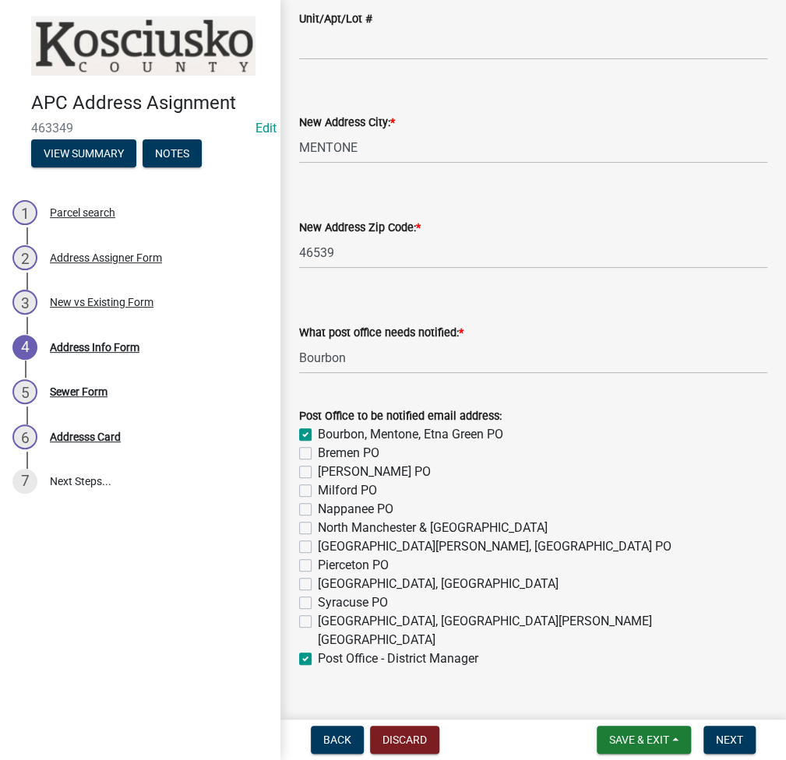
checkbox input "false"
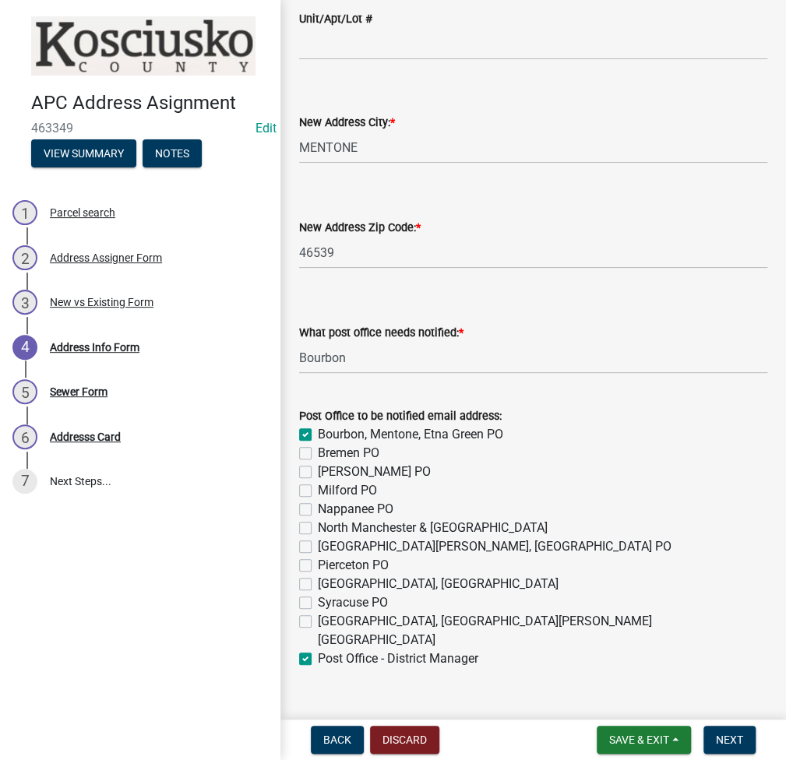
checkbox input "false"
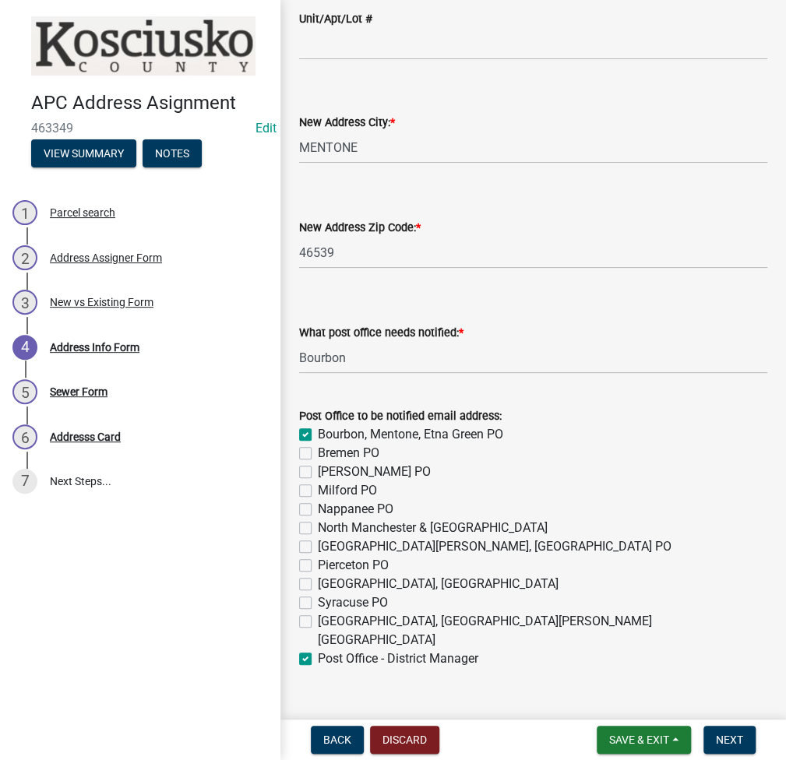
checkbox input "true"
click at [732, 742] on span "Next" at bounding box center [729, 740] width 27 height 12
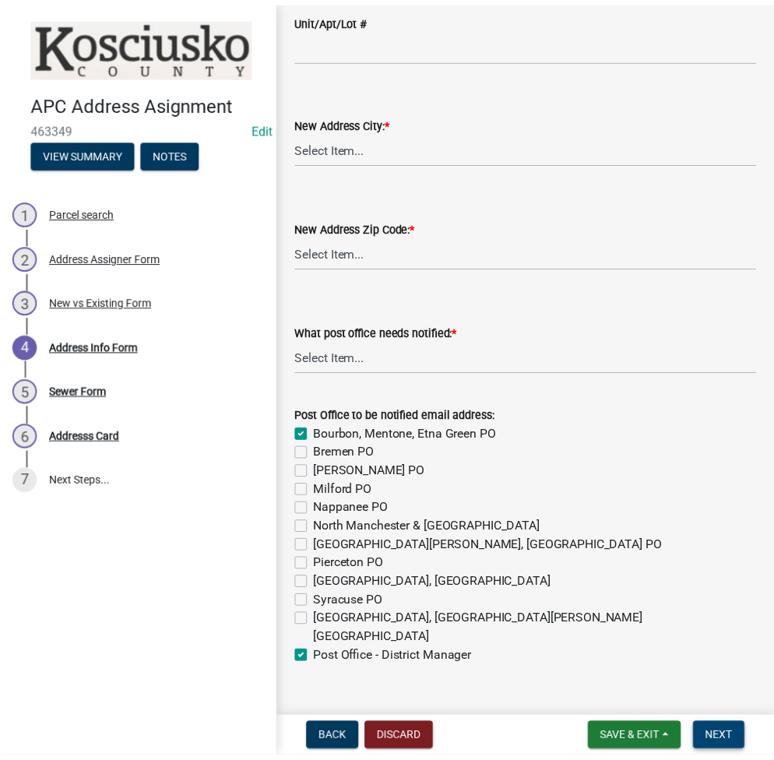
scroll to position [0, 0]
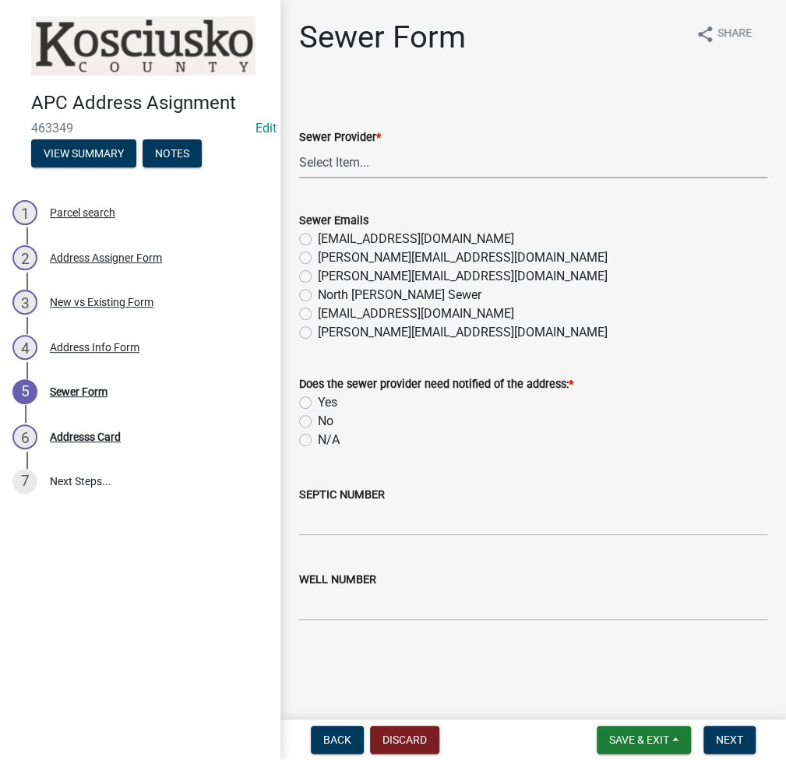
click at [358, 167] on select "Select Item... N/A Turkey Creek City of Warsaw Lakeland Sewer Town of North Web…" at bounding box center [533, 162] width 468 height 32
click at [299, 146] on select "Select Item... N/A Turkey Creek City of Warsaw Lakeland Sewer Town of North Web…" at bounding box center [533, 162] width 468 height 32
select select "523673c0-1176-4203-96db-de6e9efd0509"
click at [318, 441] on label "N/A" at bounding box center [329, 440] width 22 height 19
click at [318, 441] on input "N/A" at bounding box center [323, 436] width 10 height 10
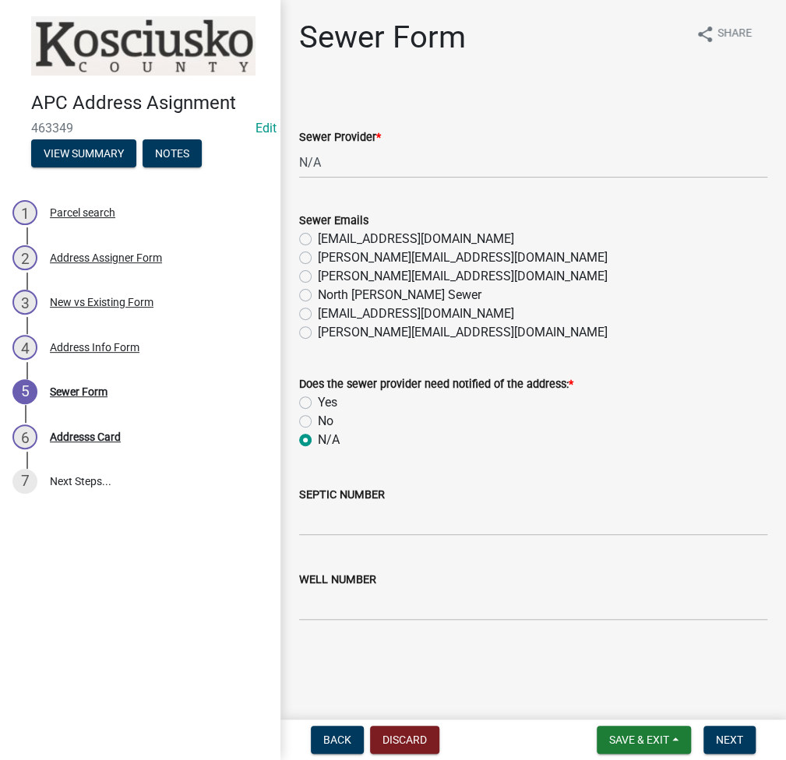
radio input "true"
click at [354, 524] on input "SEPTIC NUMBER" at bounding box center [533, 520] width 468 height 32
type input "21267"
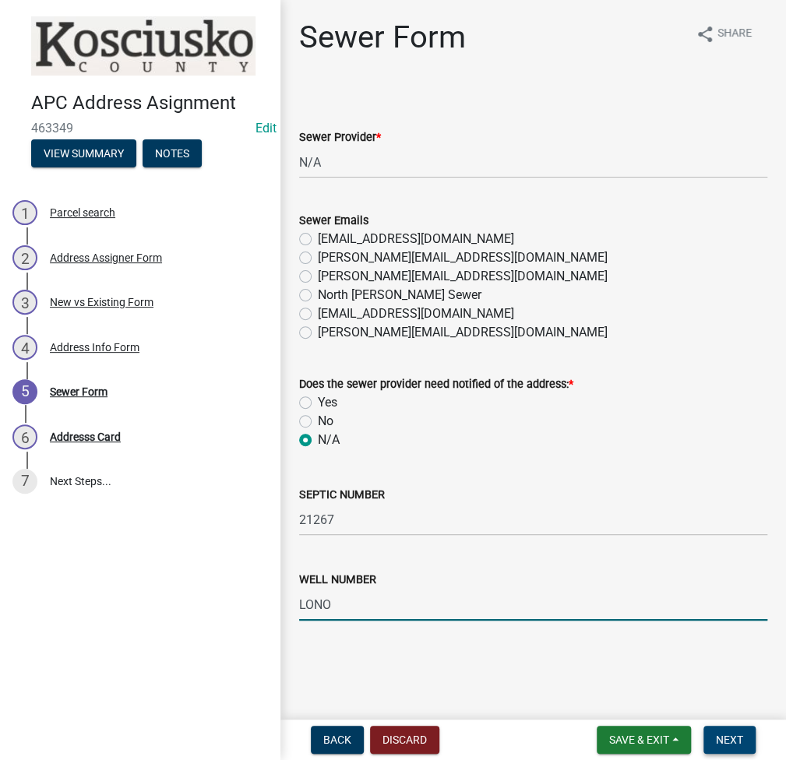
type input "LONO"
click at [738, 734] on span "Next" at bounding box center [729, 740] width 27 height 12
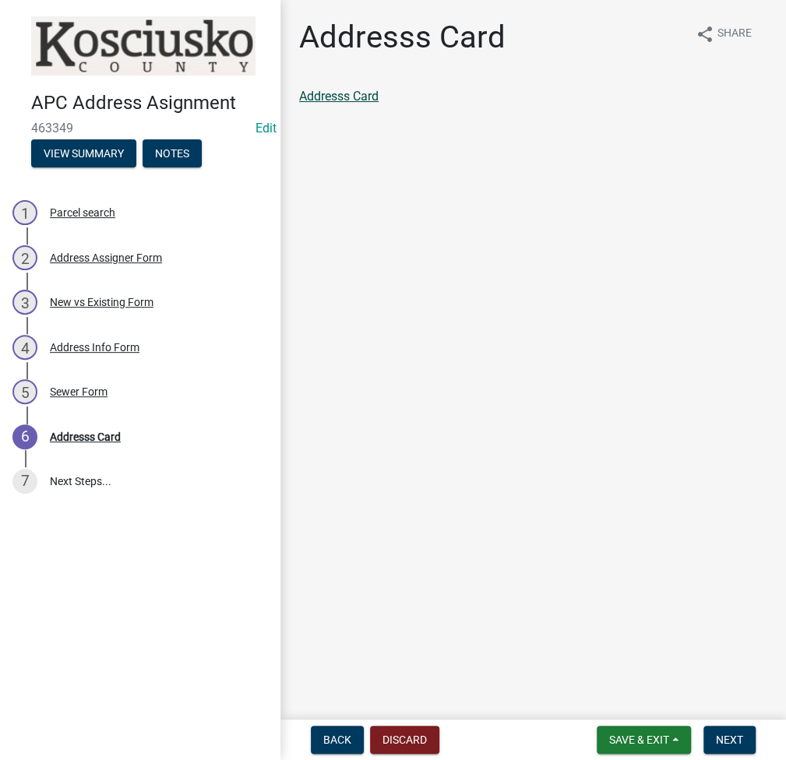
click at [364, 90] on link "Addresss Card" at bounding box center [338, 96] width 79 height 15
click at [718, 745] on span "Next" at bounding box center [729, 740] width 27 height 12
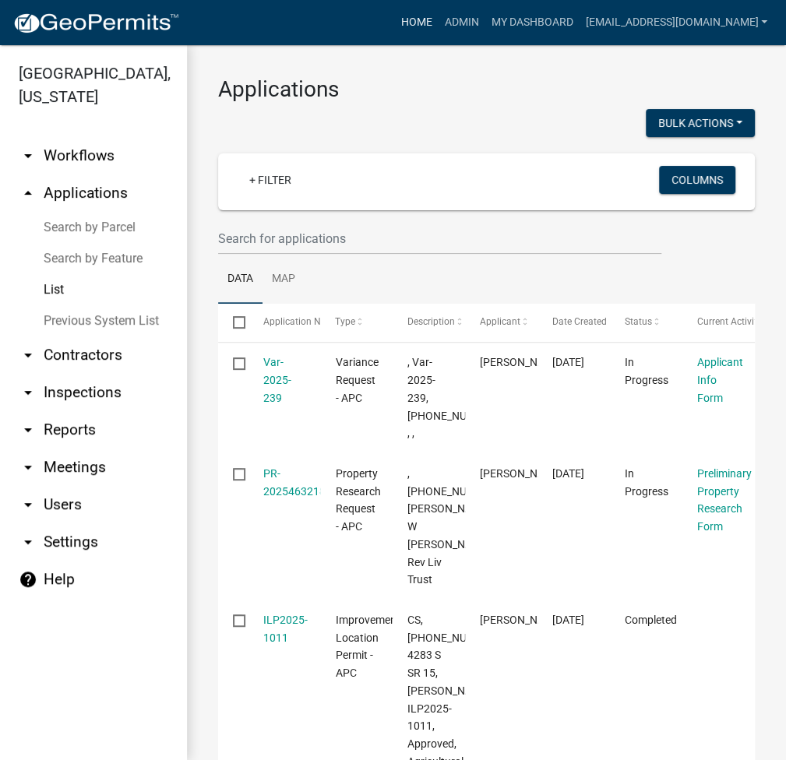
click at [438, 18] on link "Home" at bounding box center [416, 23] width 44 height 30
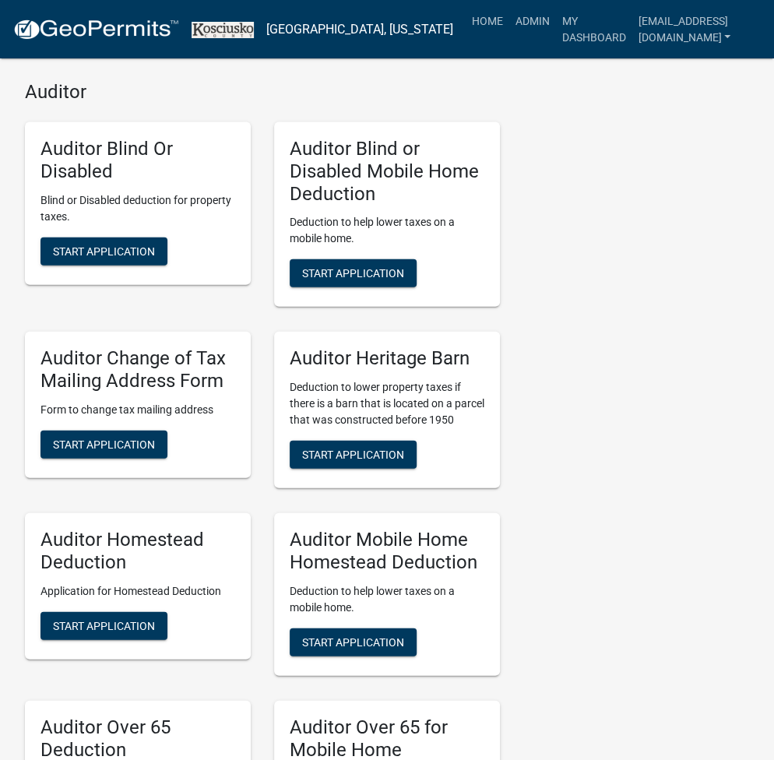
scroll to position [3827, 0]
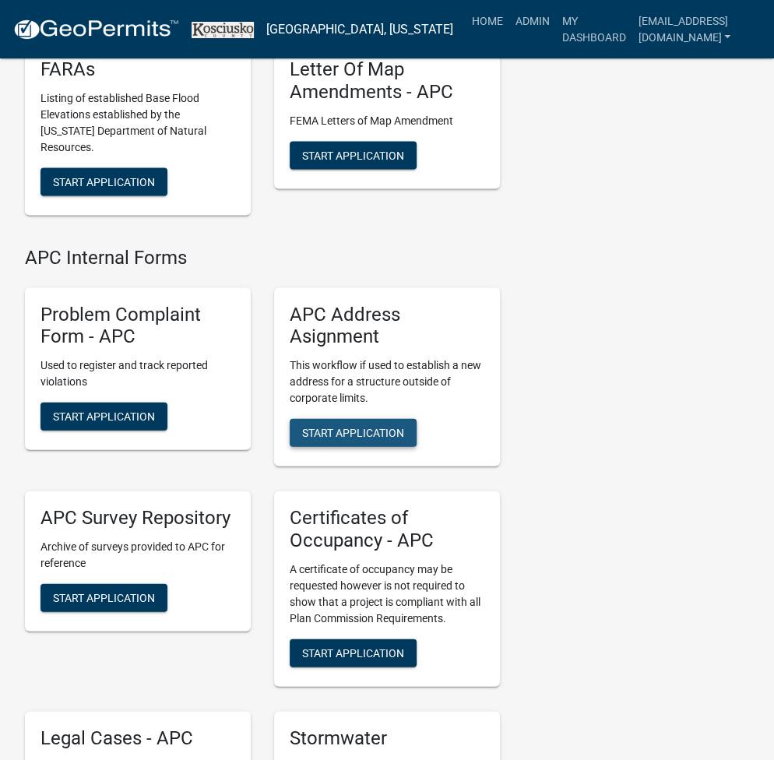
click at [330, 439] on button "Start Application" at bounding box center [353, 432] width 127 height 28
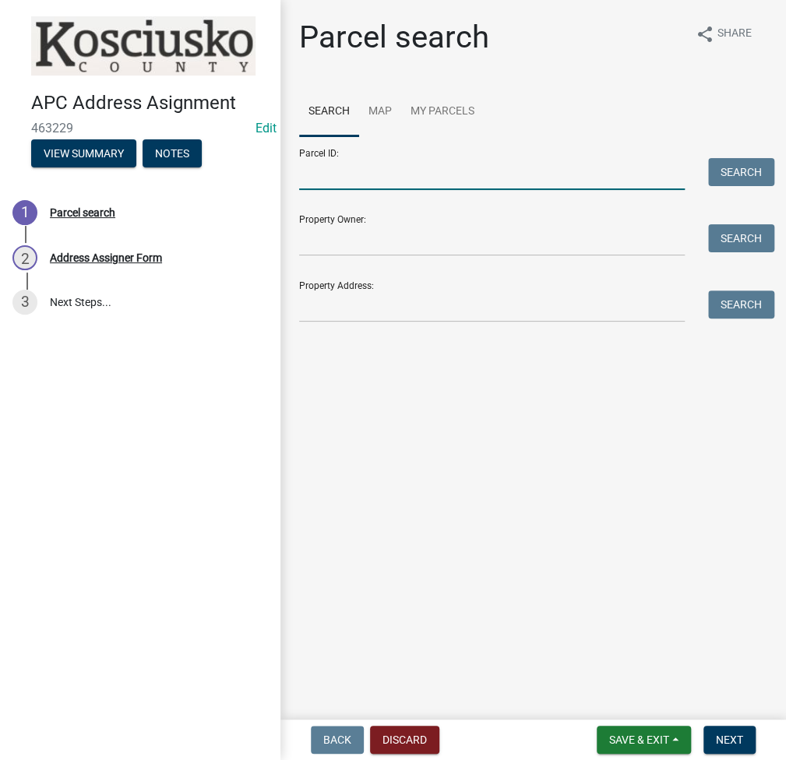
click at [415, 182] on input "Parcel ID:" at bounding box center [492, 174] width 386 height 32
drag, startPoint x: 415, startPoint y: 182, endPoint x: 345, endPoint y: 174, distance: 70.6
click at [345, 174] on input "Parcel ID:" at bounding box center [492, 174] width 386 height 32
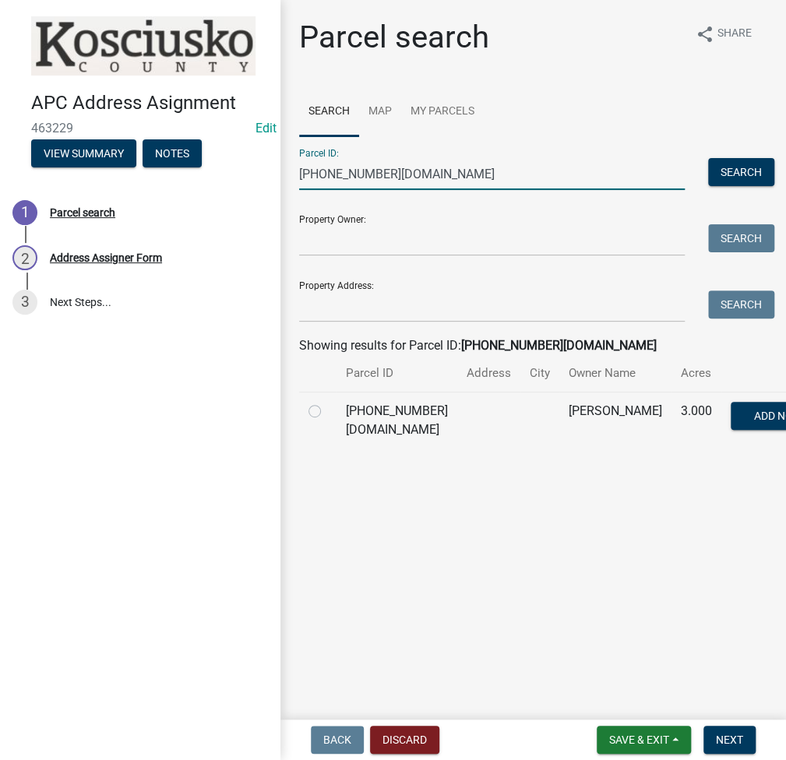
type input "[PHONE_NUMBER][DOMAIN_NAME]"
click at [327, 402] on label at bounding box center [327, 402] width 0 height 0
click at [327, 412] on input "radio" at bounding box center [332, 407] width 10 height 10
radio input "true"
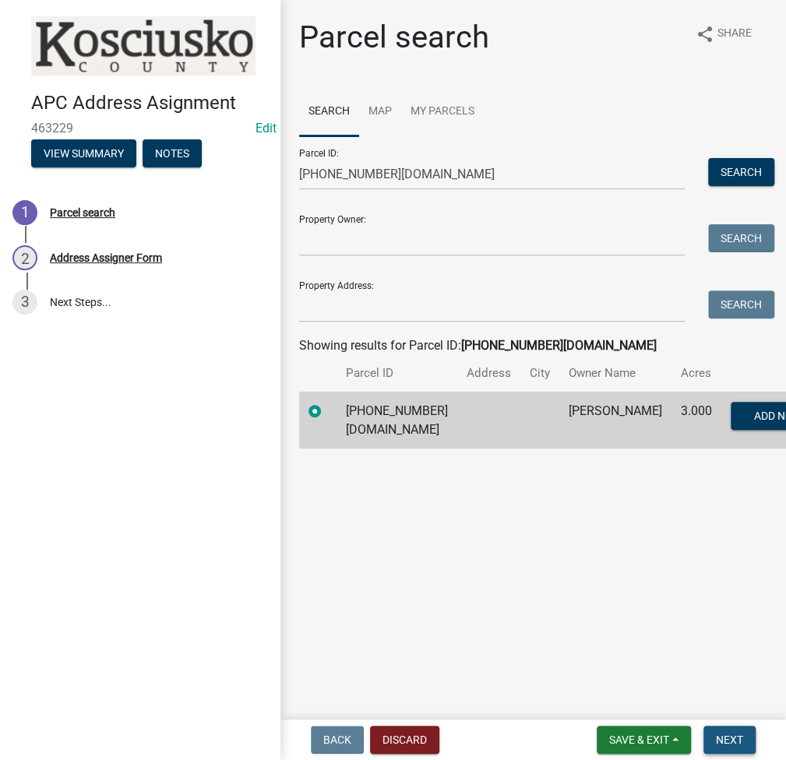
click at [734, 745] on span "Next" at bounding box center [729, 740] width 27 height 12
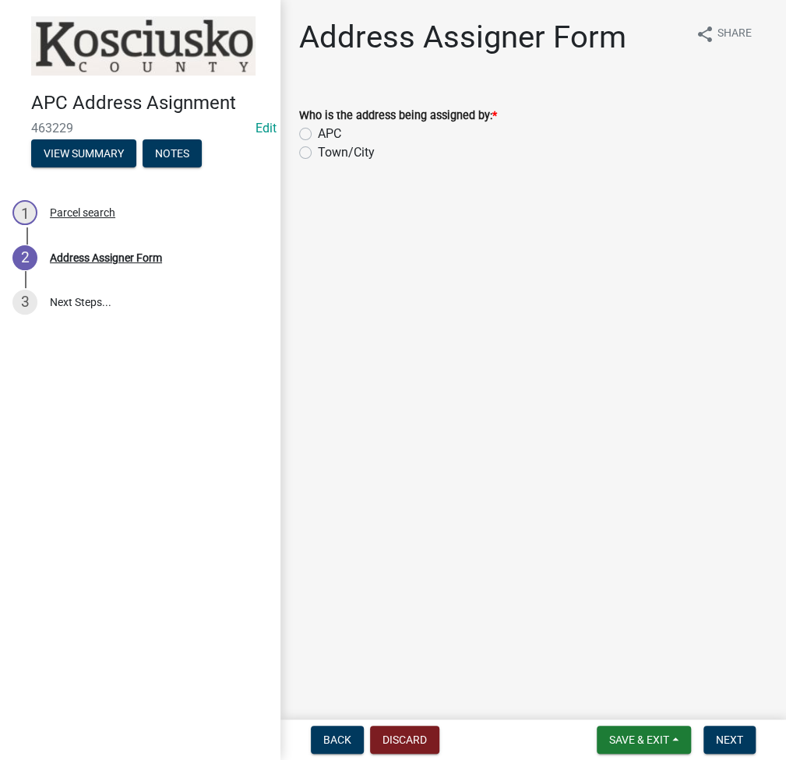
click at [318, 132] on label "APC" at bounding box center [329, 134] width 23 height 19
click at [318, 132] on input "APC" at bounding box center [323, 130] width 10 height 10
radio input "true"
click at [724, 734] on span "Next" at bounding box center [729, 740] width 27 height 12
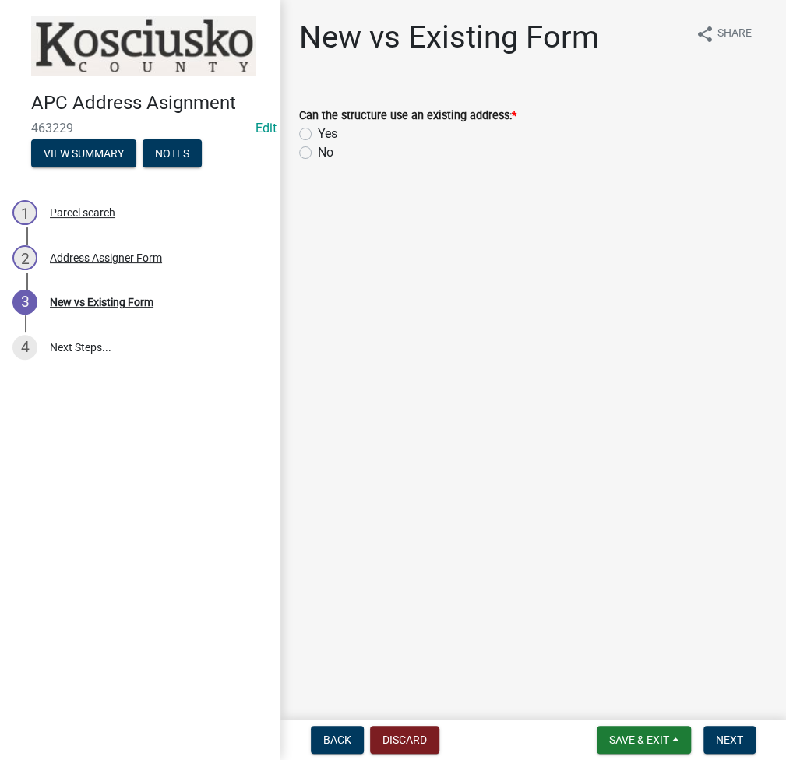
click at [318, 154] on label "No" at bounding box center [326, 152] width 16 height 19
click at [318, 153] on input "No" at bounding box center [323, 148] width 10 height 10
radio input "true"
click at [738, 736] on span "Next" at bounding box center [729, 740] width 27 height 12
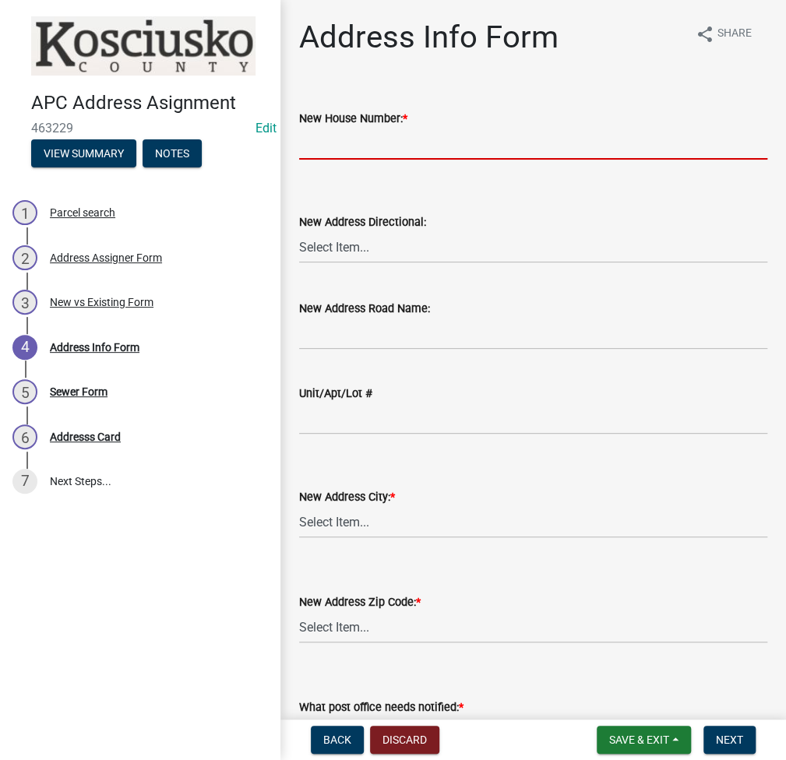
click at [322, 146] on input "New House Number: *" at bounding box center [533, 144] width 468 height 32
type input "3686"
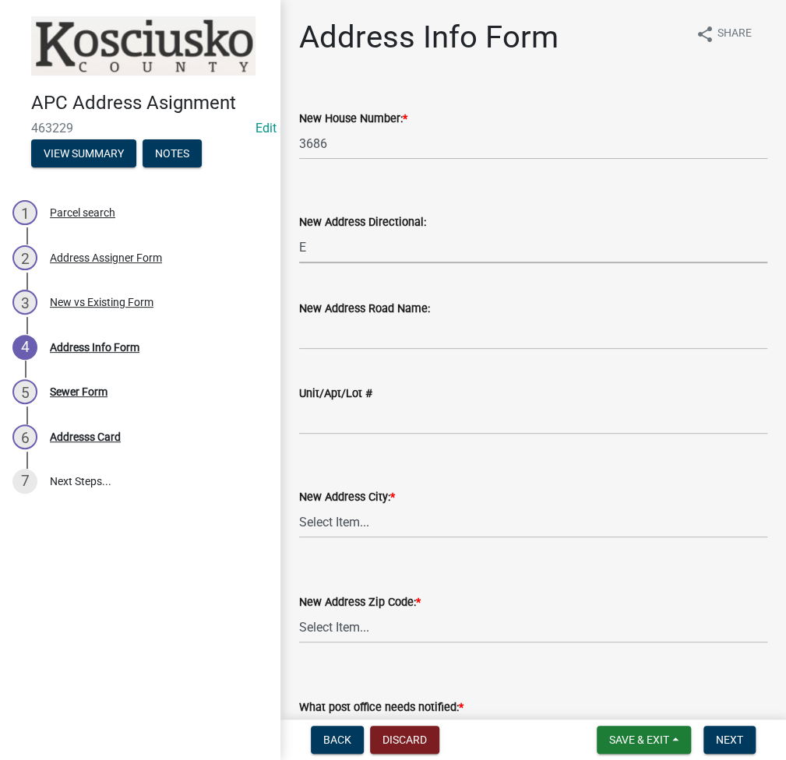
select select "96281095-6cf4-4b63-a344-abe74cfcb4ae"
type input "510 B"
select select "ddfc2f93-22be-47c5-adbb-e11b6b687896"
select select "53a6bb67-5518-4a72-a95e-24d6eaa67c14"
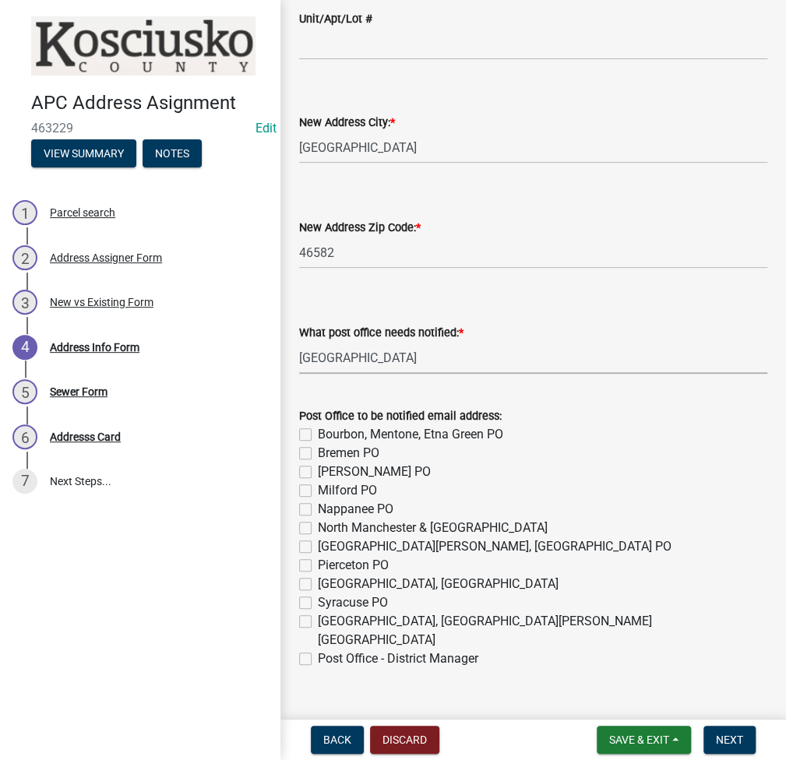
select select "0563639f-7acd-4a06-be3d-72136ab2d1fc"
click at [318, 622] on label "[GEOGRAPHIC_DATA], [GEOGRAPHIC_DATA][PERSON_NAME][GEOGRAPHIC_DATA]" at bounding box center [542, 630] width 449 height 37
click at [318, 622] on input "[GEOGRAPHIC_DATA], [GEOGRAPHIC_DATA][PERSON_NAME][GEOGRAPHIC_DATA]" at bounding box center [323, 617] width 10 height 10
checkbox input "true"
checkbox input "false"
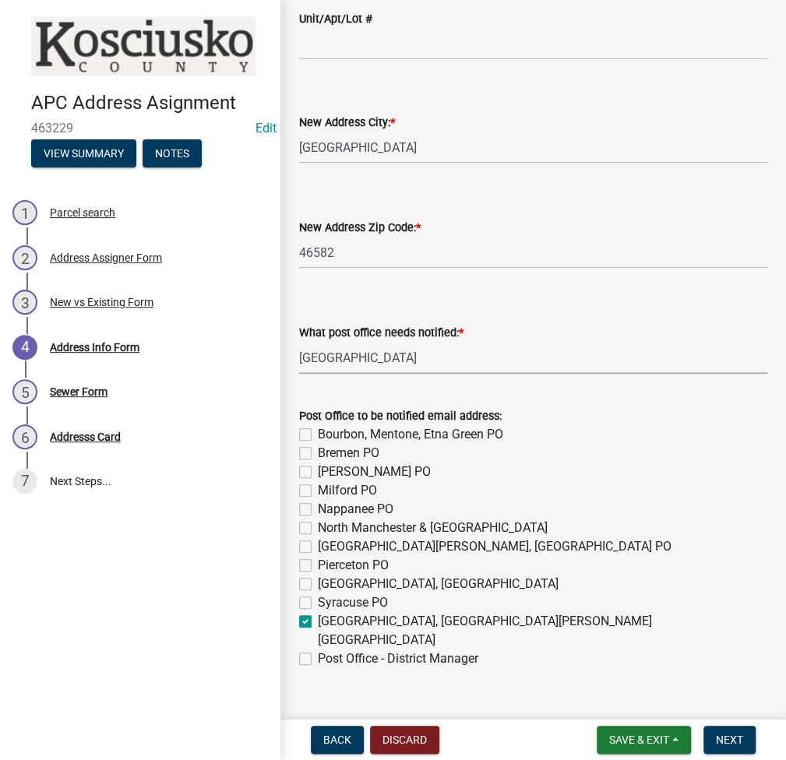
checkbox input "false"
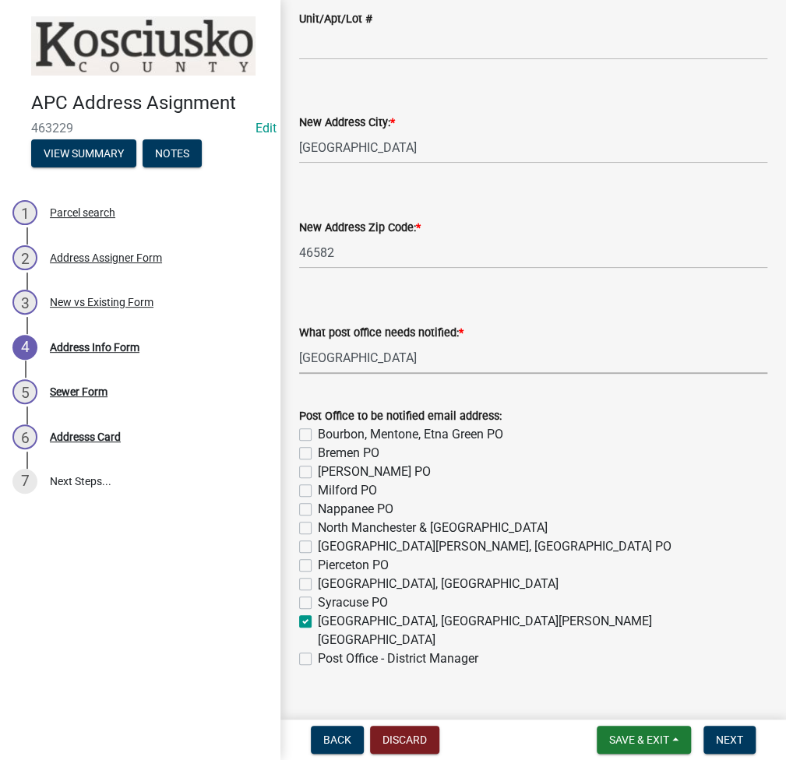
checkbox input "false"
checkbox input "true"
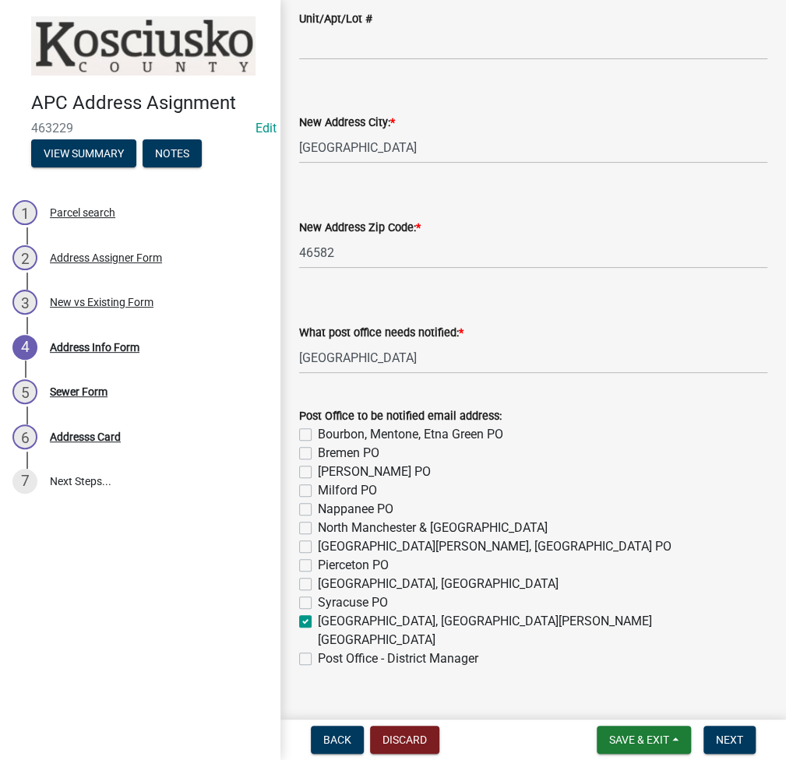
click at [318, 650] on label "Post Office - District Manager" at bounding box center [398, 659] width 160 height 19
click at [318, 650] on input "Post Office - District Manager" at bounding box center [323, 655] width 10 height 10
checkbox input "true"
checkbox input "false"
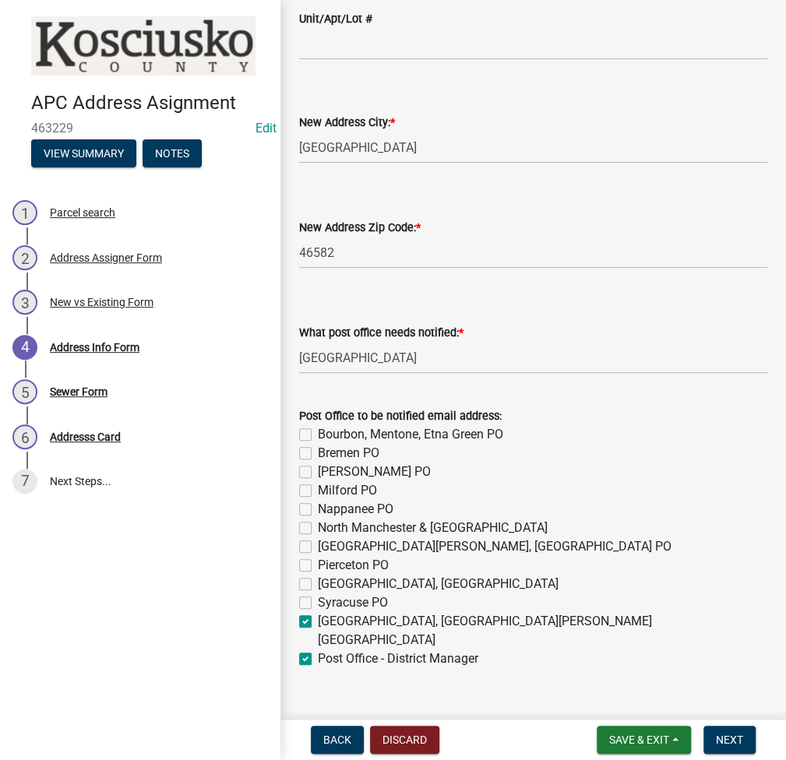
checkbox input "false"
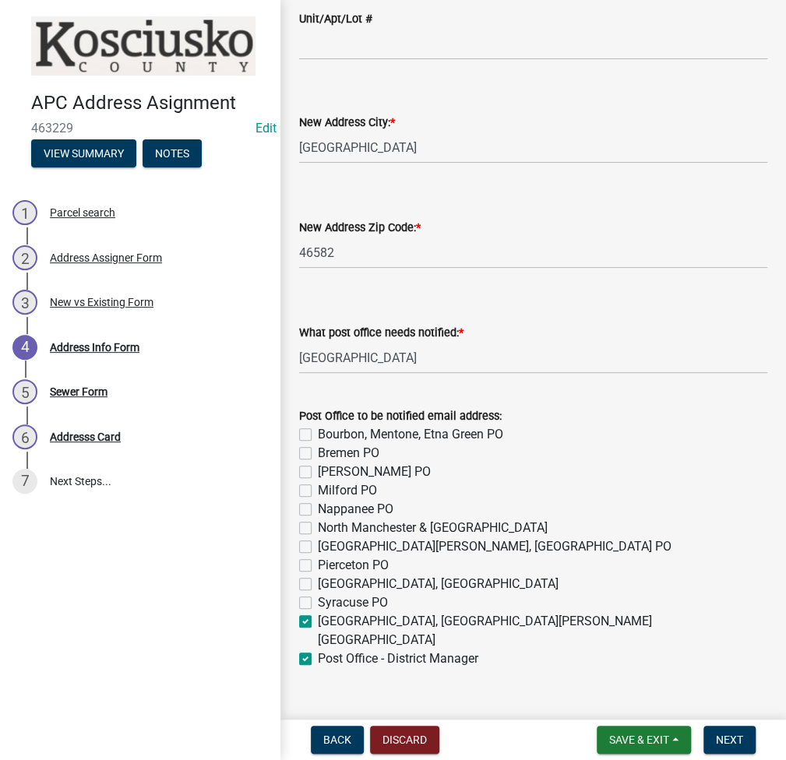
checkbox input "false"
checkbox input "true"
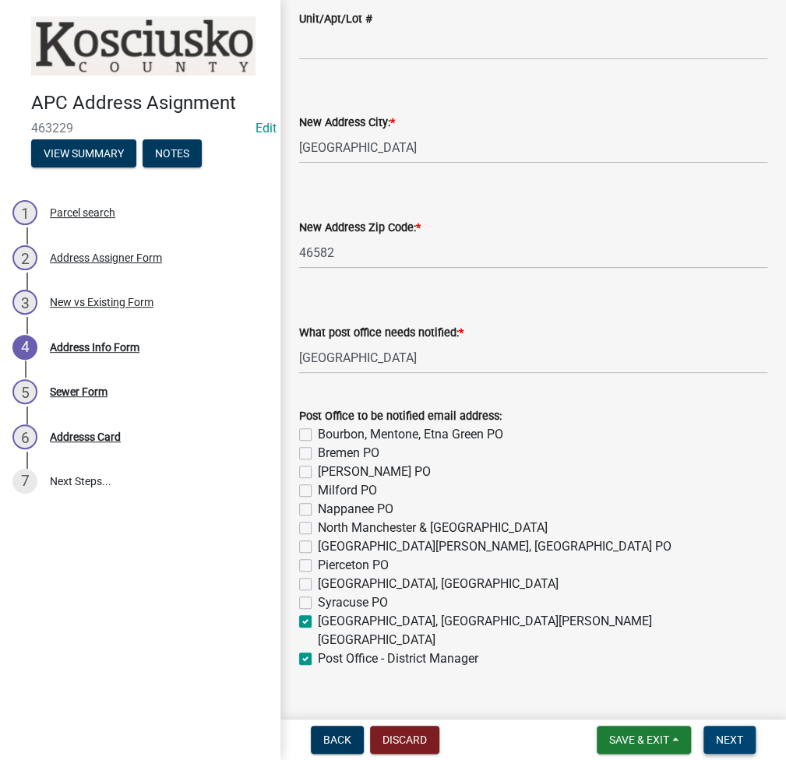
click at [735, 738] on span "Next" at bounding box center [729, 740] width 27 height 12
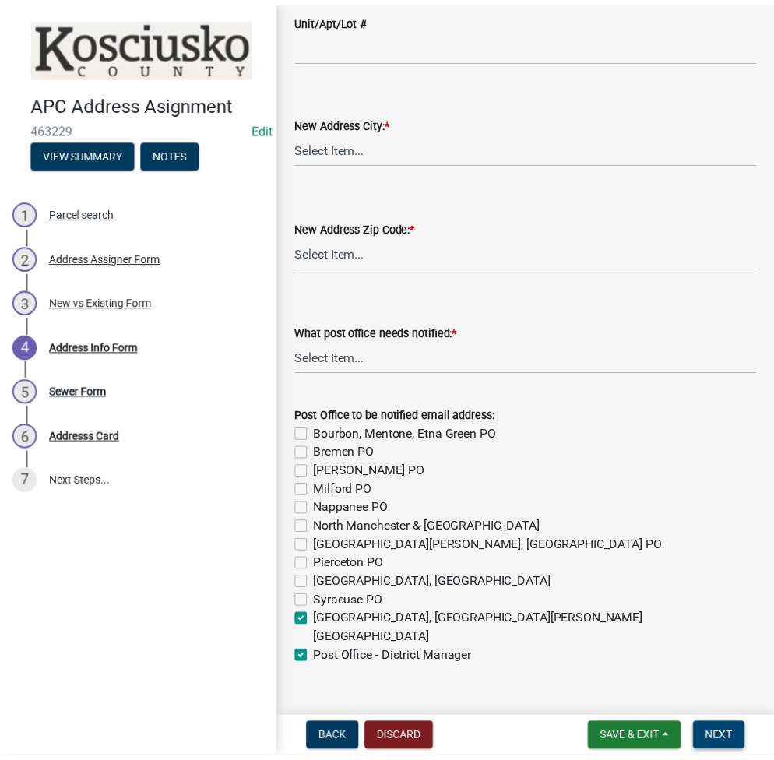
scroll to position [0, 0]
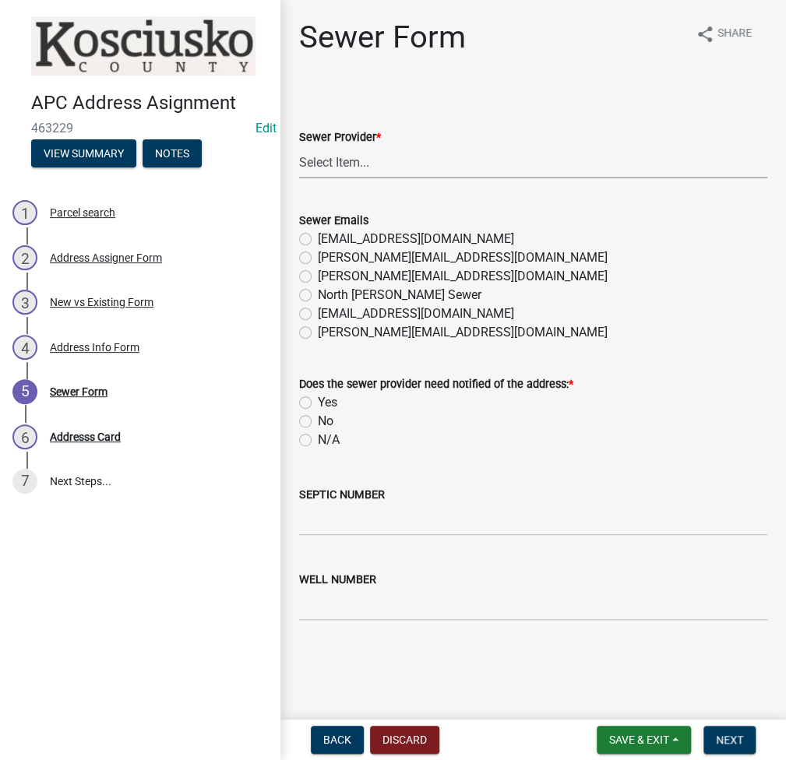
click at [322, 147] on select "Select Item... N/A Turkey Creek City of [GEOGRAPHIC_DATA] [GEOGRAPHIC_DATA] [GE…" at bounding box center [533, 162] width 468 height 32
click at [299, 146] on select "Select Item... N/A Turkey Creek City of [GEOGRAPHIC_DATA] [GEOGRAPHIC_DATA] [GE…" at bounding box center [533, 162] width 468 height 32
select select "523673c0-1176-4203-96db-de6e9efd0509"
click at [318, 443] on label "N/A" at bounding box center [329, 440] width 22 height 19
click at [318, 441] on input "N/A" at bounding box center [323, 436] width 10 height 10
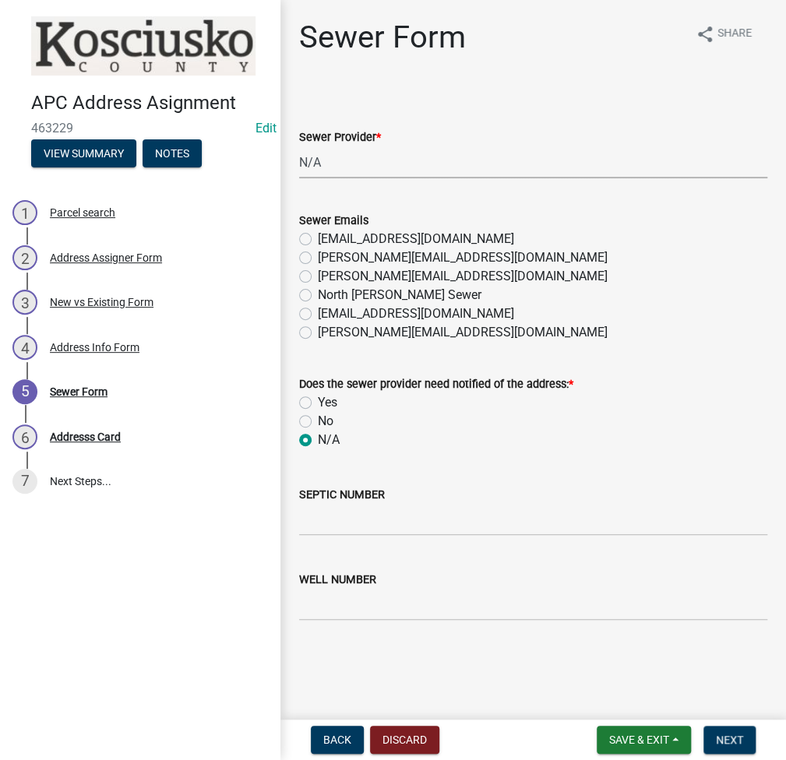
radio input "true"
click at [314, 515] on input "SEPTIC NUMBER" at bounding box center [533, 520] width 468 height 32
type input "21266"
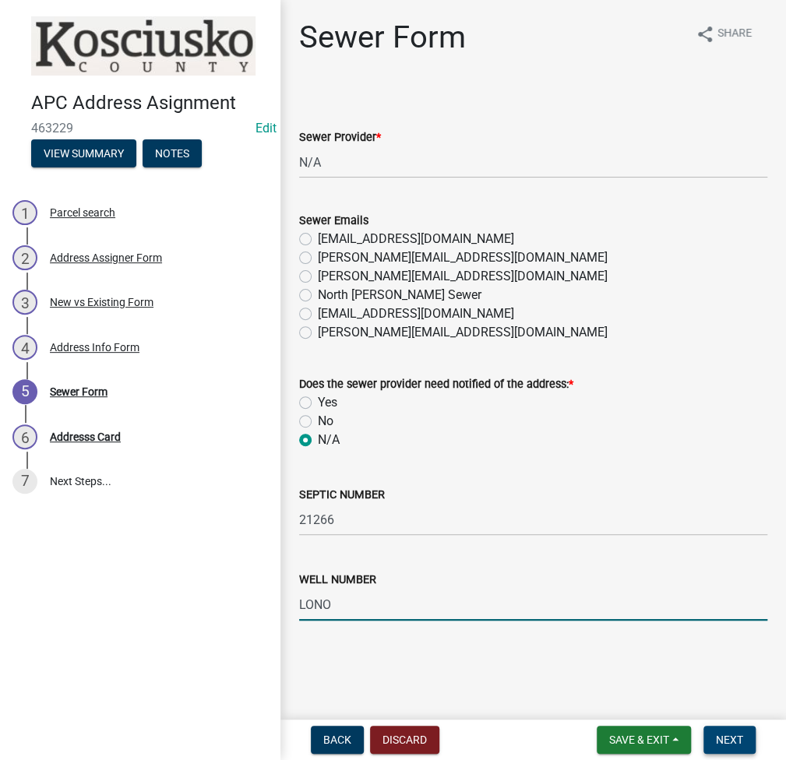
type input "LONO"
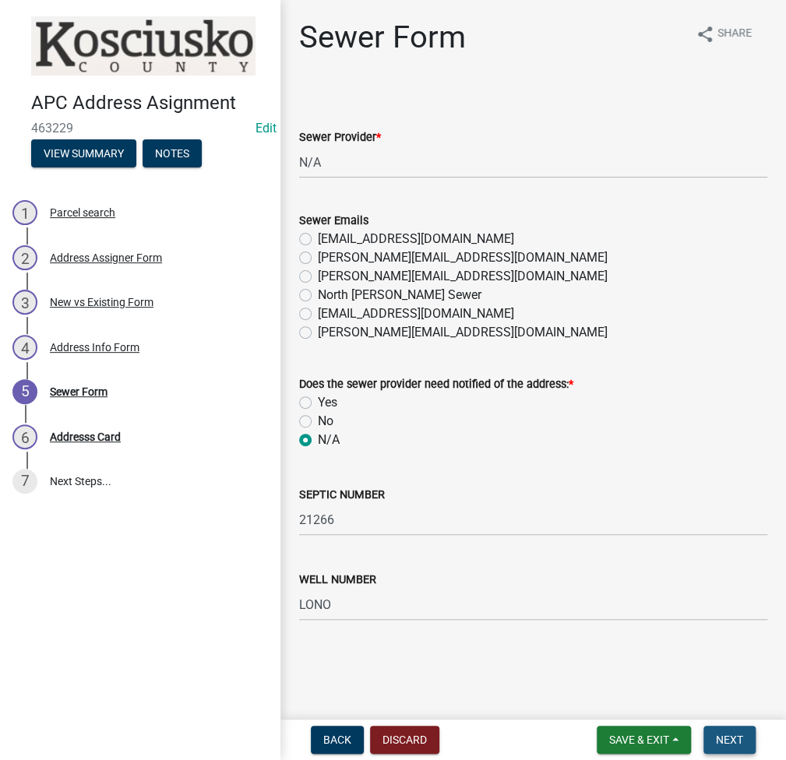
click at [734, 734] on span "Next" at bounding box center [729, 740] width 27 height 12
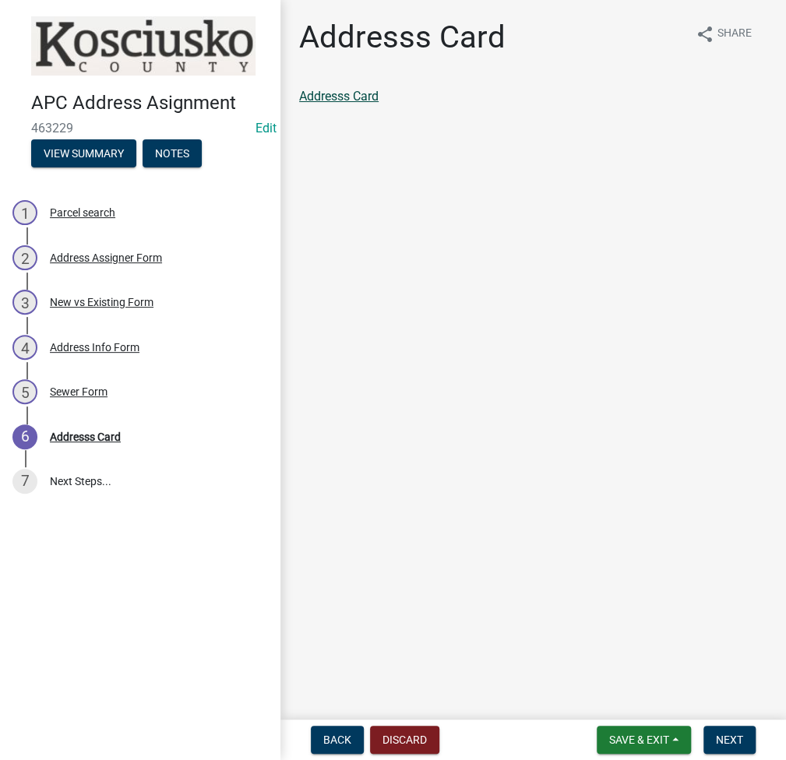
click at [355, 100] on link "Addresss Card" at bounding box center [338, 96] width 79 height 15
click at [732, 746] on button "Next" at bounding box center [729, 740] width 52 height 28
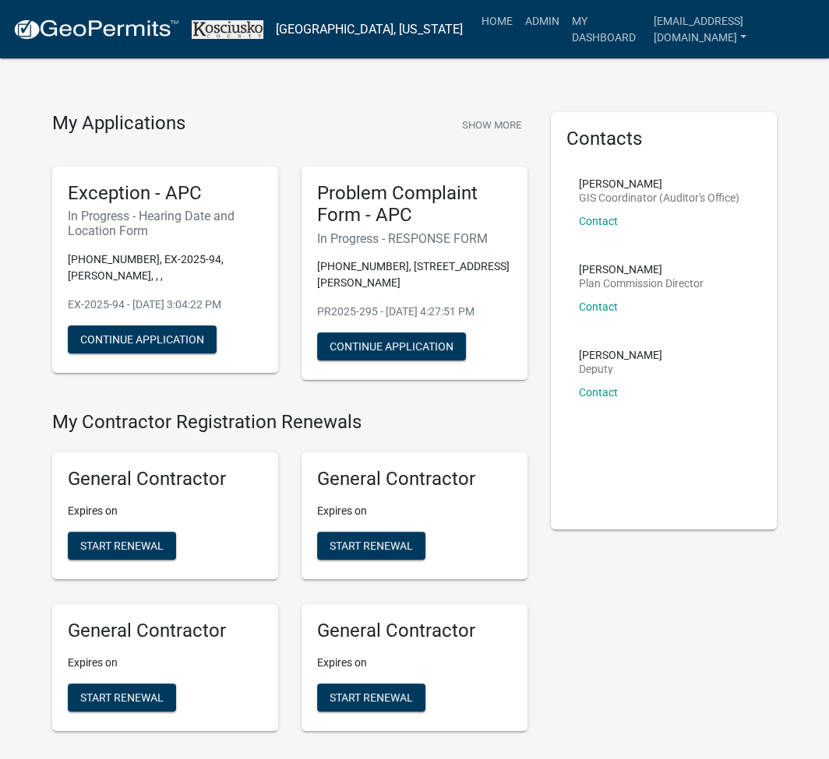
click at [558, 21] on link "Admin" at bounding box center [542, 21] width 47 height 30
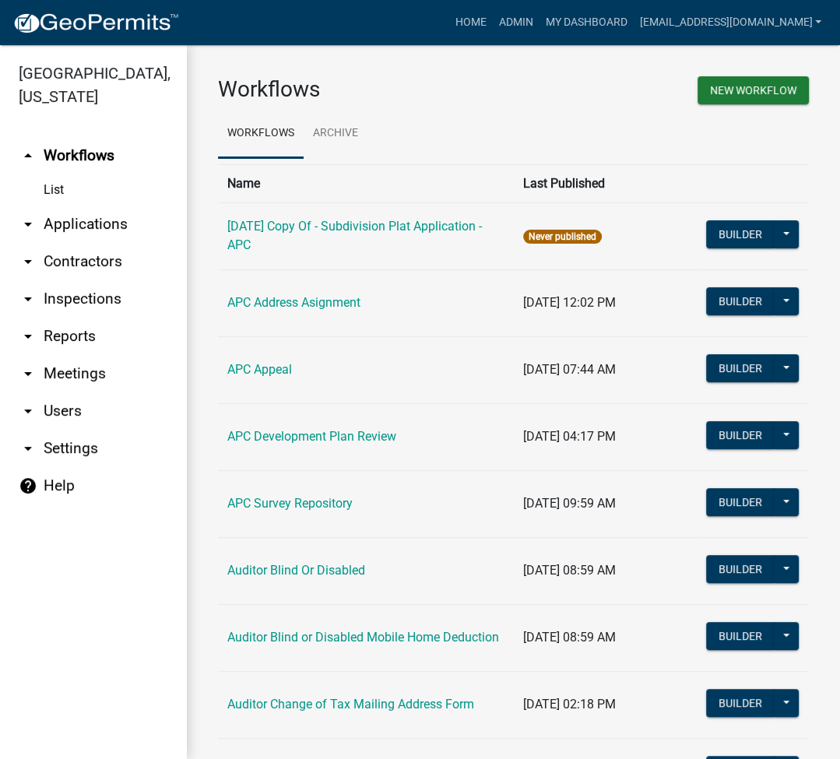
click at [99, 234] on link "arrow_drop_down Applications" at bounding box center [93, 224] width 187 height 37
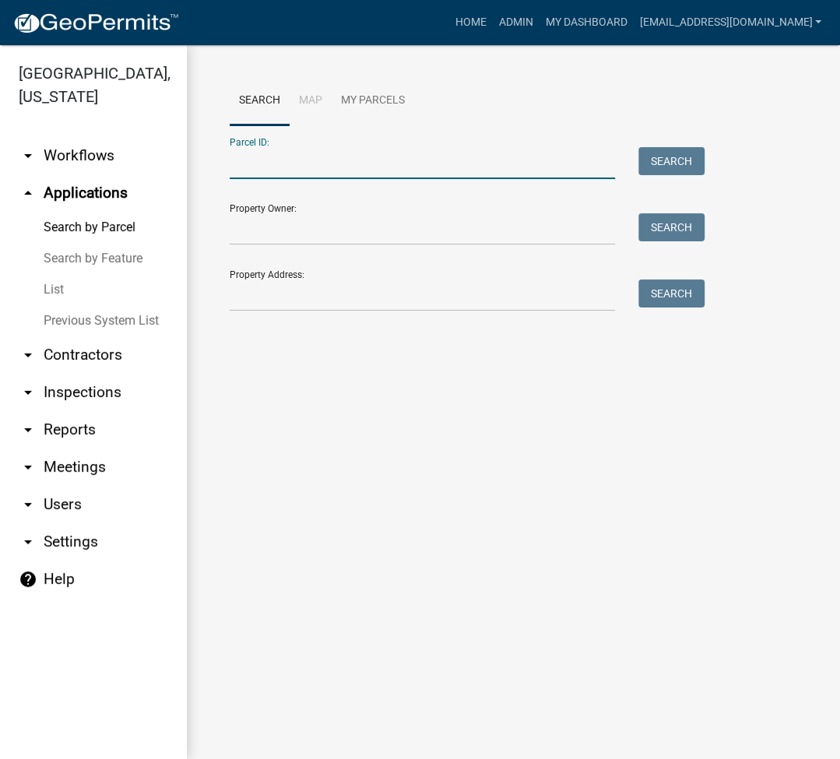
paste input "[PHONE_NUMBER].E"
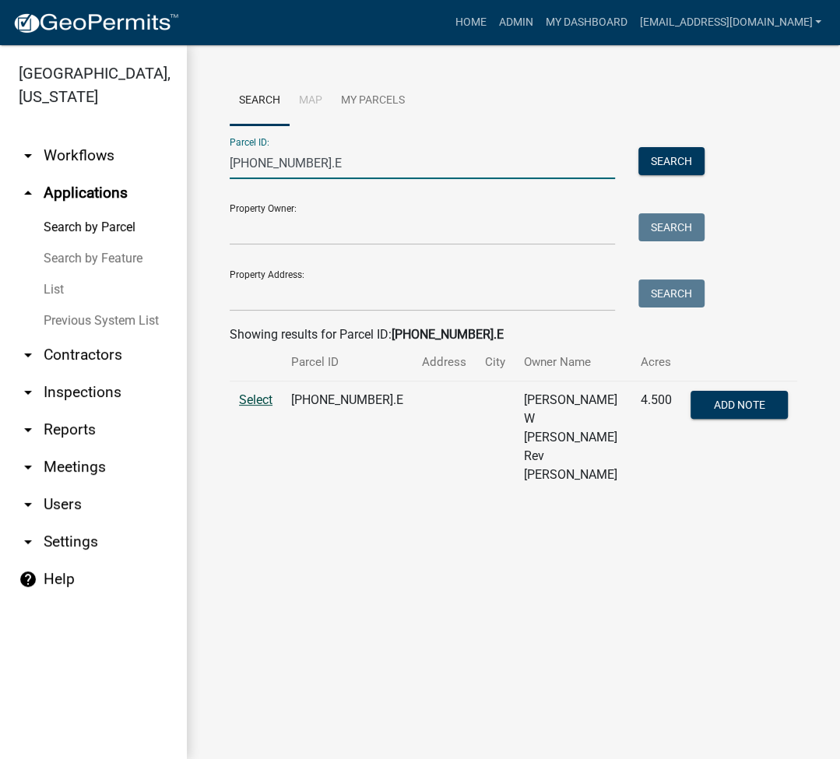
click at [261, 396] on span "Select" at bounding box center [255, 400] width 33 height 15
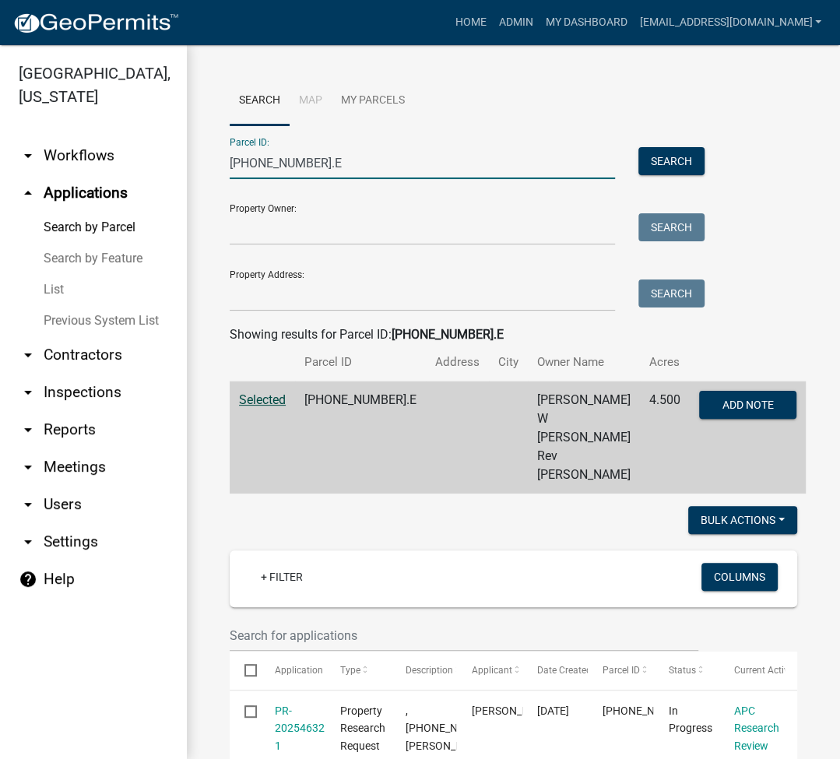
click at [258, 173] on input "[PHONE_NUMBER].E" at bounding box center [423, 163] width 386 height 32
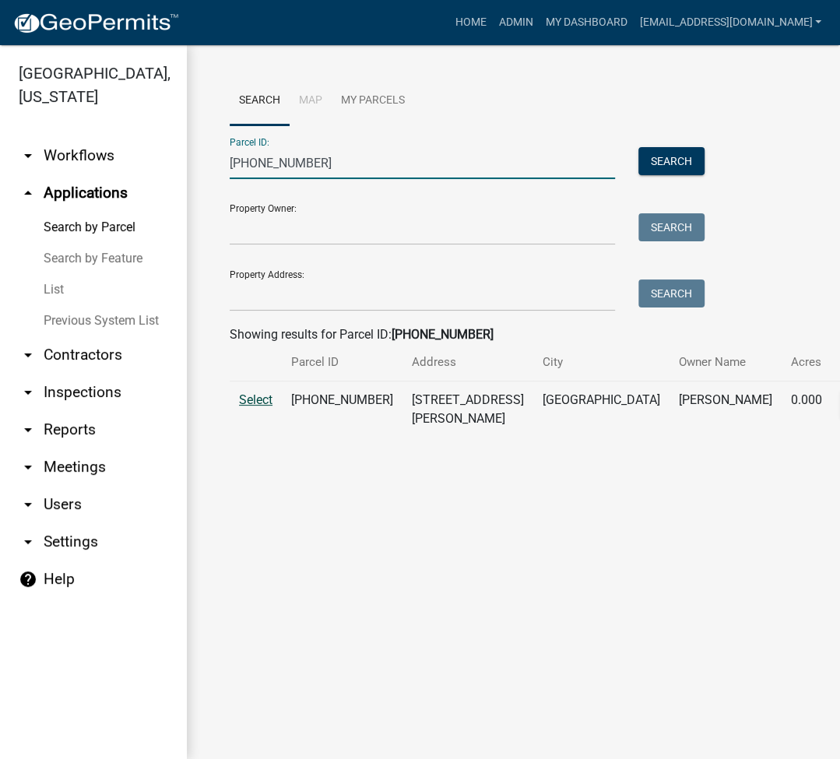
type input "018-028-262"
click at [250, 404] on span "Select" at bounding box center [255, 400] width 33 height 15
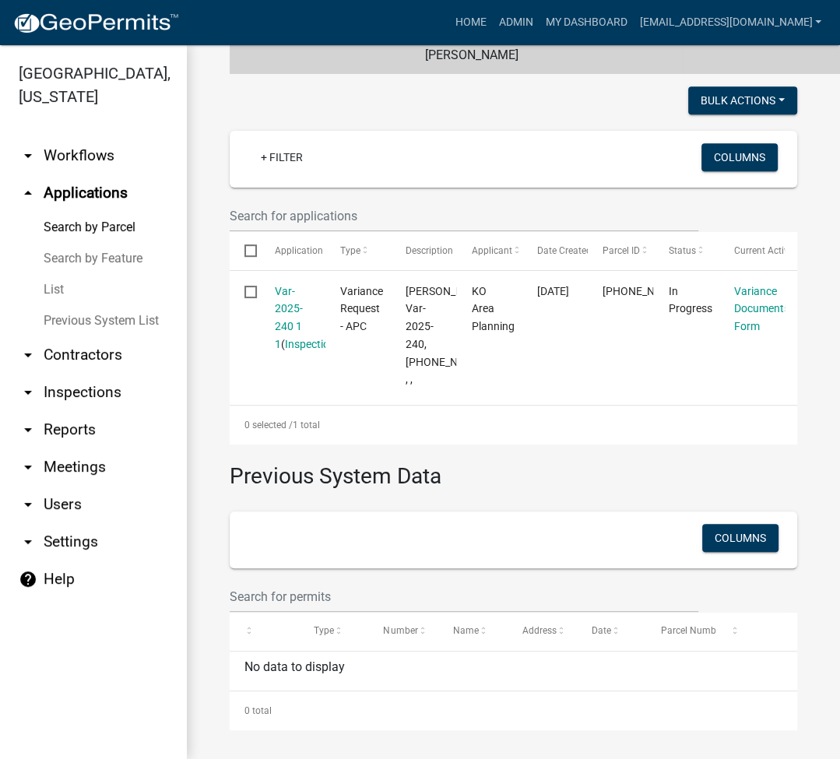
scroll to position [415, 0]
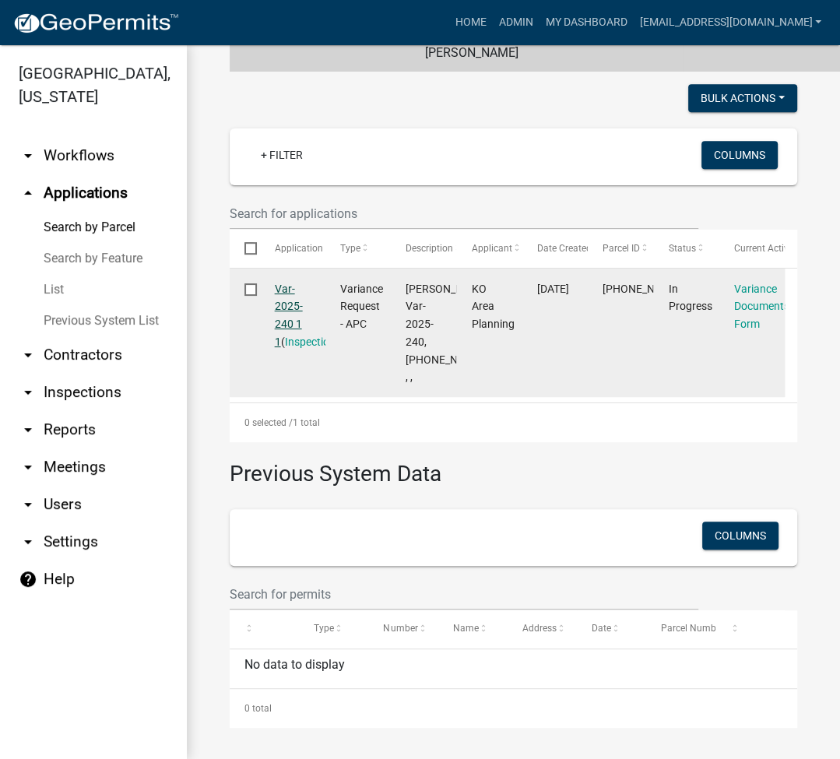
click at [281, 283] on link "Var-2025-240 1 1" at bounding box center [289, 315] width 28 height 65
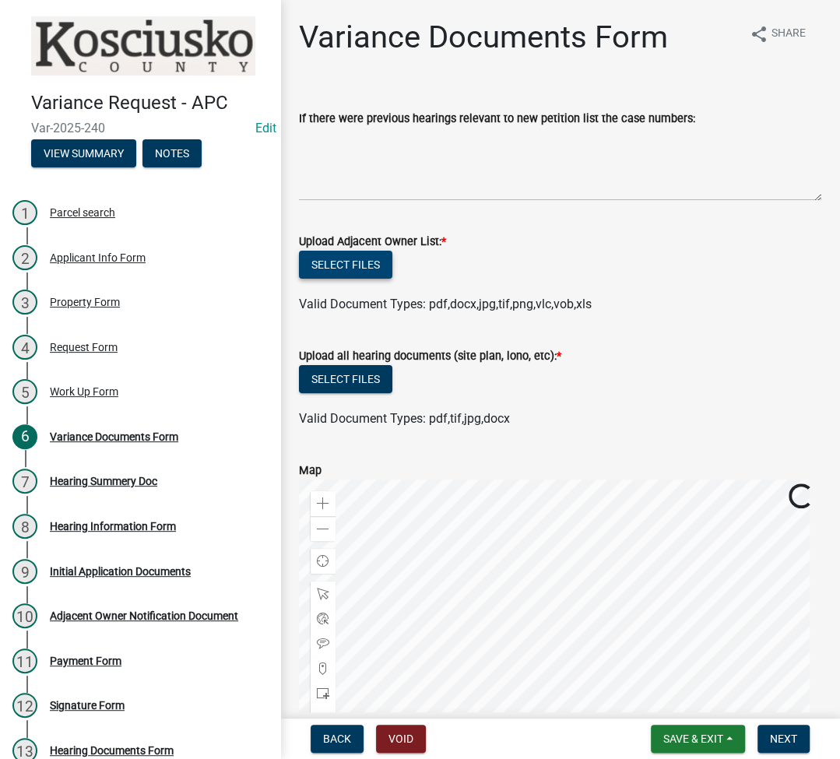
click at [333, 266] on button "Select files" at bounding box center [345, 265] width 93 height 28
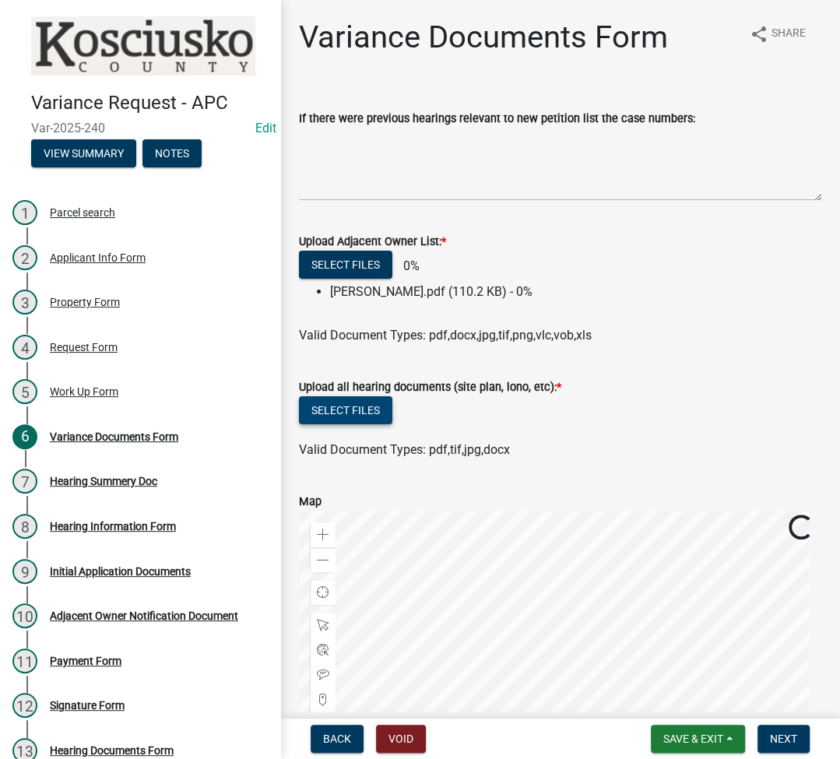
click at [354, 412] on button "Select files" at bounding box center [345, 410] width 93 height 28
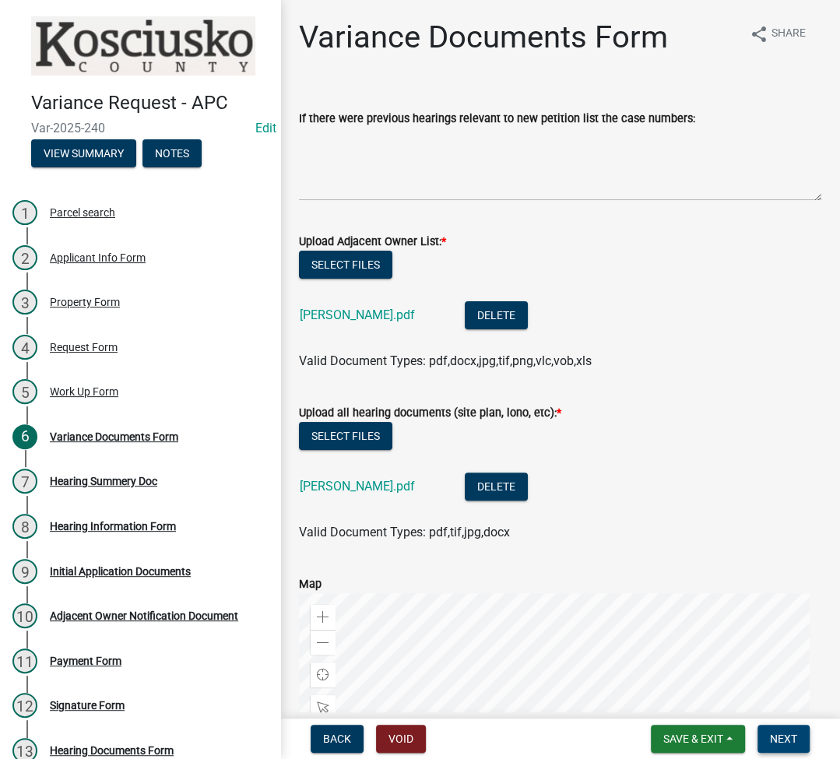
click at [798, 739] on button "Next" at bounding box center [784, 739] width 52 height 28
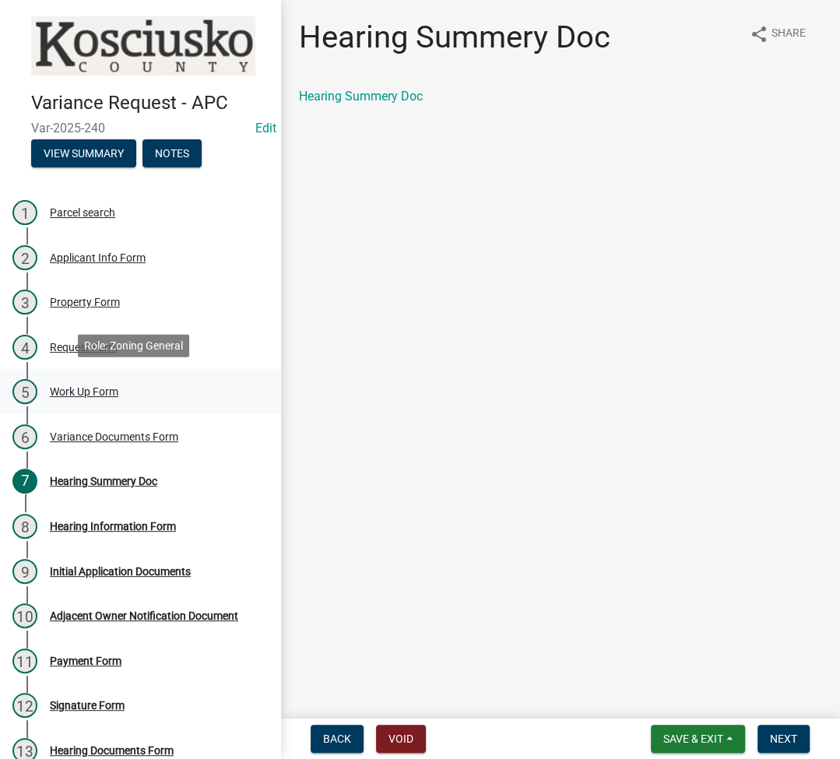
click at [87, 386] on div "Work Up Form" at bounding box center [84, 391] width 69 height 11
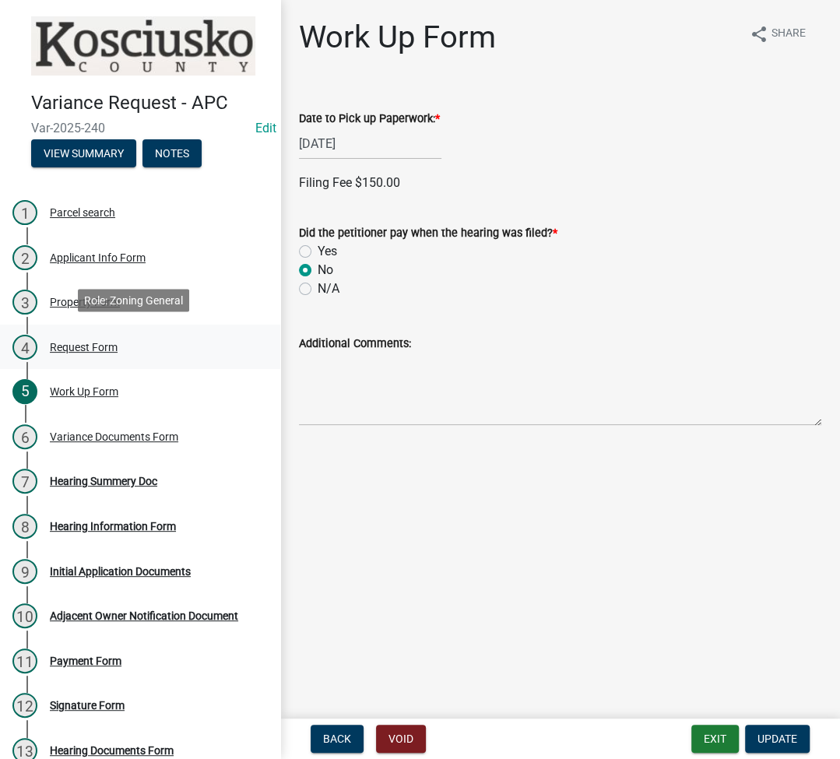
click at [72, 336] on div "4 Request Form" at bounding box center [133, 347] width 243 height 25
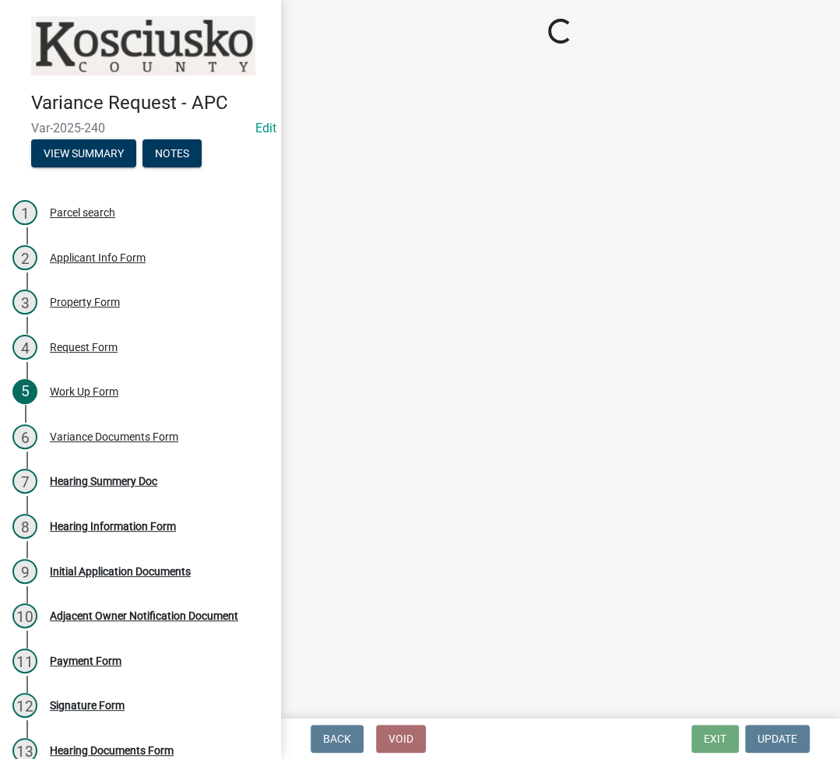
select select "77eb12f8-2a64-4a31-bfec-9b00716b2165"
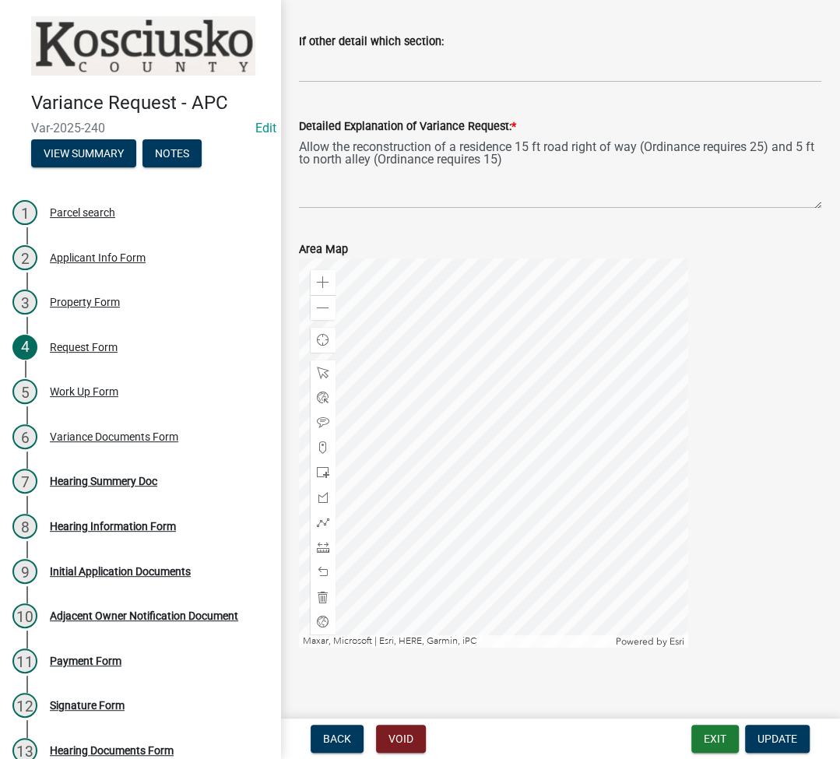
scroll to position [191, 0]
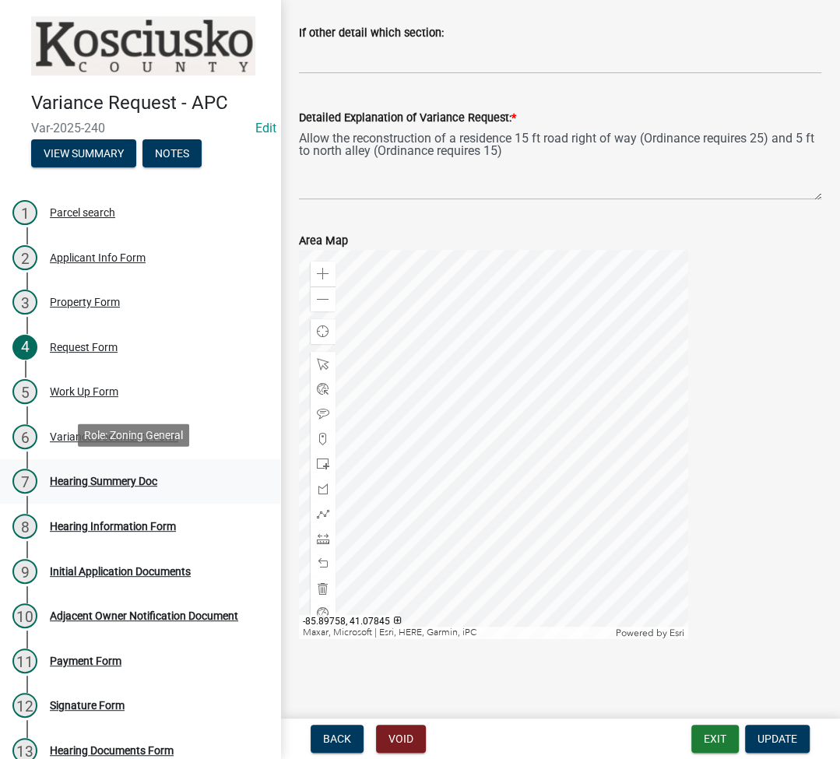
click at [86, 476] on div "Hearing Summery Doc" at bounding box center [103, 481] width 107 height 11
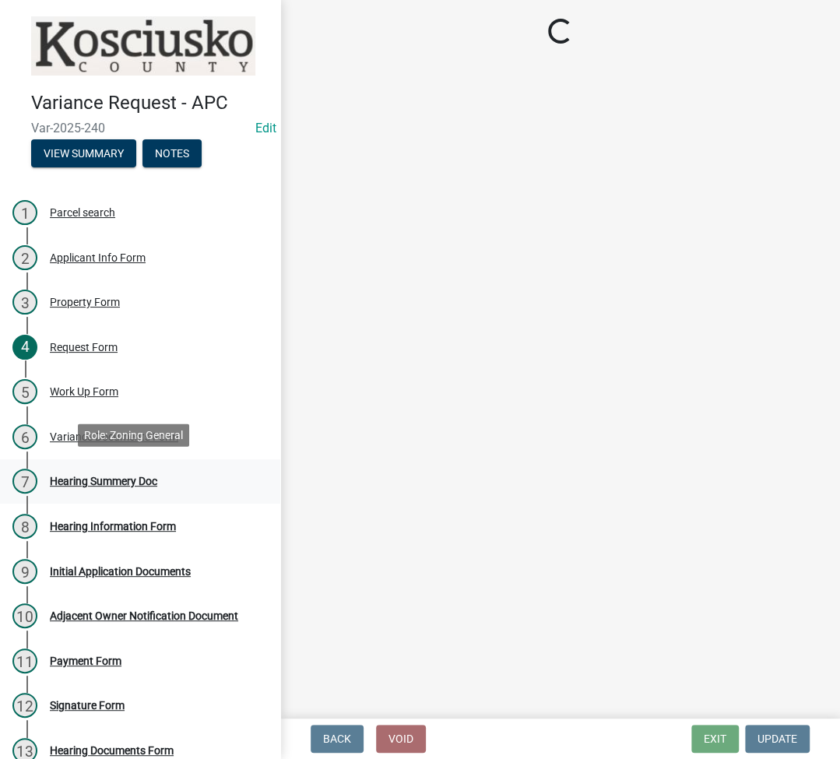
scroll to position [0, 0]
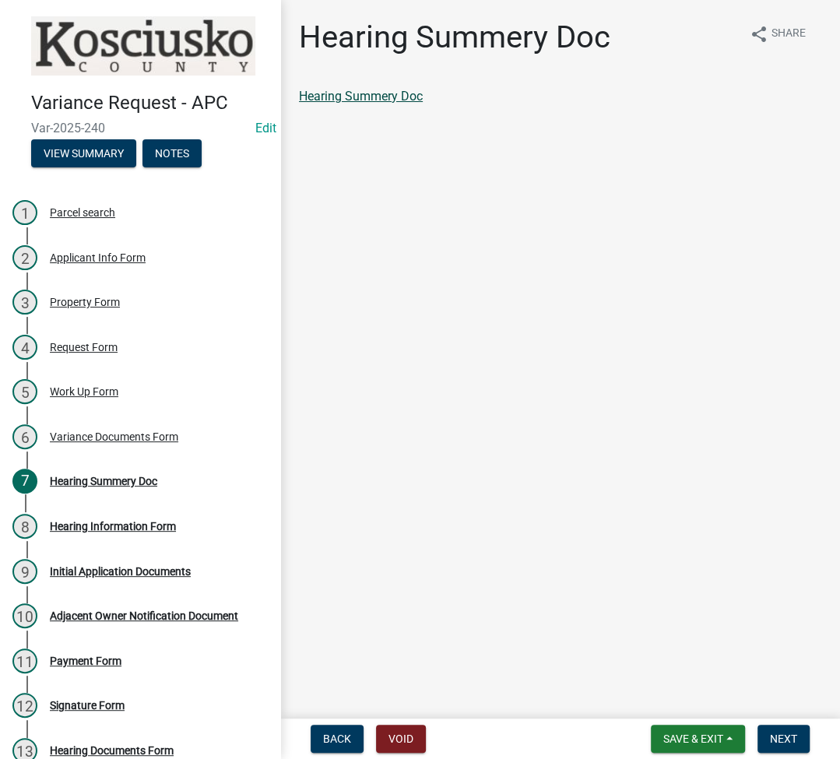
click at [378, 98] on link "Hearing Summery Doc" at bounding box center [361, 96] width 124 height 15
click at [773, 748] on button "Next" at bounding box center [784, 739] width 52 height 28
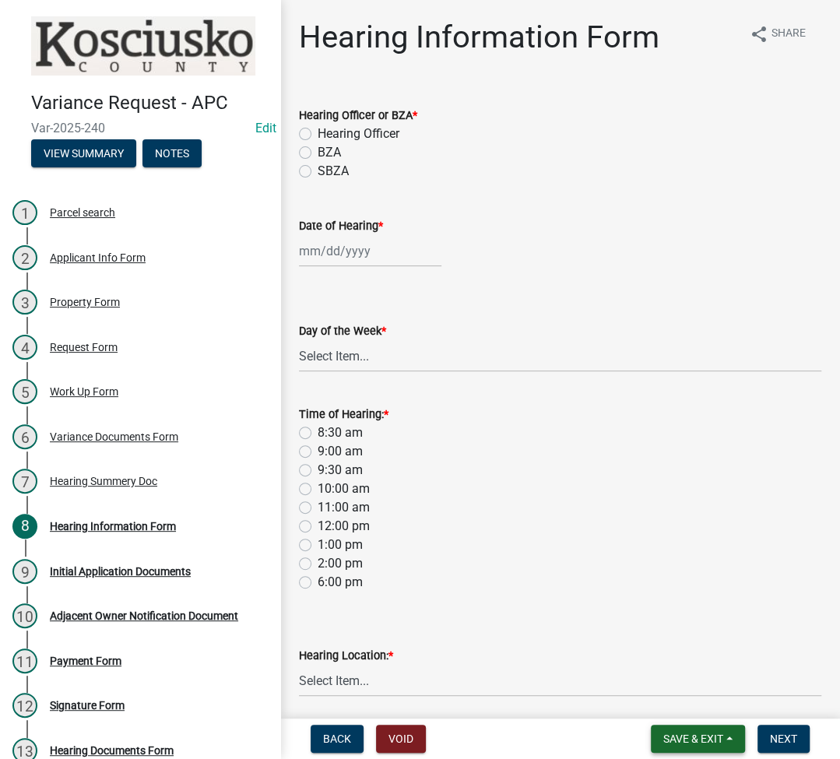
click at [685, 743] on span "Save & Exit" at bounding box center [694, 739] width 60 height 12
click at [676, 698] on button "Save & Exit" at bounding box center [683, 698] width 125 height 37
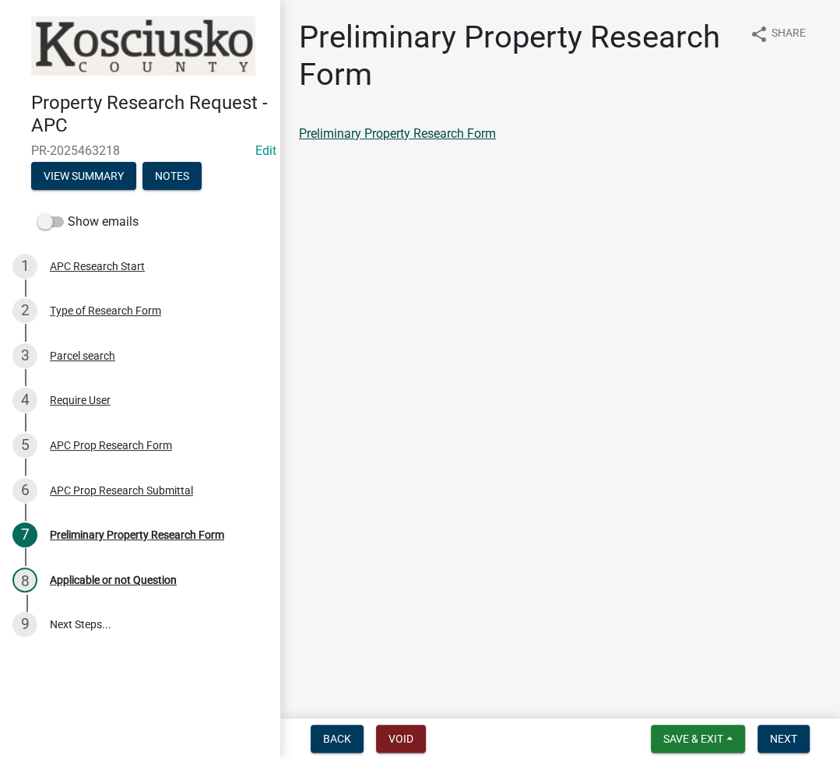
click at [421, 136] on link "Preliminary Property Research Form" at bounding box center [397, 133] width 197 height 15
click at [782, 736] on span "Next" at bounding box center [783, 739] width 27 height 12
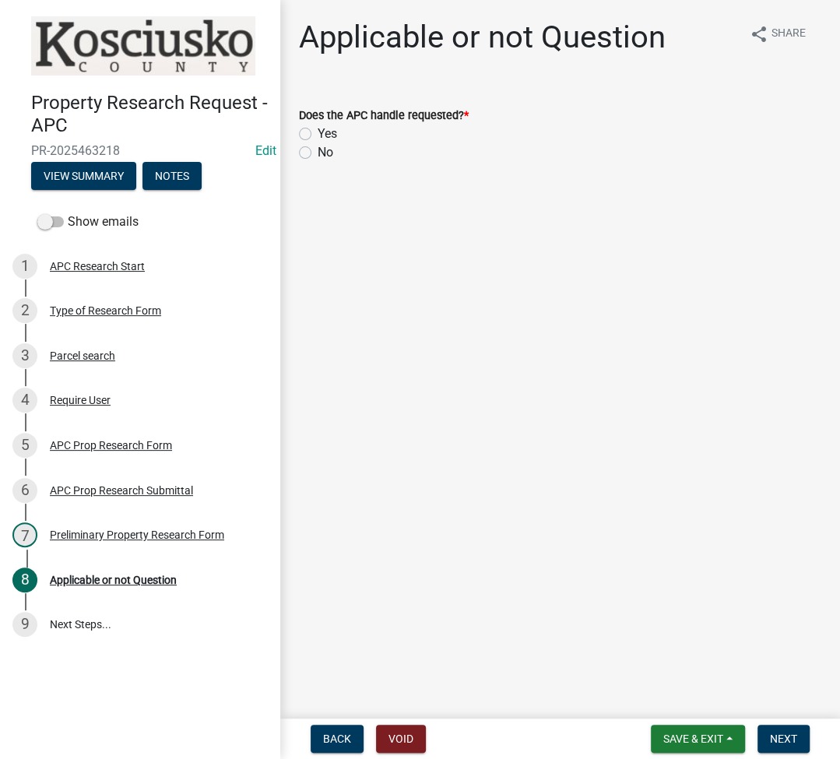
click at [318, 132] on label "Yes" at bounding box center [327, 134] width 19 height 19
click at [318, 132] on input "Yes" at bounding box center [323, 130] width 10 height 10
radio input "true"
click at [781, 739] on span "Next" at bounding box center [783, 739] width 27 height 12
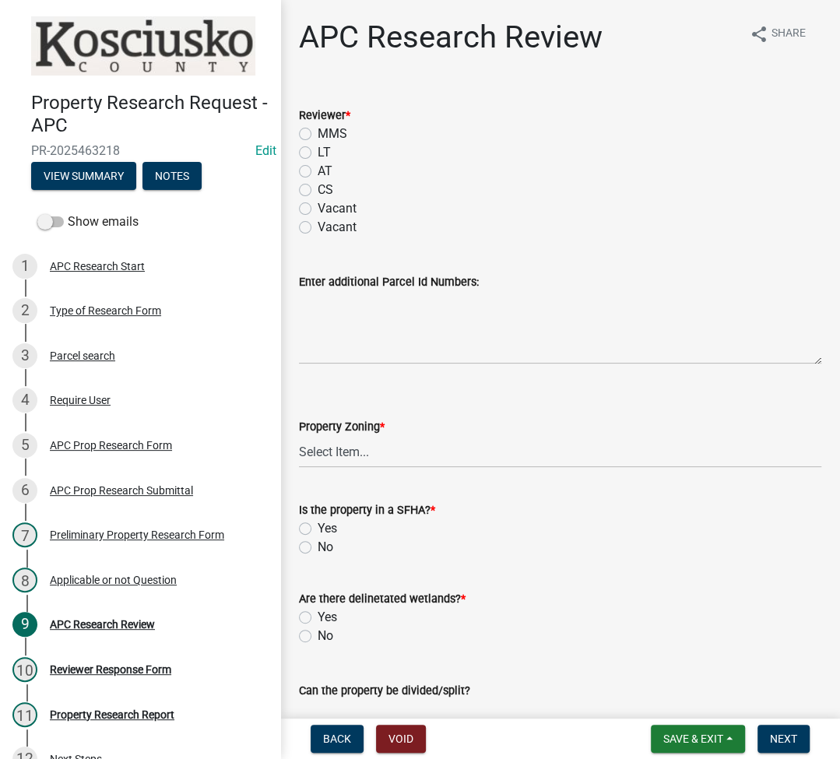
click at [318, 153] on label "LT" at bounding box center [324, 152] width 13 height 19
click at [318, 153] on input "LT" at bounding box center [323, 148] width 10 height 10
radio input "true"
click at [399, 441] on select "Select Item... Agricultural Agricultural 2 Residential Commercial Industrial 1 …" at bounding box center [560, 452] width 523 height 32
click at [299, 436] on select "Select Item... Agricultural Agricultural 2 Residential Commercial Industrial 1 …" at bounding box center [560, 452] width 523 height 32
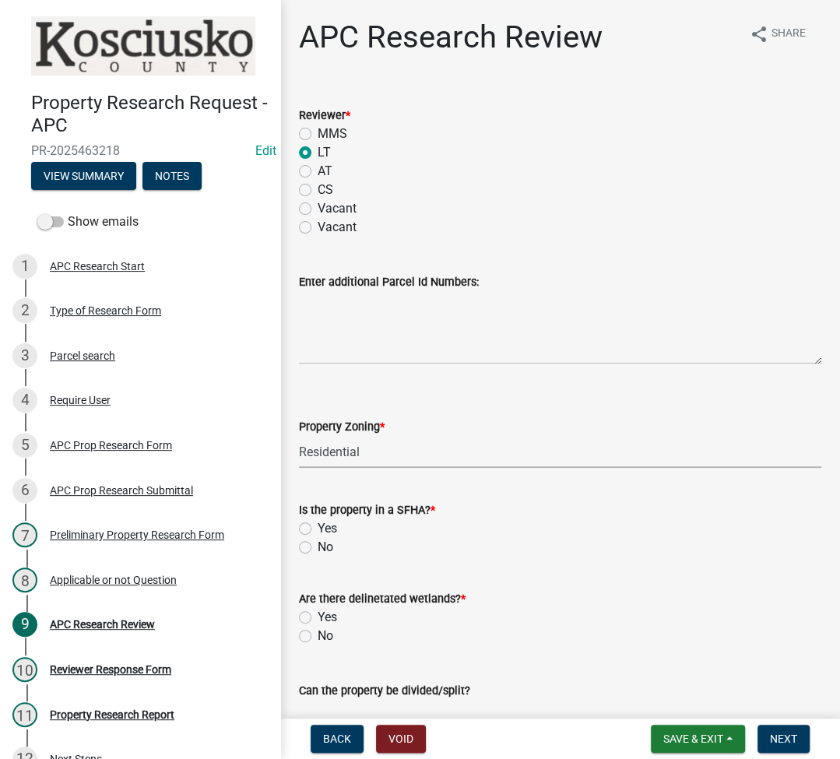
select select "9242d18e-eca7-4b94-8788-f0fc7e6b99dc"
click at [318, 525] on label "Yes" at bounding box center [327, 529] width 19 height 19
click at [318, 525] on input "Yes" at bounding box center [323, 525] width 10 height 10
radio input "true"
click at [318, 615] on label "Yes" at bounding box center [327, 617] width 19 height 19
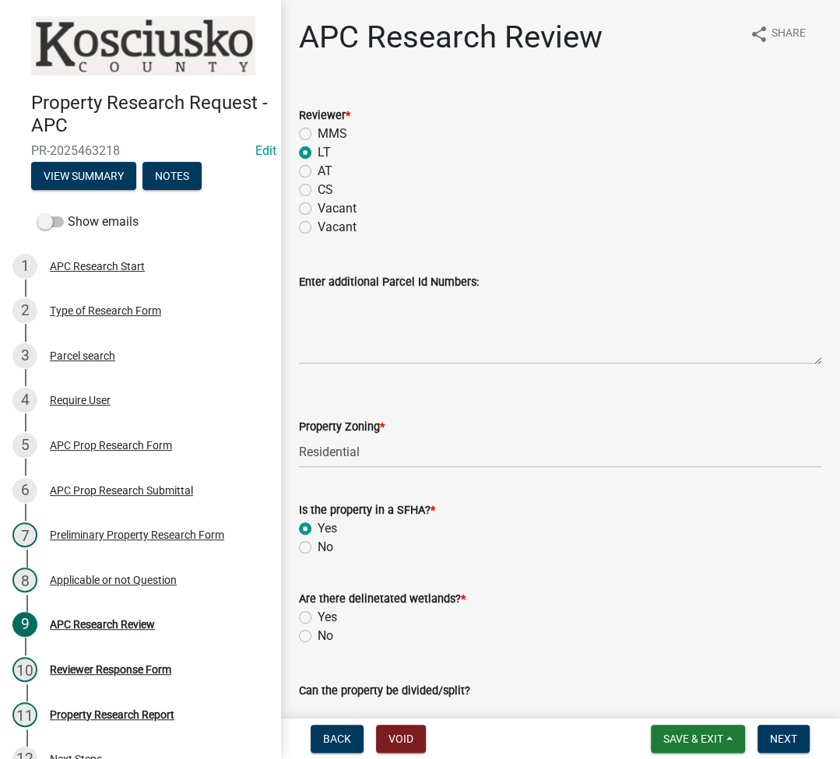
click at [318, 615] on input "Yes" at bounding box center [323, 613] width 10 height 10
radio input "true"
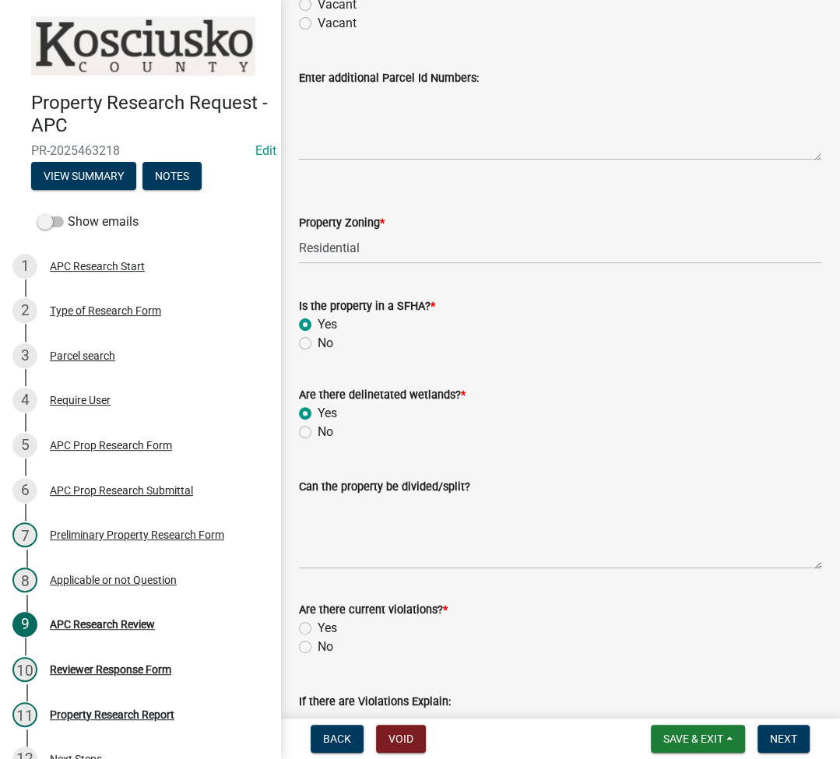
scroll to position [207, 0]
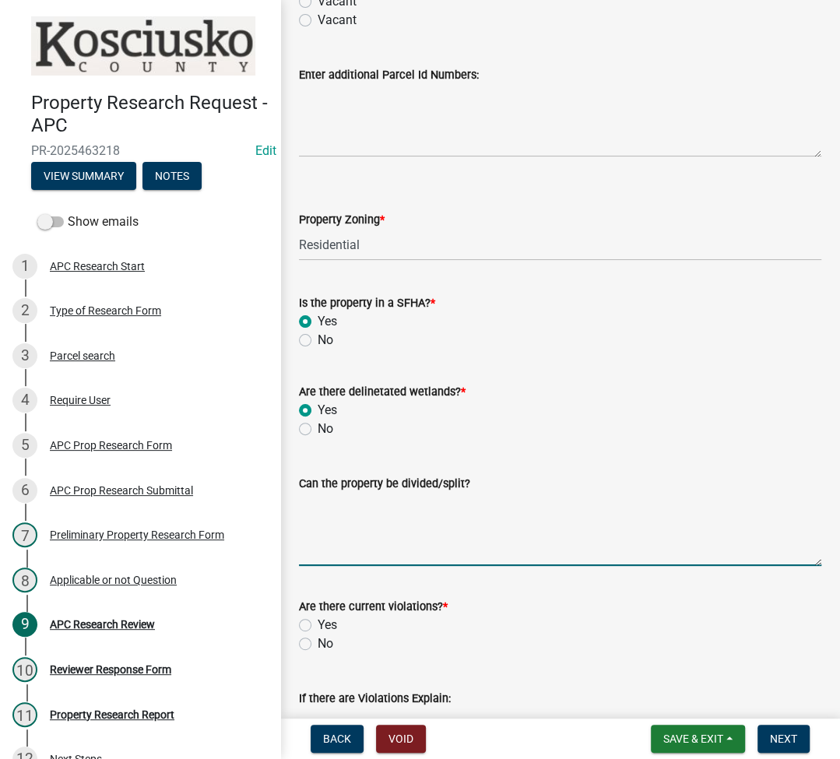
click at [409, 548] on textarea "Can the property be divided/split?" at bounding box center [560, 529] width 523 height 73
type textarea "No all tracts under 20 ac have been taken, one could attempt to subdivide."
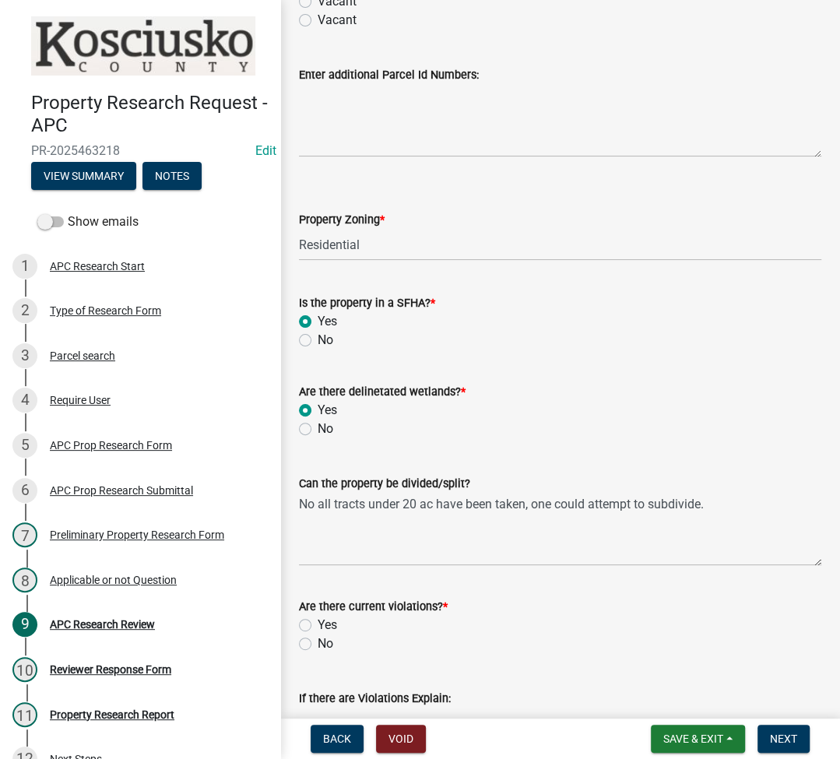
click at [318, 646] on label "No" at bounding box center [326, 644] width 16 height 19
click at [318, 645] on input "No" at bounding box center [323, 640] width 10 height 10
radio input "true"
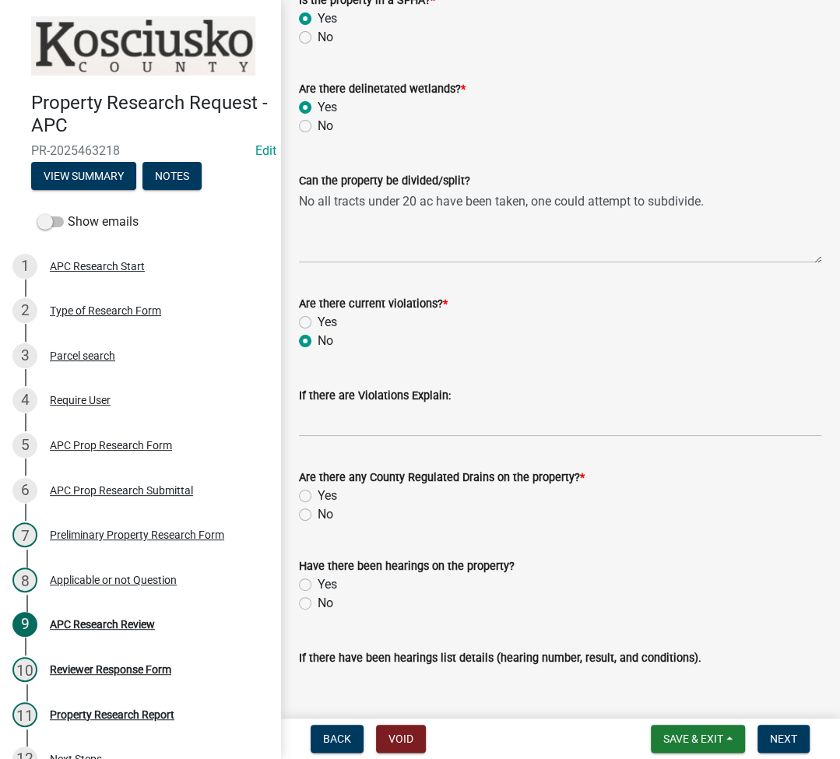
scroll to position [623, 0]
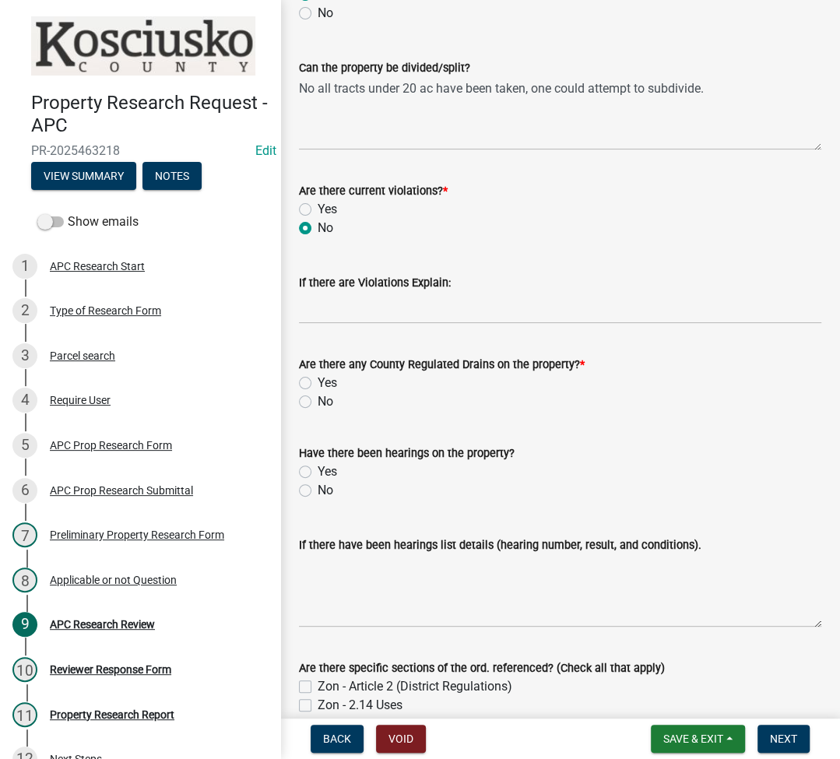
click at [318, 399] on label "No" at bounding box center [326, 402] width 16 height 19
click at [318, 399] on input "No" at bounding box center [323, 398] width 10 height 10
radio input "true"
click at [318, 491] on label "No" at bounding box center [326, 490] width 16 height 19
click at [318, 491] on input "No" at bounding box center [323, 486] width 10 height 10
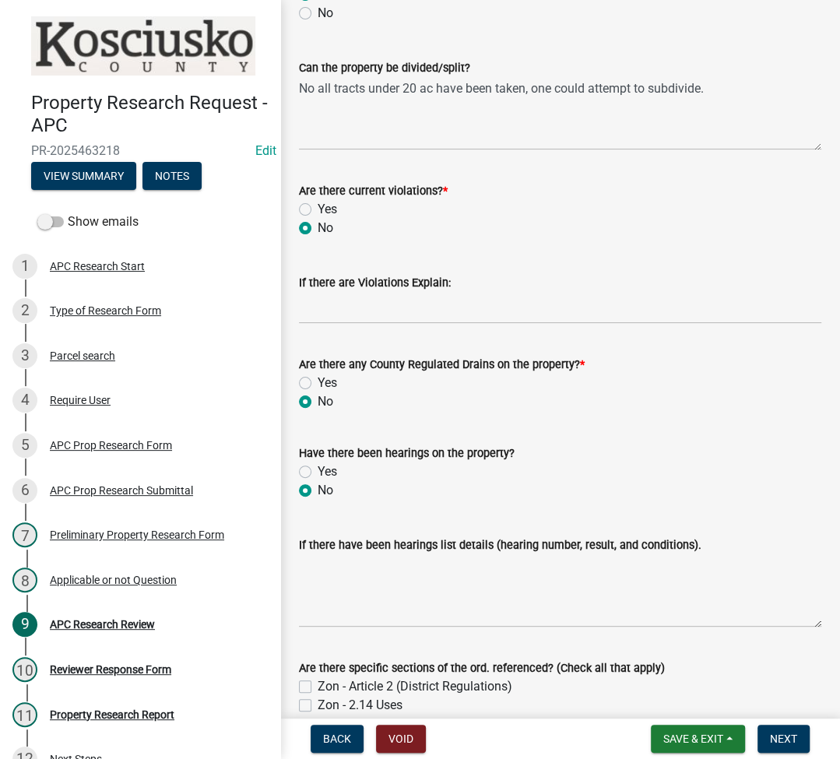
radio input "true"
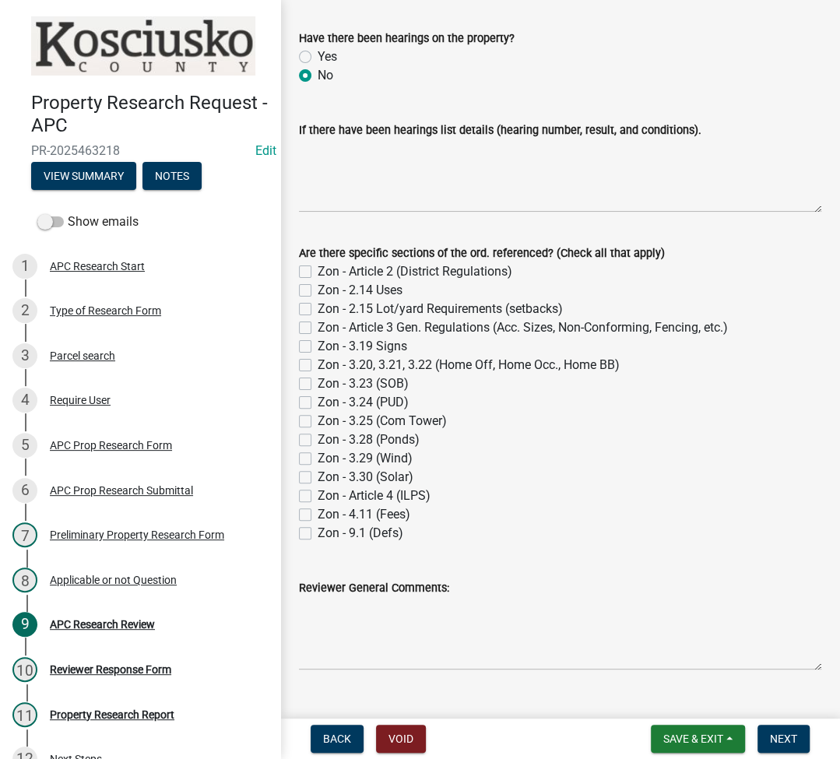
scroll to position [1068, 0]
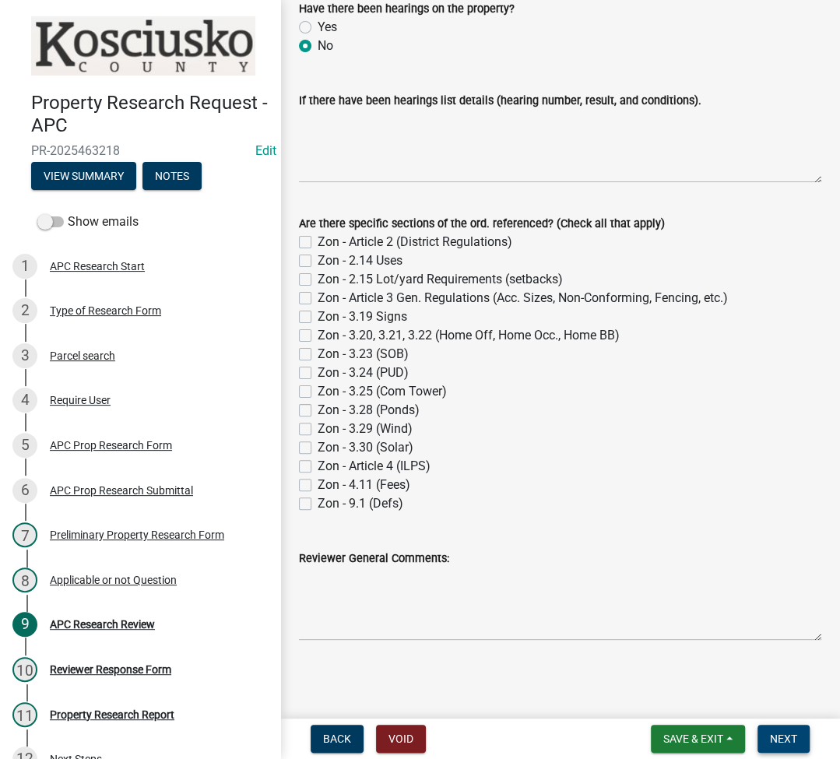
click at [794, 739] on span "Next" at bounding box center [783, 739] width 27 height 12
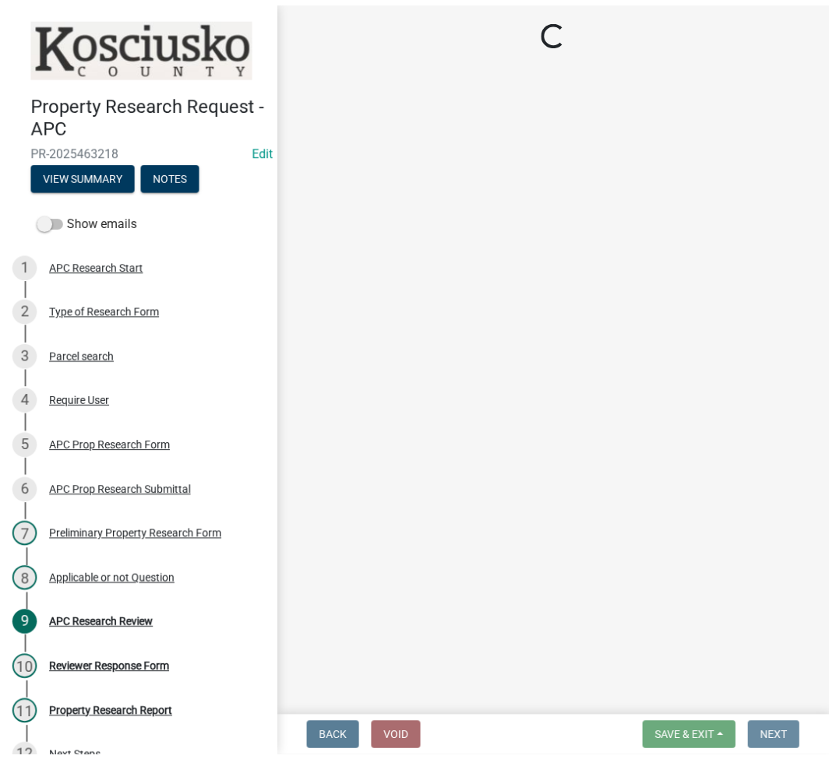
scroll to position [0, 0]
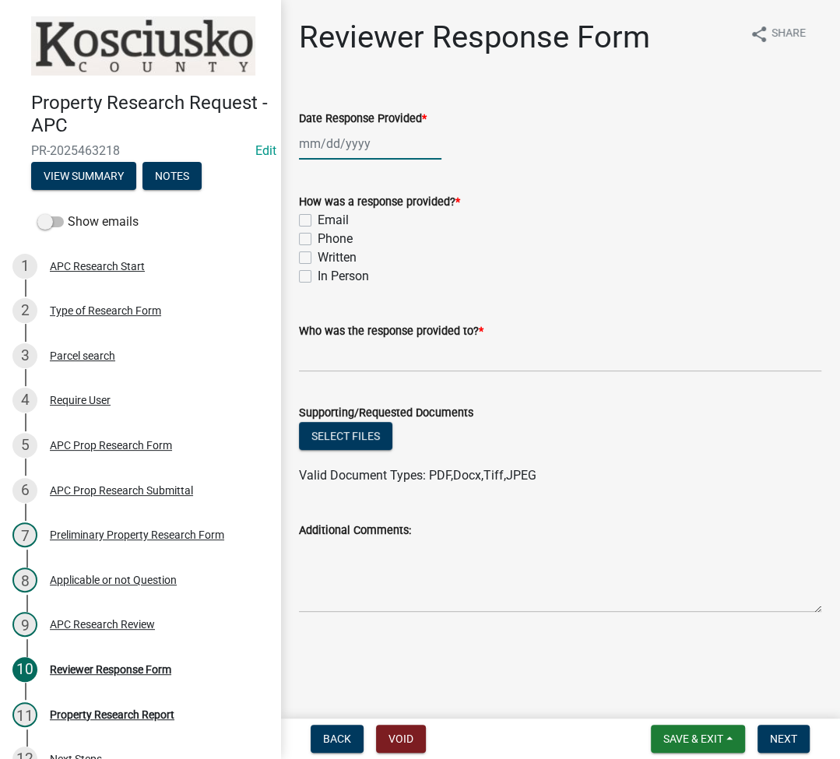
click at [329, 144] on div at bounding box center [370, 144] width 143 height 32
select select "8"
select select "2025"
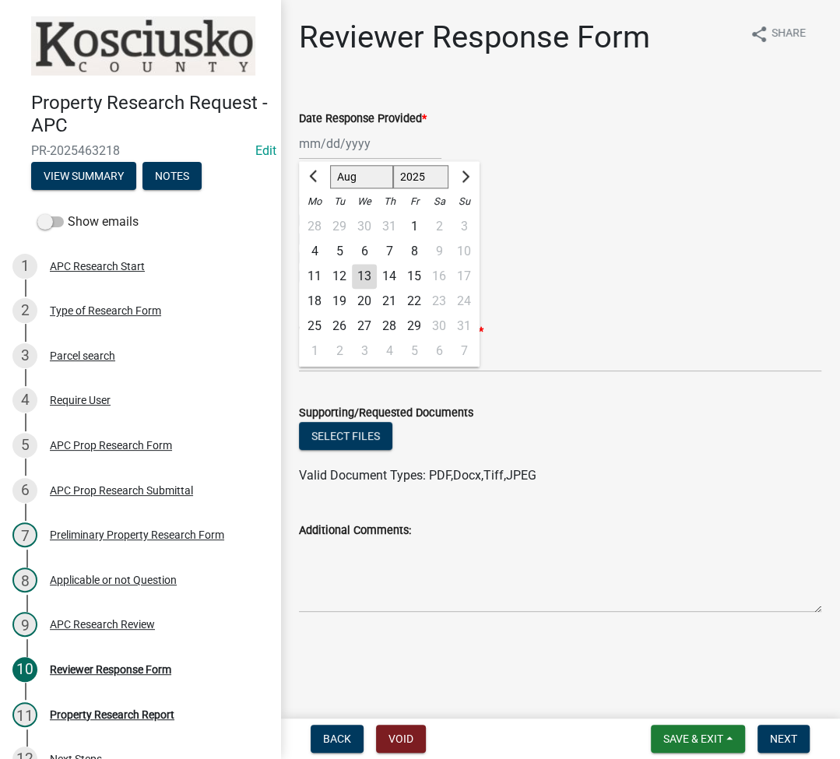
click at [369, 275] on div "13" at bounding box center [364, 276] width 25 height 25
type input "[DATE]"
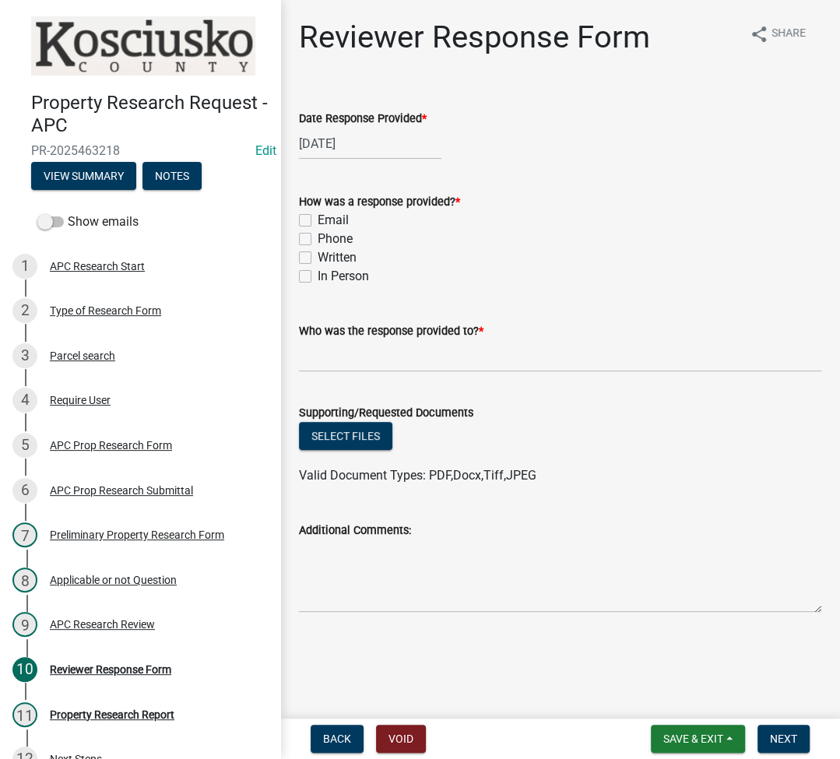
click at [318, 220] on label "Email" at bounding box center [333, 220] width 31 height 19
click at [318, 220] on input "Email" at bounding box center [323, 216] width 10 height 10
checkbox input "true"
checkbox input "false"
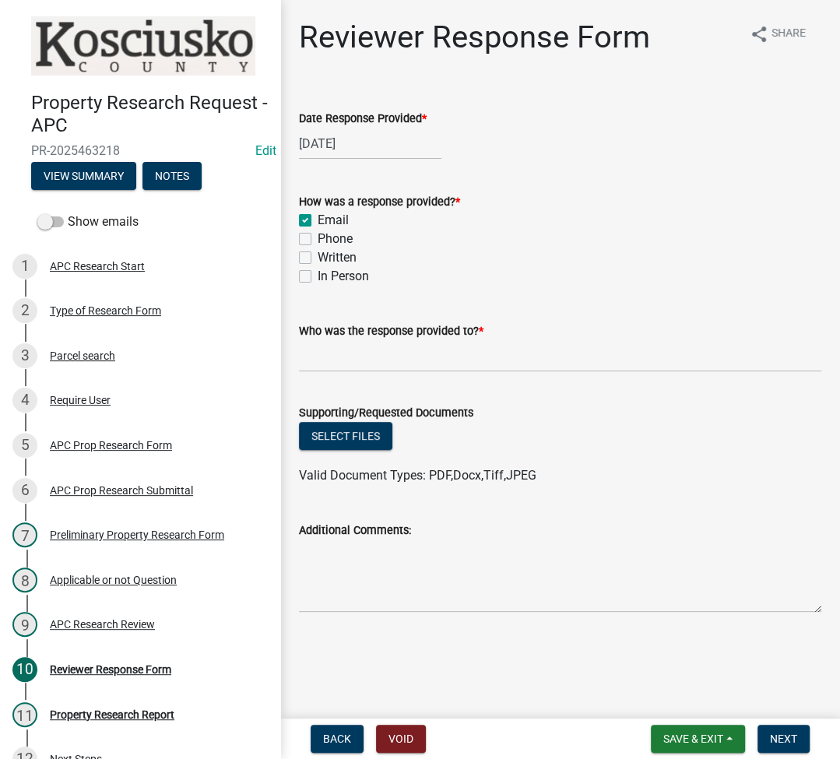
checkbox input "false"
click at [372, 358] on input "Who was the response provided to? *" at bounding box center [560, 356] width 523 height 32
type input "[PERSON_NAME]"
click at [334, 438] on button "Select files" at bounding box center [345, 436] width 93 height 28
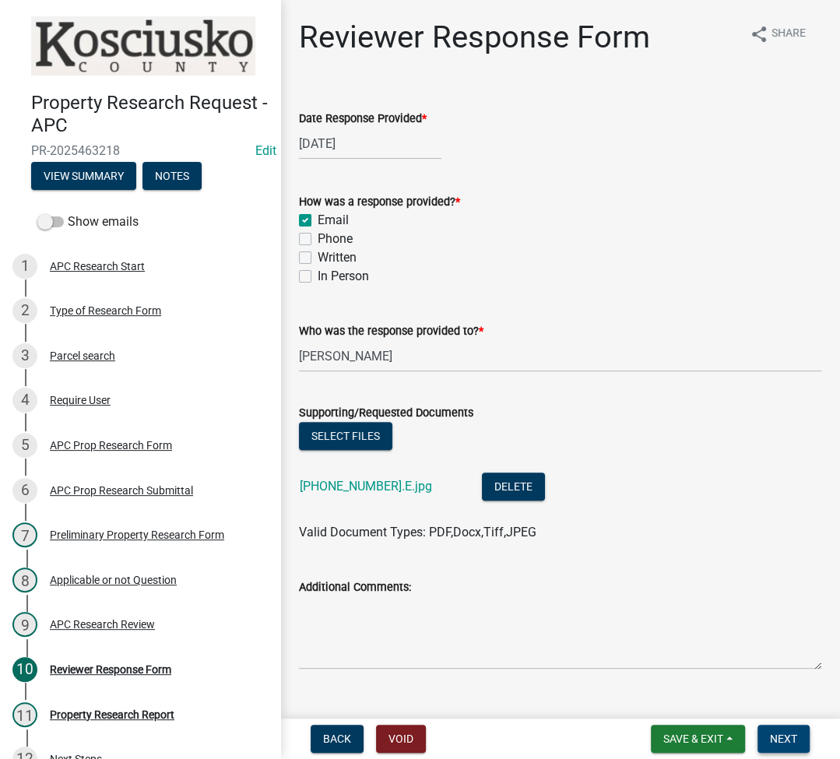
click at [794, 731] on button "Next" at bounding box center [784, 739] width 52 height 28
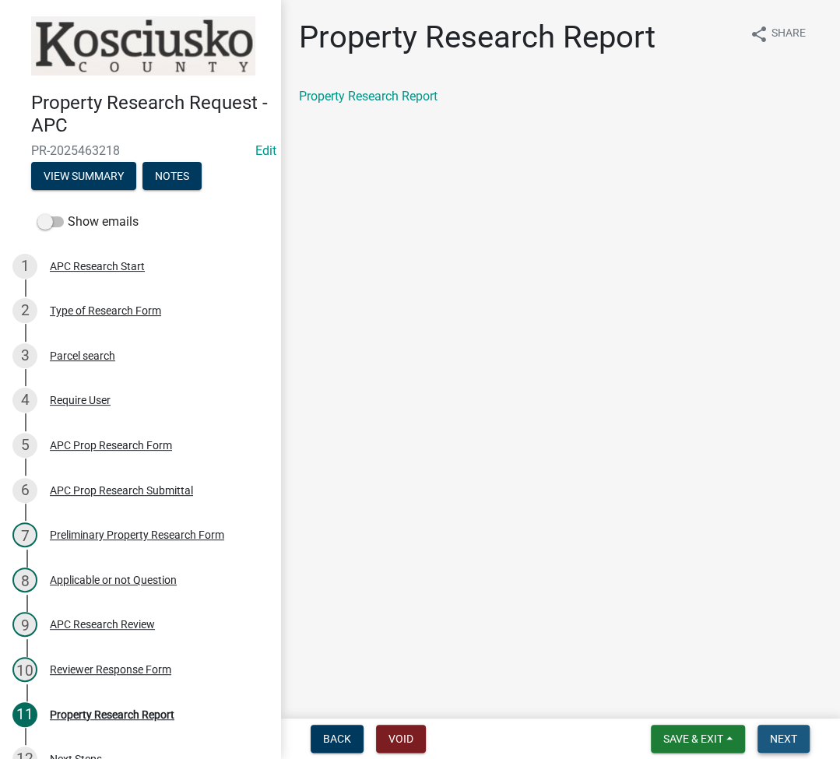
click at [800, 734] on button "Next" at bounding box center [784, 739] width 52 height 28
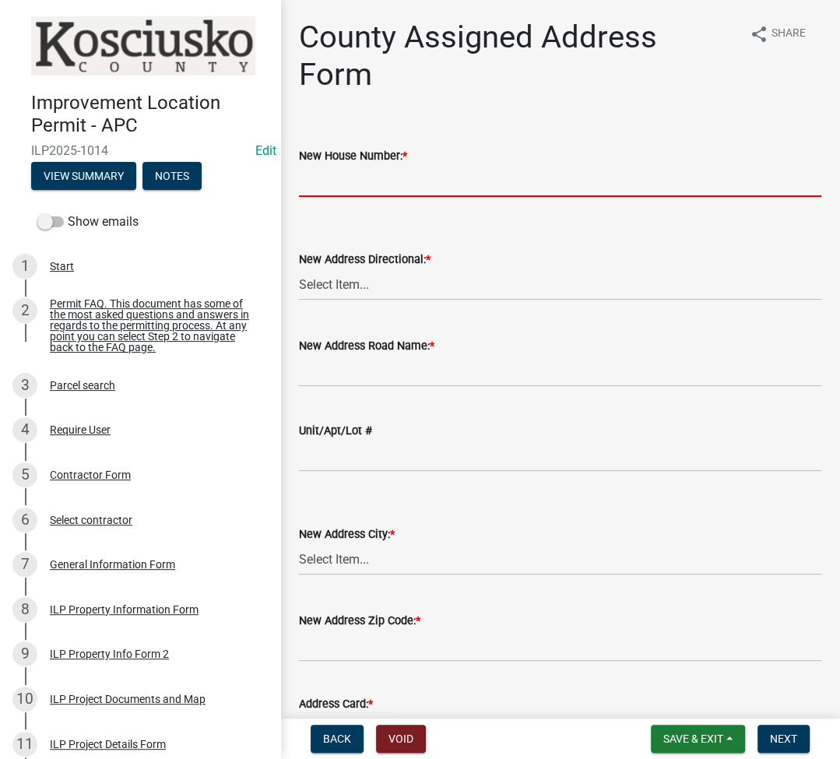
click at [371, 178] on input "New House Number: *" at bounding box center [560, 181] width 523 height 32
type input "6591"
select select "31bc1b1d-d11f-4166-b73b-2a3111089e94"
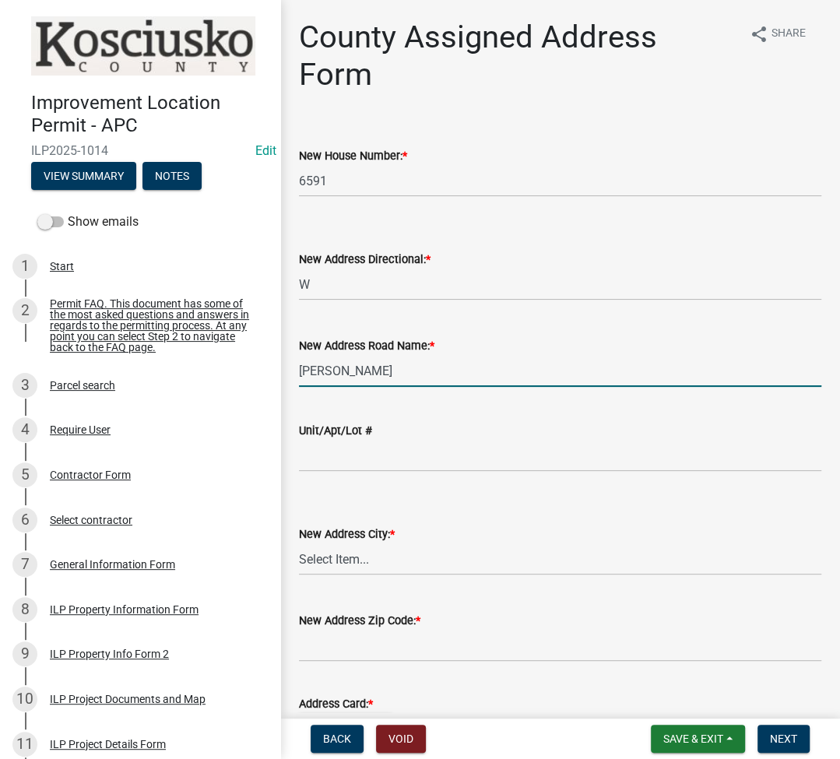
type input "[PERSON_NAME]"
select select "40f33094-e6f7-4ded-999b-31a1d0e85cdd"
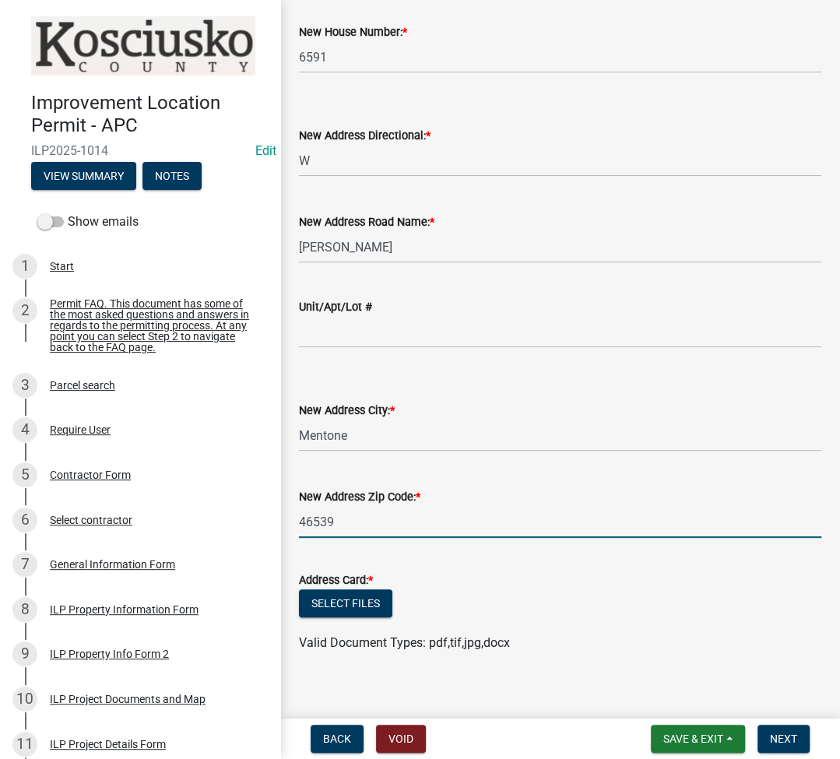
scroll to position [138, 0]
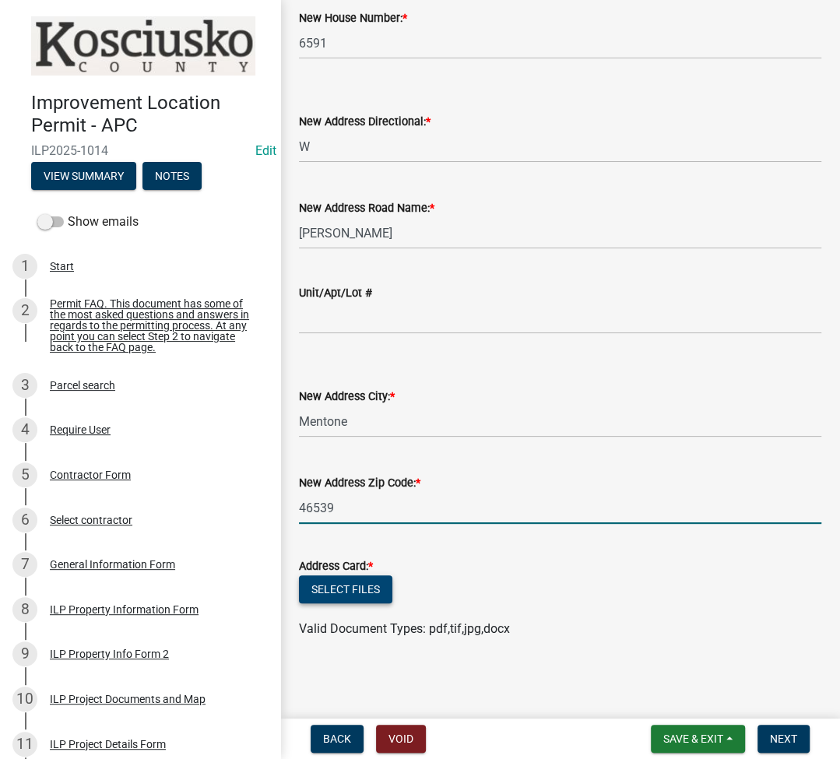
type input "46539"
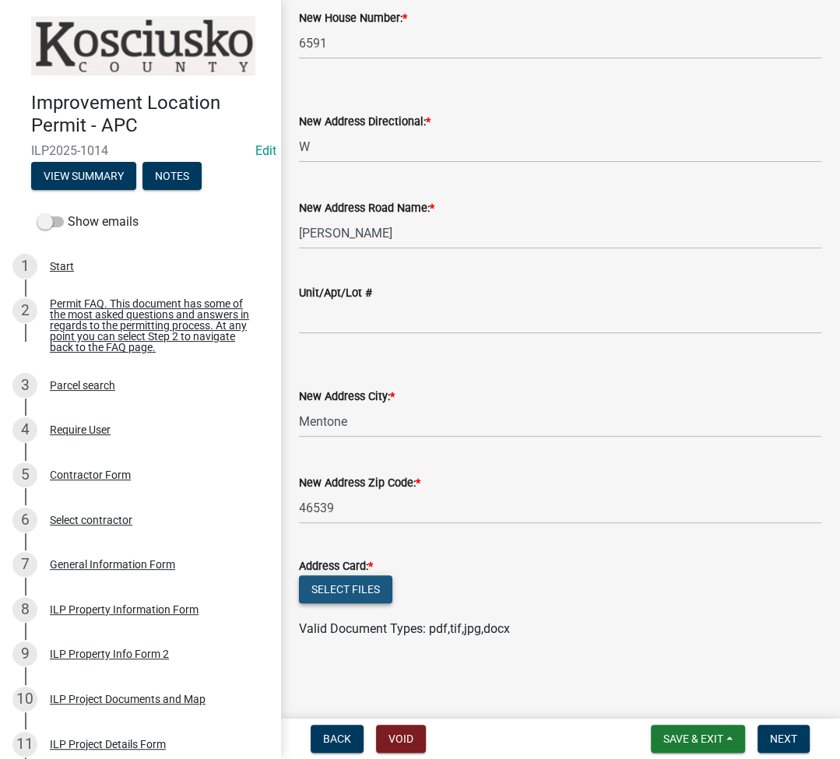
click at [355, 583] on button "Select files" at bounding box center [345, 590] width 93 height 28
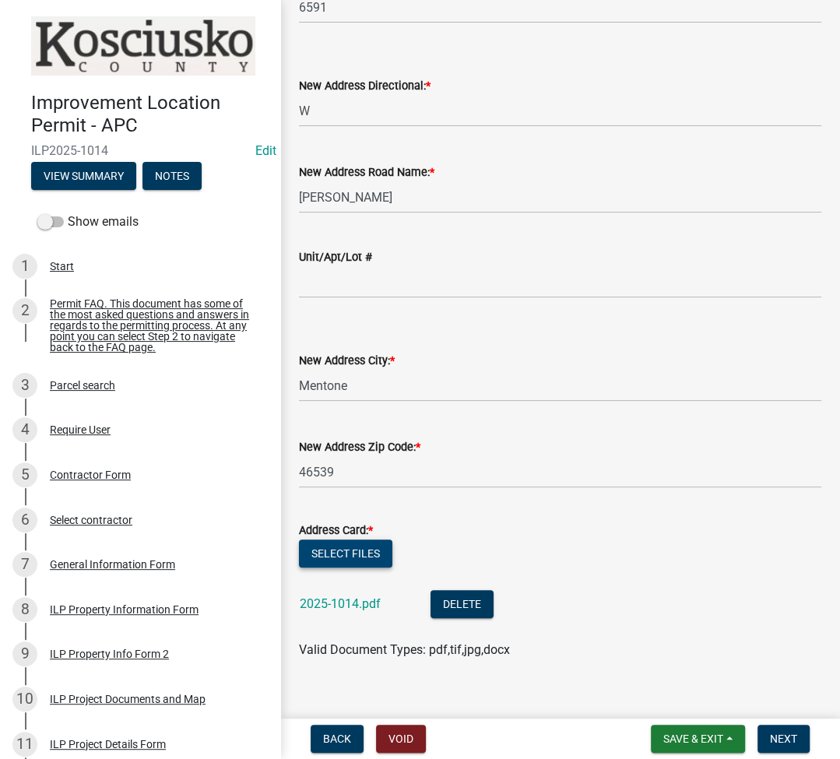
scroll to position [194, 0]
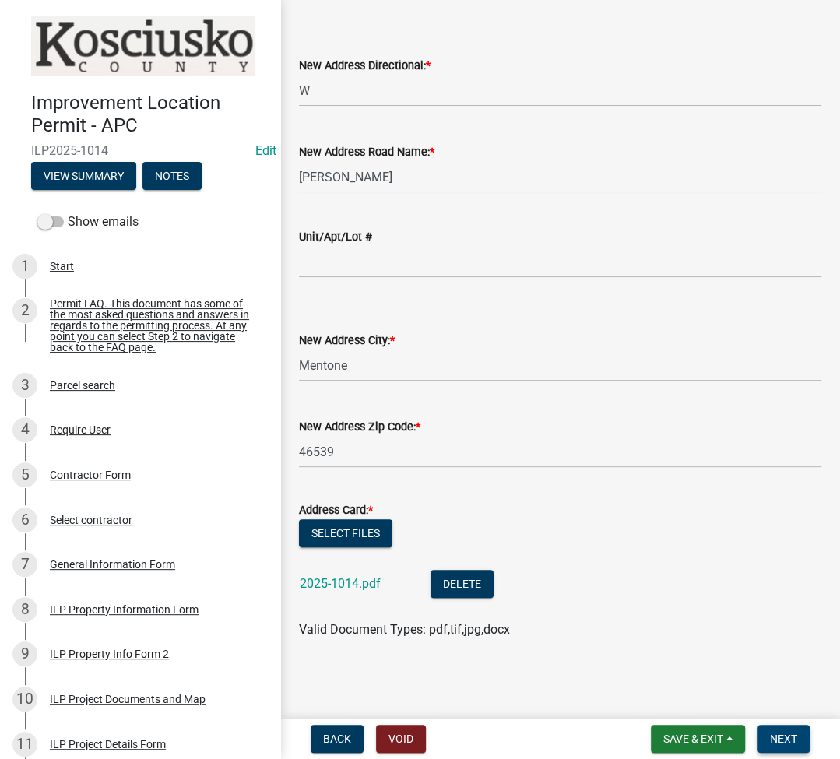
click at [781, 745] on span "Next" at bounding box center [783, 739] width 27 height 12
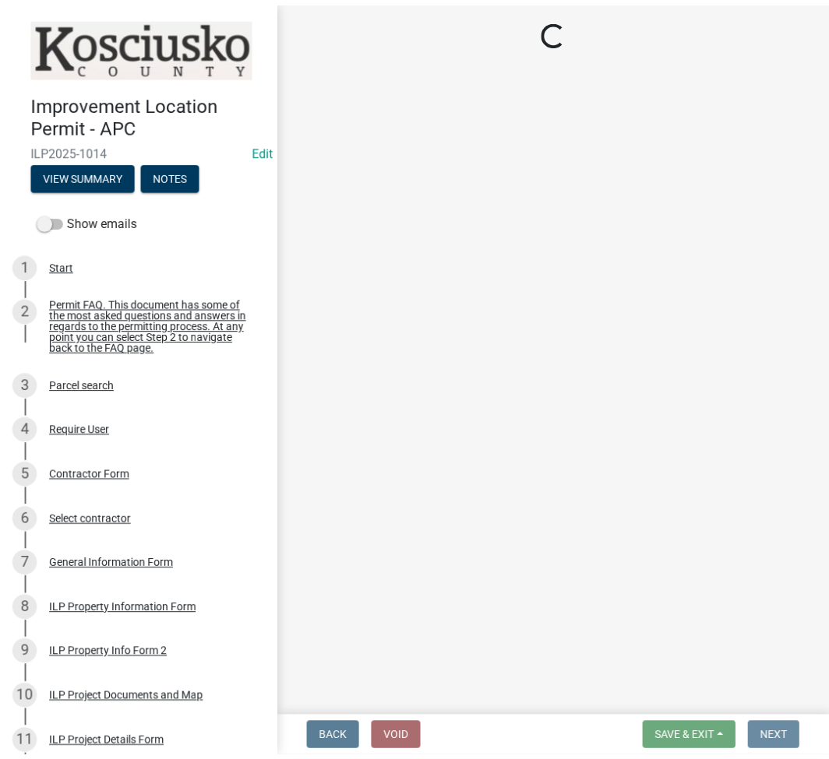
scroll to position [0, 0]
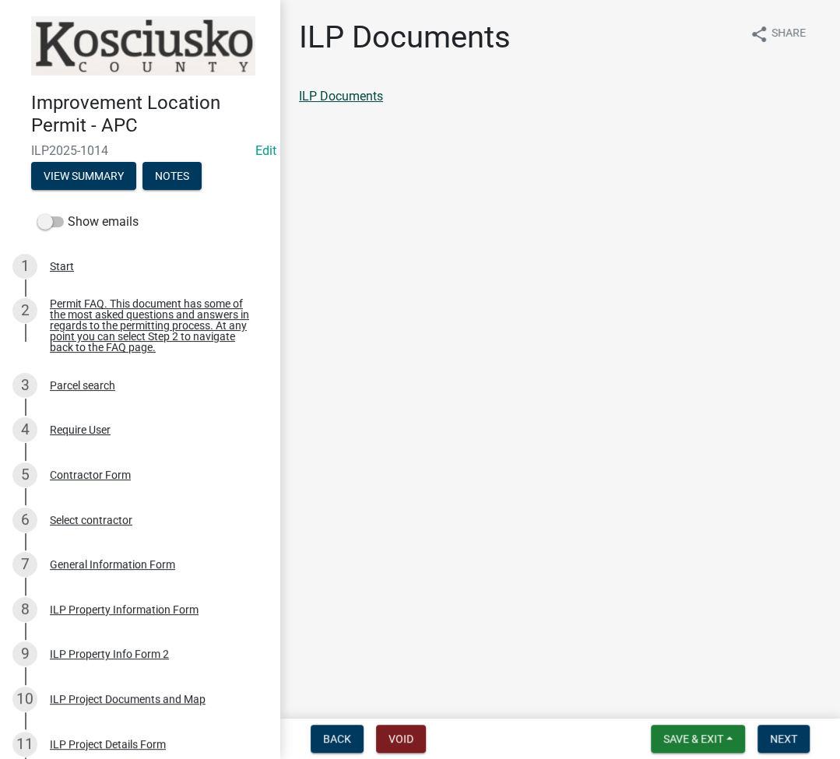
click at [348, 94] on link "ILP Documents" at bounding box center [341, 96] width 84 height 15
click at [793, 731] on button "Next" at bounding box center [784, 739] width 52 height 28
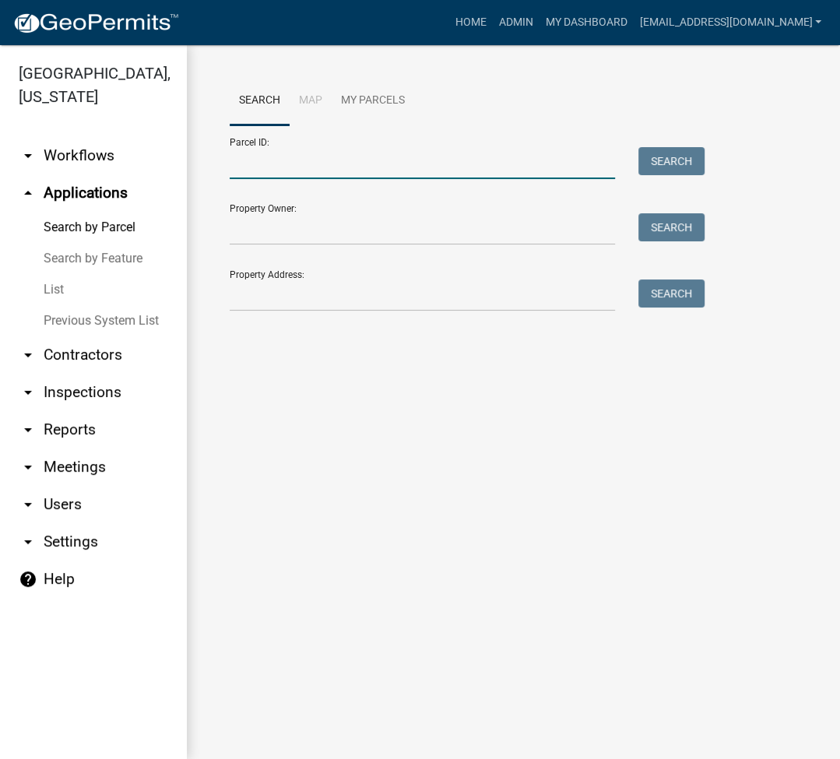
click at [382, 160] on input "Parcel ID:" at bounding box center [423, 163] width 386 height 32
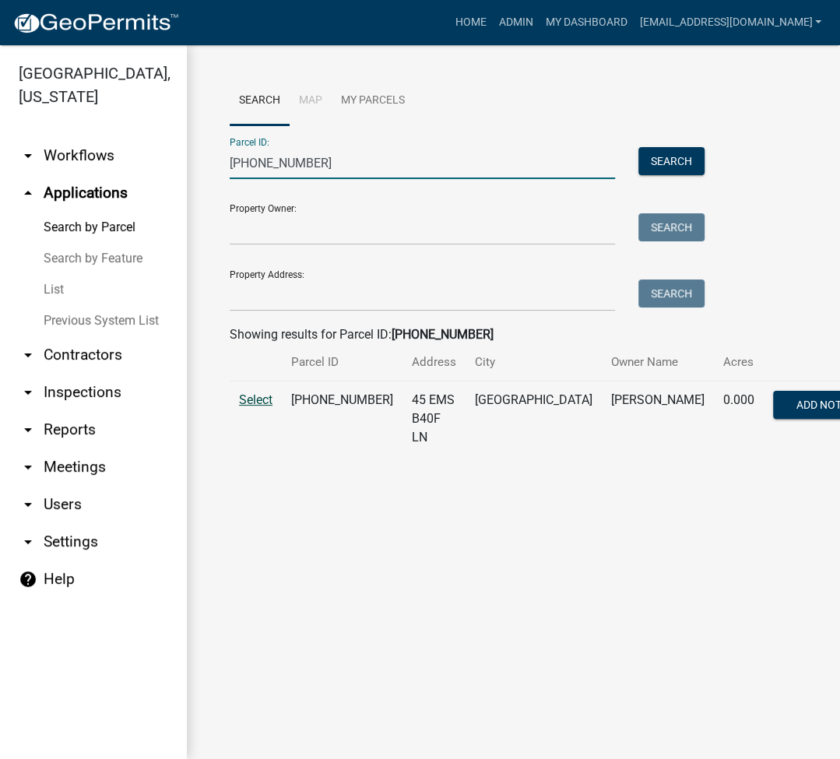
type input "[PHONE_NUMBER]"
click at [257, 396] on span "Select" at bounding box center [255, 400] width 33 height 15
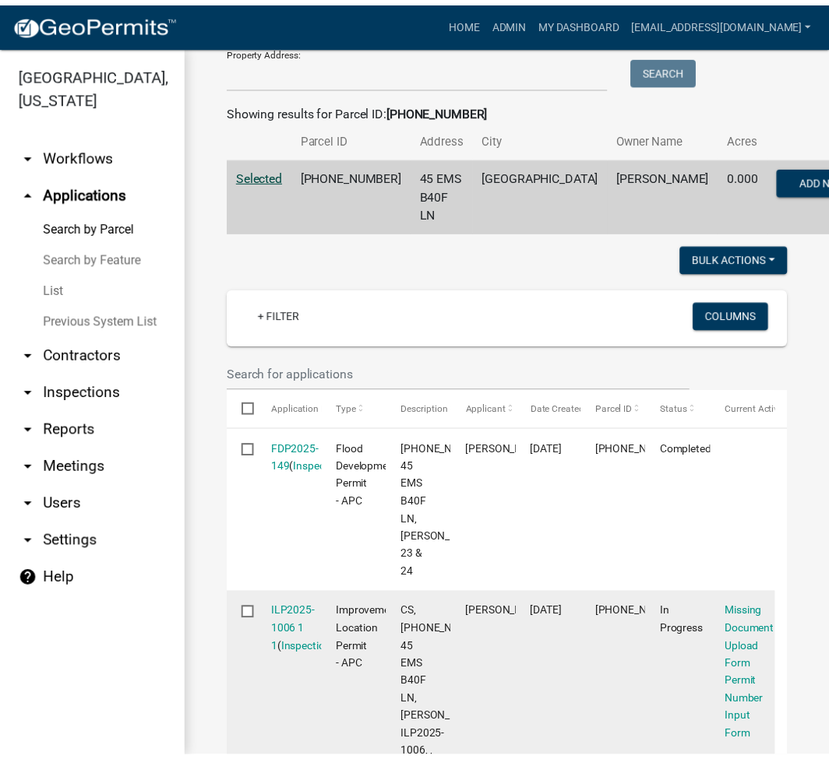
scroll to position [207, 0]
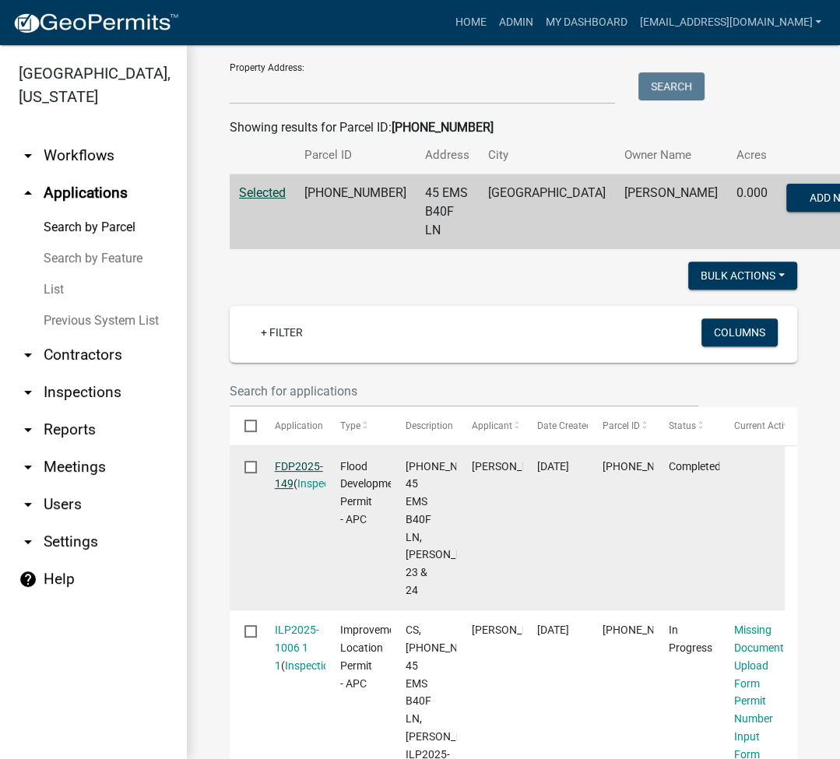
click at [312, 460] on link "FDP2025-149" at bounding box center [299, 475] width 48 height 30
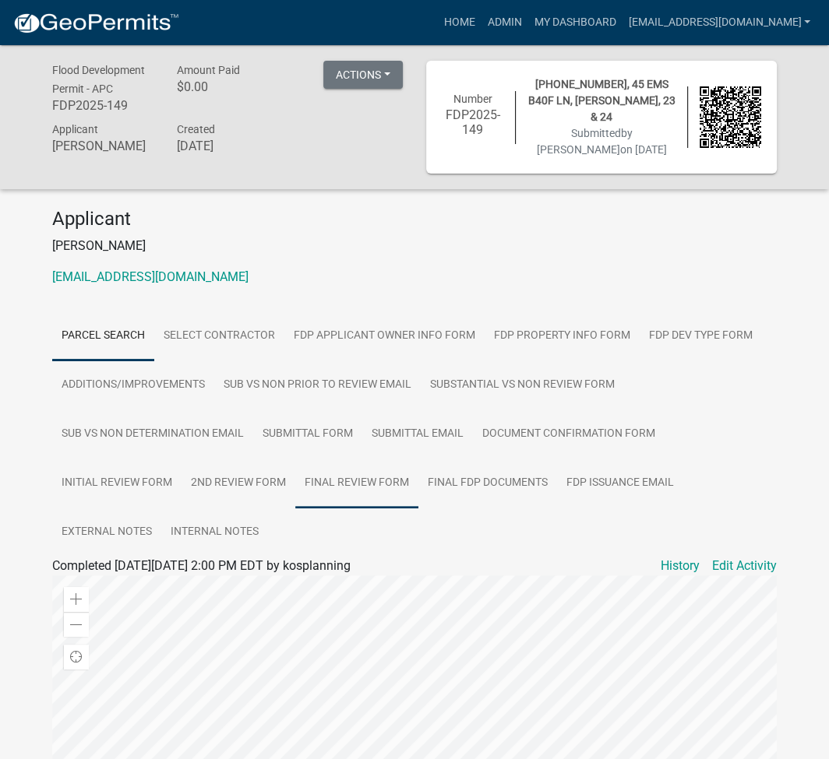
click at [370, 470] on link "Final Review Form" at bounding box center [356, 484] width 123 height 50
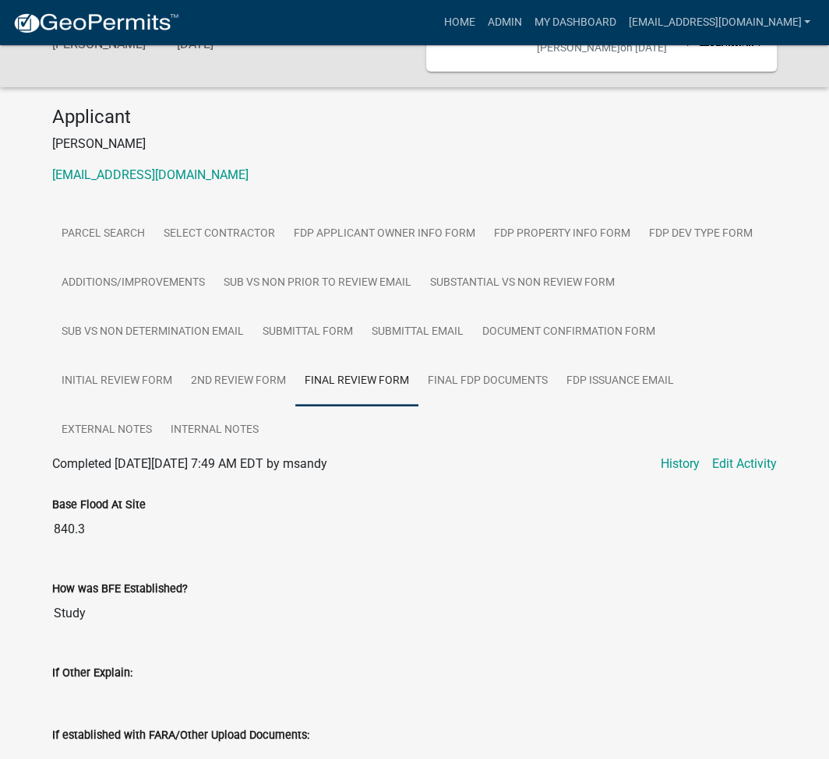
scroll to position [79, 0]
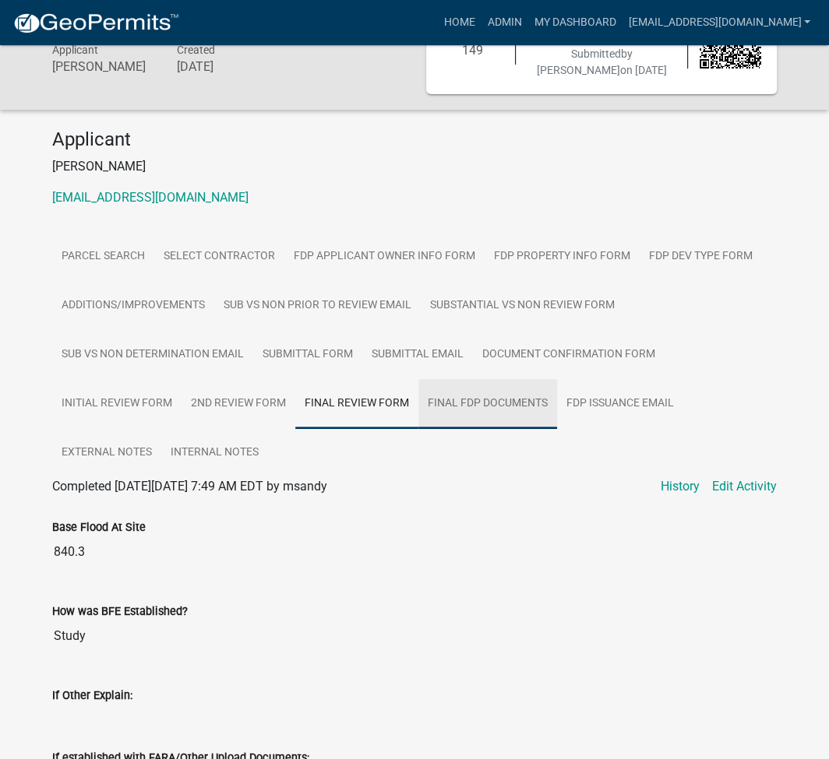
click at [442, 393] on link "Final FDP Documents" at bounding box center [487, 404] width 139 height 50
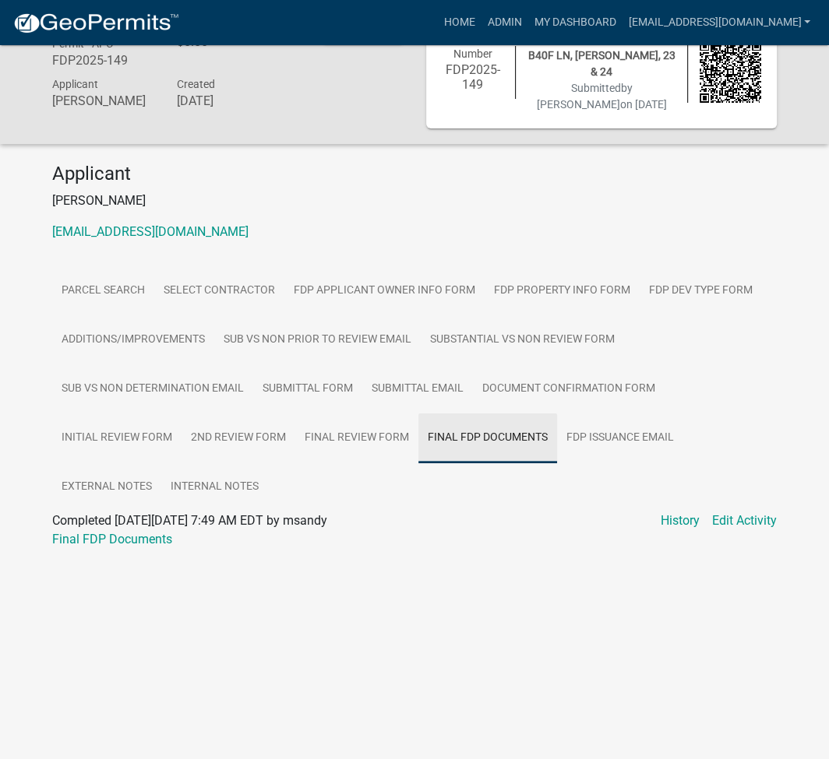
scroll to position [45, 0]
click at [143, 532] on link "Final FDP Documents" at bounding box center [112, 539] width 120 height 15
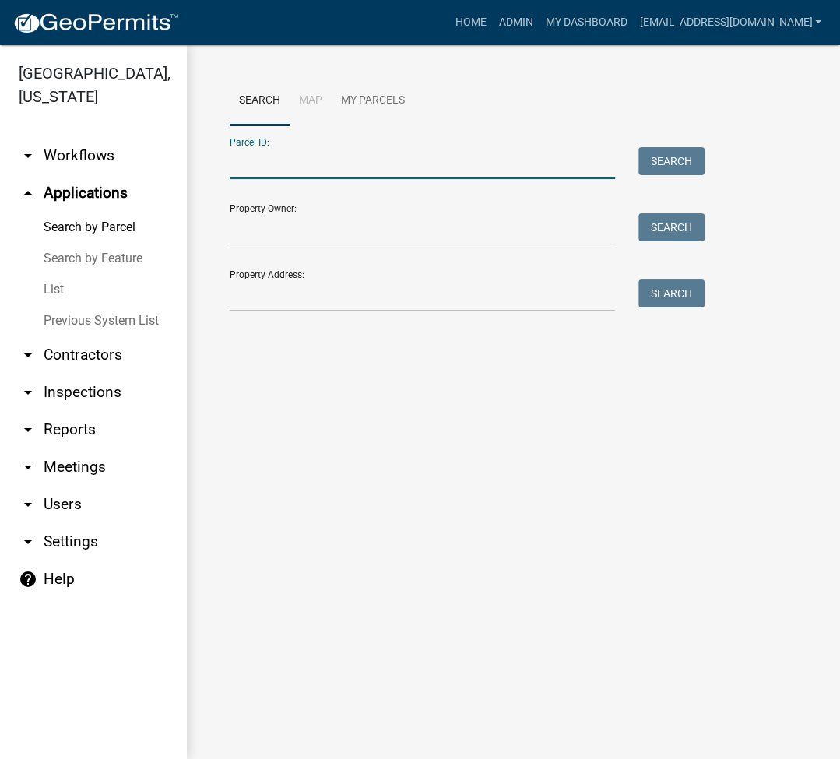
click at [298, 171] on input "Parcel ID:" at bounding box center [423, 163] width 386 height 32
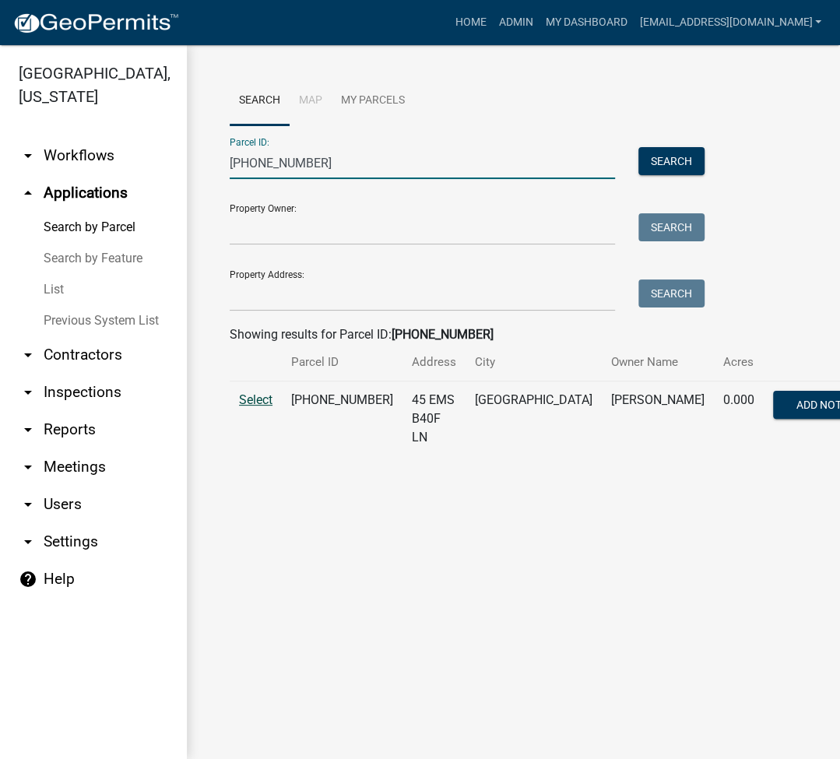
type input "005-083-205"
click at [245, 406] on span "Select" at bounding box center [255, 400] width 33 height 15
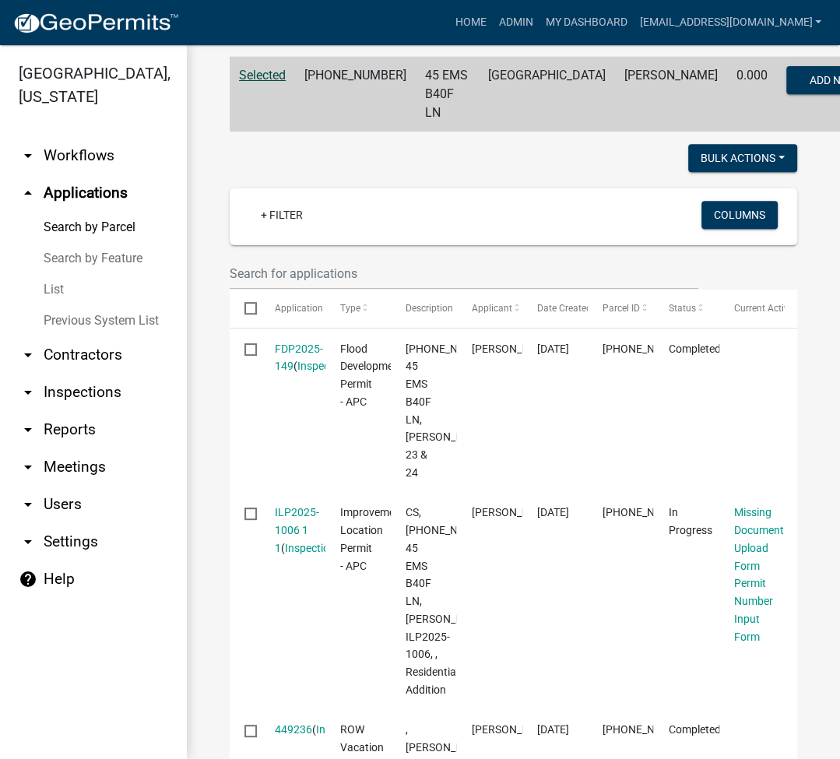
scroll to position [415, 0]
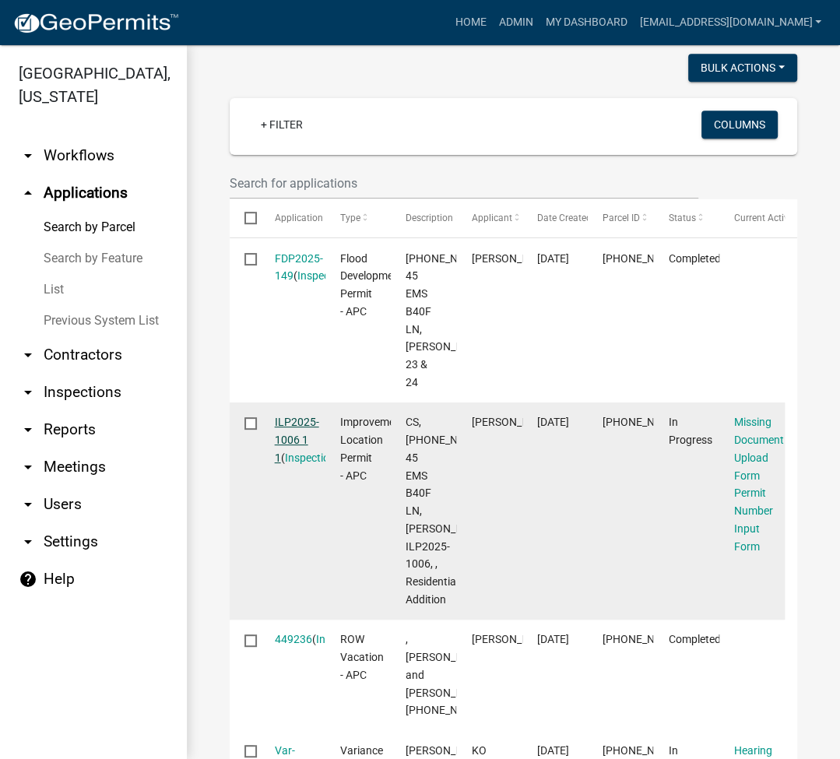
click at [292, 442] on link "ILP2025-1006 1 1" at bounding box center [297, 440] width 44 height 48
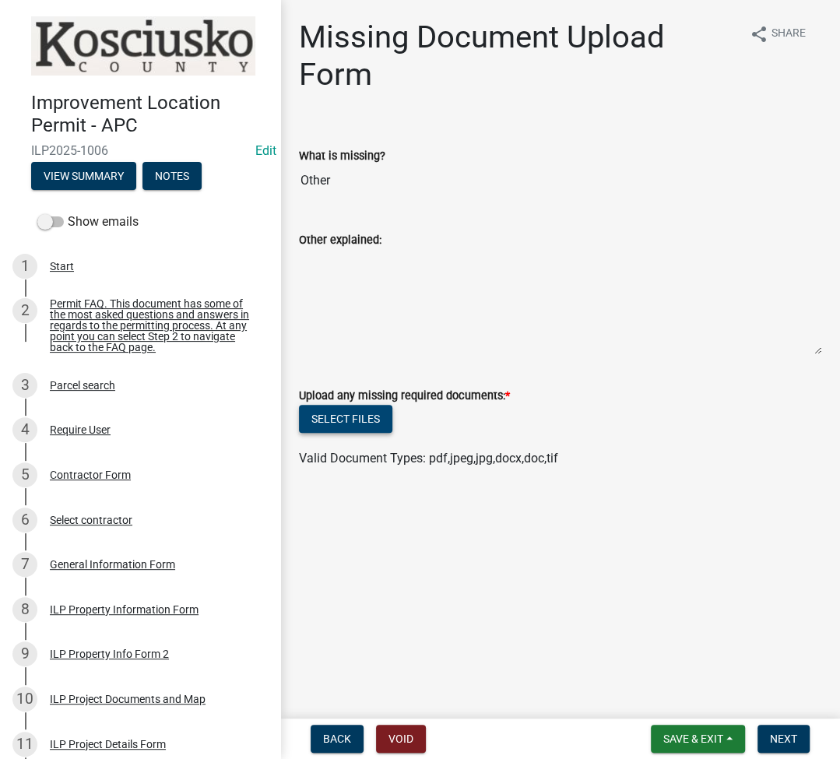
click at [347, 421] on button "Select files" at bounding box center [345, 419] width 93 height 28
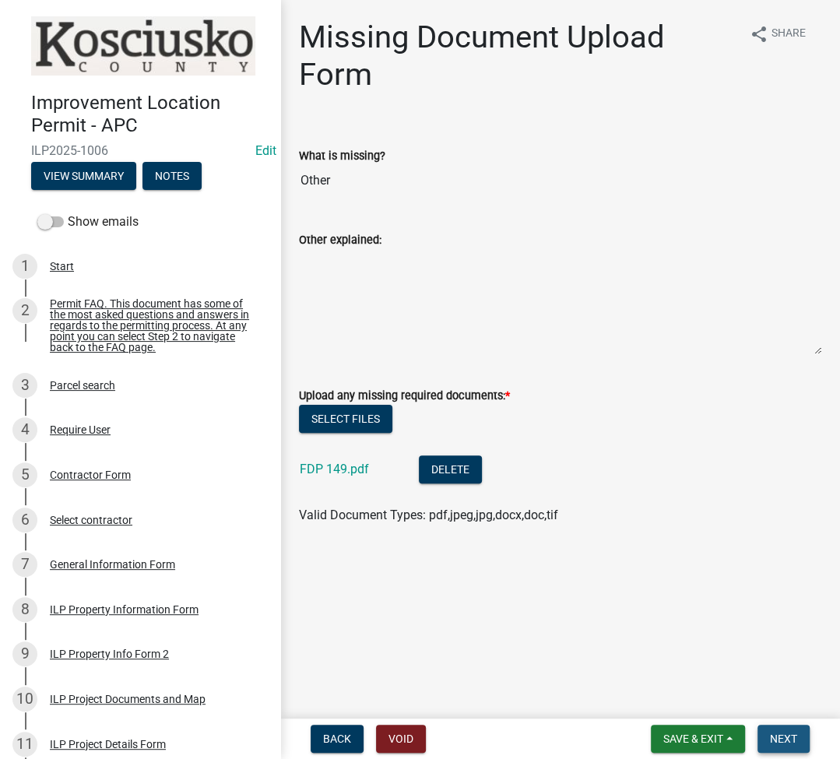
click at [784, 738] on span "Next" at bounding box center [783, 739] width 27 height 12
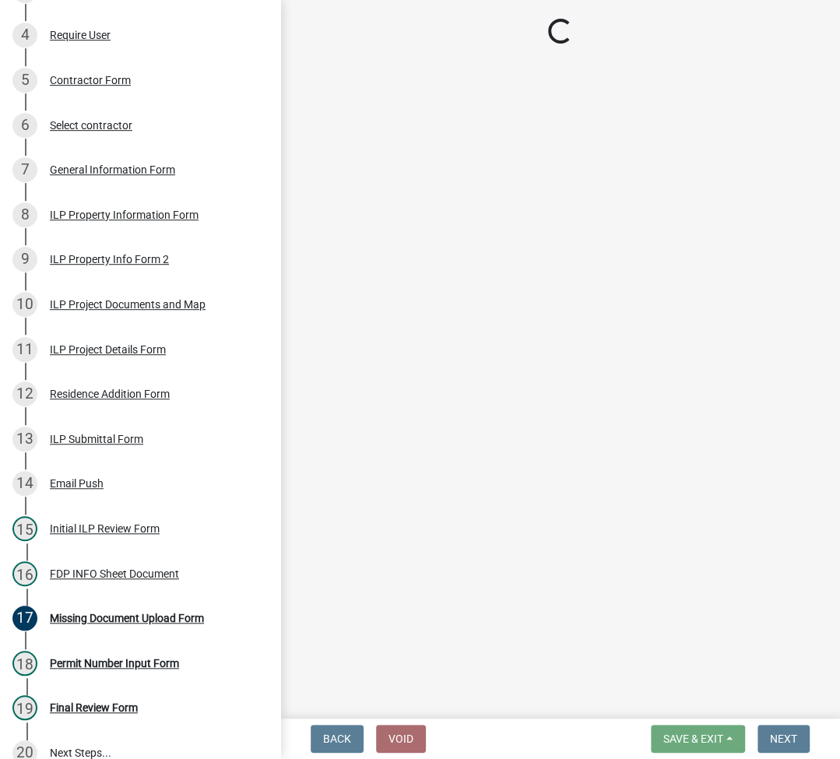
scroll to position [393, 0]
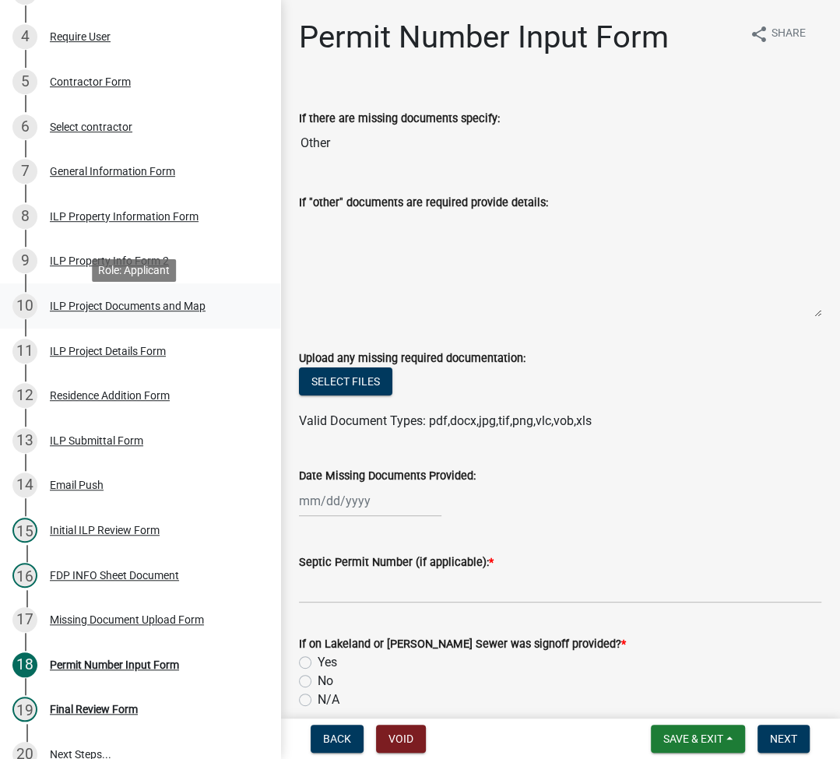
click at [104, 319] on div "10 ILP Project Documents and Map" at bounding box center [133, 306] width 243 height 25
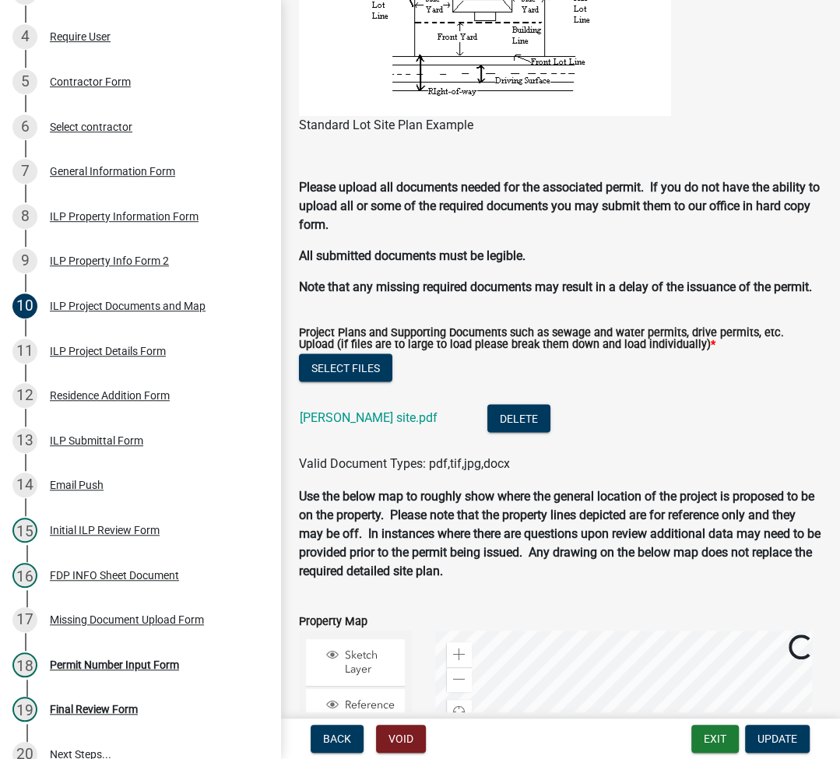
scroll to position [1661, 0]
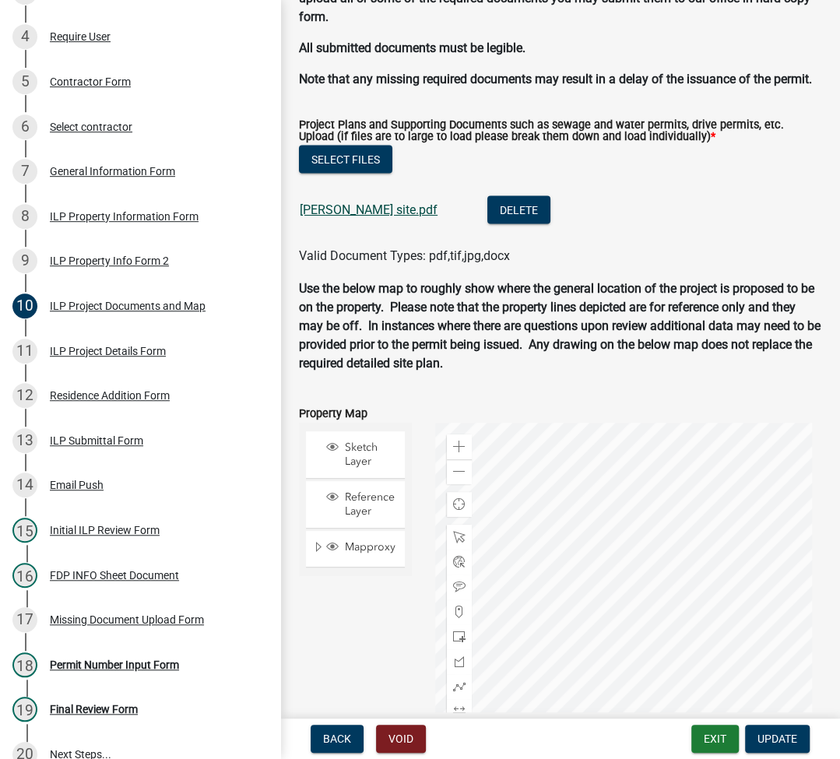
click at [339, 217] on link "boucher site.pdf" at bounding box center [369, 210] width 138 height 15
click at [115, 670] on div "Permit Number Input Form" at bounding box center [114, 665] width 129 height 11
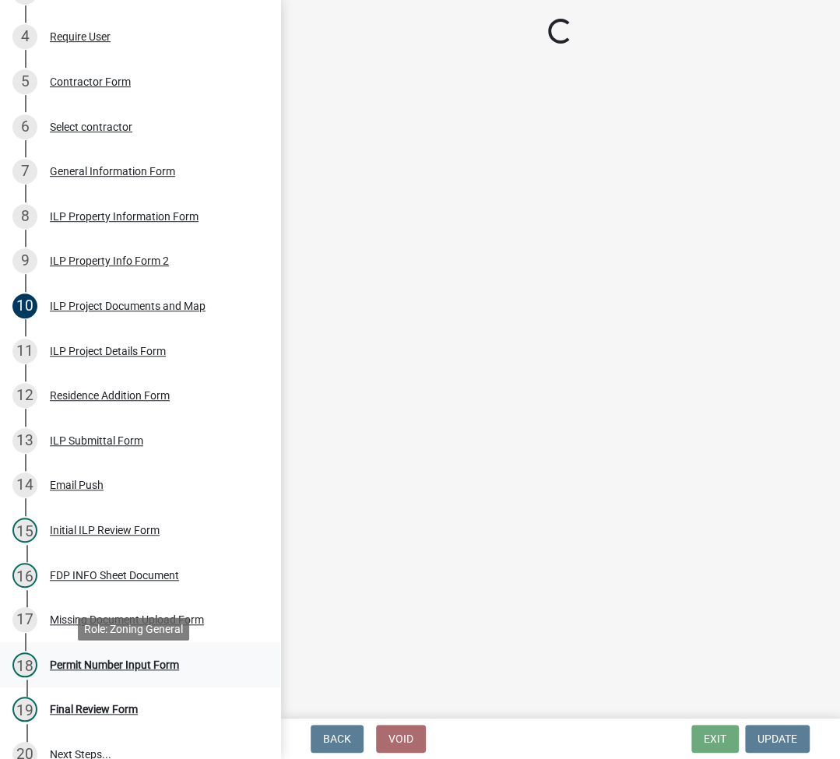
scroll to position [0, 0]
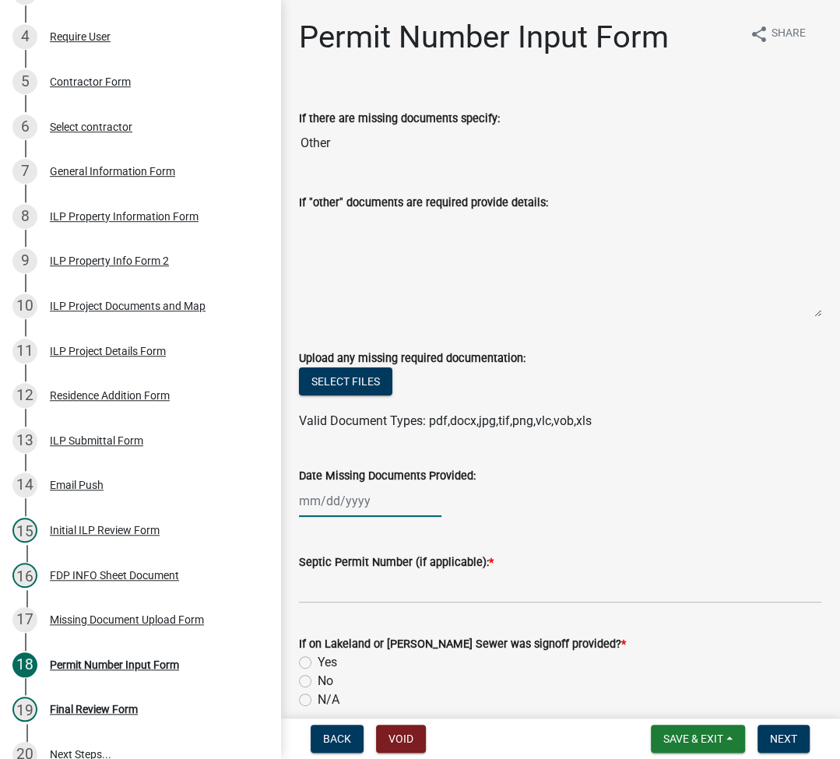
click at [322, 509] on div at bounding box center [370, 501] width 143 height 32
select select "8"
select select "2025"
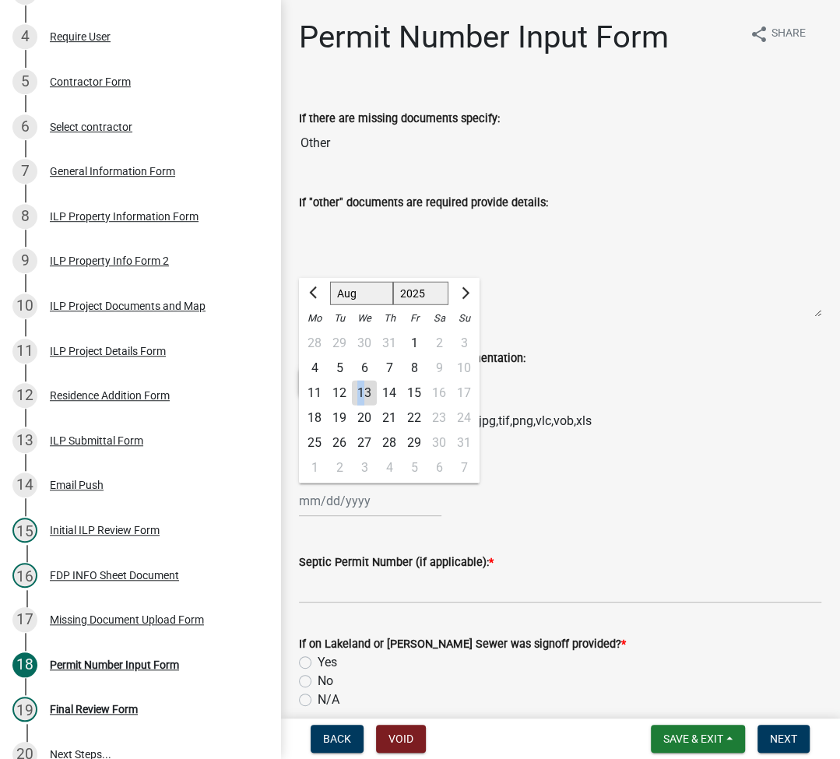
click at [361, 386] on div "13" at bounding box center [364, 393] width 25 height 25
type input "[DATE]"
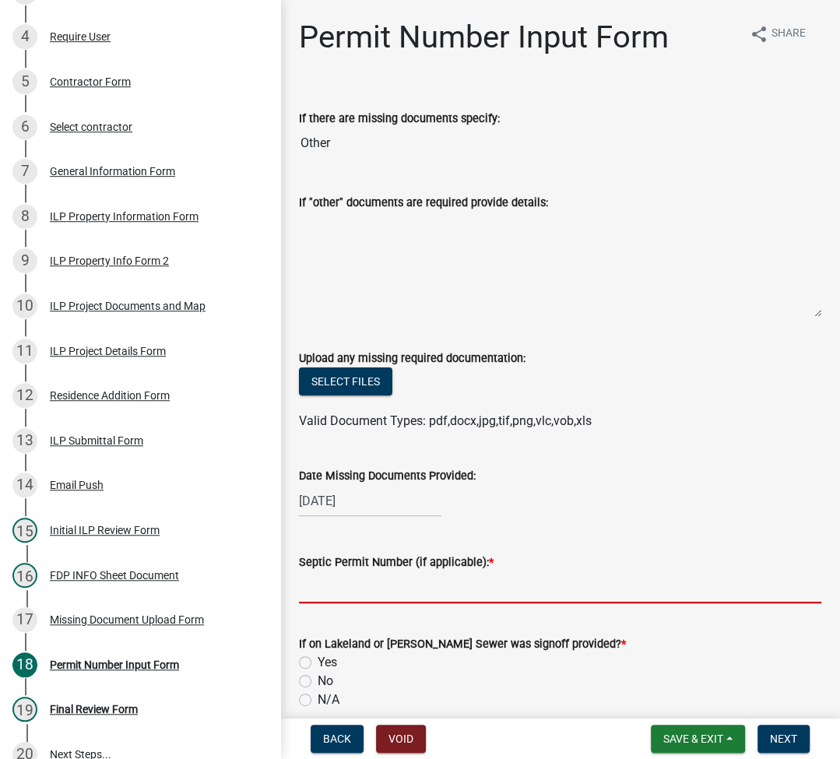
click at [339, 590] on input "Septic Permit Number (if applicable): *" at bounding box center [560, 588] width 523 height 32
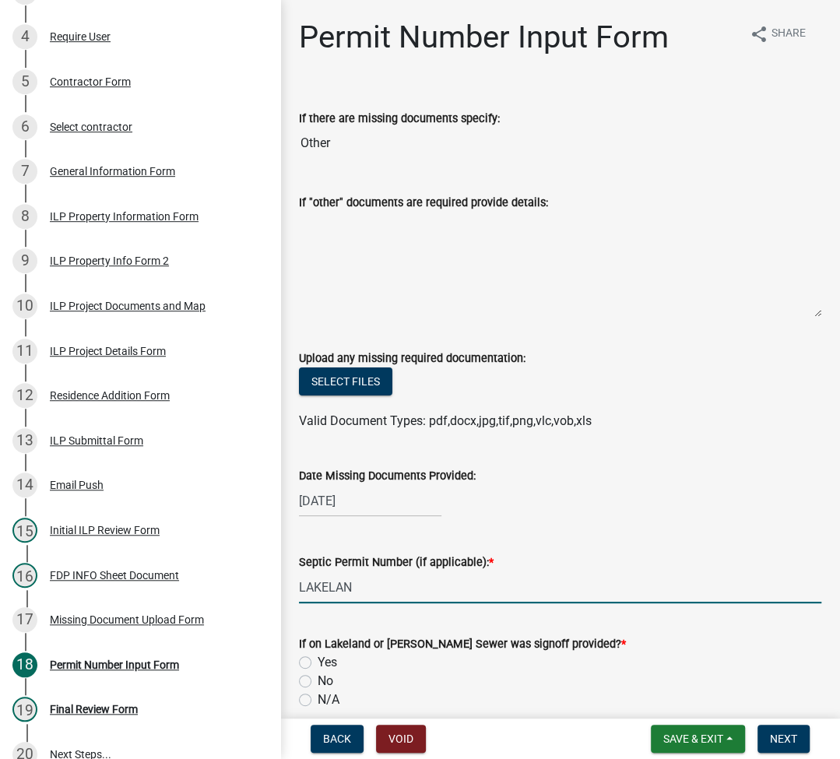
type input "LAKELAND SEWER"
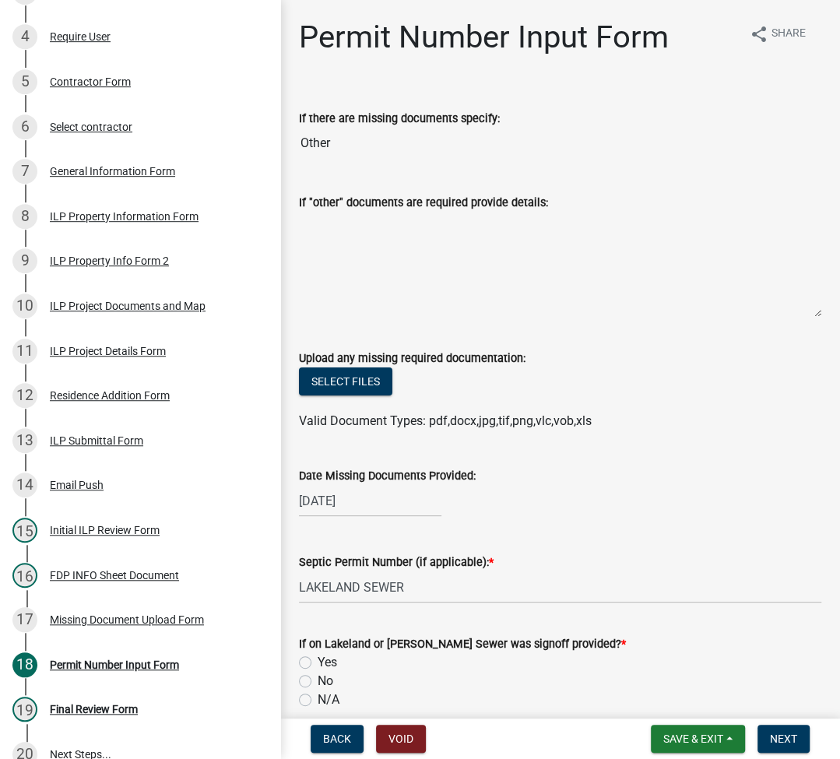
click at [318, 672] on input "No" at bounding box center [323, 677] width 10 height 10
radio input "true"
click at [318, 653] on input "Yes" at bounding box center [323, 658] width 10 height 10
radio input "true"
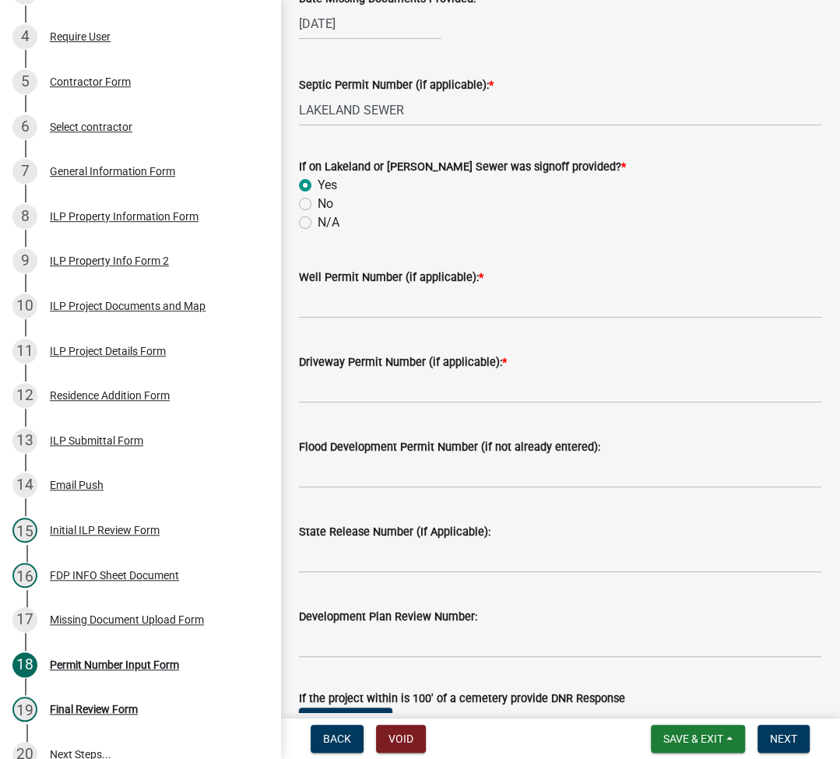
scroll to position [623, 0]
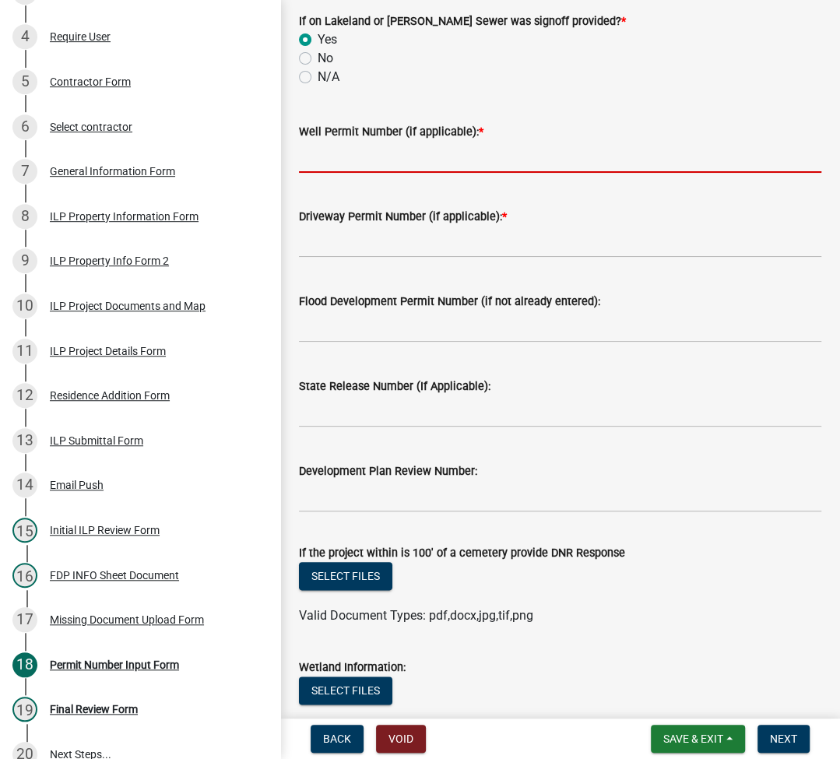
click at [392, 160] on input "Well Permit Number (if applicable): *" at bounding box center [560, 157] width 523 height 32
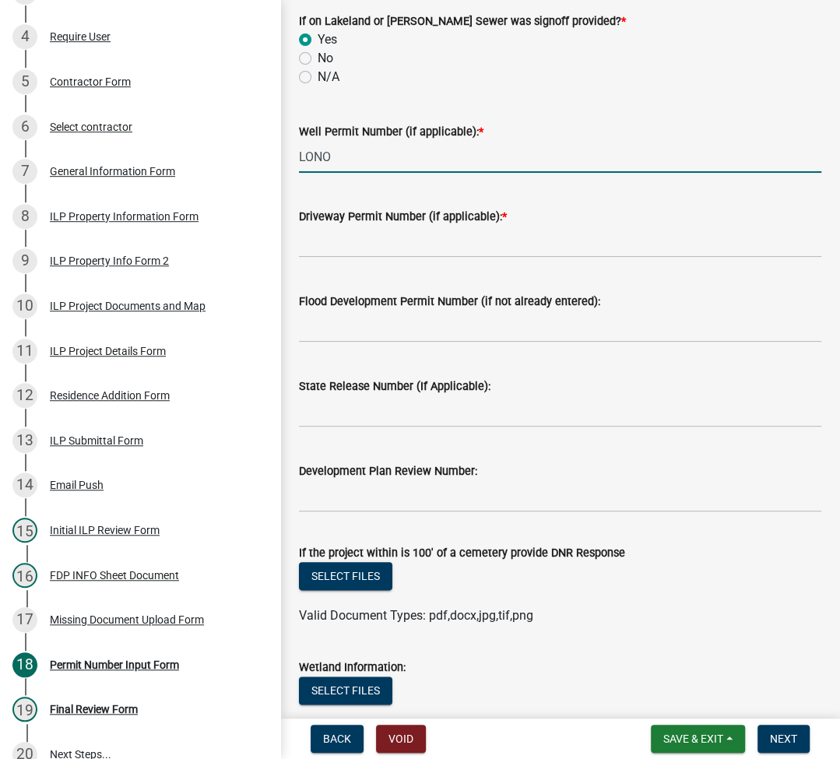
type input "LONO"
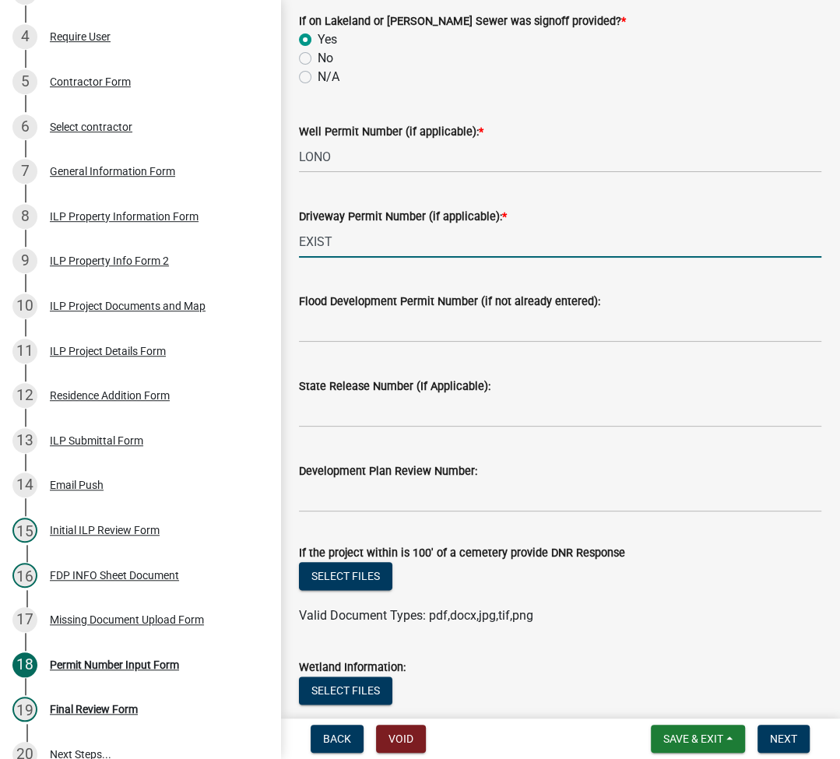
type input "EXIST"
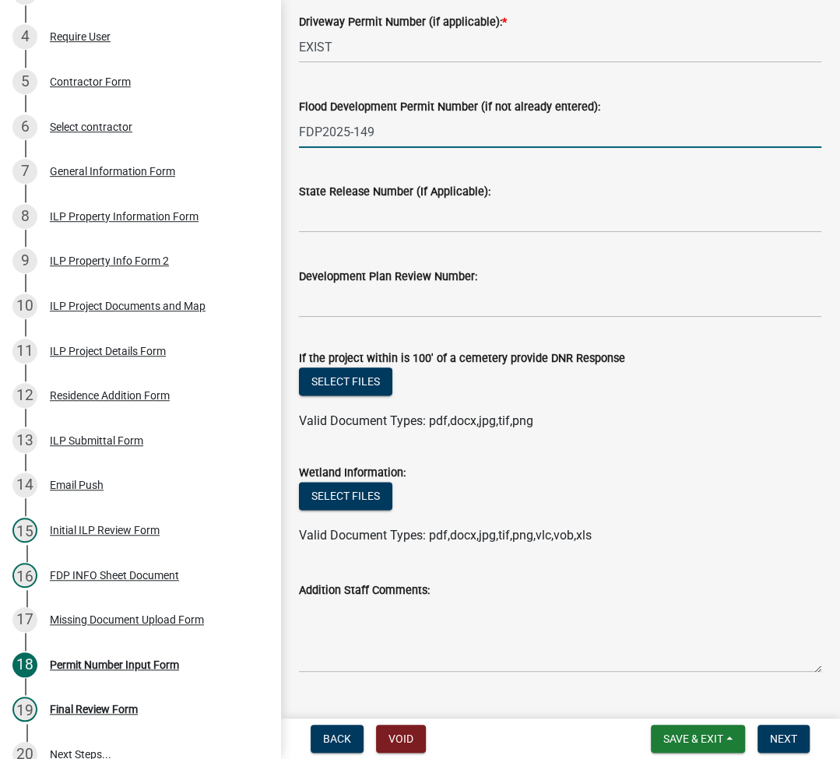
scroll to position [849, 0]
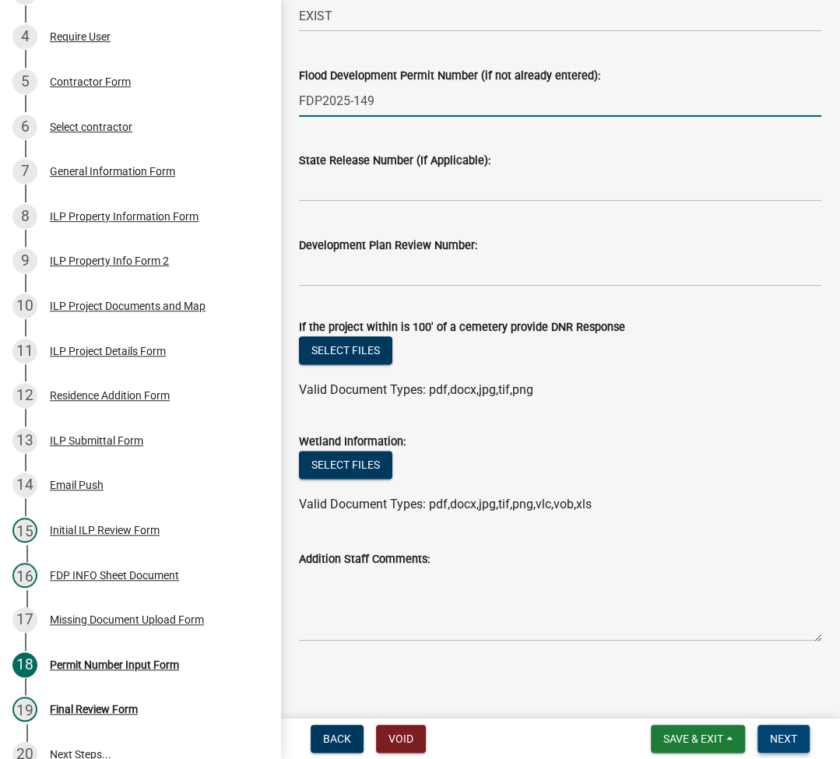
type input "FDP2025-149"
click at [784, 738] on span "Next" at bounding box center [783, 739] width 27 height 12
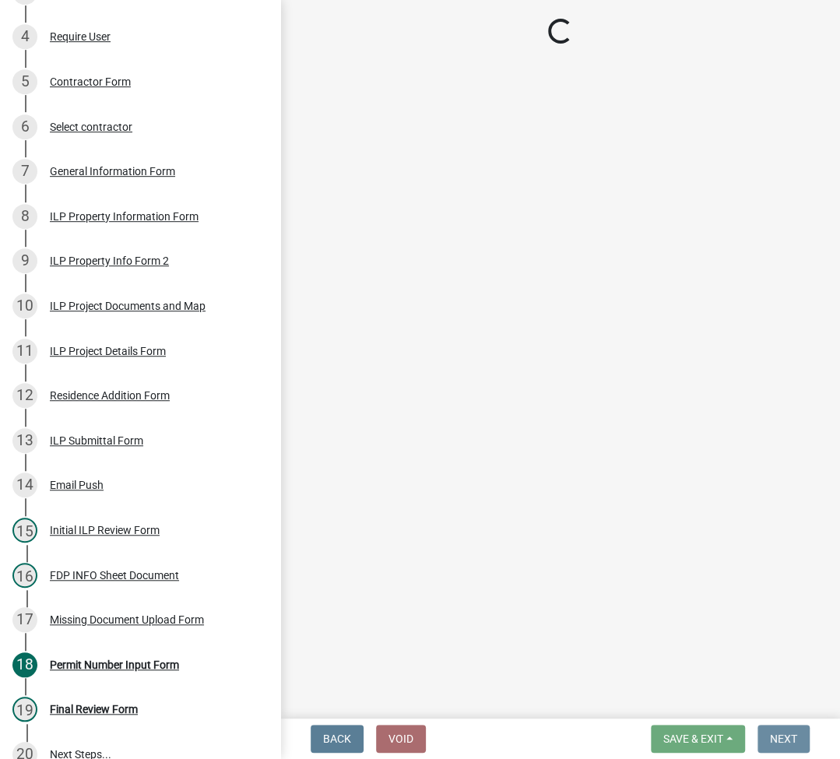
scroll to position [0, 0]
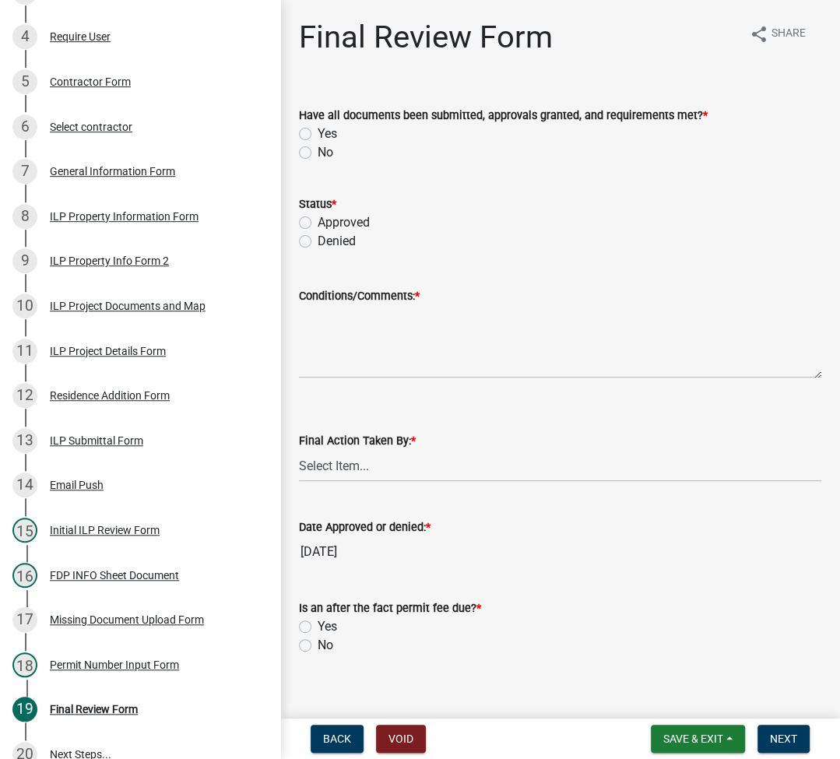
click at [318, 128] on label "Yes" at bounding box center [327, 134] width 19 height 19
click at [318, 128] on input "Yes" at bounding box center [323, 130] width 10 height 10
radio input "true"
click at [318, 223] on label "Approved" at bounding box center [344, 222] width 52 height 19
click at [318, 223] on input "Approved" at bounding box center [323, 218] width 10 height 10
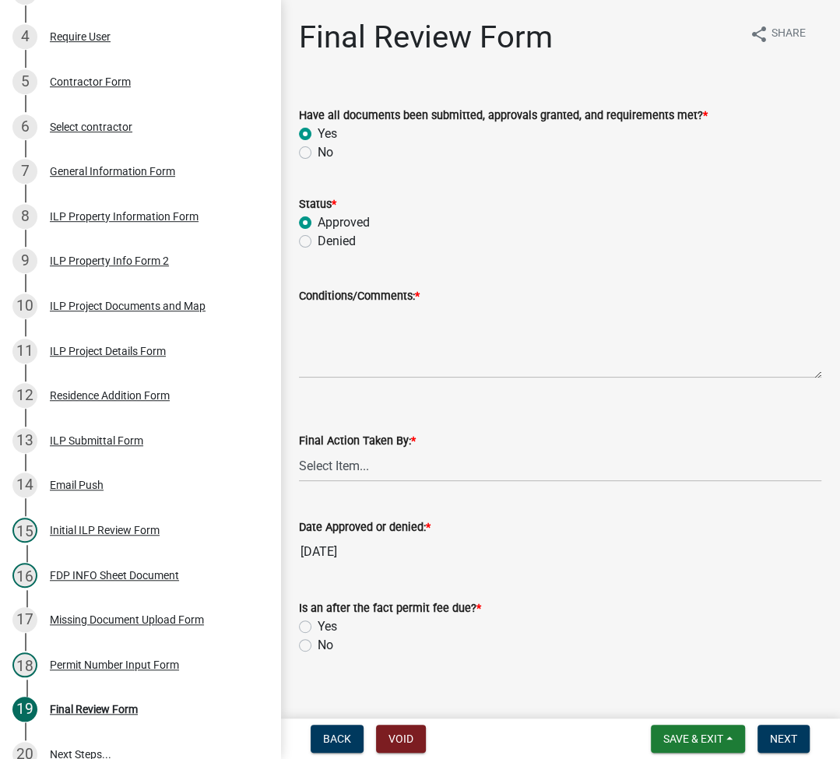
radio input "true"
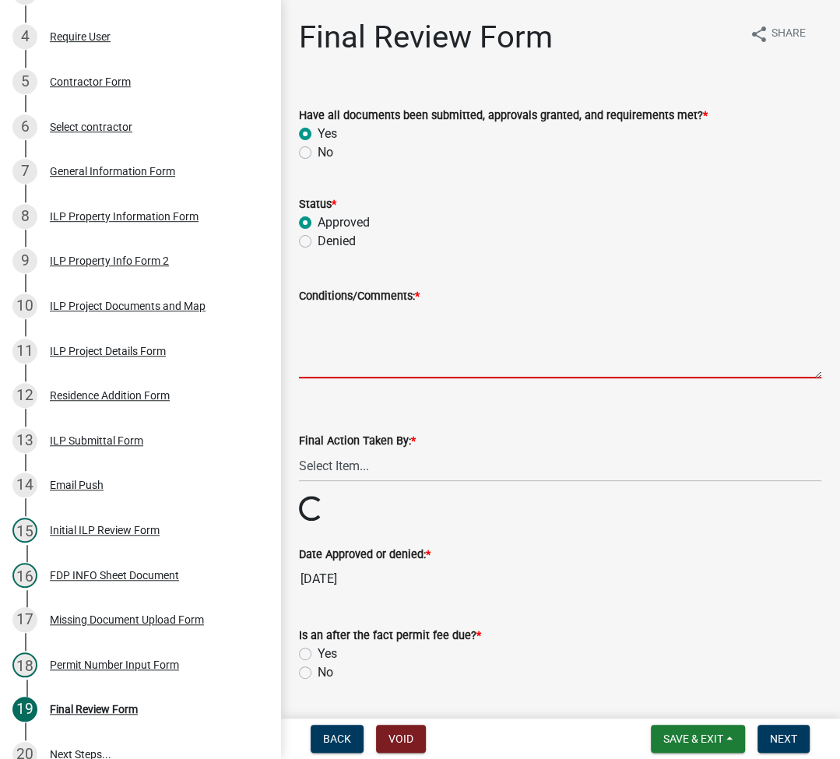
click at [378, 346] on textarea "Conditions/Comments: *" at bounding box center [560, 341] width 523 height 73
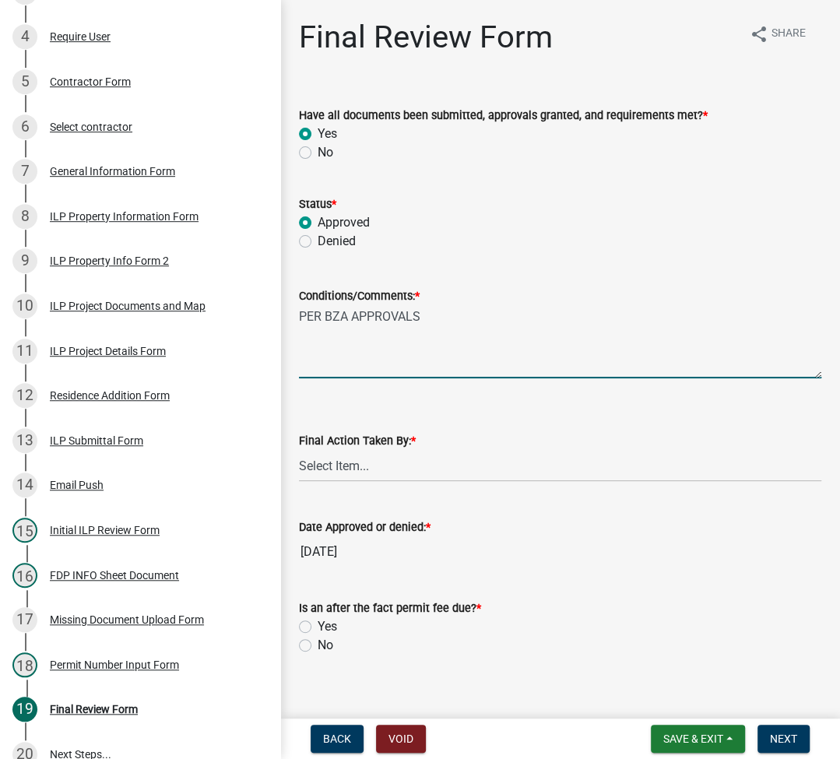
type textarea "PER BZA APPROVALS"
select select "fc758b50-acba-4166-9f24-5248f0f78016"
click at [318, 644] on label "No" at bounding box center [326, 645] width 16 height 19
click at [318, 644] on input "No" at bounding box center [323, 641] width 10 height 10
radio input "true"
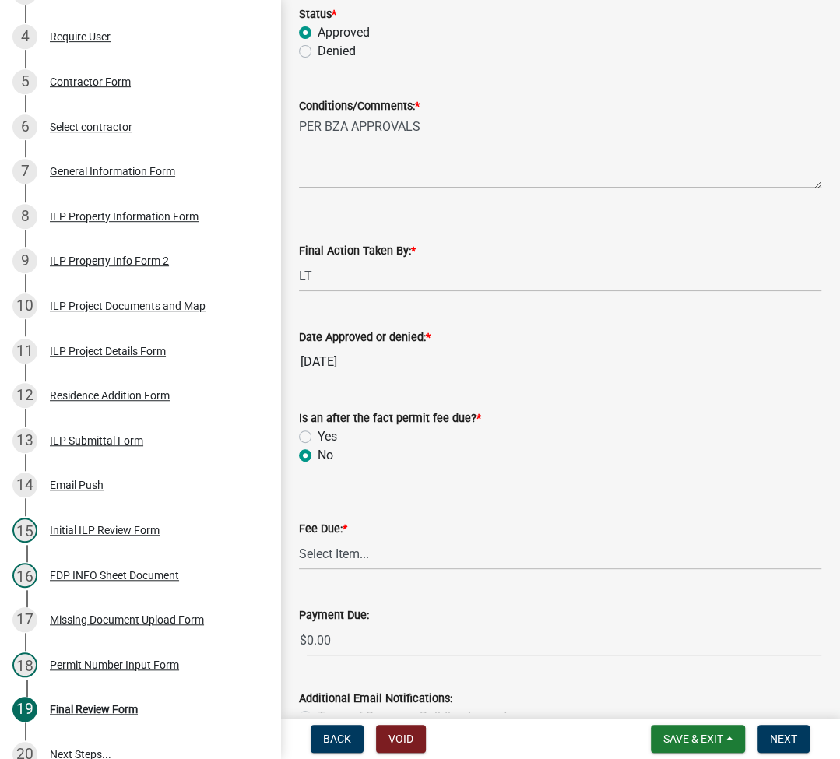
scroll to position [296, 0]
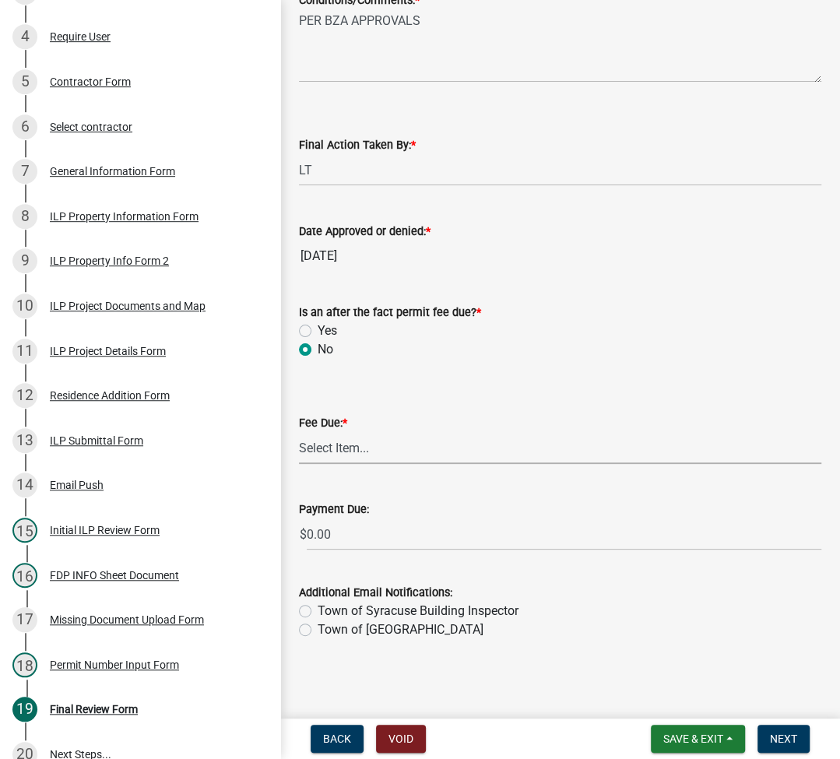
click at [369, 455] on select "Select Item... N/A $10.00 $25.00 $125.00 $250 $500 $500 + $10.00 for every 10 s…" at bounding box center [560, 448] width 523 height 32
click at [299, 464] on select "Select Item... N/A $10.00 $25.00 $125.00 $250 $500 $500 + $10.00 for every 10 s…" at bounding box center [560, 448] width 523 height 32
select select "6f482d1d-eb35-47e6-92b0-143404755581"
click at [777, 730] on button "Next" at bounding box center [784, 739] width 52 height 28
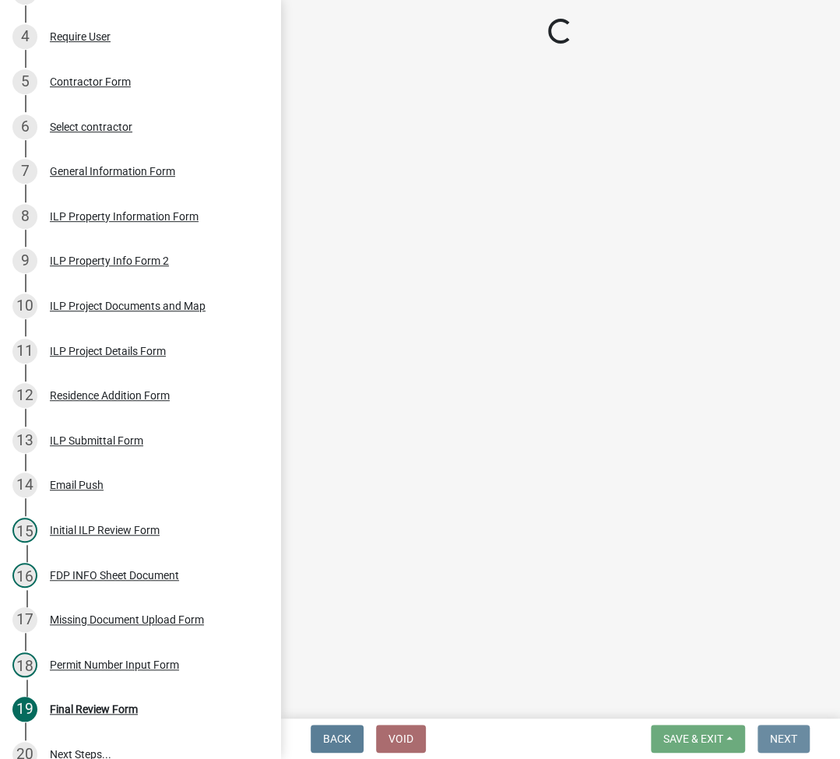
scroll to position [0, 0]
select select "3: 3"
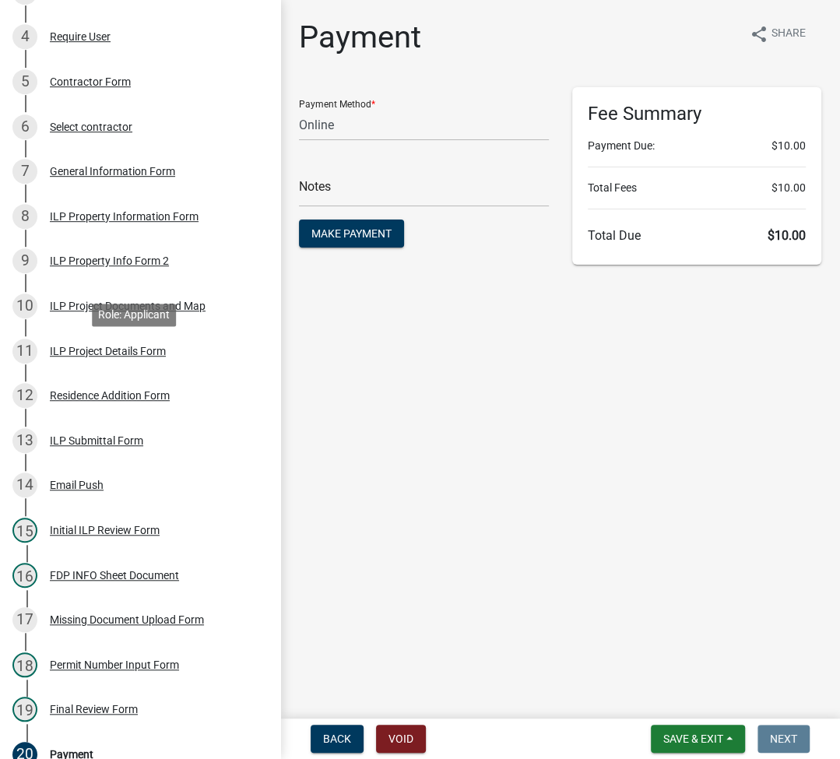
scroll to position [483, 0]
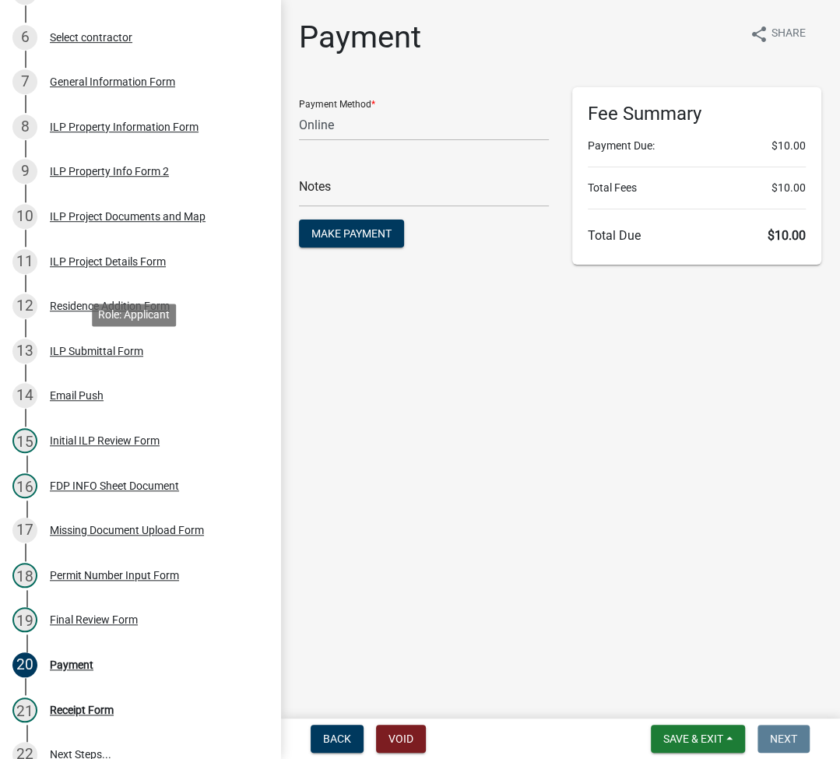
click at [97, 351] on div "ILP Submittal Form" at bounding box center [96, 351] width 93 height 11
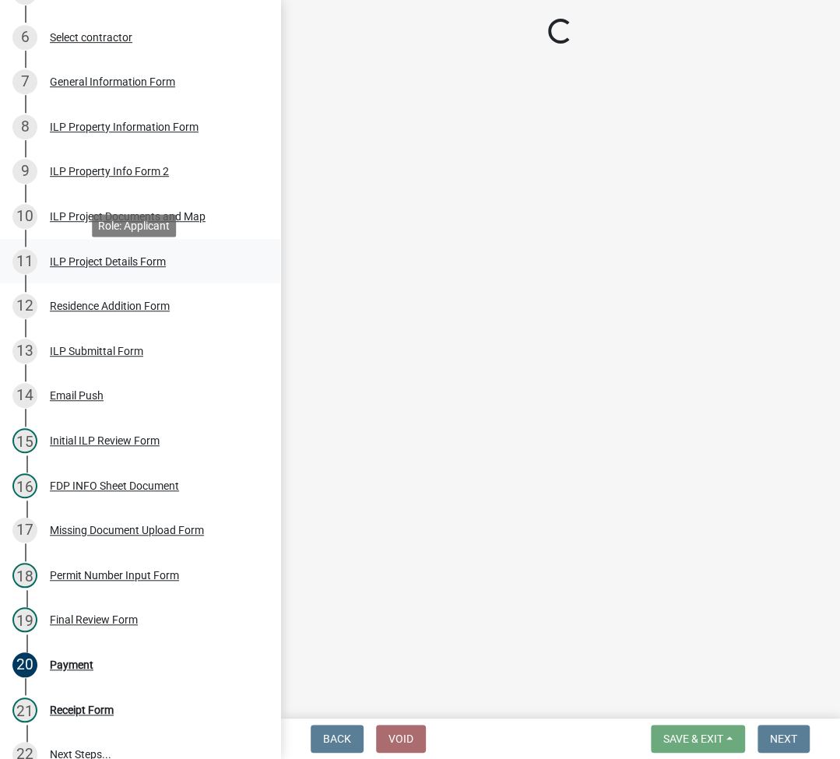
click at [78, 262] on div "ILP Project Details Form" at bounding box center [108, 261] width 116 height 11
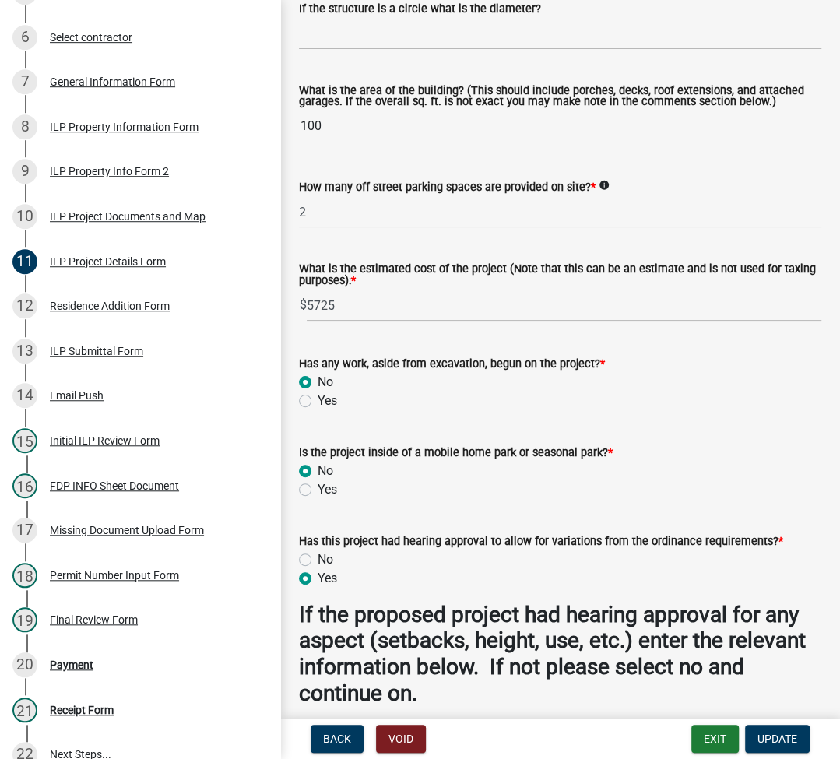
scroll to position [1491, 0]
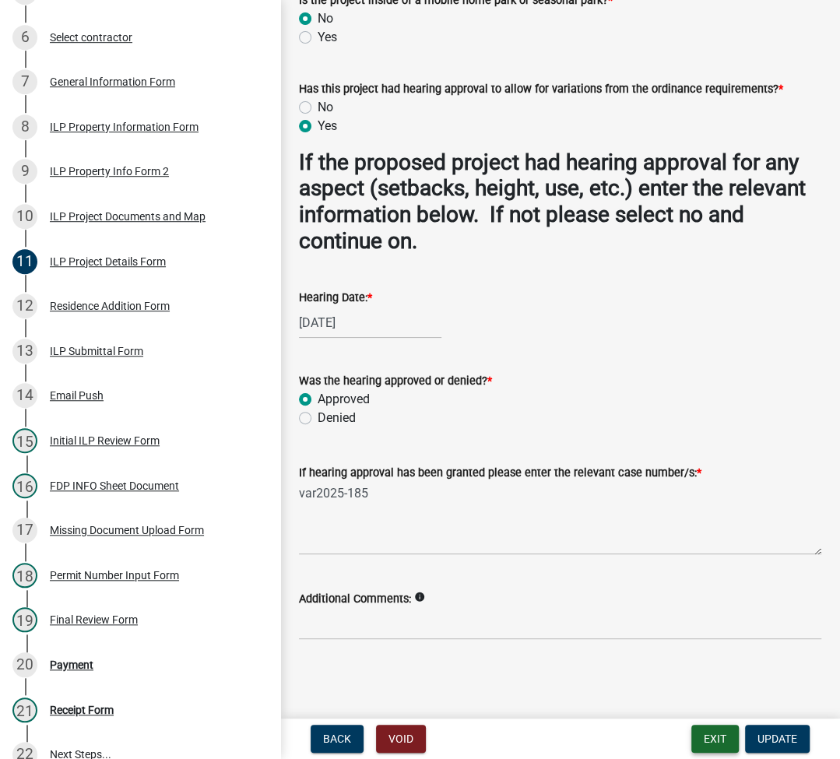
click at [712, 738] on button "Exit" at bounding box center [716, 739] width 48 height 28
